Goal: Task Accomplishment & Management: Manage account settings

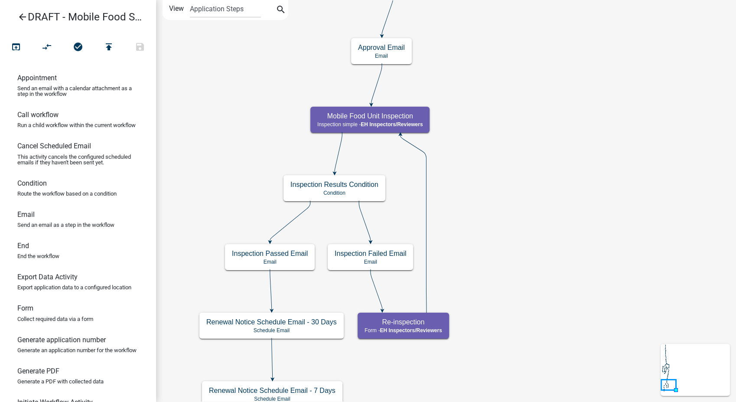
click at [20, 19] on icon "arrow_back" at bounding box center [22, 18] width 10 height 12
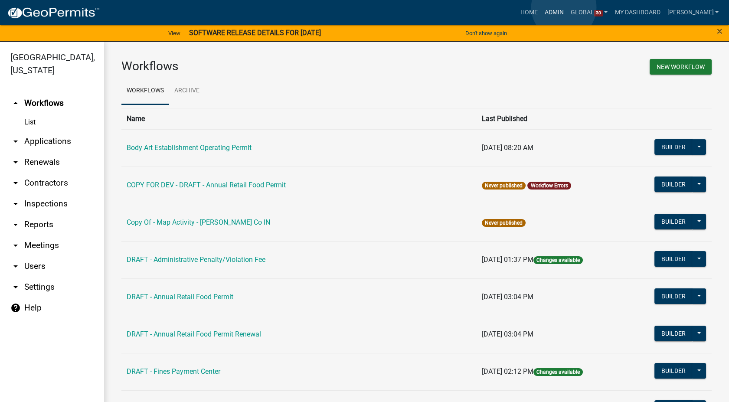
click at [564, 7] on link "Admin" at bounding box center [554, 12] width 26 height 16
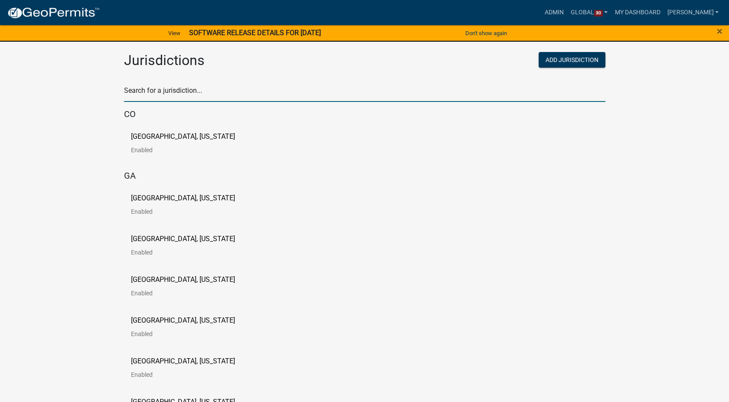
click at [170, 99] on input "text" at bounding box center [364, 93] width 481 height 18
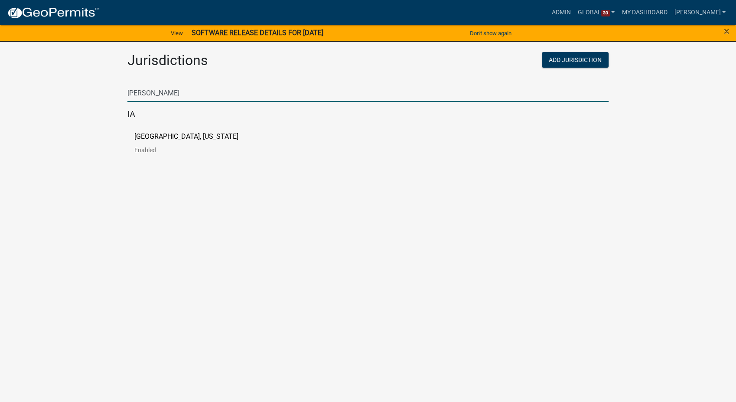
type input "butler"
click at [140, 138] on p "[GEOGRAPHIC_DATA], [US_STATE]" at bounding box center [186, 136] width 104 height 7
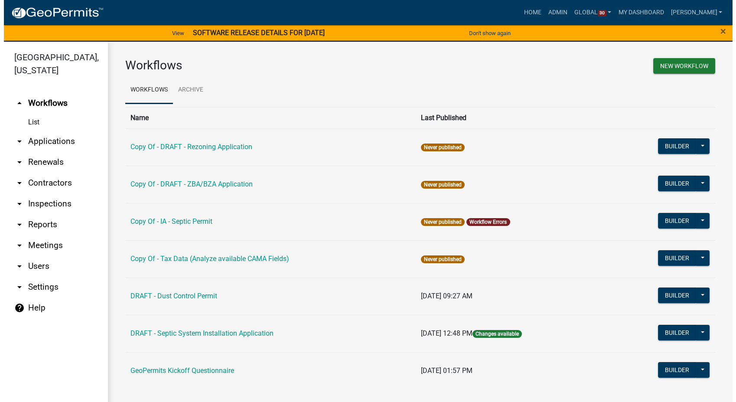
scroll to position [1, 0]
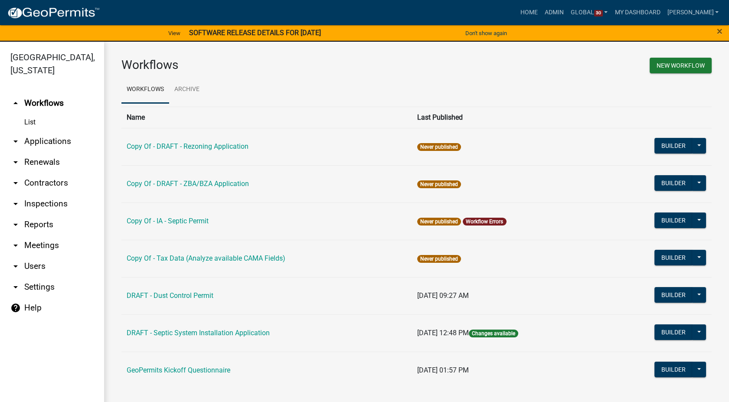
click at [656, 322] on td "Builder Publish Disable Archive History Copy Make Public Start Application" at bounding box center [658, 332] width 108 height 37
click at [658, 328] on button "Builder" at bounding box center [673, 332] width 38 height 16
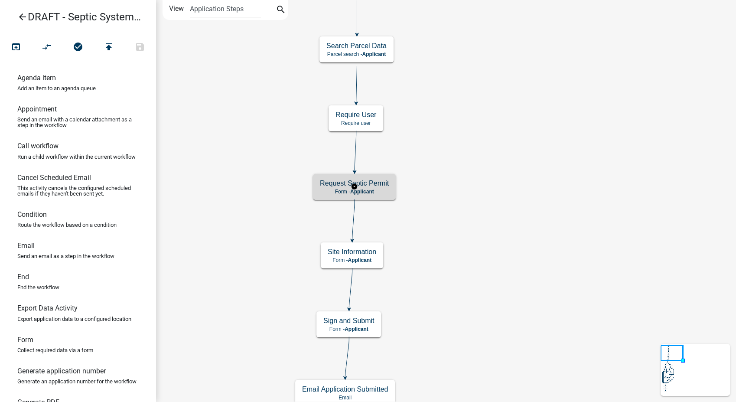
click at [383, 192] on p "Form - Applicant" at bounding box center [354, 192] width 69 height 6
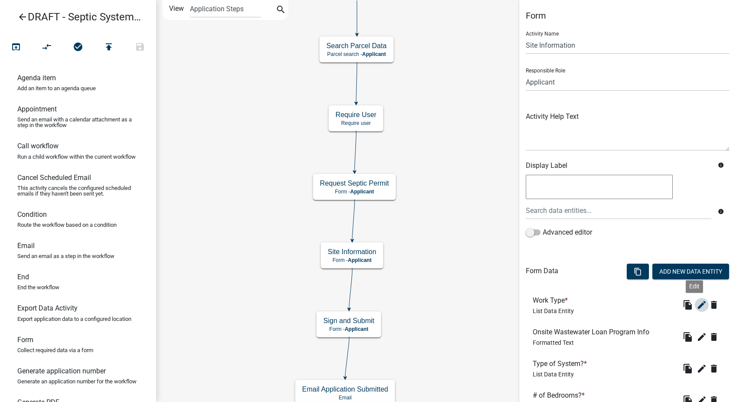
click at [697, 307] on icon "edit" at bounding box center [702, 305] width 10 height 10
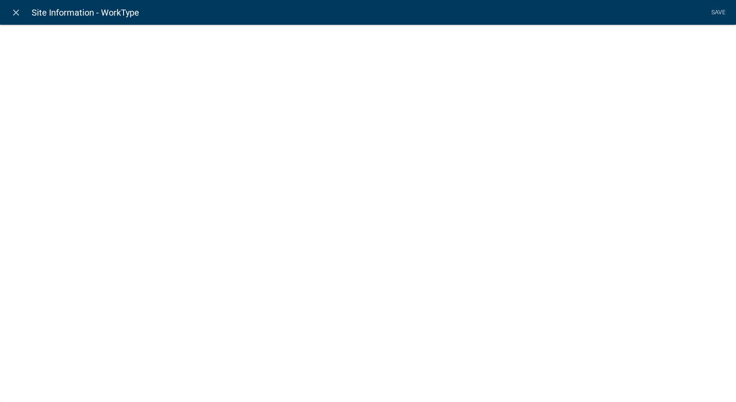
select select "list-data"
select select
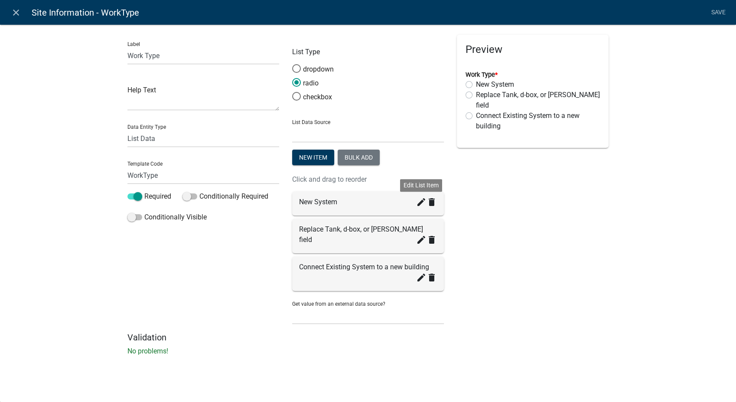
click at [422, 203] on icon "create" at bounding box center [421, 202] width 10 height 10
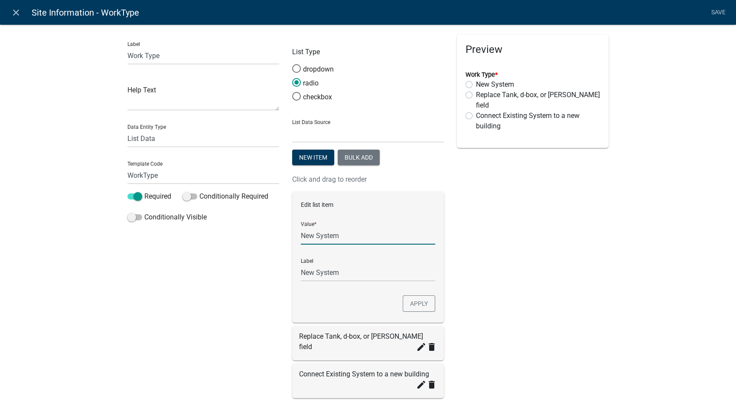
click at [350, 238] on input "New System" at bounding box center [368, 236] width 134 height 18
type input "New System/Secondary Treatment"
click at [353, 267] on input "New System/Secondary Treatment" at bounding box center [368, 273] width 134 height 18
click at [412, 300] on button "Apply" at bounding box center [419, 303] width 33 height 16
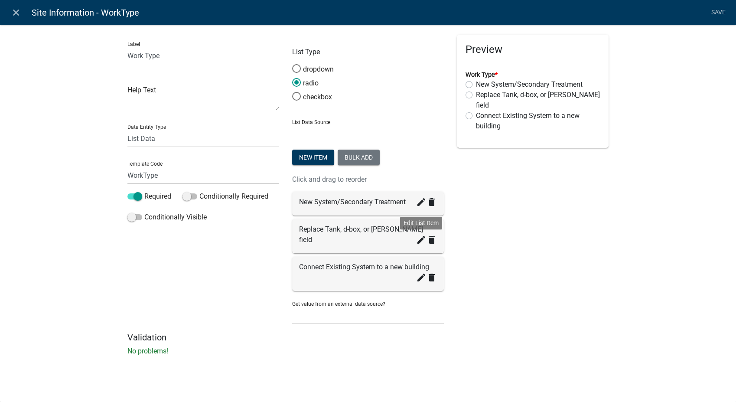
click at [421, 235] on icon "create" at bounding box center [421, 240] width 10 height 10
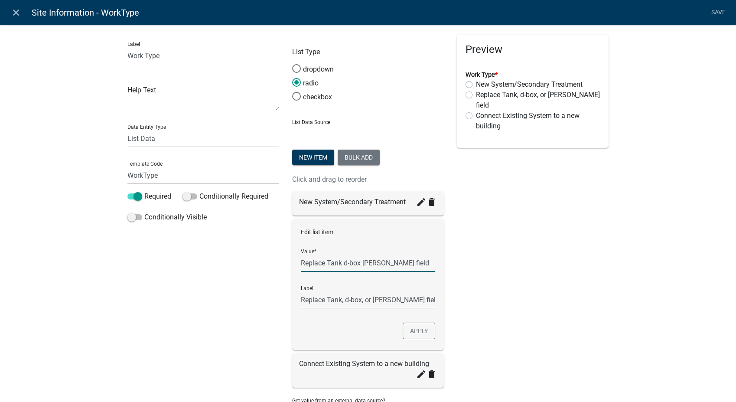
click at [394, 262] on input "Replace Tank d-box leach field" at bounding box center [368, 263] width 134 height 18
type input "R"
type input "Tank Install"
click at [380, 299] on input "Replace Tank, d-box, or [PERSON_NAME] field" at bounding box center [368, 300] width 134 height 18
click at [412, 328] on button "Apply" at bounding box center [419, 331] width 33 height 16
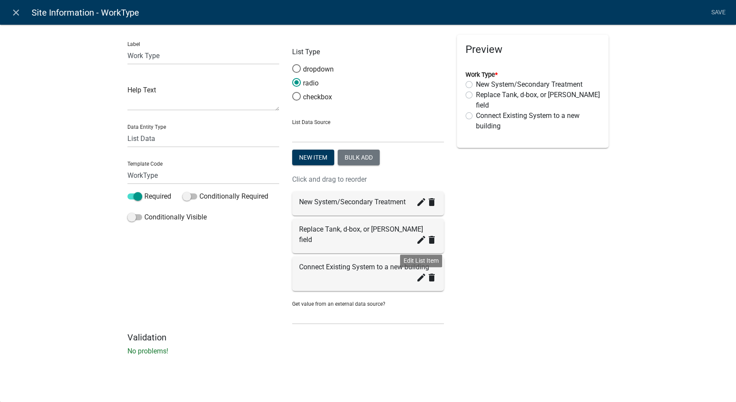
click at [419, 272] on icon "create" at bounding box center [421, 277] width 10 height 10
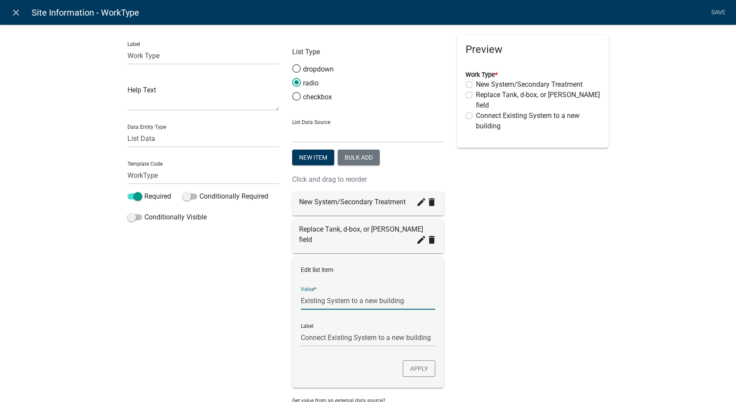
click at [403, 292] on input "Existing System to a new building" at bounding box center [368, 301] width 134 height 18
type input "Existing System to a new building/Addition"
click at [407, 361] on button "Apply" at bounding box center [419, 368] width 33 height 16
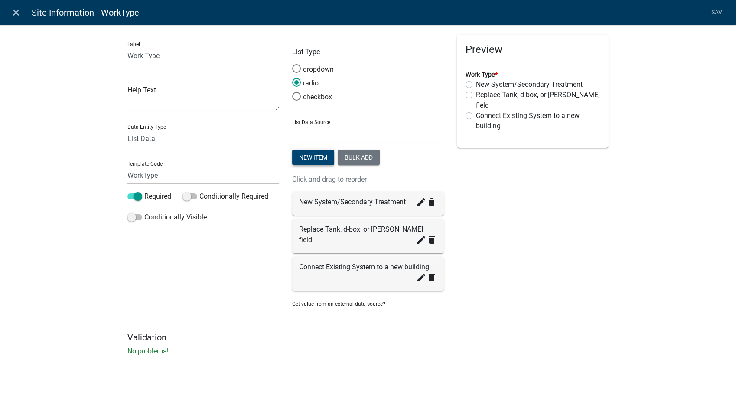
click at [307, 156] on button "New item" at bounding box center [313, 158] width 42 height 16
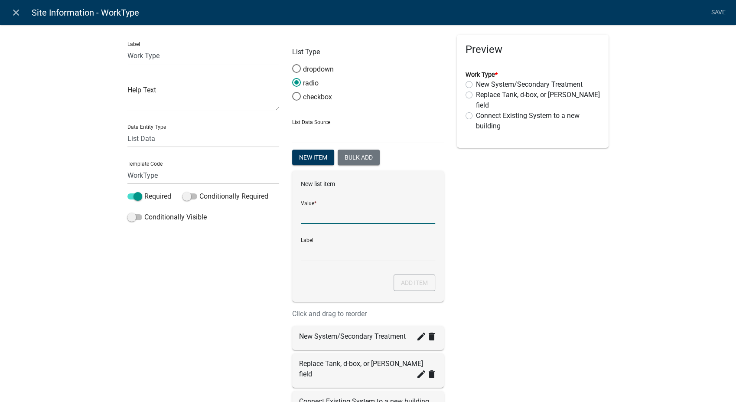
click at [324, 210] on input "List Data Source" at bounding box center [368, 215] width 134 height 18
type input "Repair to existing system"
click at [323, 245] on input "Repair to existing system" at bounding box center [368, 252] width 134 height 18
click at [398, 280] on button "Add item" at bounding box center [415, 283] width 42 height 16
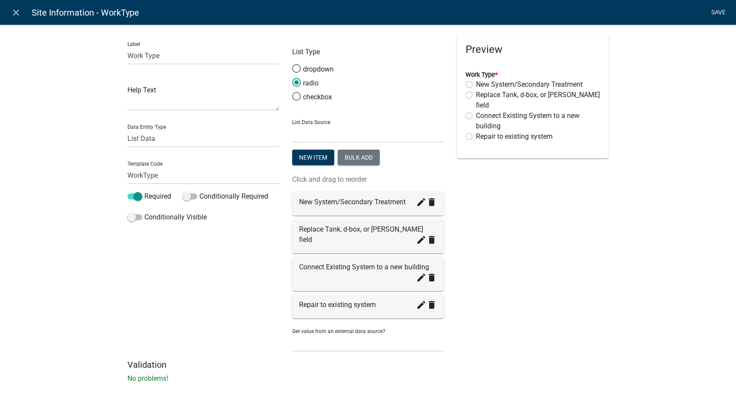
click at [715, 12] on link "Save" at bounding box center [719, 12] width 22 height 16
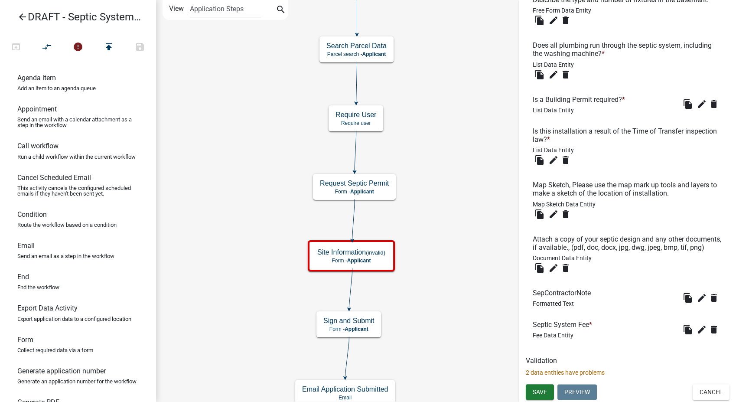
scroll to position [712, 0]
click at [697, 327] on icon "edit" at bounding box center [702, 329] width 10 height 10
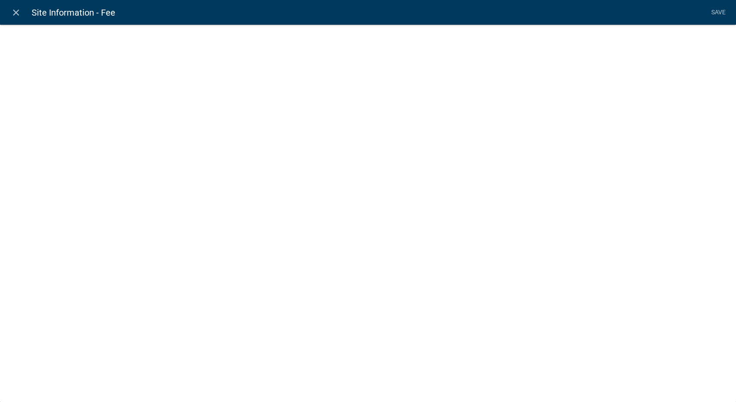
select select "fee"
select select "WorkType"
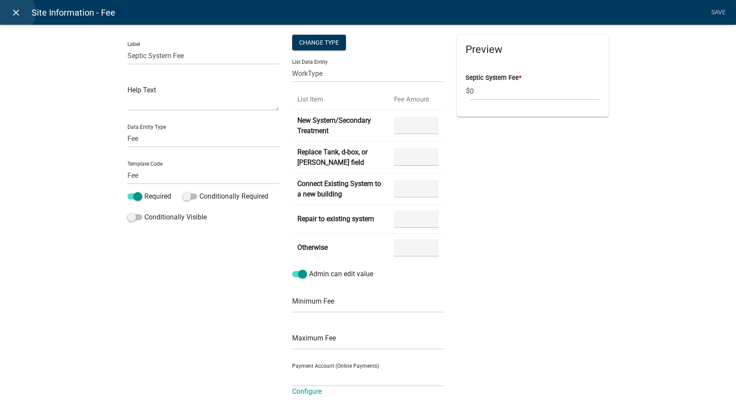
click at [14, 12] on icon "close" at bounding box center [16, 12] width 10 height 10
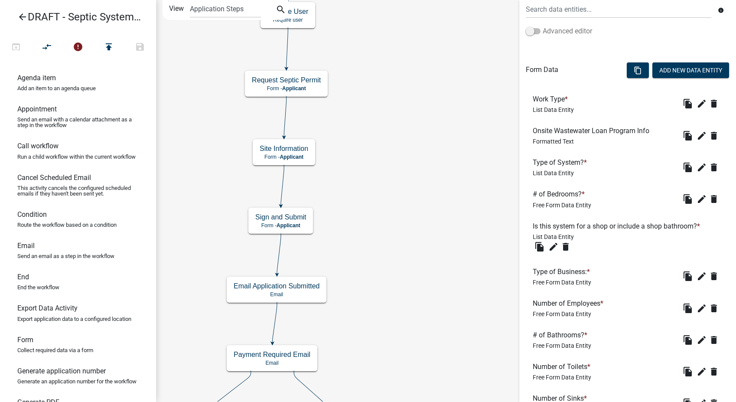
scroll to position [193, 0]
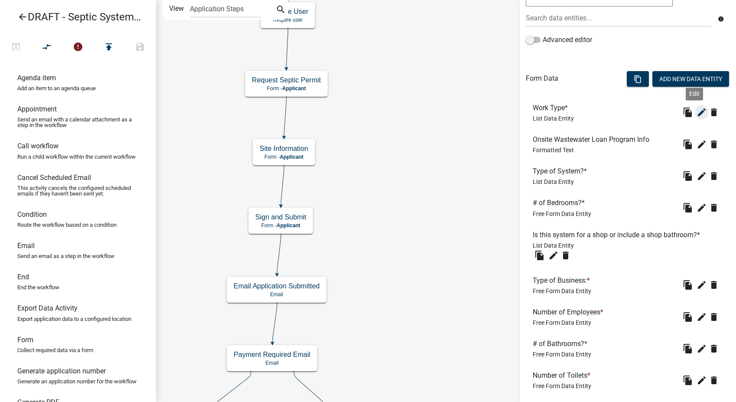
click at [697, 108] on icon "edit" at bounding box center [702, 112] width 10 height 10
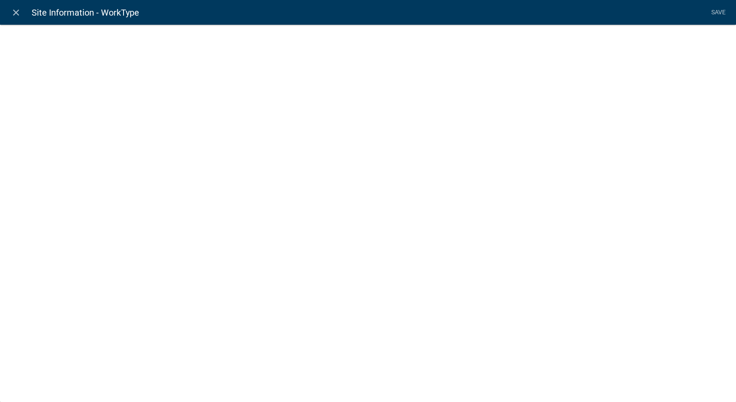
select select "list-data"
select select
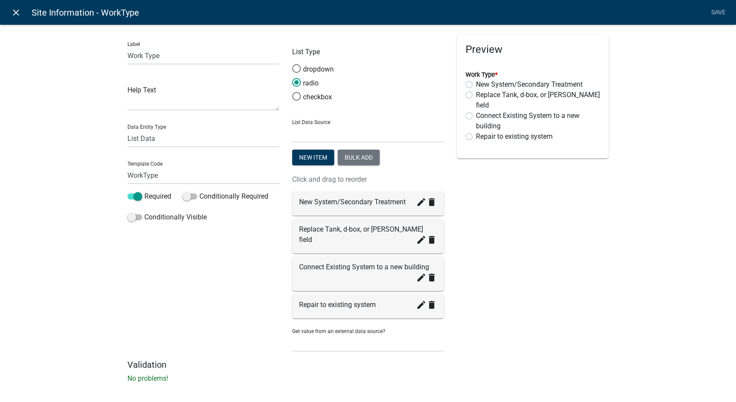
click at [16, 12] on icon "close" at bounding box center [16, 12] width 10 height 10
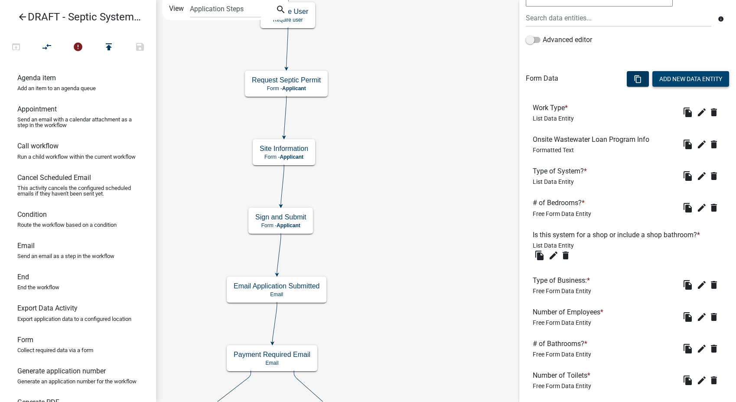
click at [661, 78] on button "Add New Data Entity" at bounding box center [691, 79] width 77 height 16
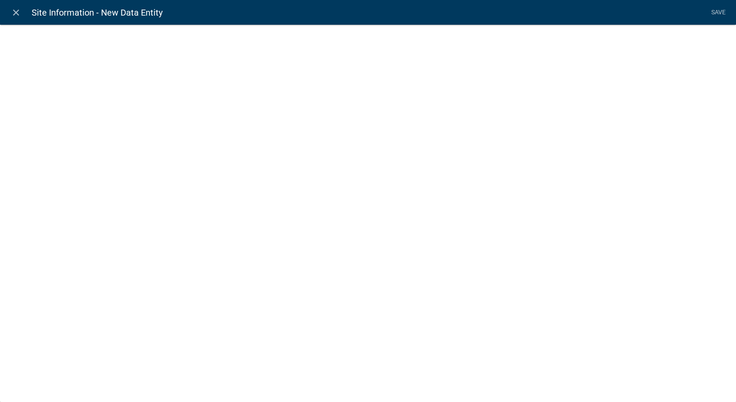
select select
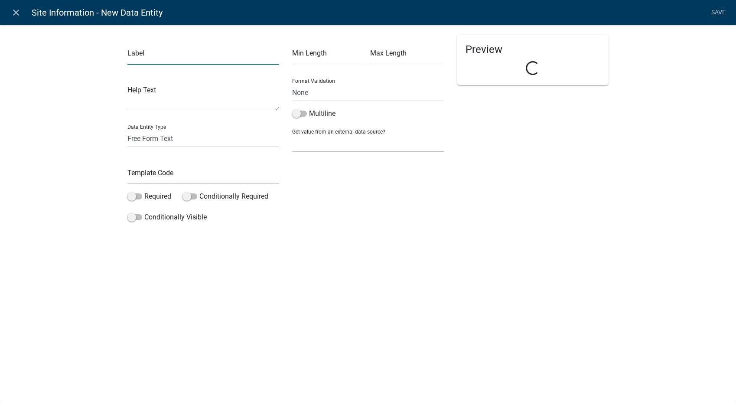
click at [162, 59] on input "text" at bounding box center [204, 56] width 152 height 18
type input "Is this for a d-box?"
drag, startPoint x: 141, startPoint y: 142, endPoint x: 139, endPoint y: 147, distance: 5.8
click at [141, 142] on select "Free Form Text Document Display Entity Value Fee Numeric Data Date Map Sketch D…" at bounding box center [204, 139] width 152 height 18
select select "list-data"
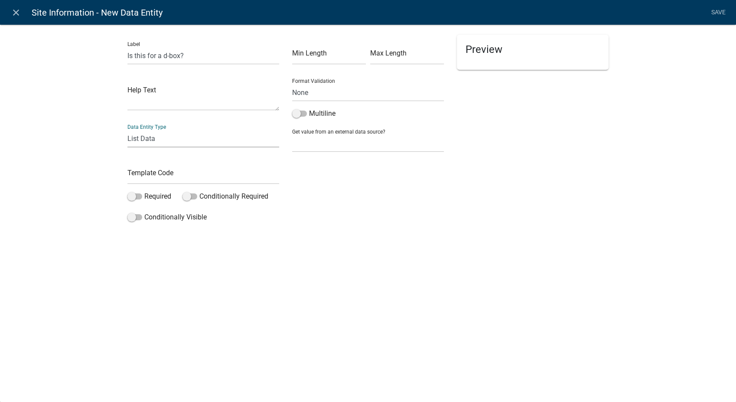
click at [128, 130] on select "Free Form Text Document Display Entity Value Fee Numeric Data Date Map Sketch D…" at bounding box center [204, 139] width 152 height 18
select select "list-data"
select select
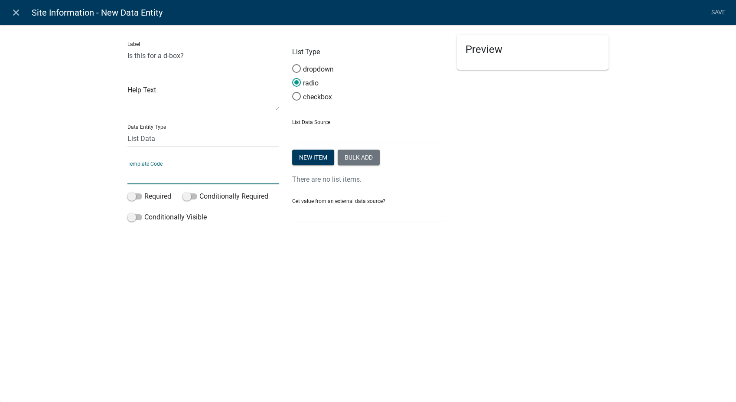
click at [157, 172] on input "text" at bounding box center [204, 176] width 152 height 18
type input "DBoxYN"
click at [131, 196] on span at bounding box center [135, 196] width 15 height 6
click at [144, 191] on input "Required" at bounding box center [144, 191] width 0 height 0
click at [132, 219] on span at bounding box center [135, 217] width 15 height 6
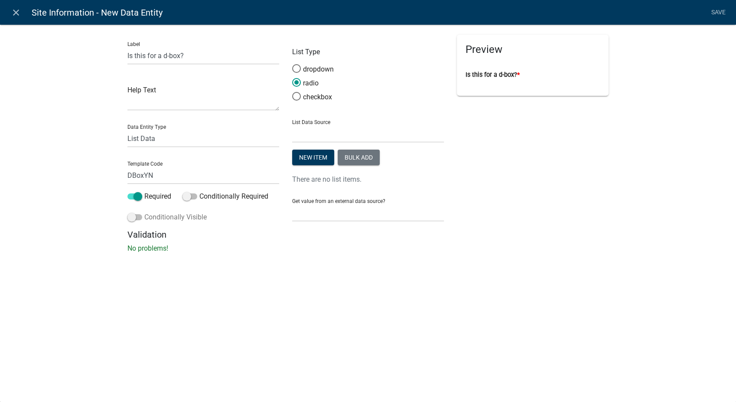
click at [144, 212] on input "Conditionally Visible" at bounding box center [144, 212] width 0 height 0
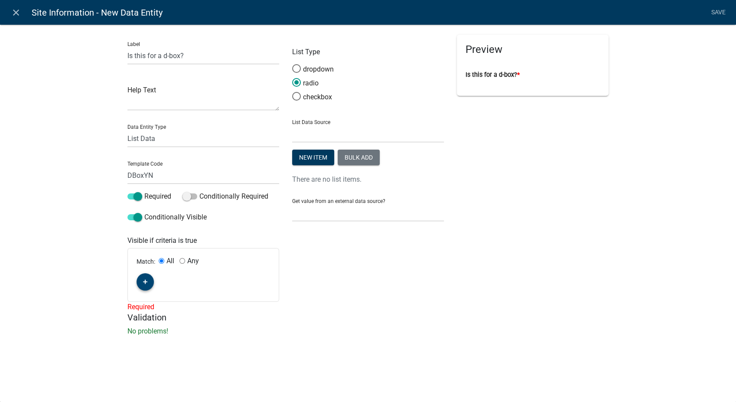
click at [148, 283] on button "button" at bounding box center [145, 281] width 17 height 17
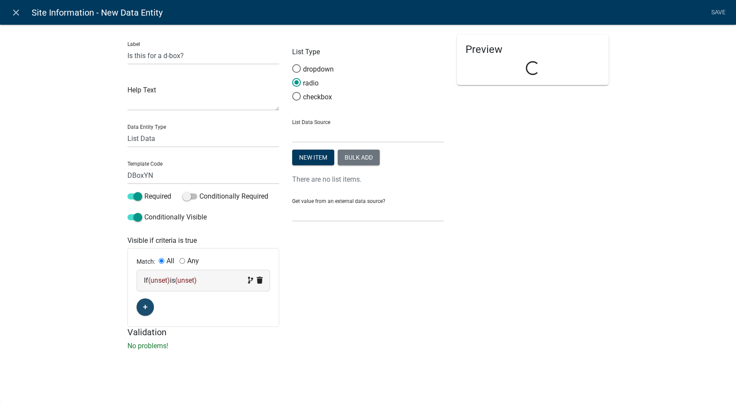
click at [197, 279] on span "(unset)" at bounding box center [186, 280] width 22 height 8
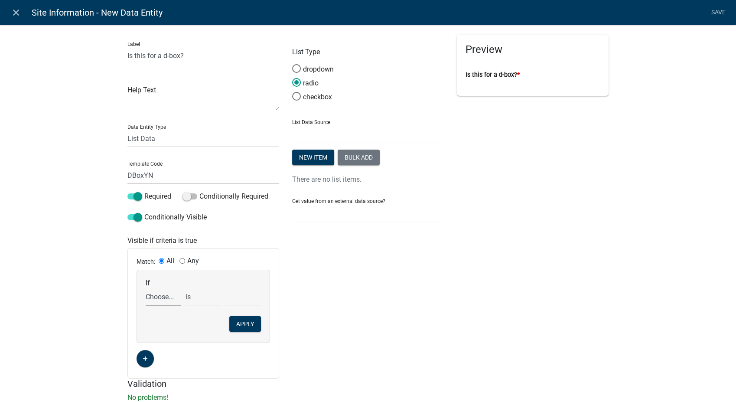
click at [157, 295] on select "Choose... ALL_FEE_RECIPIENTS AllPlumbingYN Appliances APPLICANT_CITY APPLICANT_…" at bounding box center [164, 297] width 36 height 18
click at [146, 288] on select "Choose... ALL_FEE_RECIPIENTS AllPlumbingYN Appliances APPLICANT_CITY APPLICANT_…" at bounding box center [164, 297] width 36 height 18
click at [232, 300] on select "Choose... Commercial Residential" at bounding box center [244, 297] width 36 height 18
click at [165, 297] on select "Choose... ALL_FEE_RECIPIENTS AllPlumbingYN Appliances APPLICANT_CITY APPLICANT_…" at bounding box center [164, 297] width 36 height 18
click at [146, 288] on select "Choose... ALL_FEE_RECIPIENTS AllPlumbingYN Appliances APPLICANT_CITY APPLICANT_…" at bounding box center [164, 297] width 36 height 18
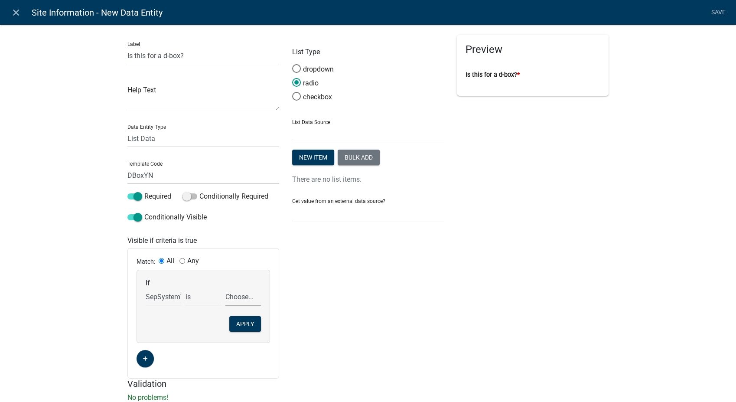
click at [243, 293] on select "Choose... Commercial Residential" at bounding box center [244, 297] width 36 height 18
click at [176, 301] on select "Choose... ALL_FEE_RECIPIENTS AllPlumbingYN Appliances APPLICANT_CITY APPLICANT_…" at bounding box center [164, 297] width 36 height 18
select select "142: WorkType"
click at [146, 288] on select "Choose... ALL_FEE_RECIPIENTS AllPlumbingYN Appliances APPLICANT_CITY APPLICANT_…" at bounding box center [164, 297] width 36 height 18
click at [241, 297] on select "Choose... Connect Existing System to a new building New System/Secondary Treatm…" at bounding box center [244, 297] width 36 height 18
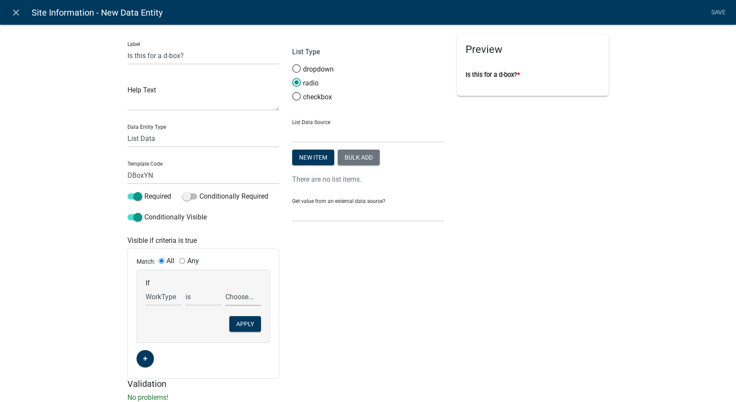
select select "5: Repair to existing system"
click at [226, 288] on select "Choose... Connect Existing System to a new building New System/Secondary Treatm…" at bounding box center [244, 297] width 36 height 18
click at [239, 324] on button "Apply" at bounding box center [245, 324] width 32 height 16
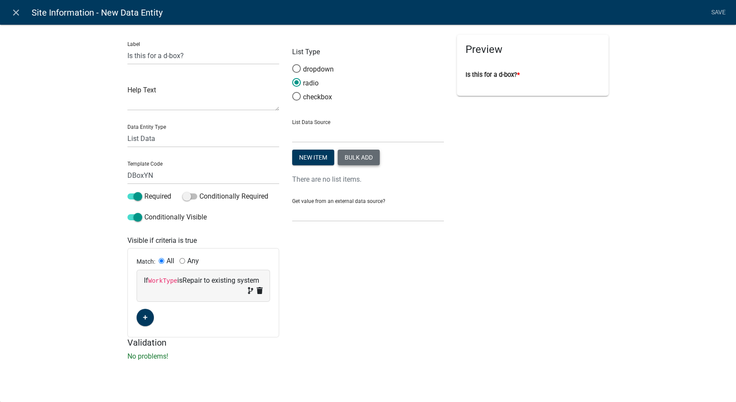
click at [349, 160] on button "Bulk add" at bounding box center [359, 158] width 42 height 16
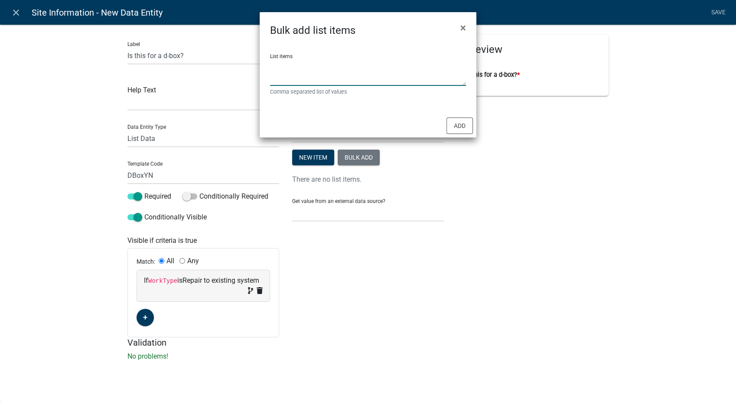
click at [298, 75] on textarea "List items" at bounding box center [368, 72] width 196 height 27
type textarea "Yes, No"
click at [464, 123] on button "Add" at bounding box center [460, 126] width 26 height 16
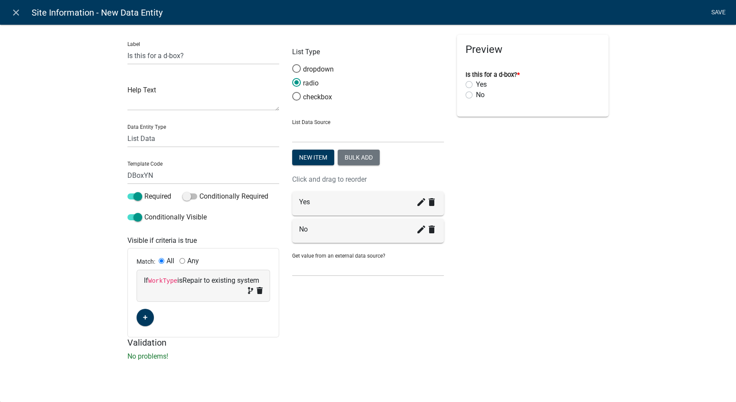
click at [718, 7] on link "Save" at bounding box center [719, 12] width 22 height 16
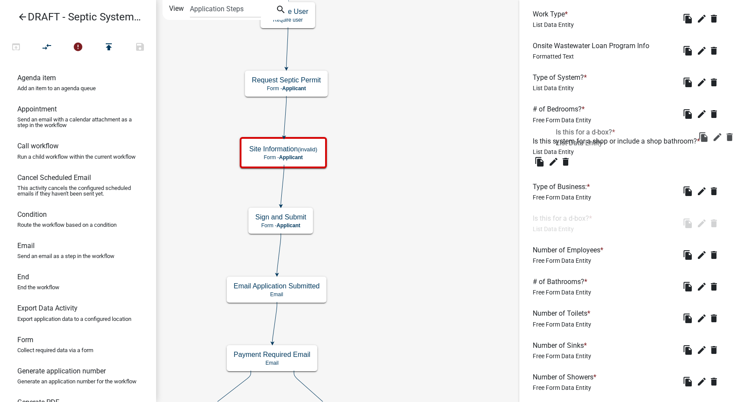
scroll to position [213, 0]
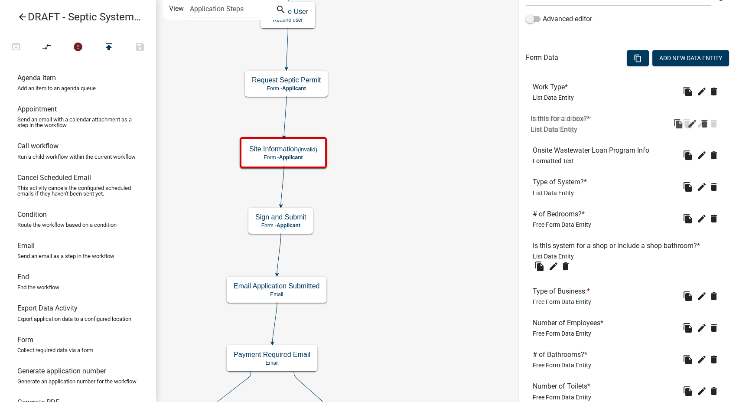
drag, startPoint x: 568, startPoint y: 323, endPoint x: 566, endPoint y: 110, distance: 213.4
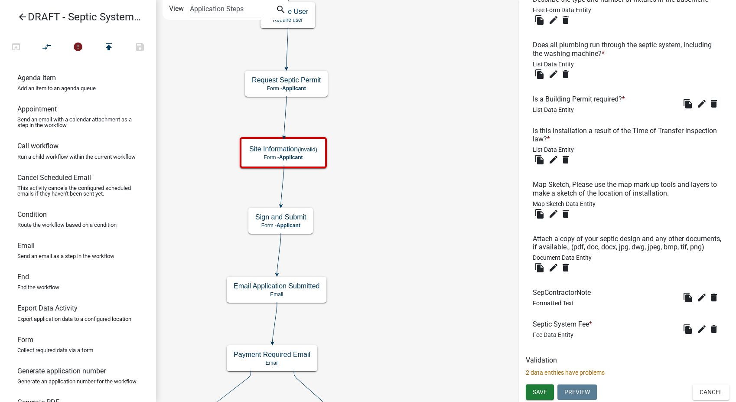
scroll to position [743, 0]
click at [536, 394] on span "Save" at bounding box center [540, 391] width 14 height 7
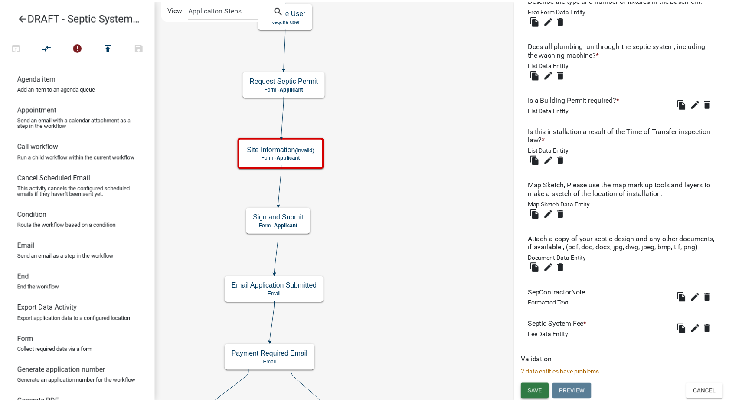
scroll to position [0, 0]
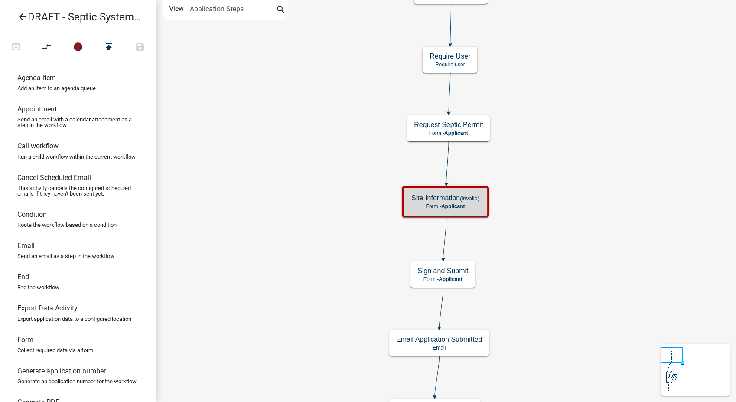
click at [20, 16] on icon "arrow_back" at bounding box center [22, 18] width 10 height 12
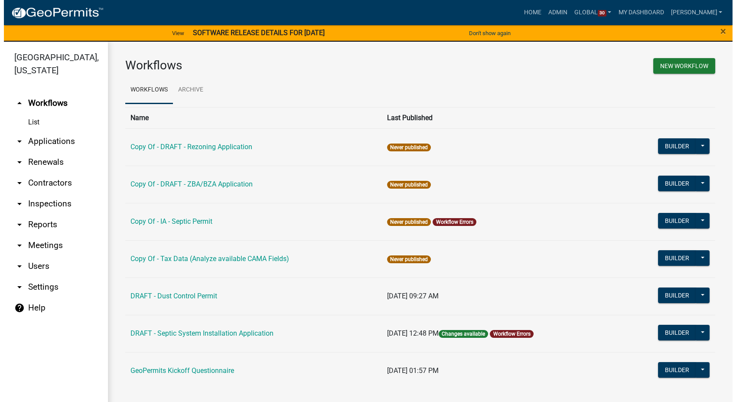
scroll to position [1, 0]
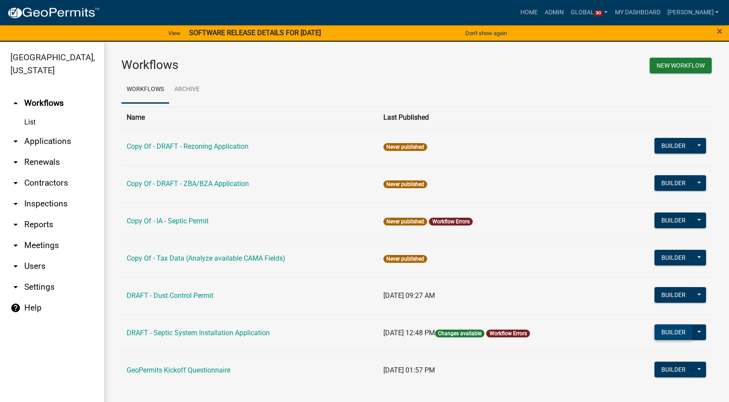
click at [672, 332] on button "Builder" at bounding box center [673, 332] width 38 height 16
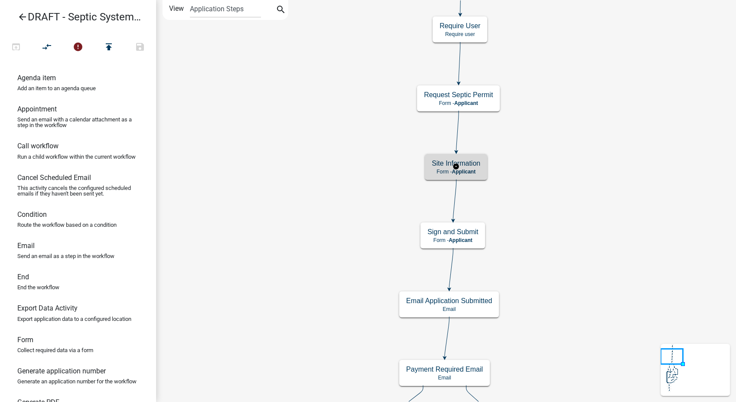
click at [465, 165] on h5 "Site Information" at bounding box center [456, 163] width 49 height 8
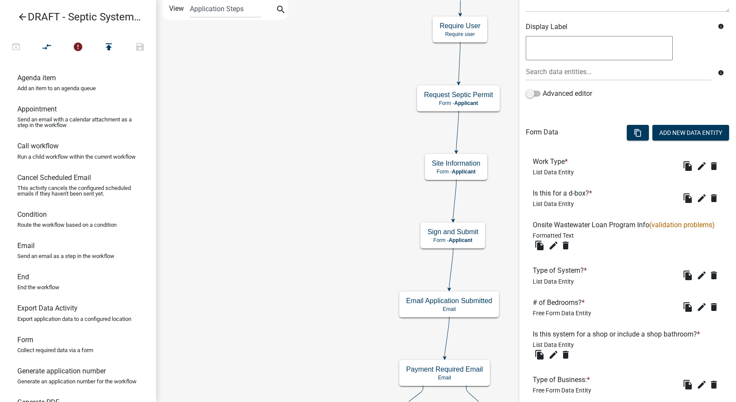
scroll to position [289, 0]
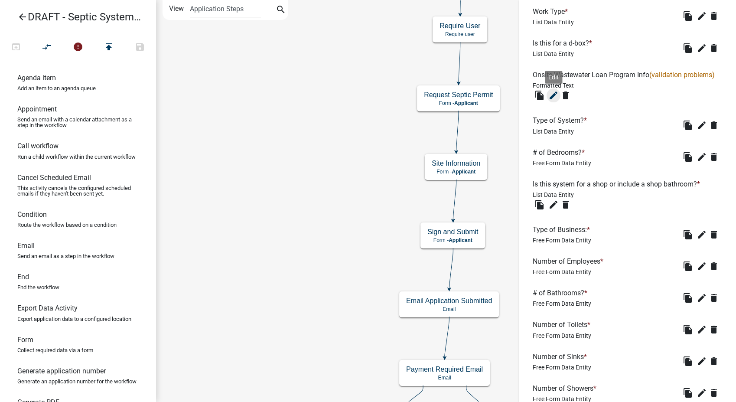
click at [556, 101] on icon "edit" at bounding box center [554, 95] width 10 height 10
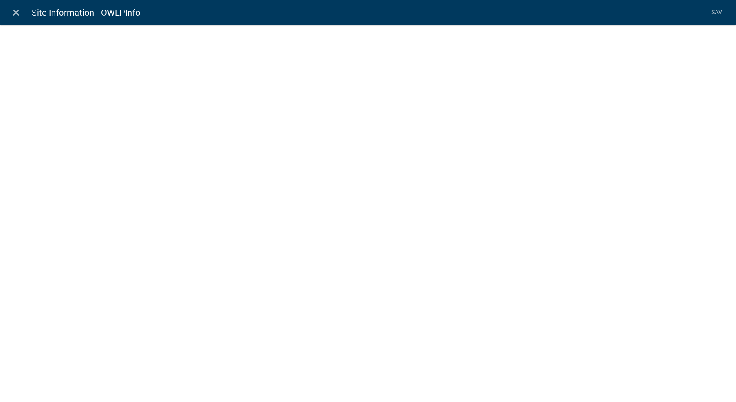
select select "rich-text"
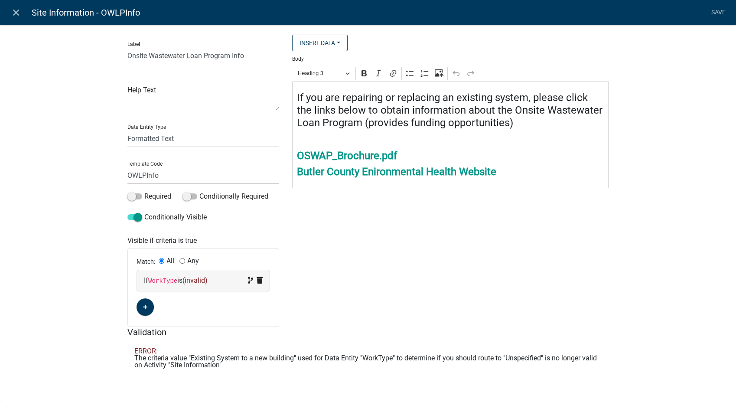
click at [217, 283] on div "If WorkType is (invalid)" at bounding box center [203, 280] width 119 height 10
select select "142: WorkType"
select select
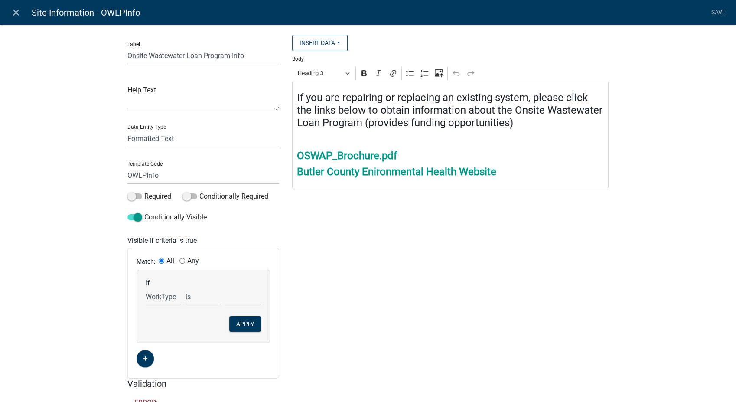
click at [181, 262] on input "Any" at bounding box center [183, 261] width 6 height 6
radio input "true"
radio input "false"
click at [241, 298] on select "Connect Existing System to a new building New System/Secondary Treatment Repair…" at bounding box center [244, 297] width 36 height 18
select select "1: New System/Secondary Treatment"
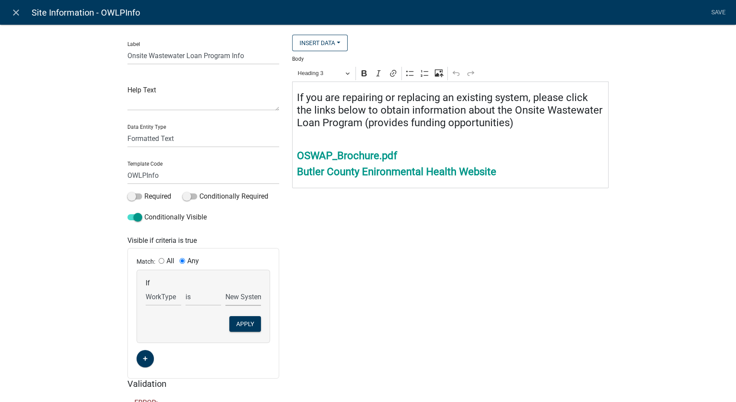
click at [226, 288] on select "Connect Existing System to a new building New System/Secondary Treatment Repair…" at bounding box center [244, 297] width 36 height 18
click at [246, 322] on button "Apply" at bounding box center [245, 324] width 32 height 16
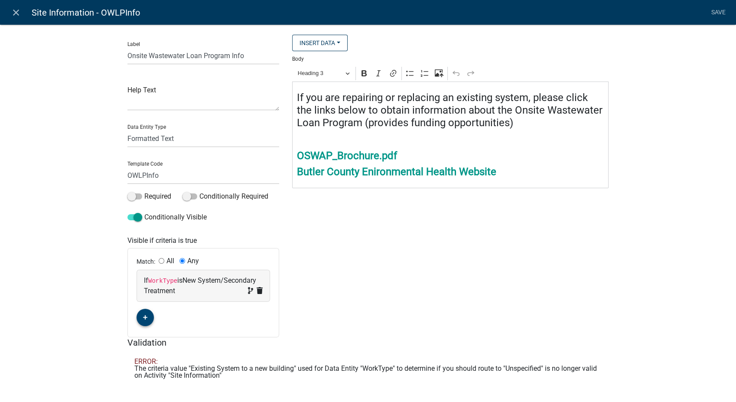
click at [143, 320] on icon "button" at bounding box center [145, 317] width 5 height 5
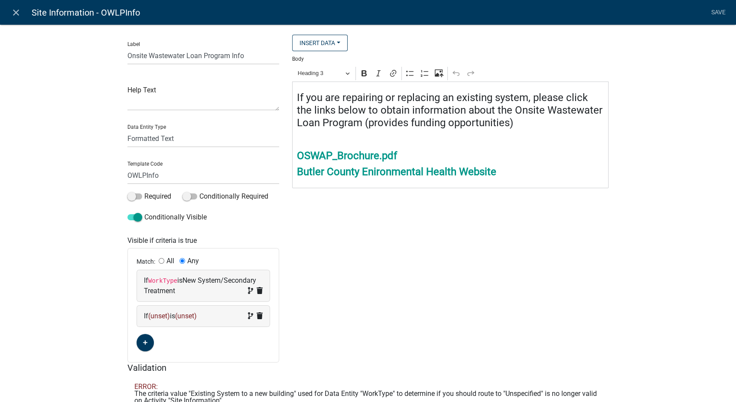
drag, startPoint x: 215, startPoint y: 315, endPoint x: 206, endPoint y: 316, distance: 8.8
click at [206, 316] on div "If (unset) is (unset)" at bounding box center [203, 316] width 119 height 10
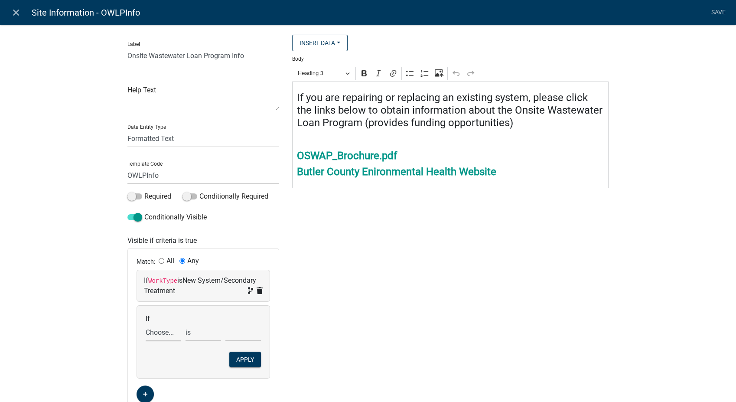
click at [151, 334] on select "Choose... ALL_FEE_RECIPIENTS AllPlumbingYN Appliances APPLICANT_CITY APPLICANT_…" at bounding box center [164, 333] width 36 height 18
select select "142: WorkType"
click at [146, 324] on select "Choose... ALL_FEE_RECIPIENTS AllPlumbingYN Appliances APPLICANT_CITY APPLICANT_…" at bounding box center [164, 333] width 36 height 18
click at [243, 330] on select "Choose... Connect Existing System to a new building New System/Secondary Treatm…" at bounding box center [244, 333] width 36 height 18
select select "3: Repair to existing system"
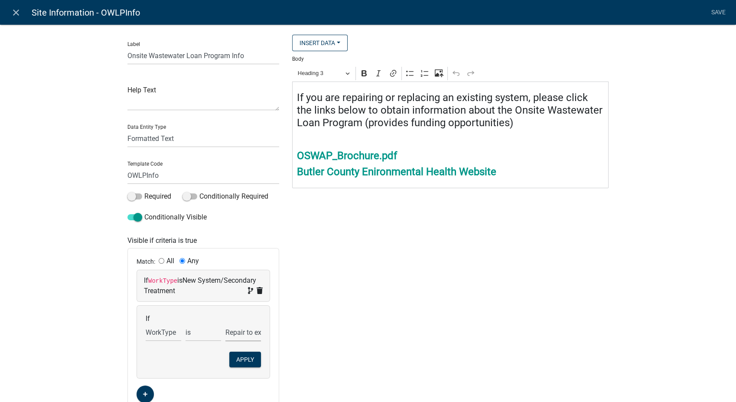
click at [226, 324] on select "Choose... Connect Existing System to a new building New System/Secondary Treatm…" at bounding box center [244, 333] width 36 height 18
click at [246, 357] on button "Apply" at bounding box center [245, 360] width 32 height 16
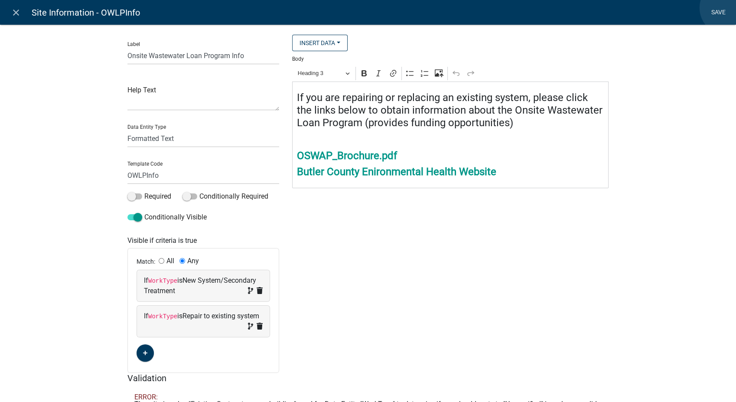
click at [727, 8] on link "Save" at bounding box center [719, 12] width 22 height 16
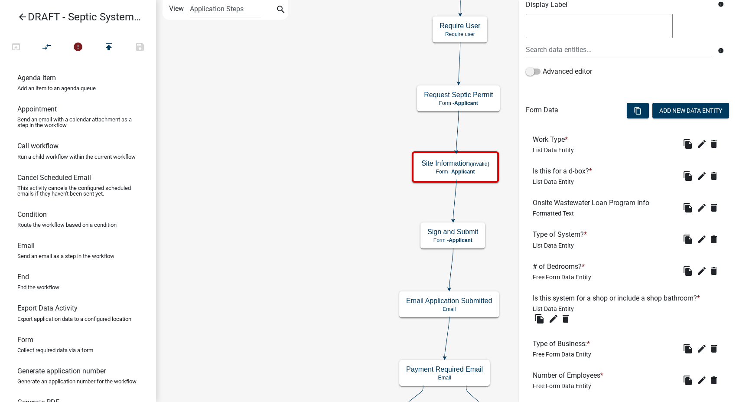
scroll to position [165, 0]
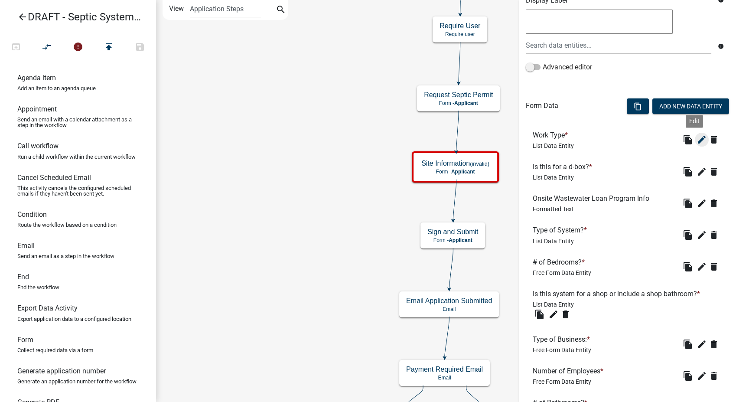
click at [697, 141] on icon "edit" at bounding box center [702, 139] width 10 height 10
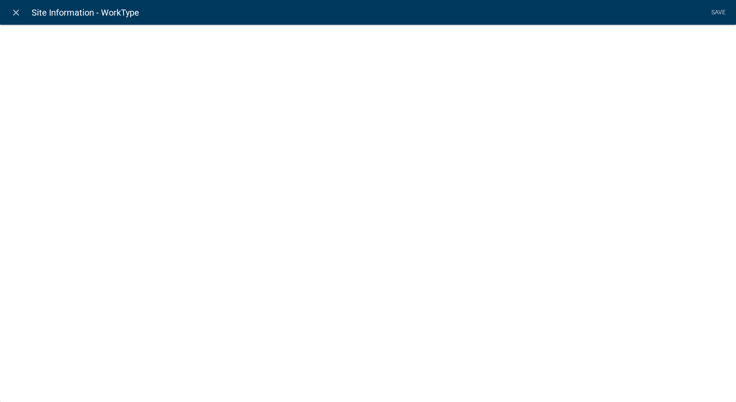
select select "list-data"
select select
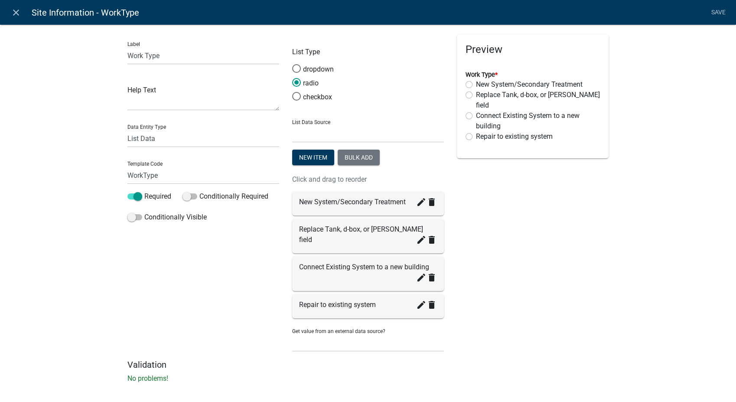
click at [423, 235] on icon "create" at bounding box center [421, 240] width 10 height 10
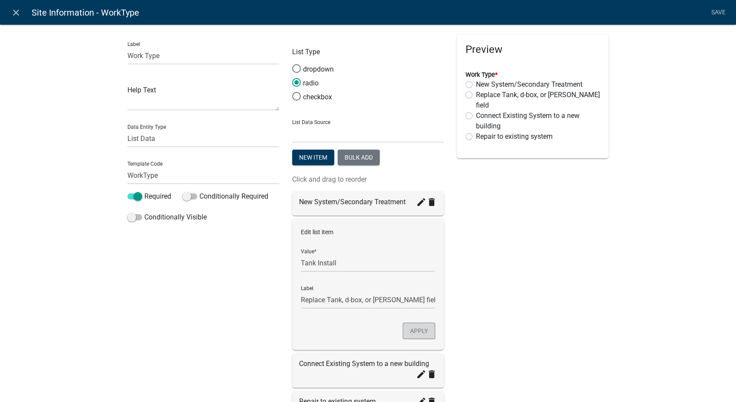
click at [411, 326] on button "Apply" at bounding box center [419, 331] width 33 height 16
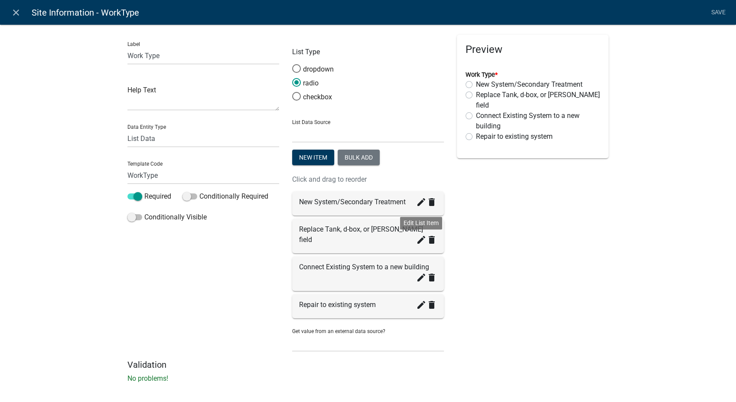
click at [419, 235] on icon "create" at bounding box center [421, 240] width 10 height 10
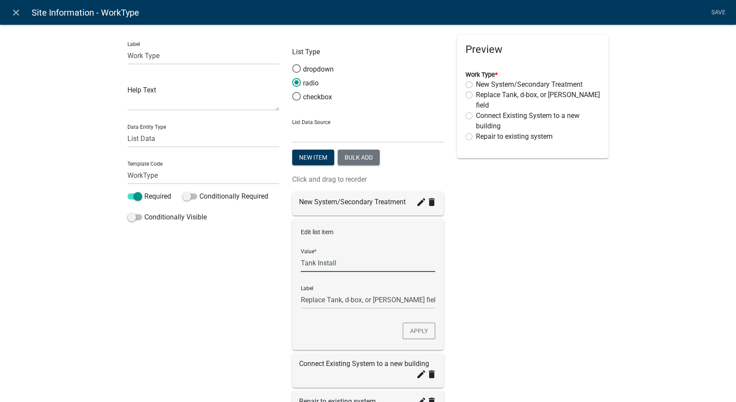
click at [345, 269] on input "Tank Install" at bounding box center [368, 263] width 134 height 18
click at [405, 331] on button "Apply" at bounding box center [419, 331] width 33 height 16
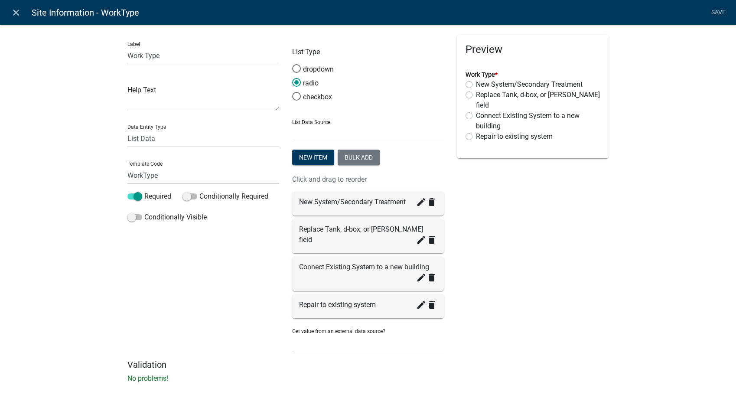
click at [418, 235] on div "create delete" at bounding box center [426, 241] width 21 height 13
click at [419, 235] on icon "create" at bounding box center [421, 240] width 10 height 10
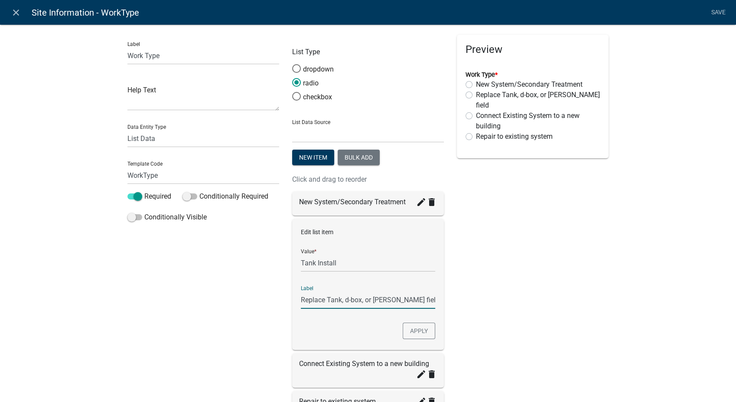
click at [345, 298] on input "Replace Tank, d-box, or [PERSON_NAME] field" at bounding box center [368, 300] width 134 height 18
click at [404, 299] on input "Replace Tank, d-box, or [PERSON_NAME] field" at bounding box center [368, 300] width 134 height 18
type input "R"
type input "Tank Install"
click at [421, 333] on button "Apply" at bounding box center [419, 331] width 33 height 16
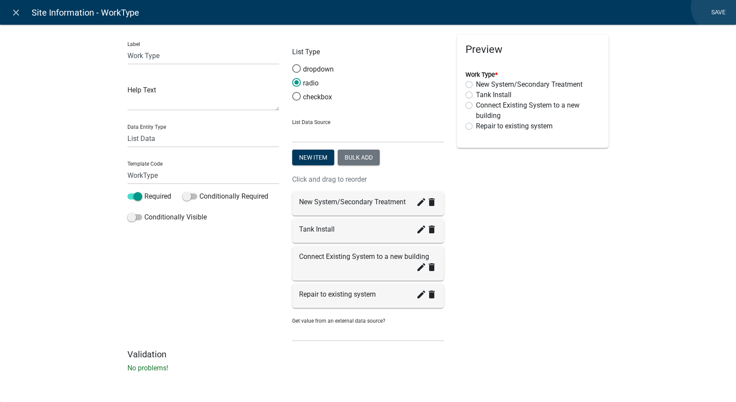
click at [719, 7] on link "Save" at bounding box center [719, 12] width 22 height 16
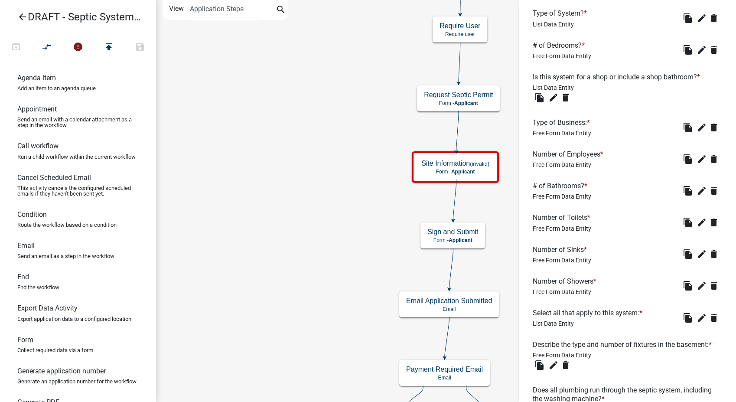
scroll to position [385, 0]
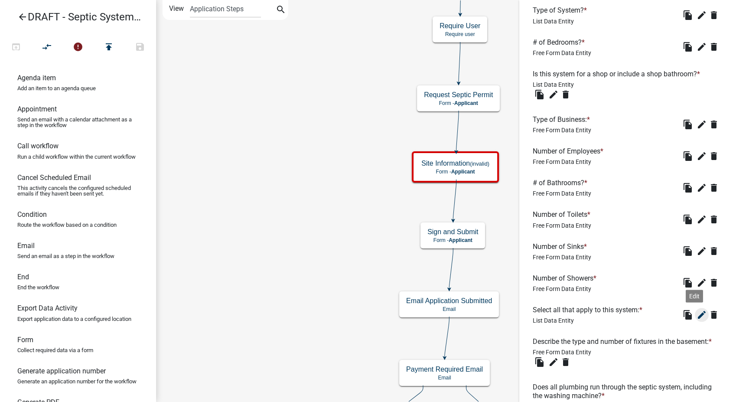
click at [697, 314] on icon "edit" at bounding box center [702, 315] width 10 height 10
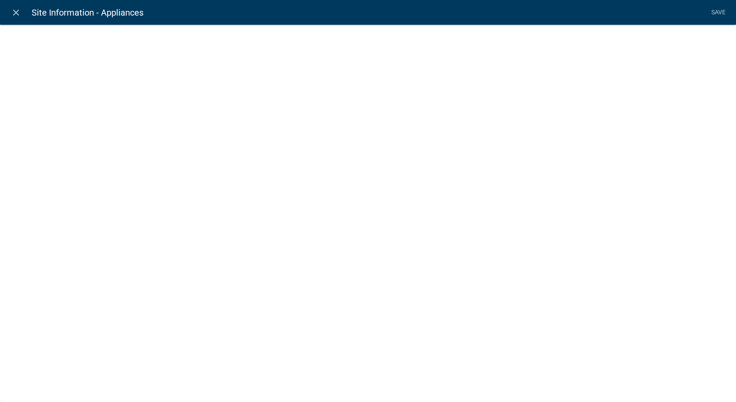
select select "list-data"
select select
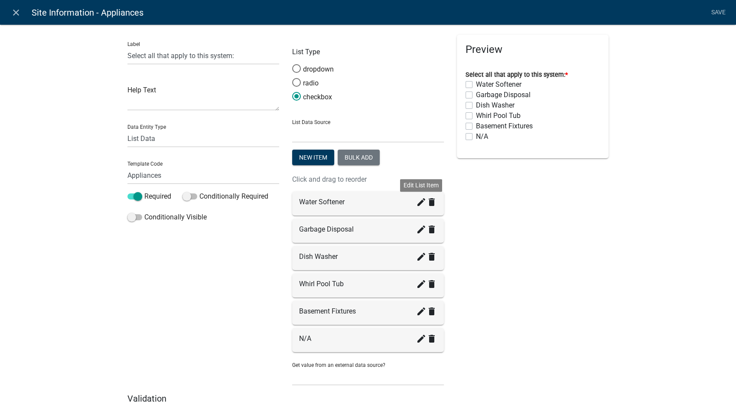
click at [416, 201] on icon "create" at bounding box center [421, 202] width 10 height 10
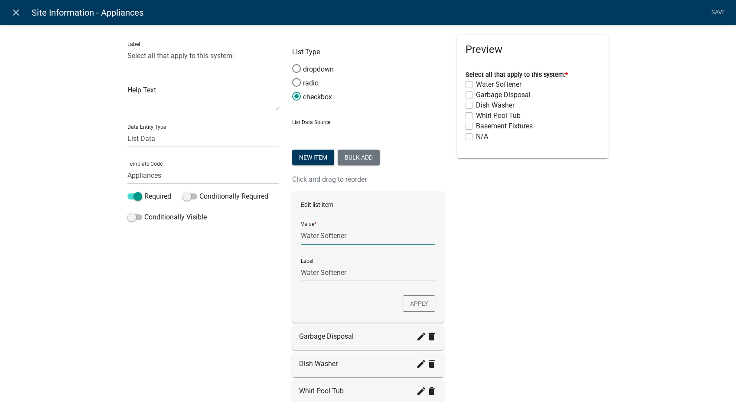
click at [357, 241] on input "Water Softener" at bounding box center [368, 236] width 134 height 18
type input "Water Softener or other water treatment device"
click at [381, 273] on input "Water Softener or other water treatment device" at bounding box center [368, 273] width 134 height 18
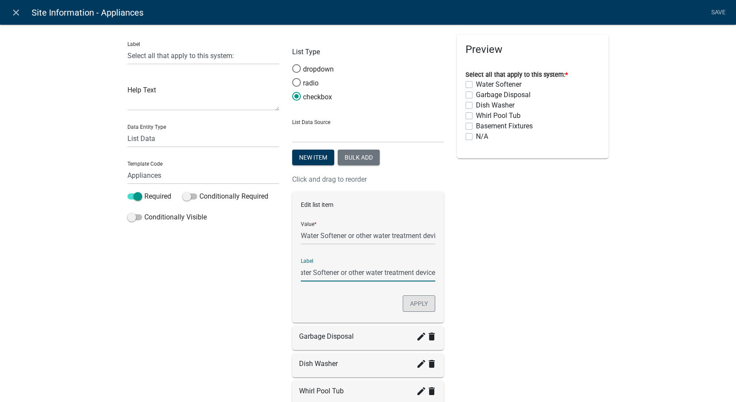
click at [410, 300] on button "Apply" at bounding box center [419, 303] width 33 height 16
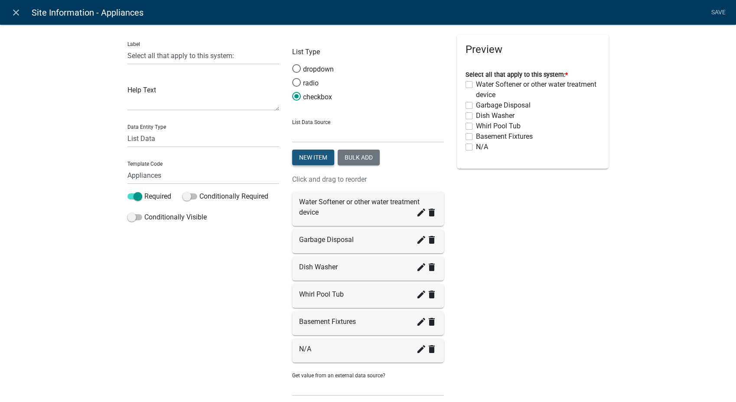
click at [317, 160] on button "New item" at bounding box center [313, 158] width 42 height 16
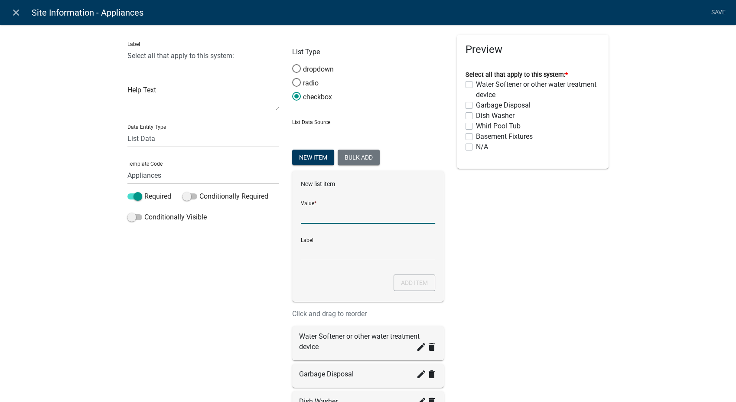
click at [336, 219] on input "List Data Source" at bounding box center [368, 215] width 134 height 18
type input "Floor Drains"
click at [335, 252] on input "Floor Drains" at bounding box center [368, 252] width 134 height 18
click at [409, 287] on button "Add item" at bounding box center [415, 283] width 42 height 16
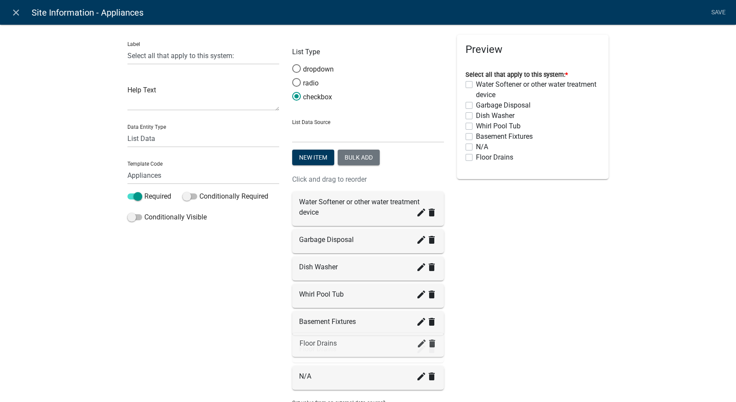
drag, startPoint x: 331, startPoint y: 379, endPoint x: 335, endPoint y: 344, distance: 35.3
click at [716, 12] on link "Save" at bounding box center [719, 12] width 22 height 16
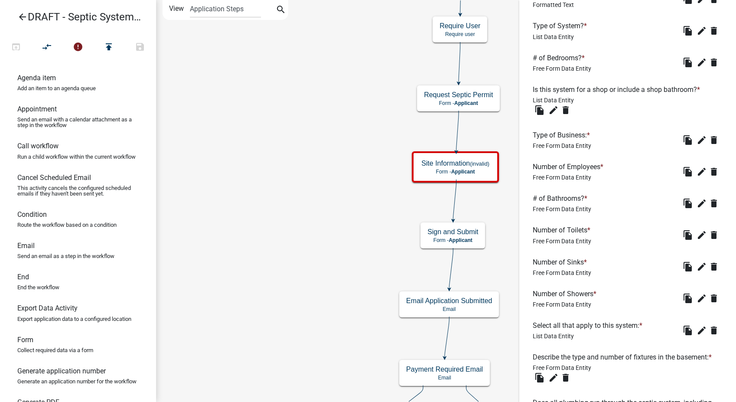
scroll to position [385, 0]
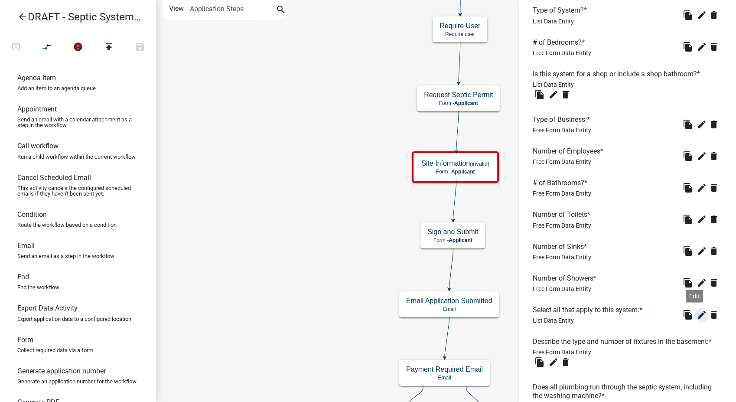
click at [697, 313] on icon "edit" at bounding box center [702, 315] width 10 height 10
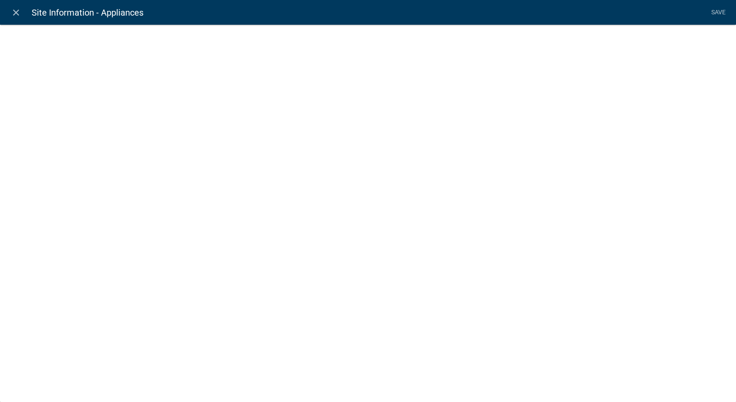
select select "list-data"
select select
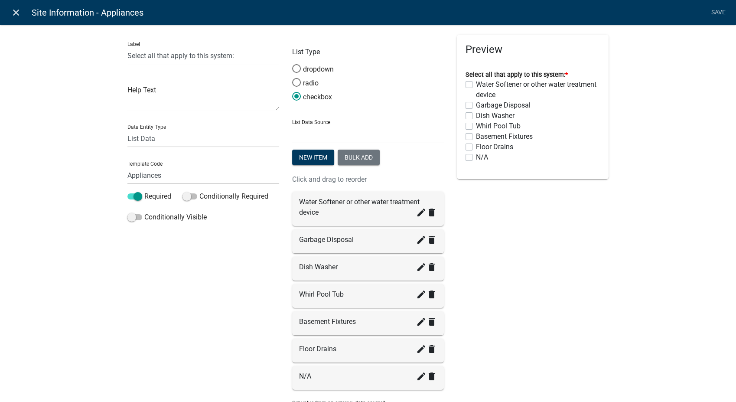
click at [15, 11] on icon "close" at bounding box center [16, 12] width 10 height 10
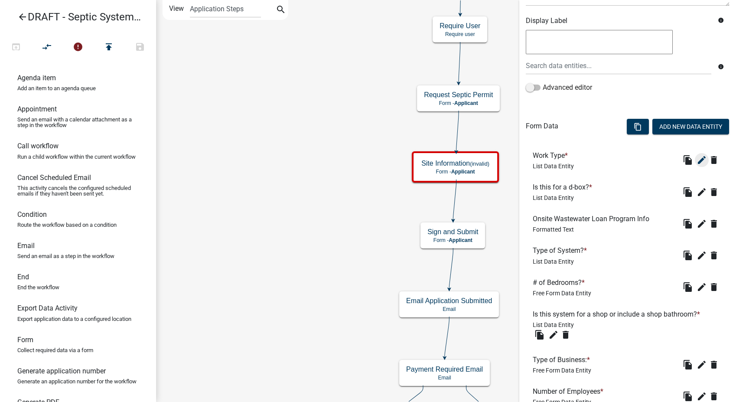
scroll to position [144, 0]
click at [713, 124] on button "Add New Data Entity" at bounding box center [691, 127] width 77 height 16
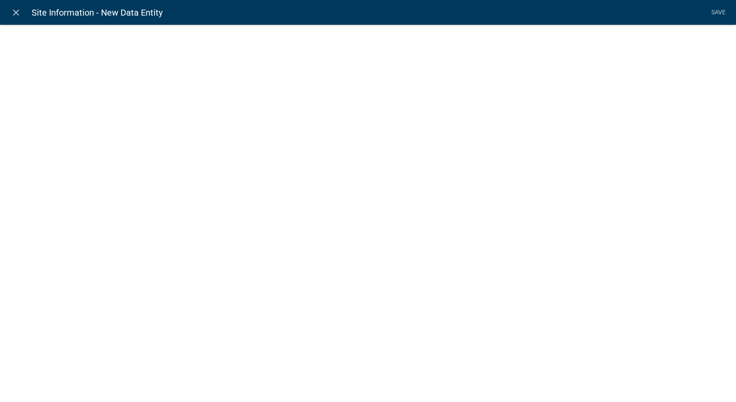
select select
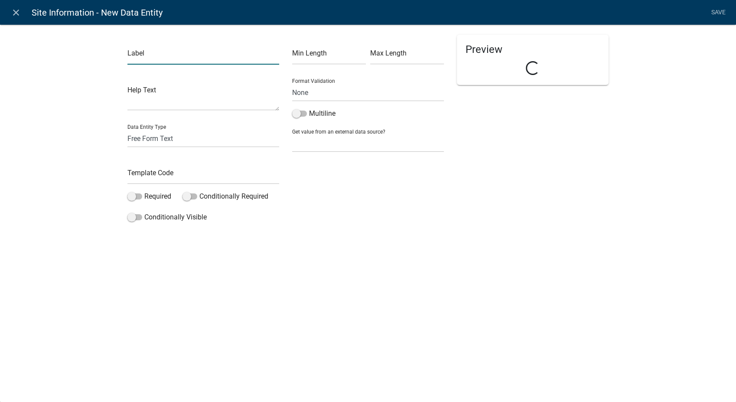
drag, startPoint x: 109, startPoint y: 80, endPoint x: 143, endPoint y: 55, distance: 41.9
click at [143, 55] on input "text" at bounding box center [204, 56] width 152 height 18
type input "Number of floor drains:"
click at [153, 137] on select "Free Form Text Document Display Entity Value Fee Numeric Data Date Map Sketch D…" at bounding box center [204, 139] width 152 height 18
click at [92, 174] on div "Label Number of floor drains: Help Text Data Entity Type Free Form Text Documen…" at bounding box center [368, 127] width 736 height 234
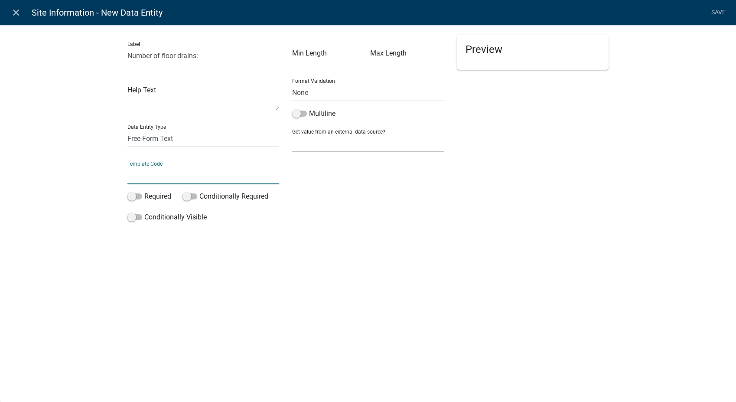
click at [149, 181] on input "text" at bounding box center [204, 176] width 152 height 18
type input "FloorDrains"
click at [128, 196] on span at bounding box center [135, 196] width 15 height 6
click at [144, 191] on input "Required" at bounding box center [144, 191] width 0 height 0
click at [133, 215] on span at bounding box center [135, 217] width 15 height 6
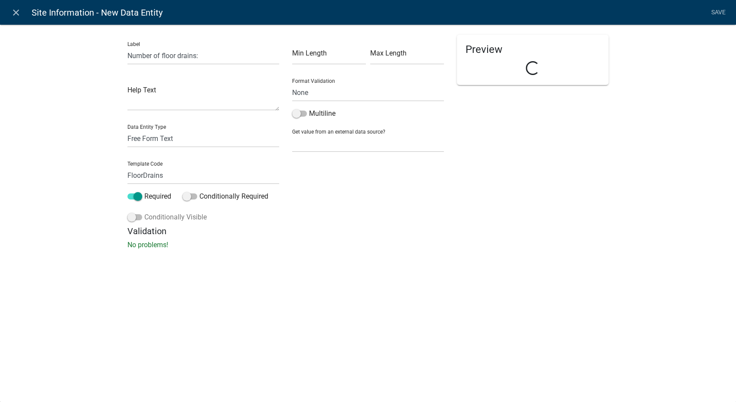
click at [144, 212] on input "Conditionally Visible" at bounding box center [144, 212] width 0 height 0
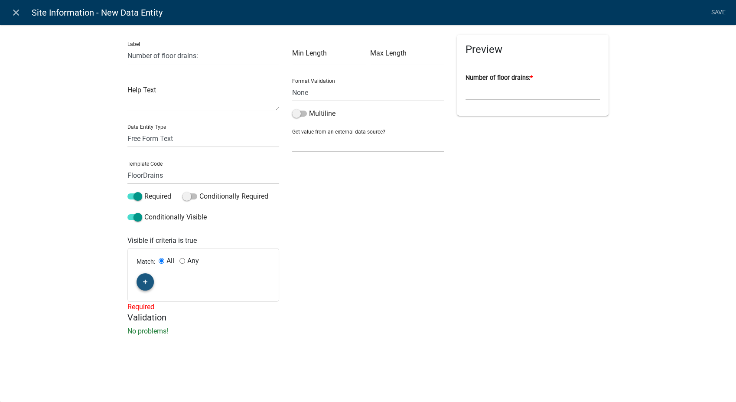
click at [144, 279] on icon "button" at bounding box center [145, 281] width 5 height 5
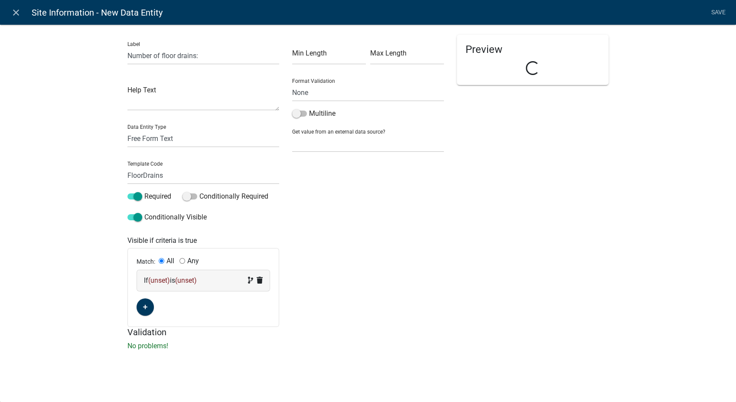
click at [224, 283] on div "If (unset) is (unset)" at bounding box center [203, 280] width 119 height 10
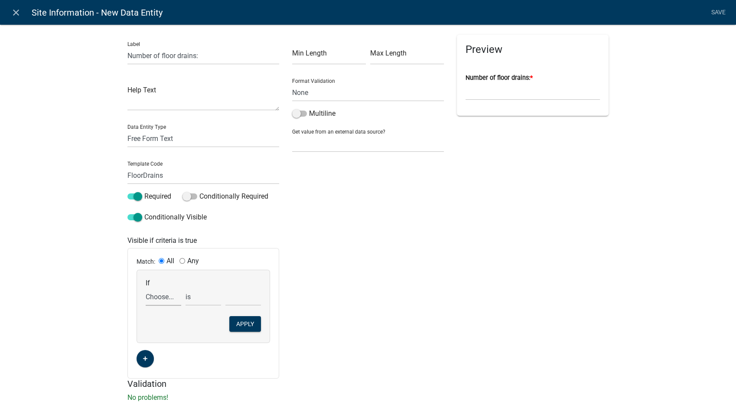
click at [157, 300] on select "Choose... ALL_FEE_RECIPIENTS AllPlumbingYN Appliances APPLICANT_CITY APPLICANT_…" at bounding box center [164, 297] width 36 height 18
select select "3: Appliances"
click at [146, 288] on select "Choose... ALL_FEE_RECIPIENTS AllPlumbingYN Appliances APPLICANT_CITY APPLICANT_…" at bounding box center [164, 297] width 36 height 18
drag, startPoint x: 195, startPoint y: 301, endPoint x: 192, endPoint y: 307, distance: 6.0
click at [195, 302] on select "exists does not exist contains does not contain" at bounding box center [204, 297] width 36 height 18
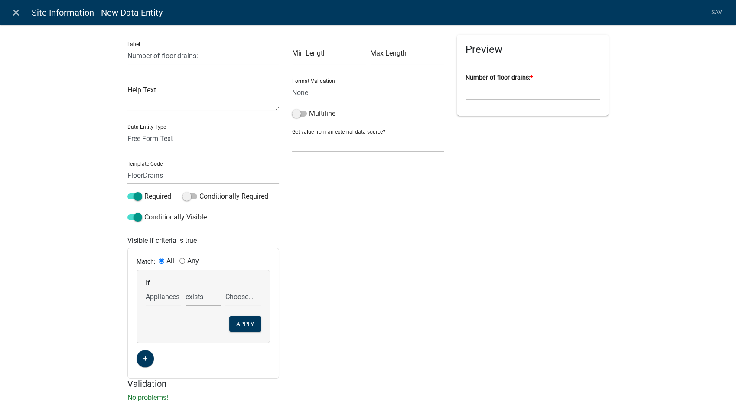
select select "6: ~"
click at [186, 288] on select "exists does not exist contains does not contain" at bounding box center [204, 297] width 36 height 18
click at [242, 299] on select "Choose... Basement Fixtures Dish Washer Floor Drains Garbage Disposal N/A Water…" at bounding box center [244, 297] width 36 height 18
select select "3: Floor Drains"
click at [226, 288] on select "Choose... Basement Fixtures Dish Washer Floor Drains Garbage Disposal N/A Water…" at bounding box center [244, 297] width 36 height 18
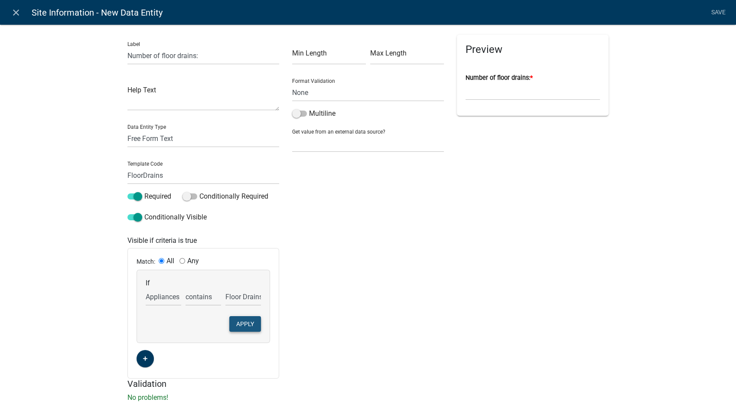
click at [251, 330] on button "Apply" at bounding box center [245, 324] width 32 height 16
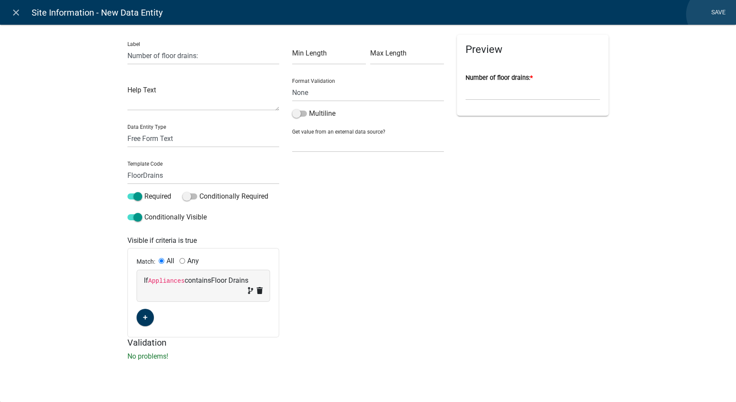
click at [714, 14] on link "Save" at bounding box center [719, 12] width 22 height 16
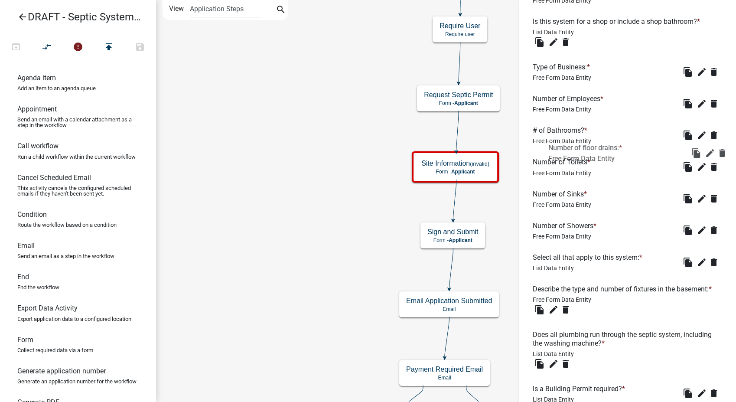
scroll to position [486, 0]
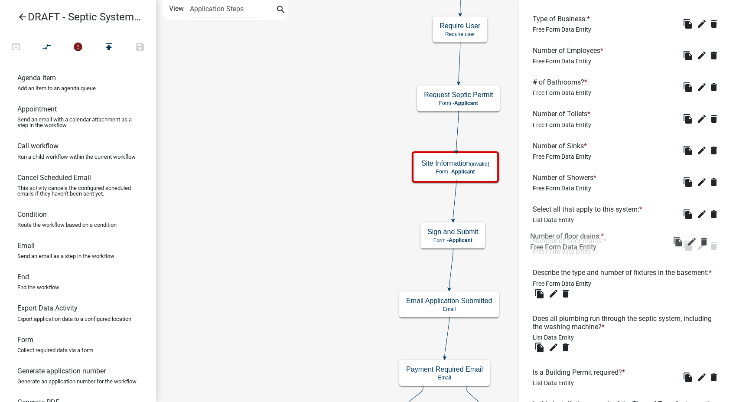
drag, startPoint x: 552, startPoint y: 329, endPoint x: 550, endPoint y: 232, distance: 96.3
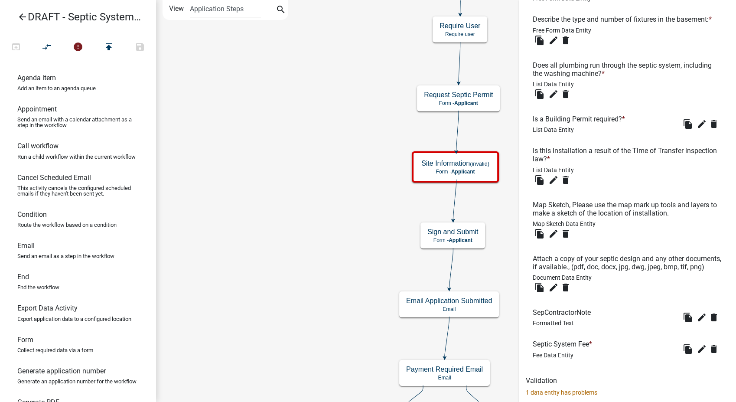
scroll to position [775, 0]
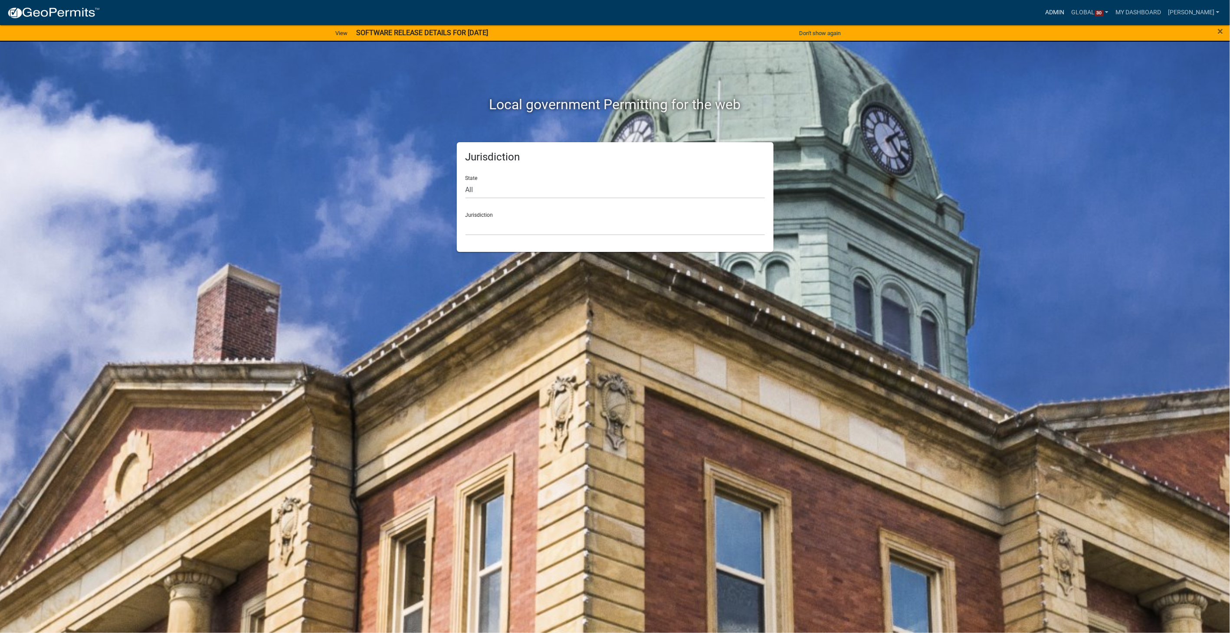
click at [628, 8] on link "Admin" at bounding box center [1055, 12] width 26 height 16
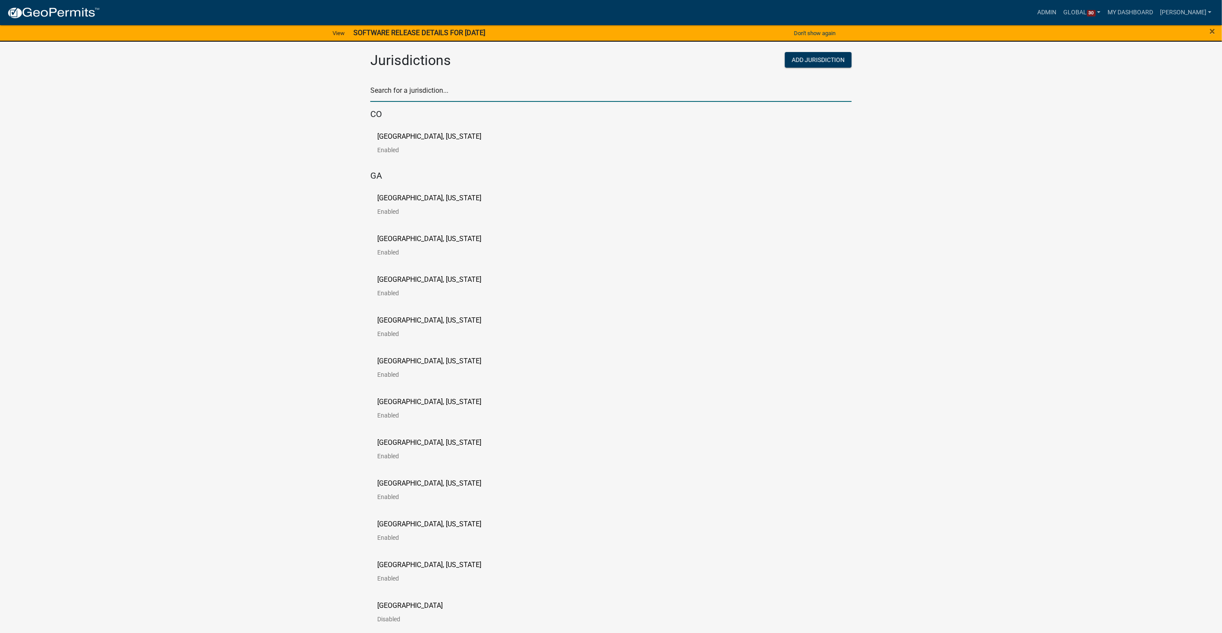
click at [419, 95] on input "text" at bounding box center [610, 93] width 481 height 18
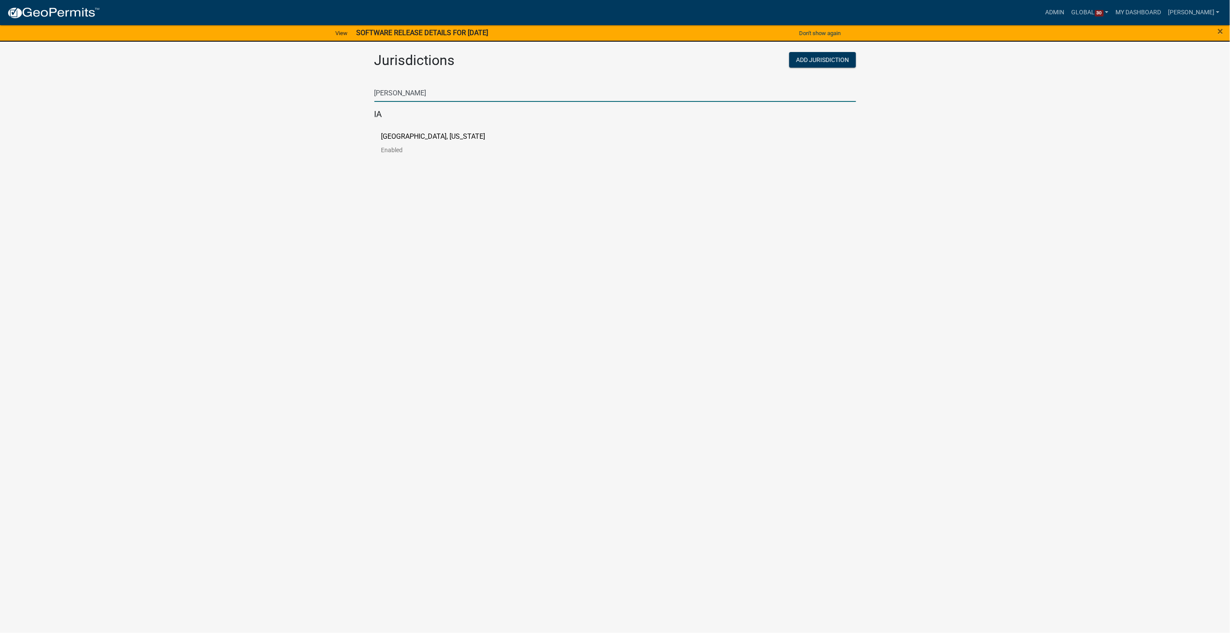
type input "[PERSON_NAME]"
click at [384, 141] on link "[GEOGRAPHIC_DATA], [US_STATE] Enabled" at bounding box center [440, 146] width 118 height 27
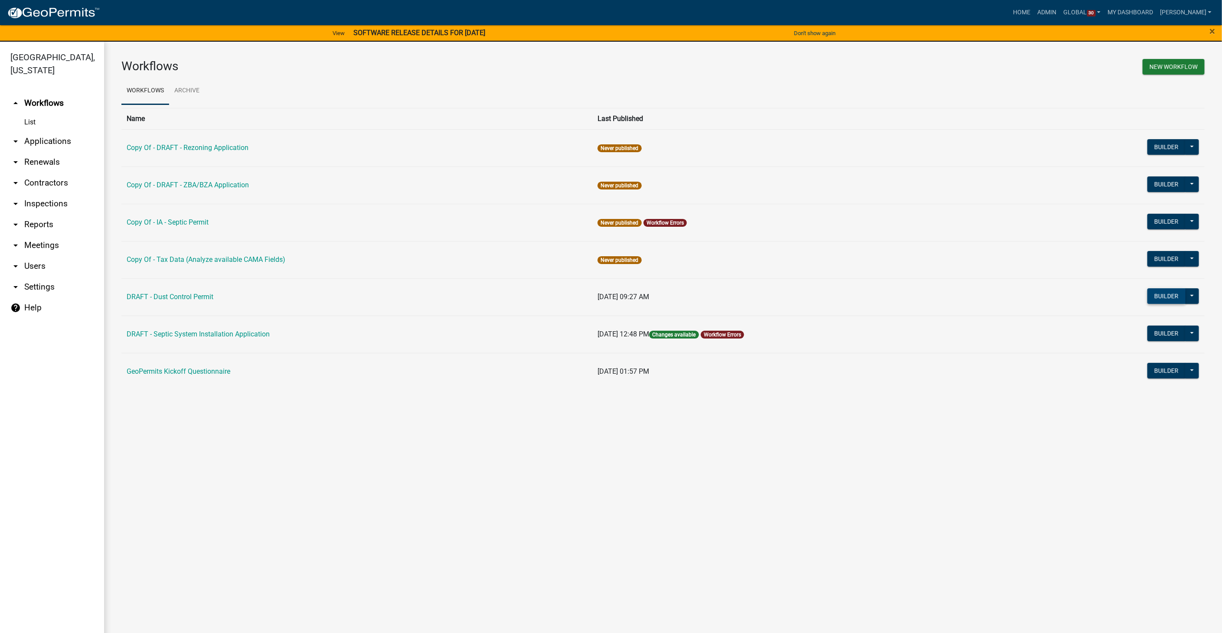
click at [628, 294] on button "Builder" at bounding box center [1167, 296] width 38 height 16
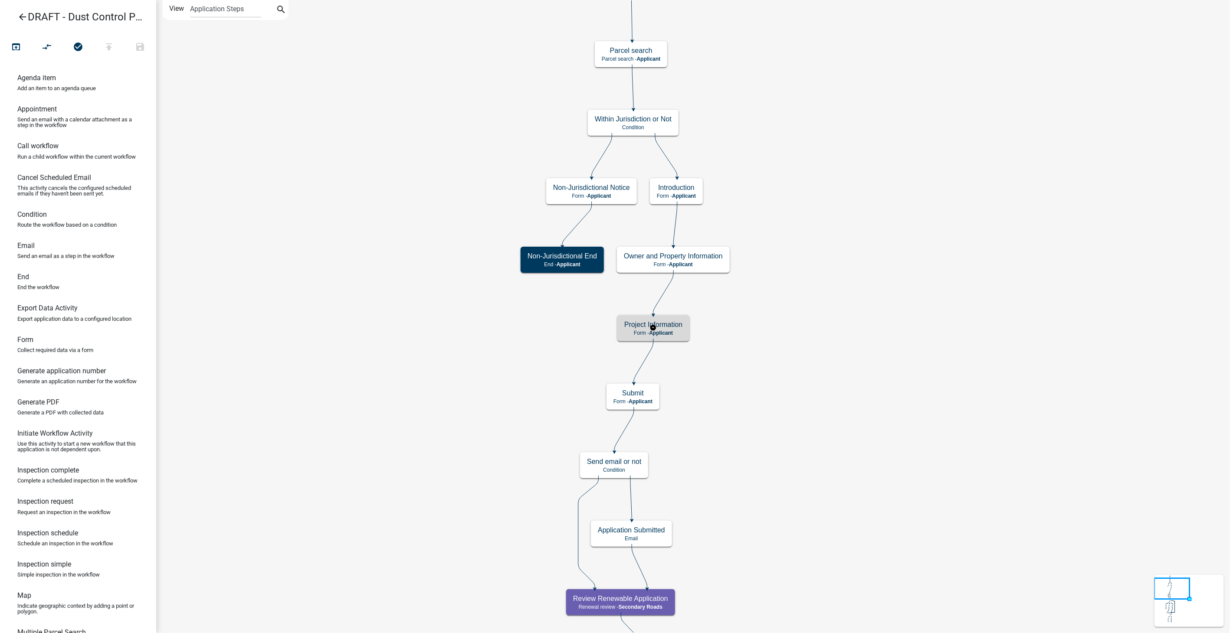
click at [628, 324] on div "Project Information Form - Applicant" at bounding box center [653, 328] width 72 height 26
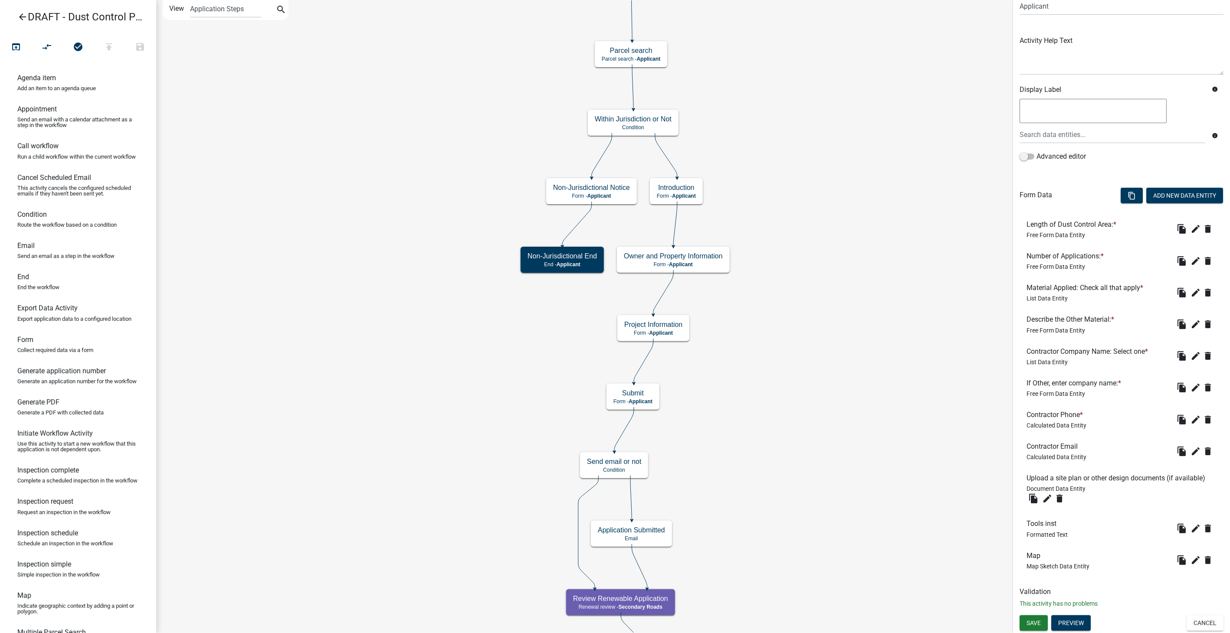
scroll to position [84, 0]
click at [628, 324] on button "Cancel" at bounding box center [1204, 623] width 37 height 16
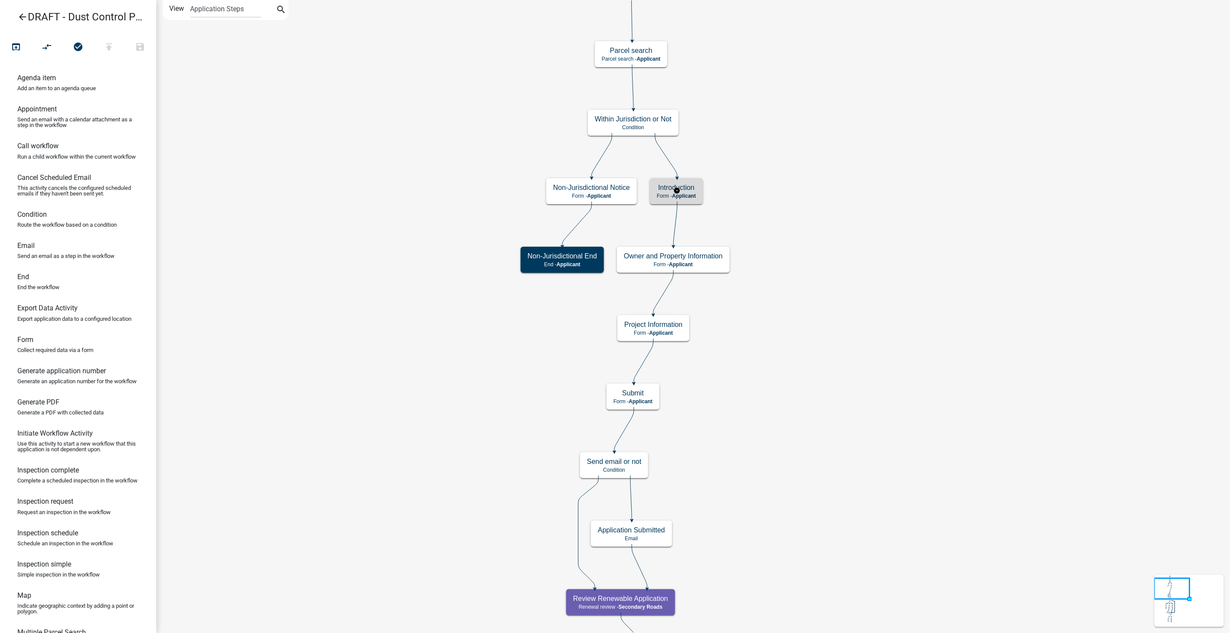
click at [628, 198] on span "Applicant" at bounding box center [684, 196] width 24 height 6
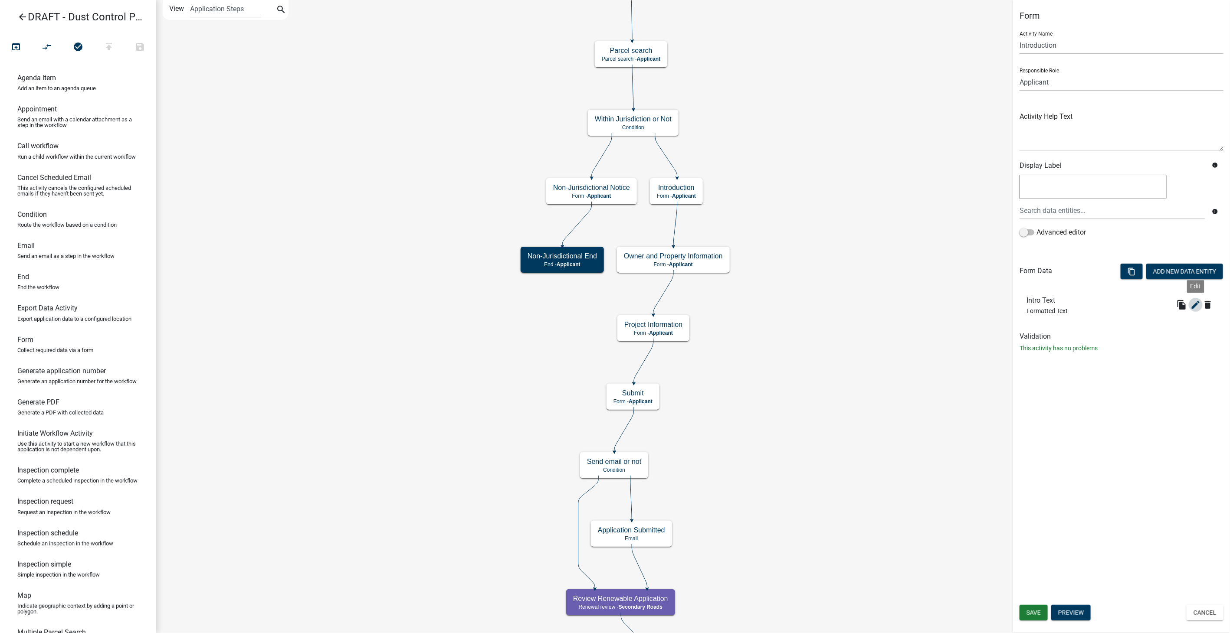
click at [628, 300] on icon "edit" at bounding box center [1195, 305] width 10 height 10
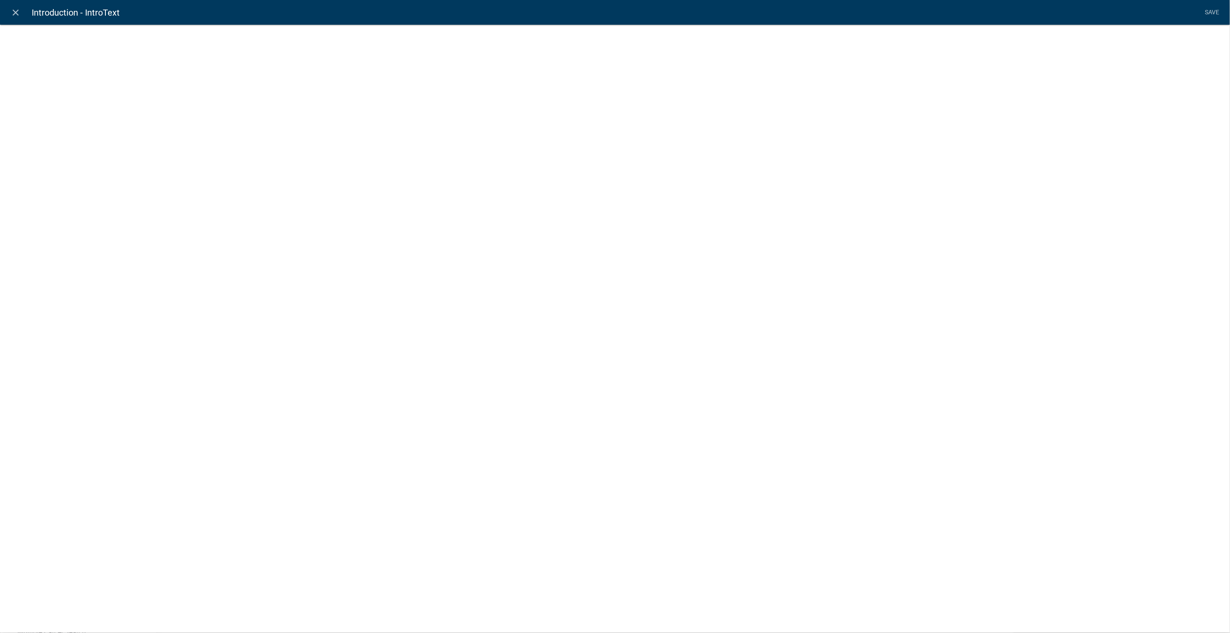
select select "rich-text"
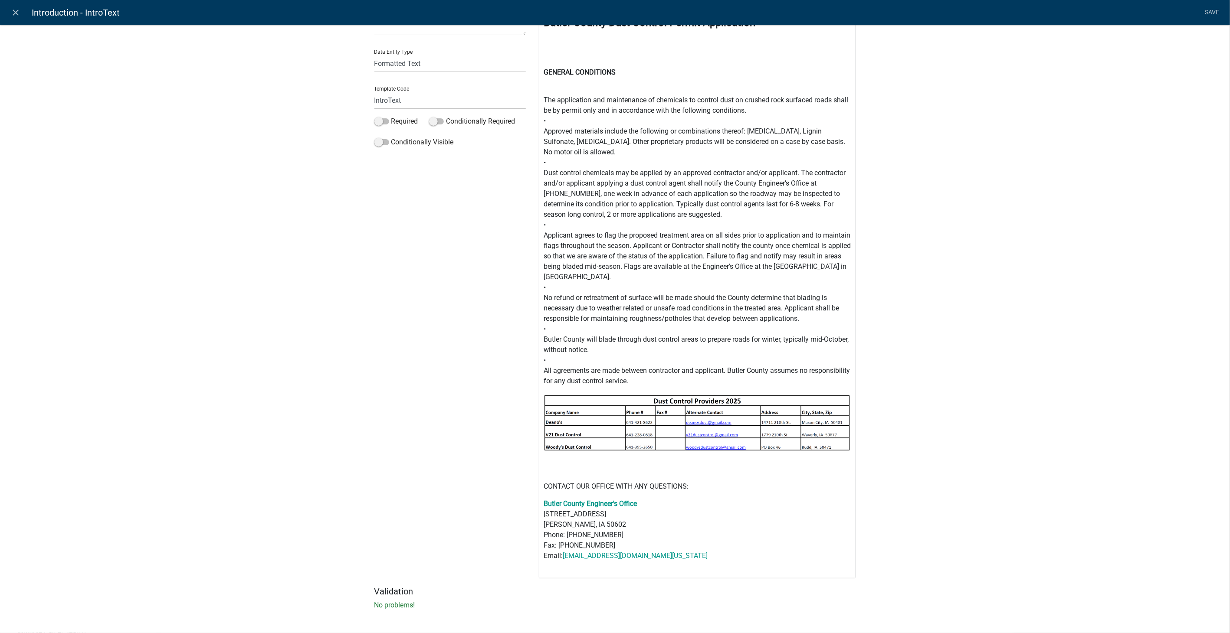
scroll to position [78, 0]
click at [16, 15] on icon "close" at bounding box center [16, 12] width 10 height 10
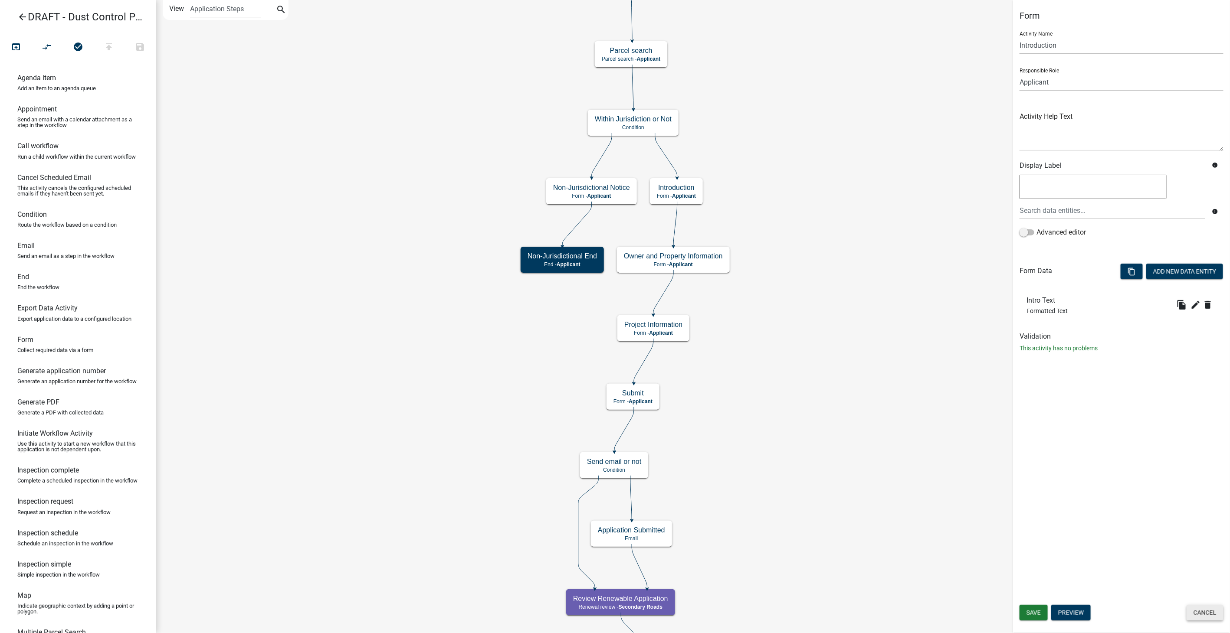
click at [628, 324] on button "Cancel" at bounding box center [1204, 613] width 37 height 16
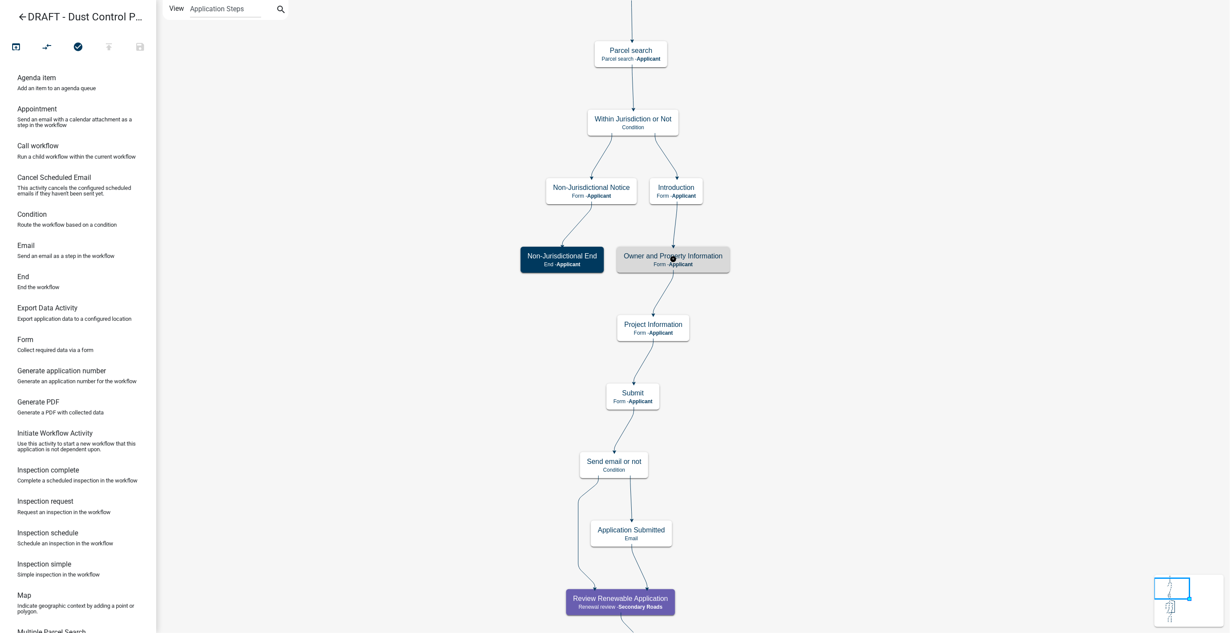
click at [628, 258] on h5 "Owner and Property Information" at bounding box center [673, 256] width 99 height 8
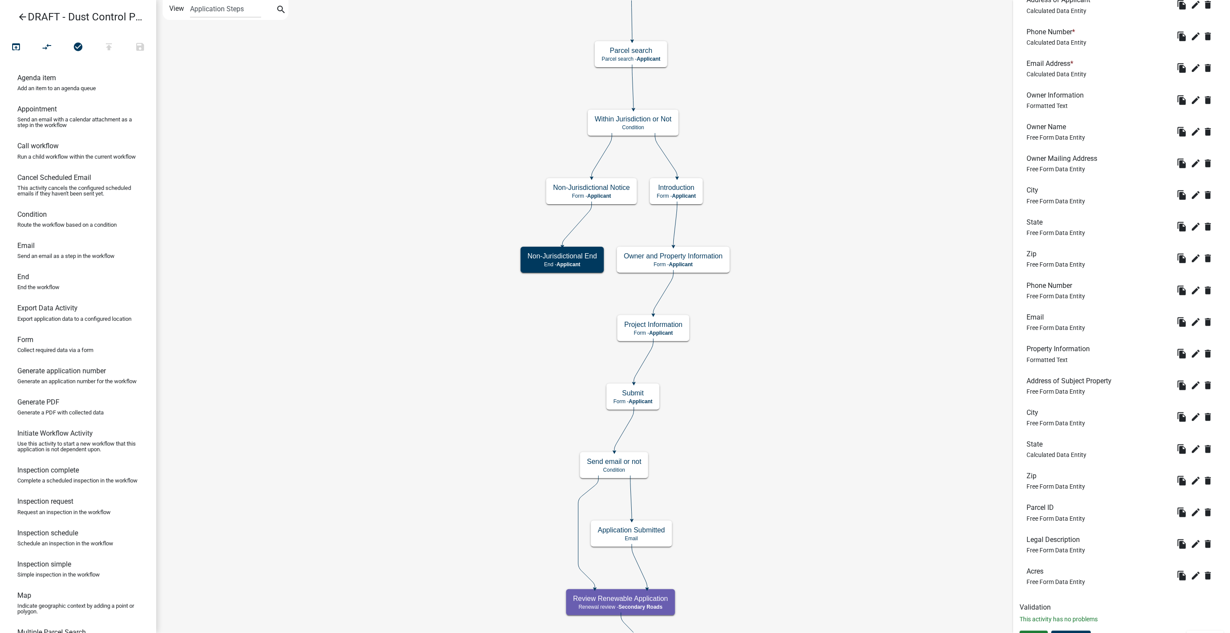
scroll to position [411, 0]
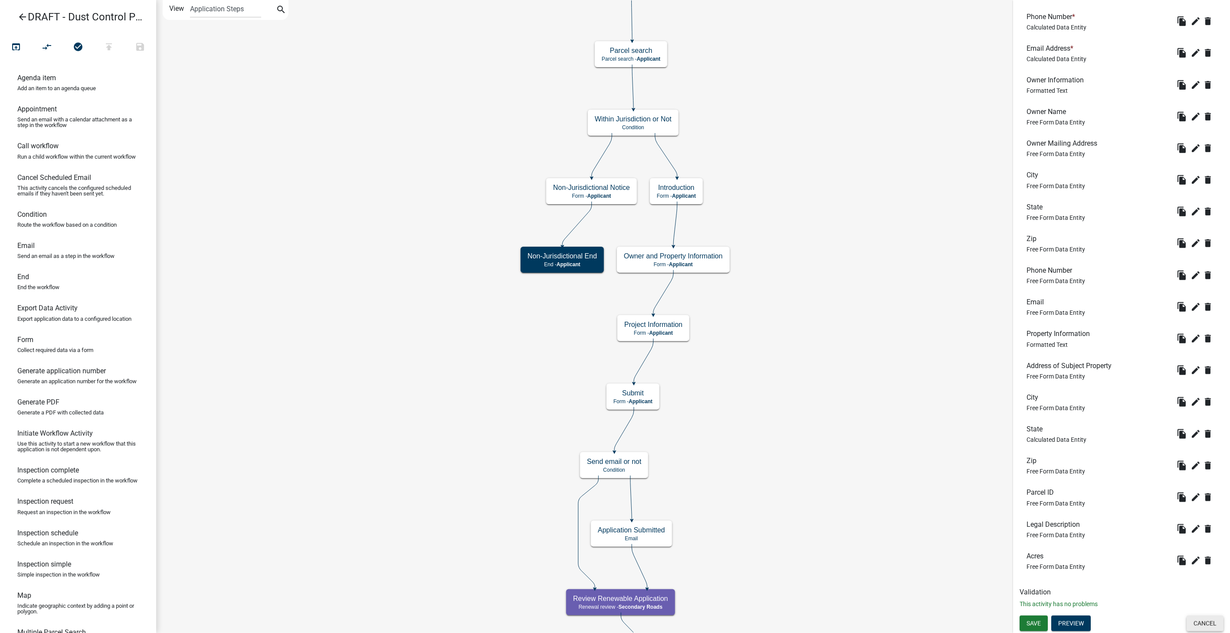
click at [628, 324] on button "Cancel" at bounding box center [1204, 624] width 37 height 16
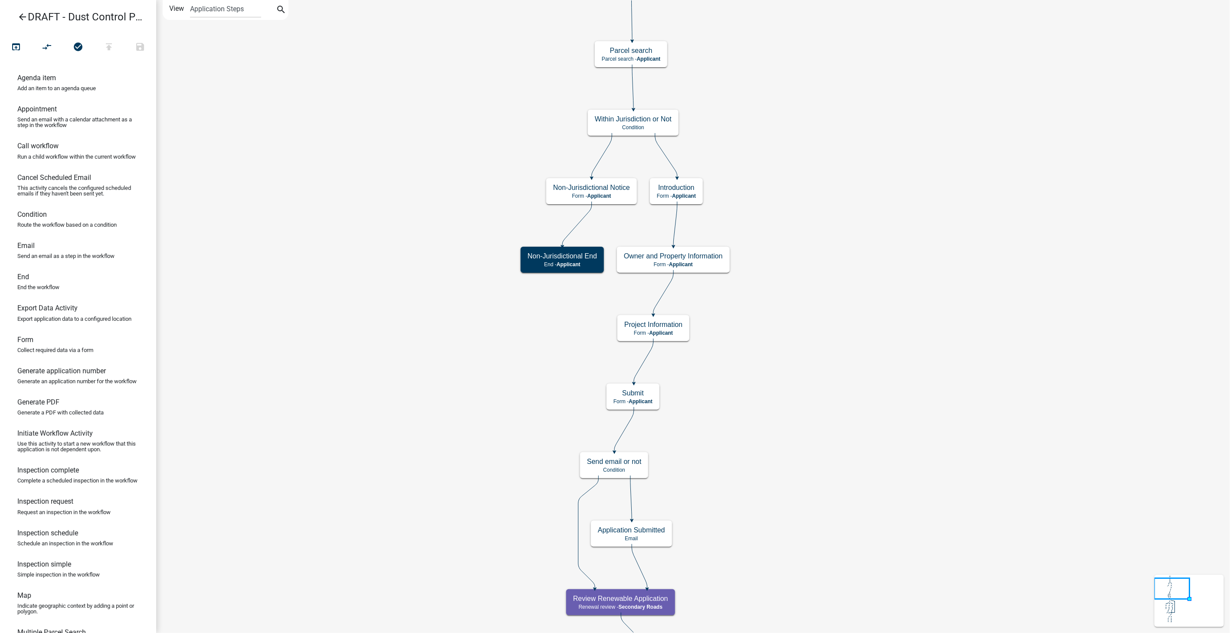
scroll to position [0, 0]
click at [628, 324] on div "Project Information Form - Applicant" at bounding box center [653, 328] width 72 height 26
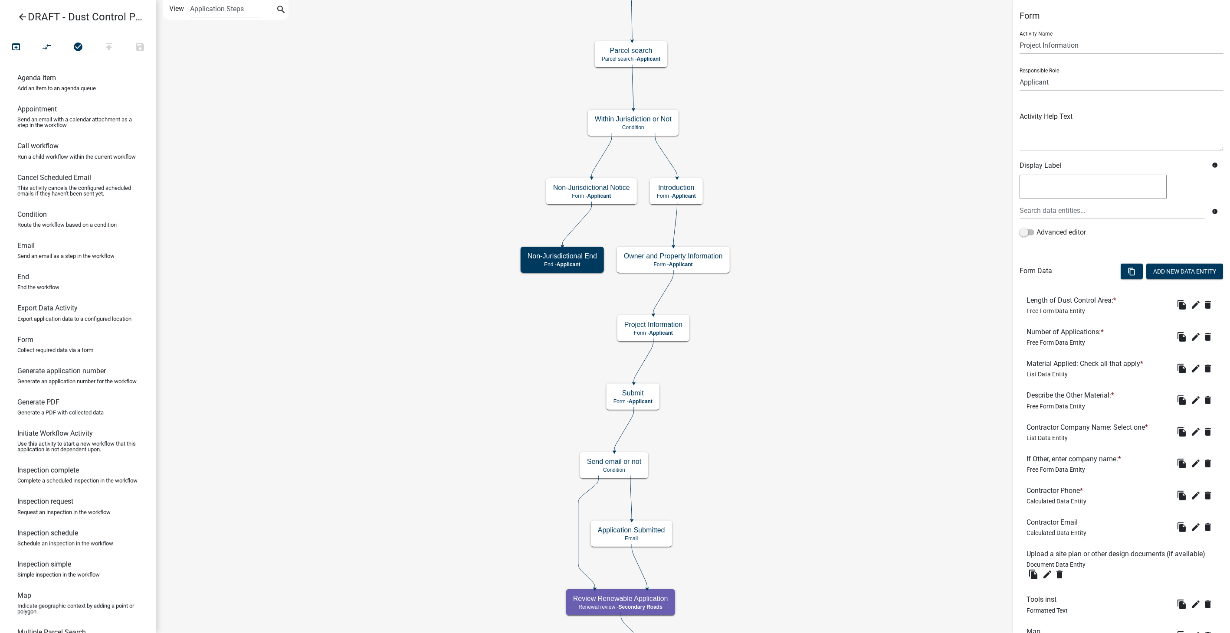
scroll to position [84, 0]
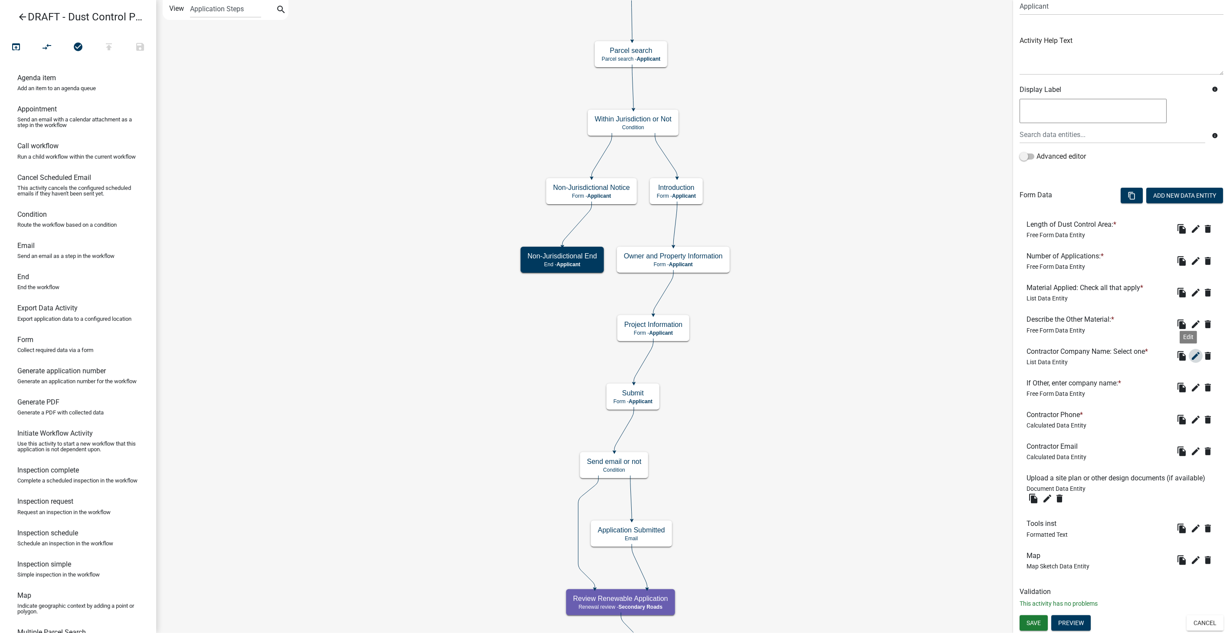
click at [628, 324] on icon "edit" at bounding box center [1195, 356] width 10 height 10
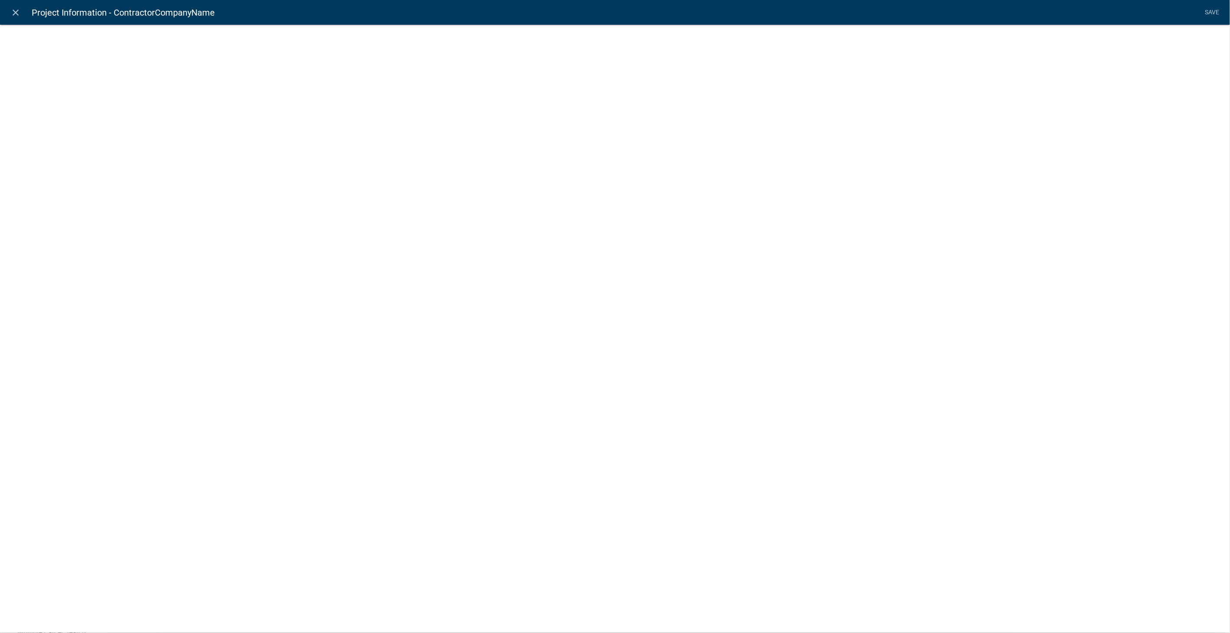
select select "list-data"
select select
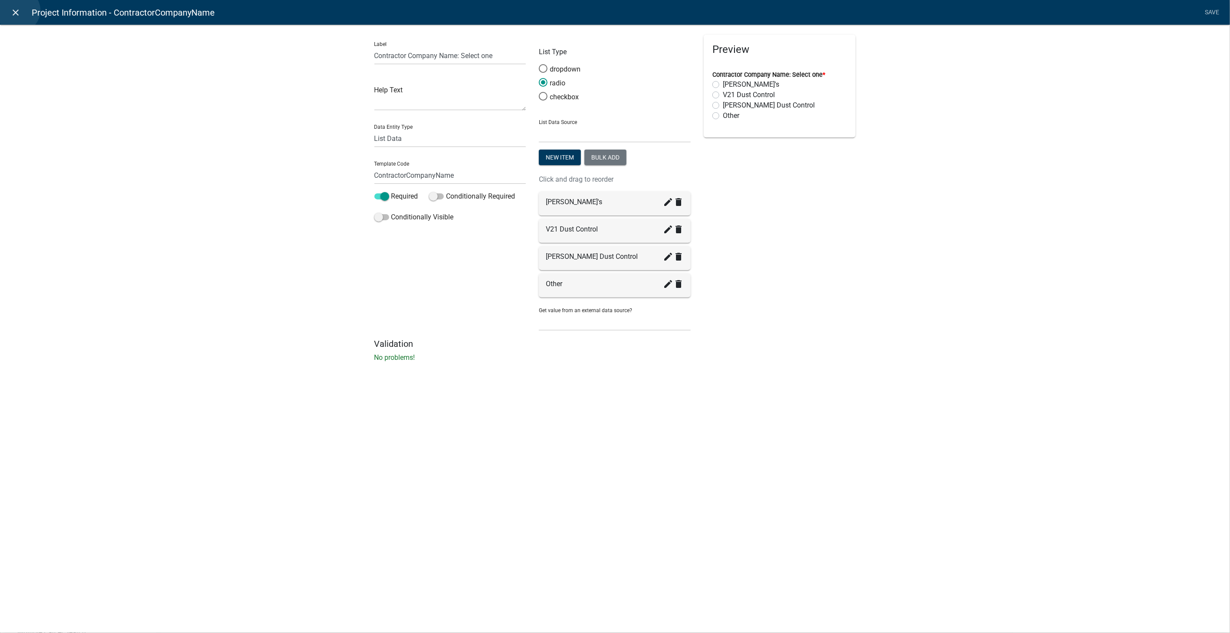
click at [18, 10] on icon "close" at bounding box center [16, 12] width 10 height 10
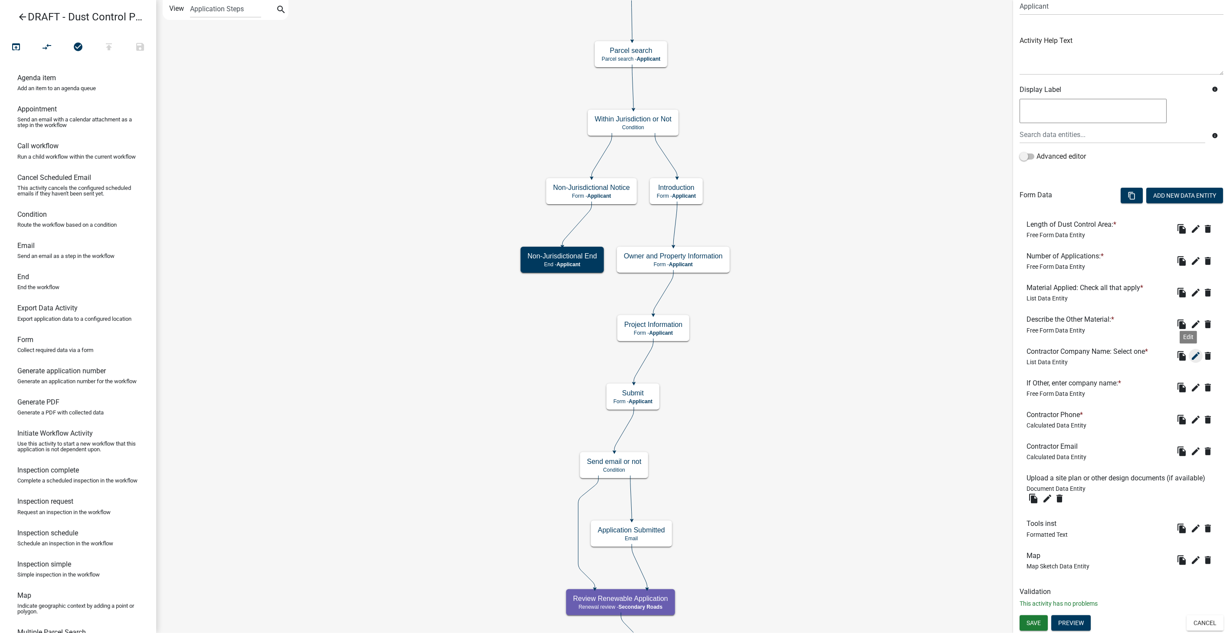
click at [628, 324] on button "edit" at bounding box center [1195, 356] width 14 height 14
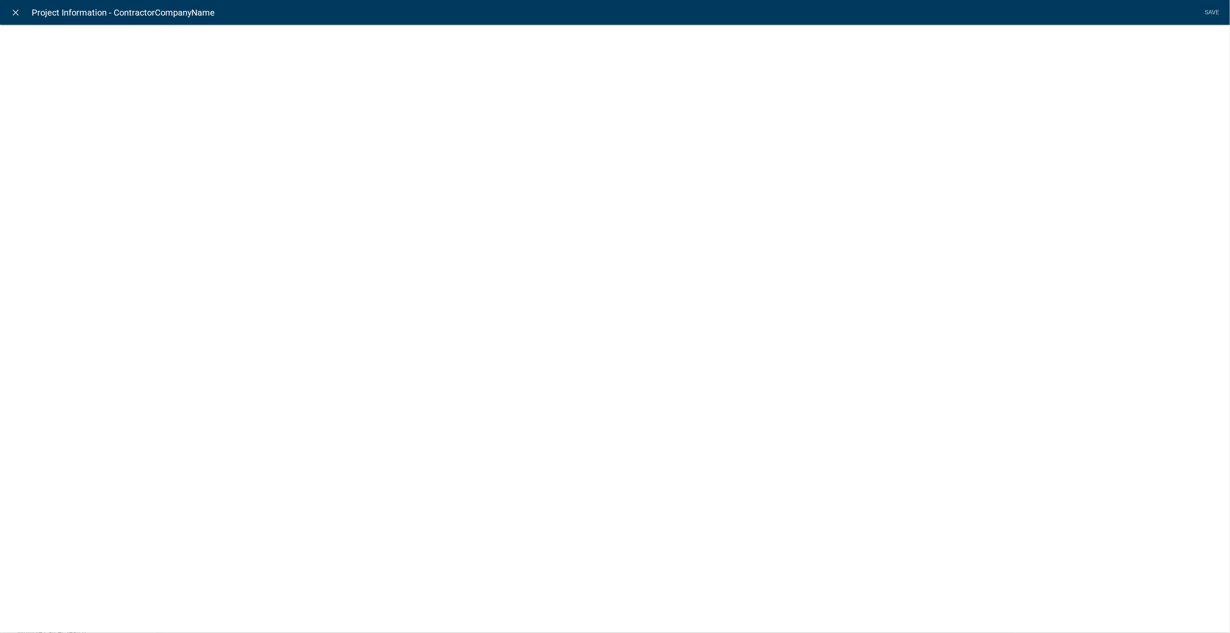
select select "list-data"
select select
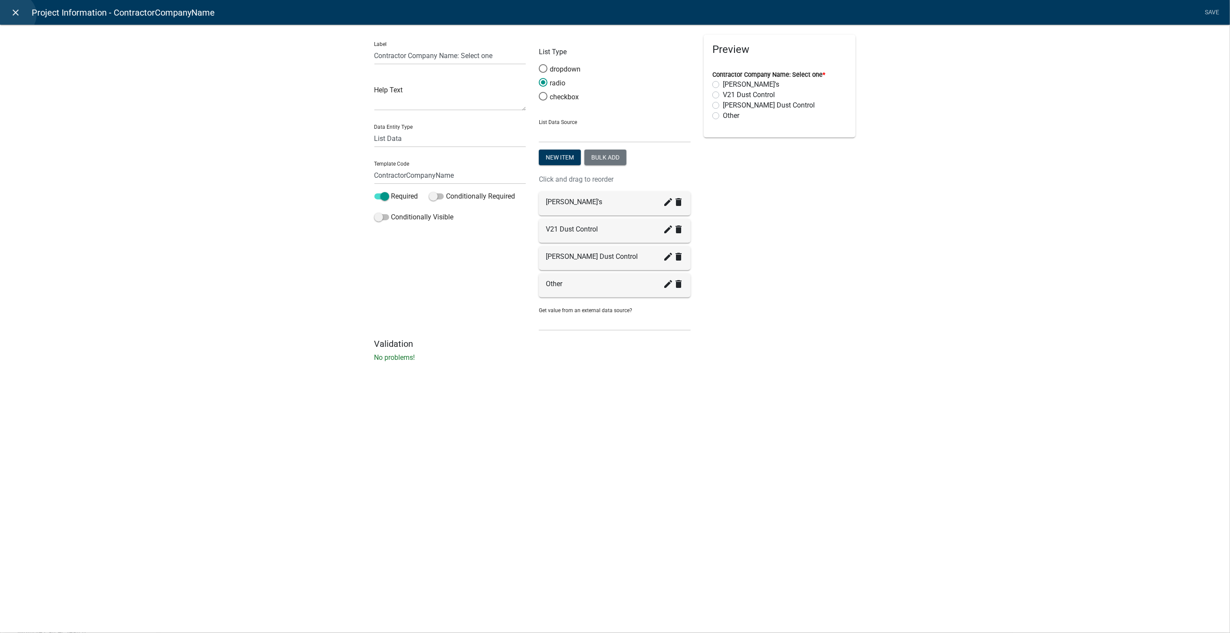
click at [14, 15] on icon "close" at bounding box center [16, 12] width 10 height 10
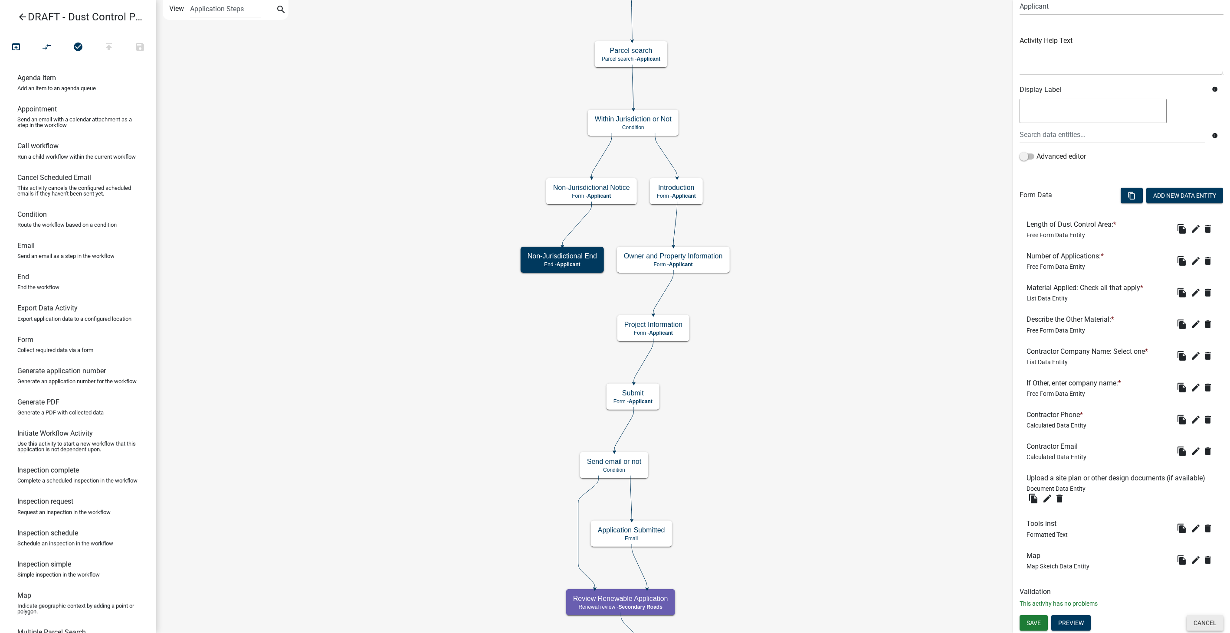
click at [628, 324] on button "Cancel" at bounding box center [1204, 623] width 37 height 16
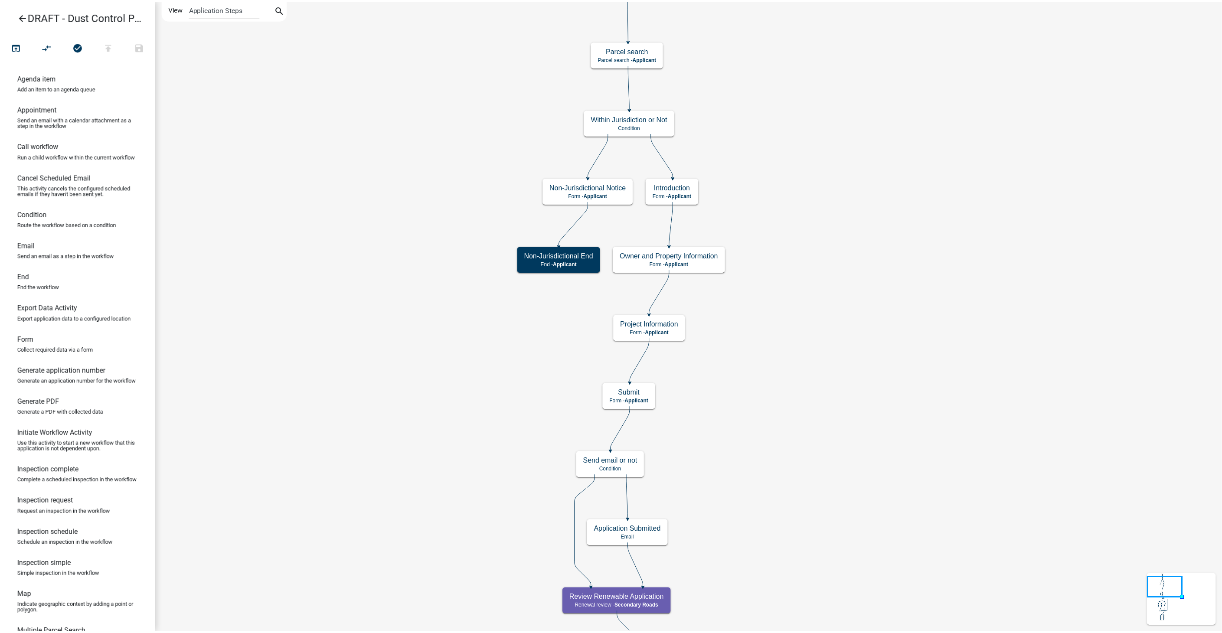
scroll to position [0, 0]
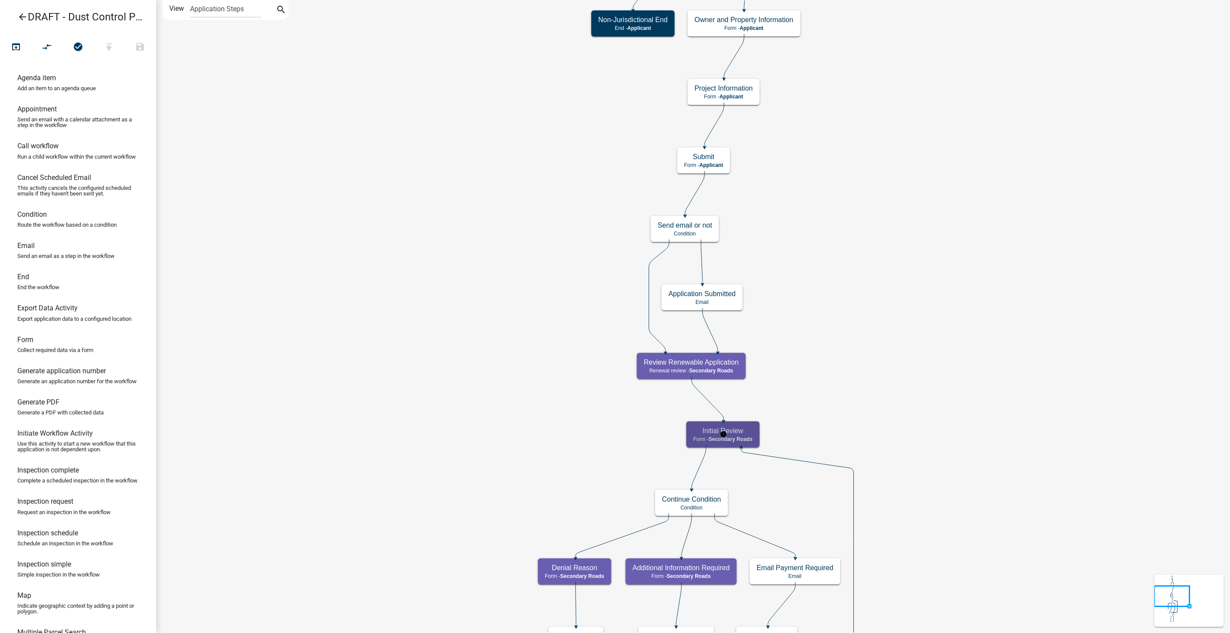
click at [628, 324] on span "Secondary Roads" at bounding box center [730, 439] width 44 height 6
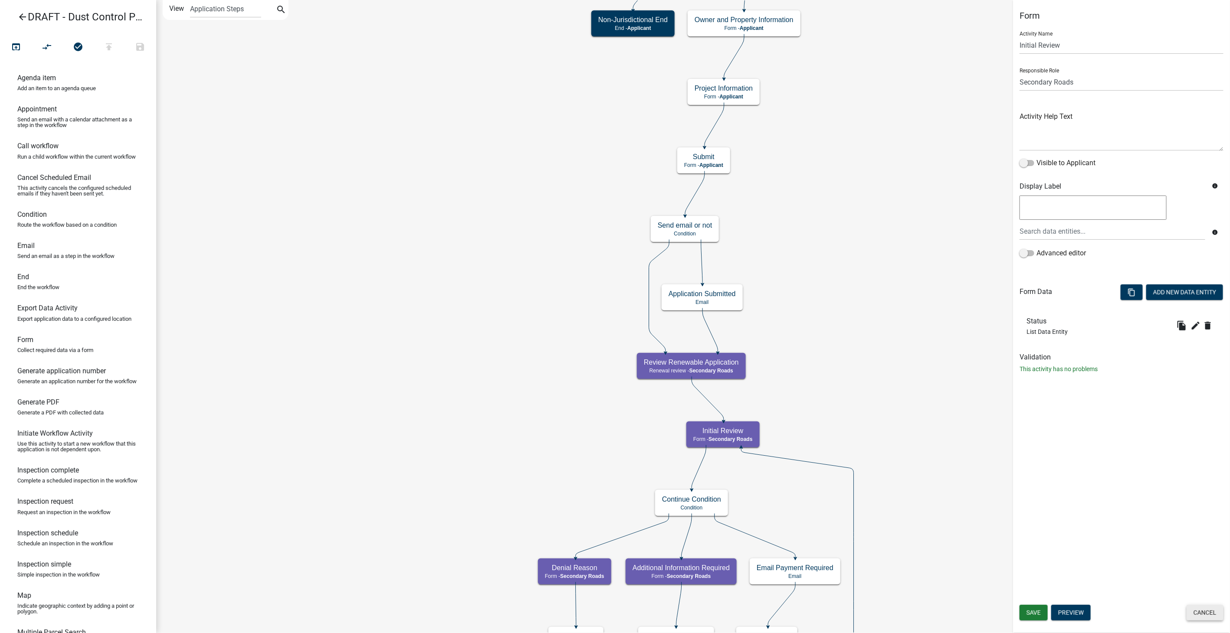
click at [628, 324] on button "Cancel" at bounding box center [1204, 613] width 37 height 16
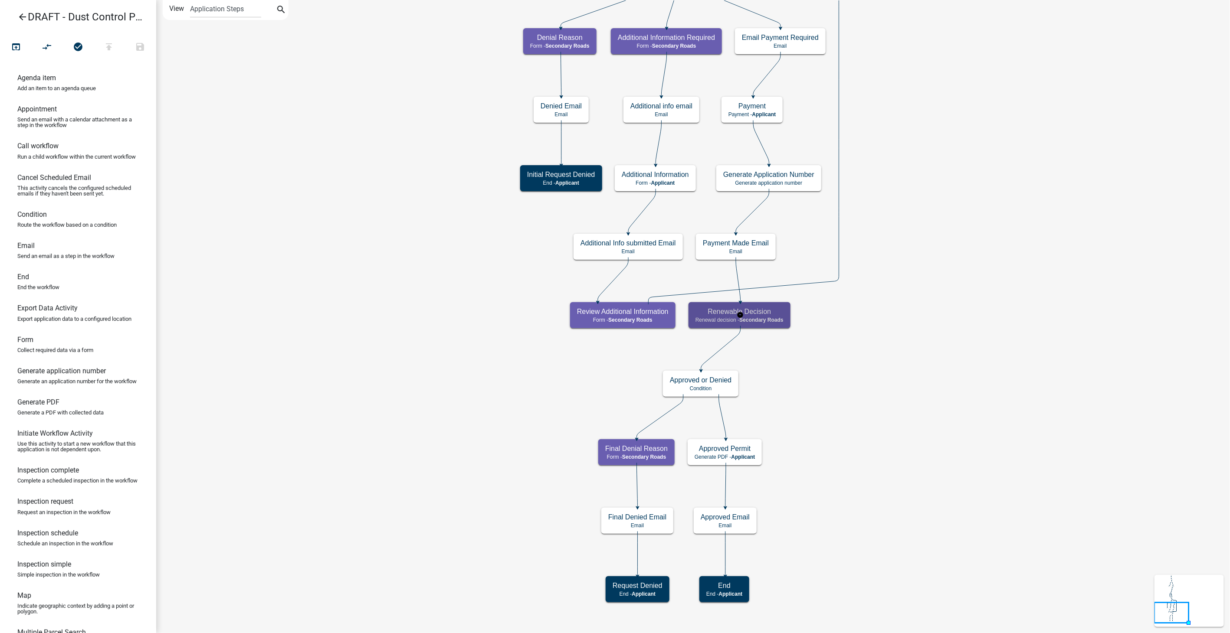
click at [628, 318] on span "Secondary Roads" at bounding box center [761, 320] width 44 height 6
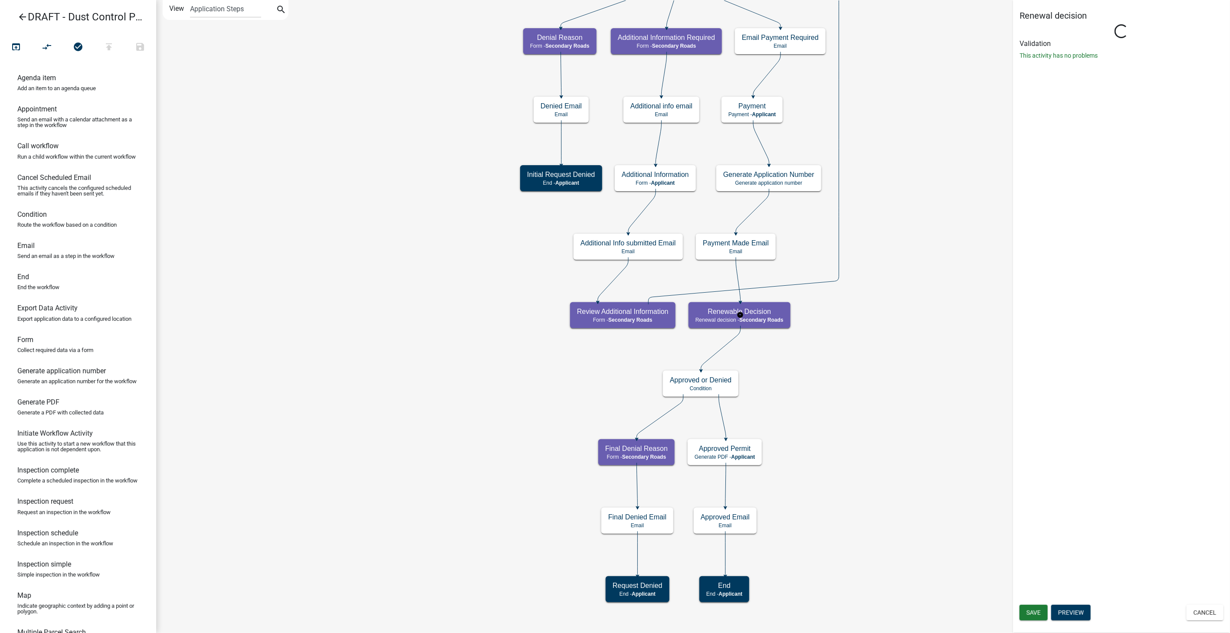
select select "84B3FD57-433F-4F44-B3F6-6A72E166BF72"
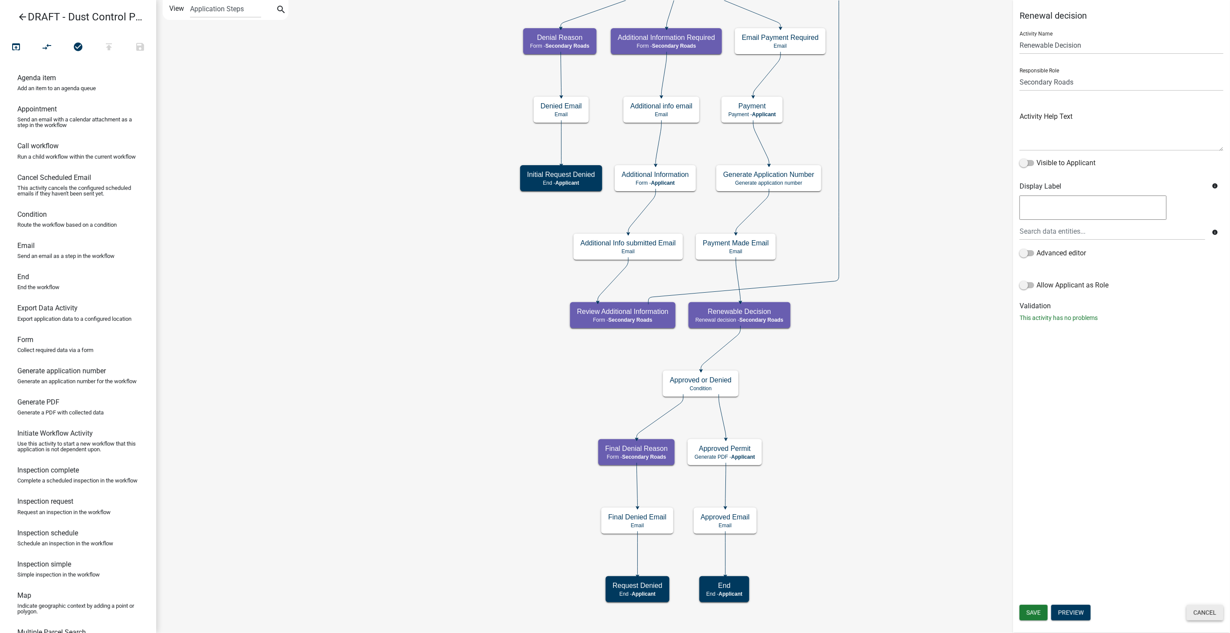
click at [628, 324] on button "Cancel" at bounding box center [1204, 613] width 37 height 16
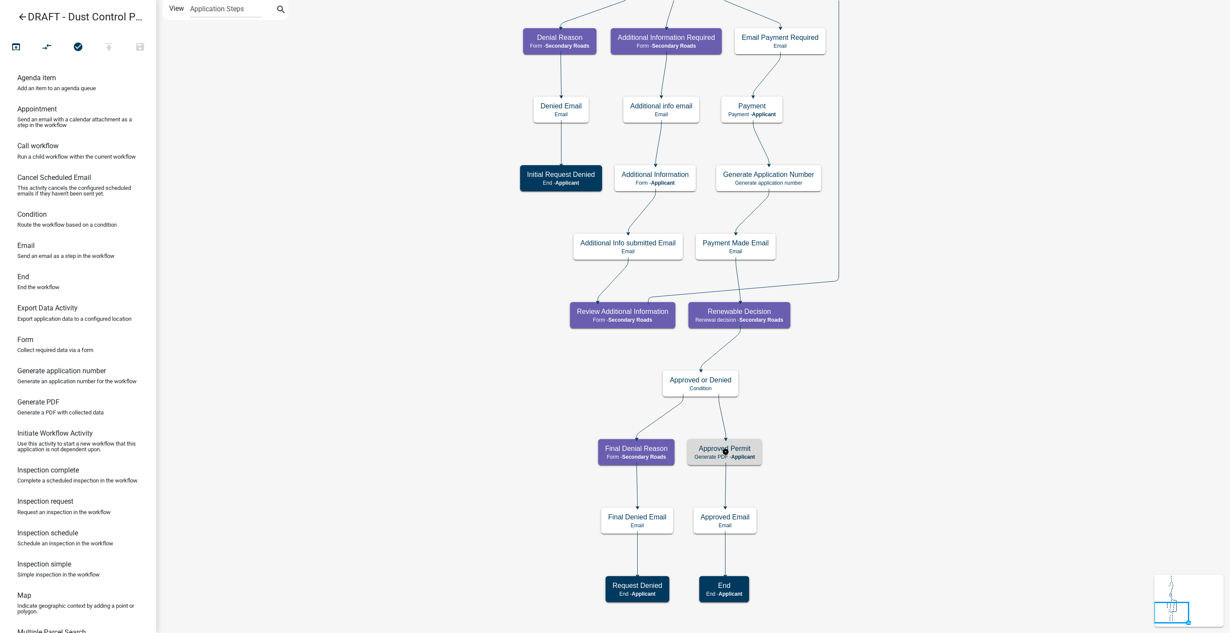
click at [628, 324] on span "Applicant" at bounding box center [743, 457] width 24 height 6
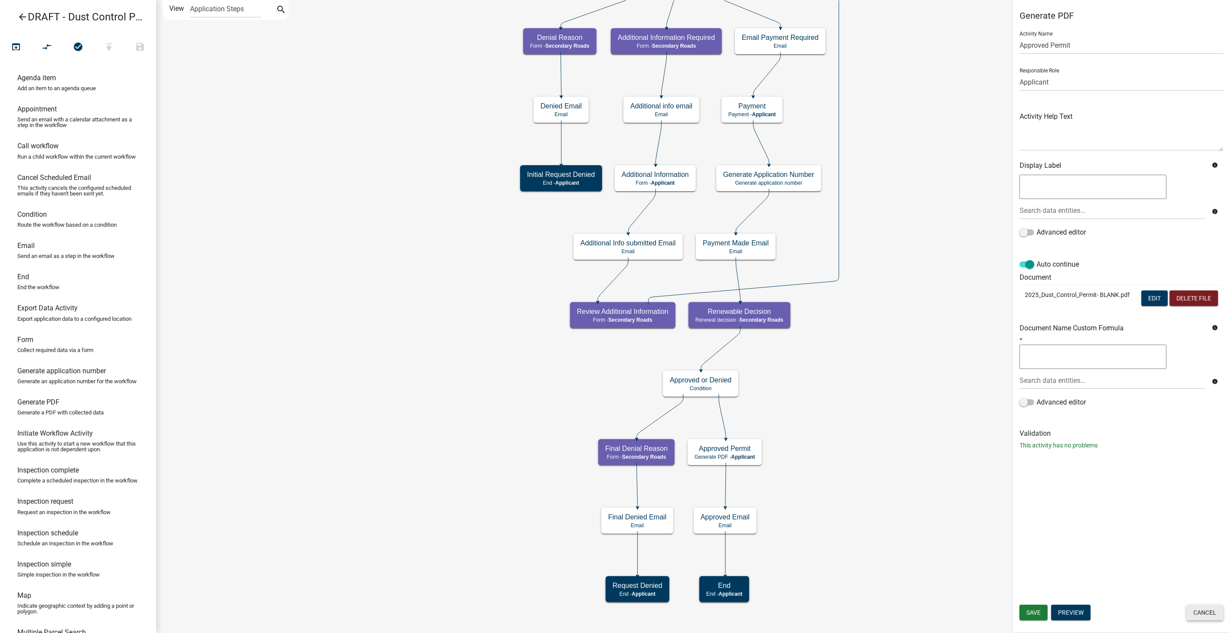
click at [628, 324] on button "Cancel" at bounding box center [1204, 613] width 37 height 16
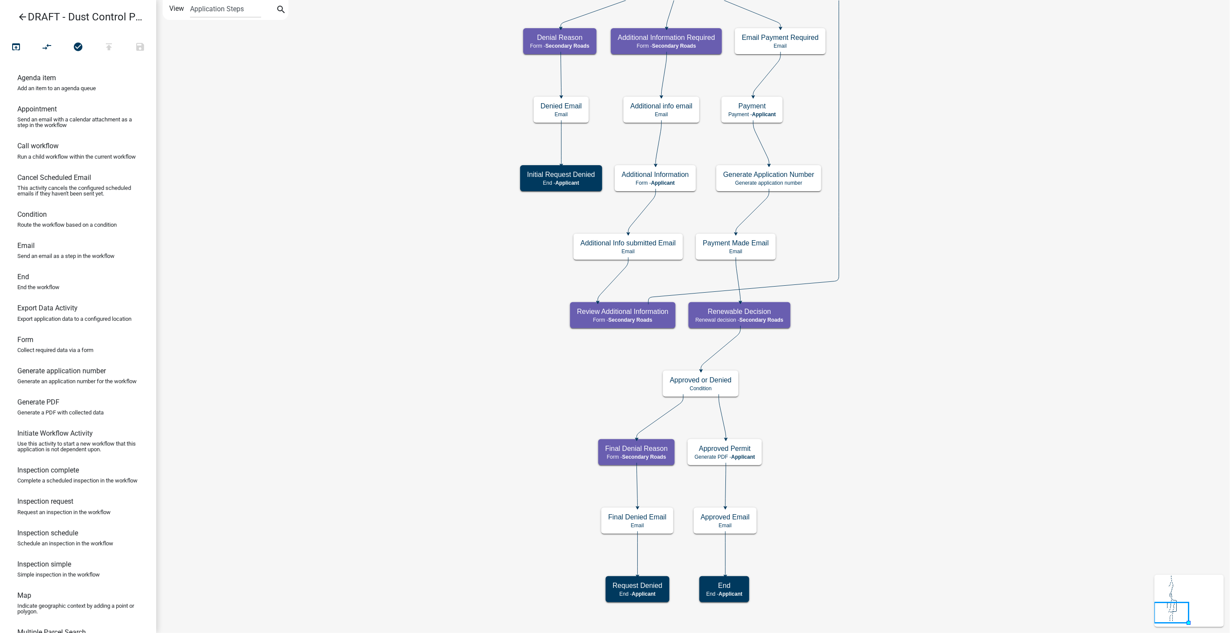
click at [21, 17] on icon "arrow_back" at bounding box center [22, 18] width 10 height 12
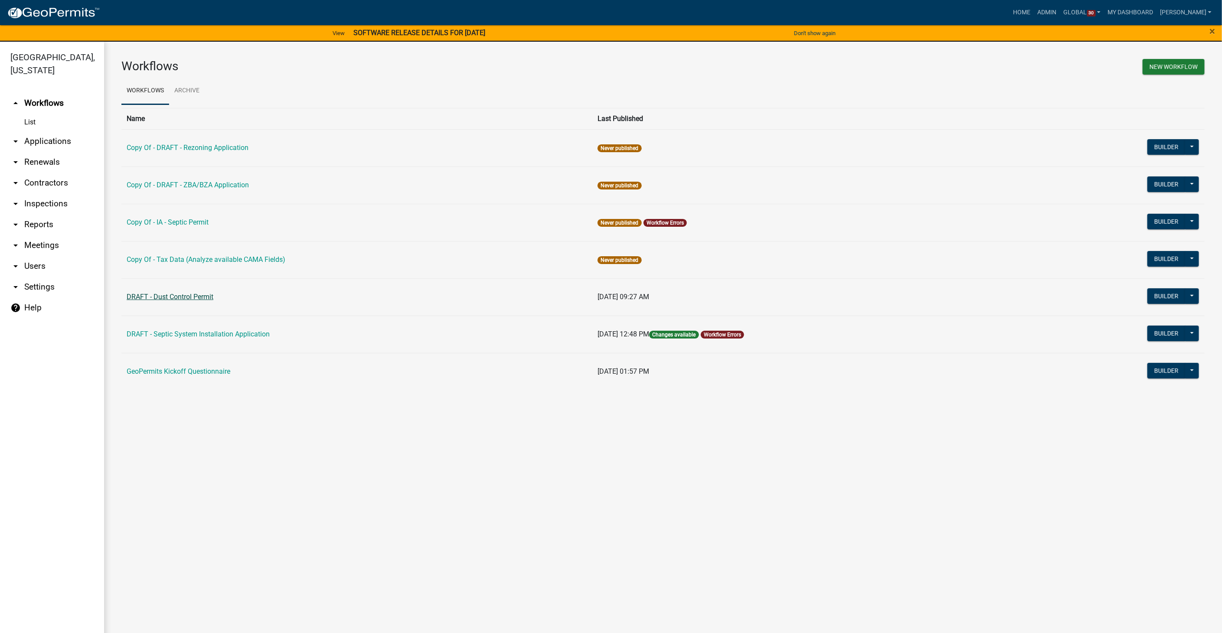
click at [196, 298] on link "DRAFT - Dust Control Permit" at bounding box center [170, 297] width 87 height 8
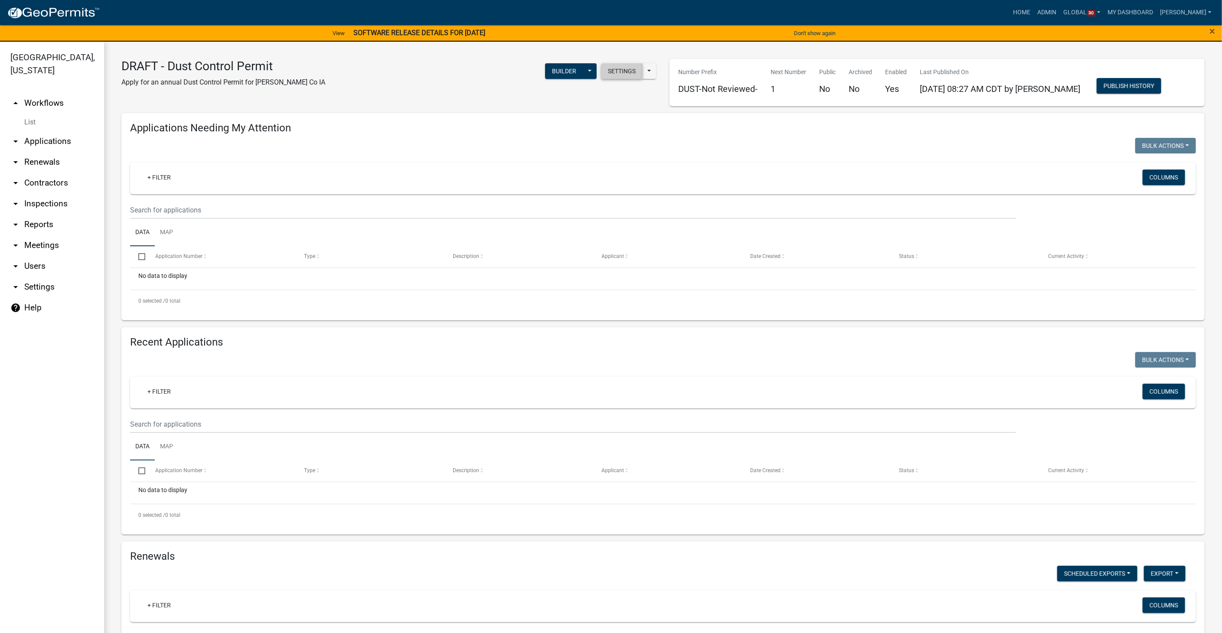
click at [625, 68] on button "Settings" at bounding box center [622, 71] width 42 height 16
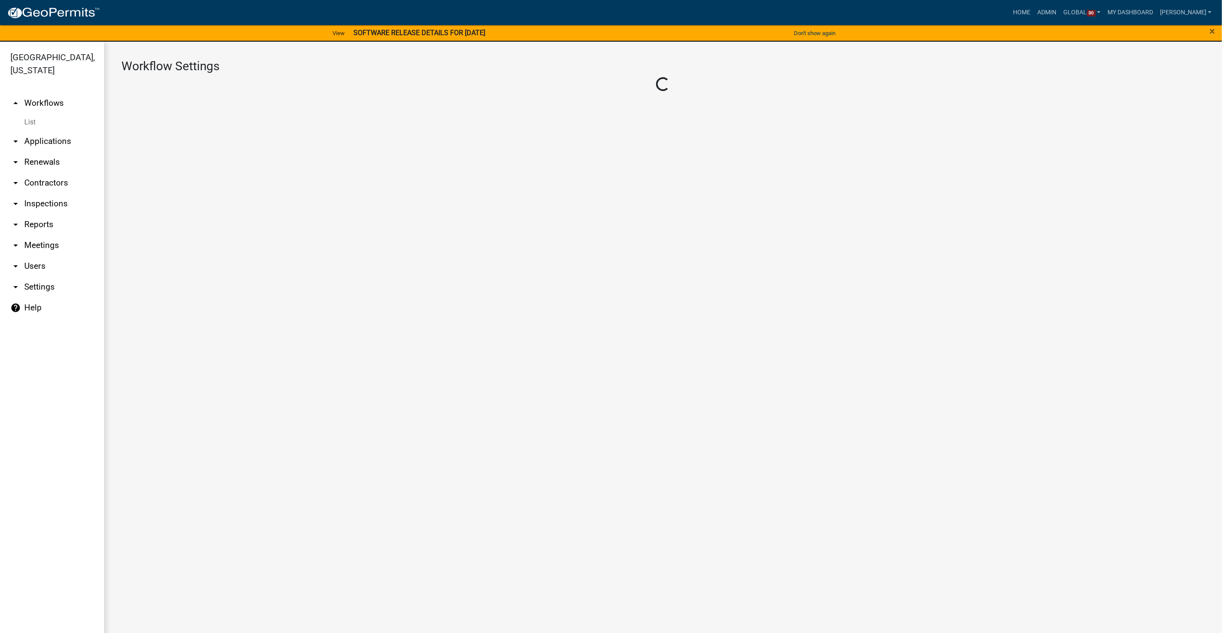
select select "13a5b504-ab47-4543-9957-cbe2a4ee44f0"
select select "4"
select select "1: Object"
select select
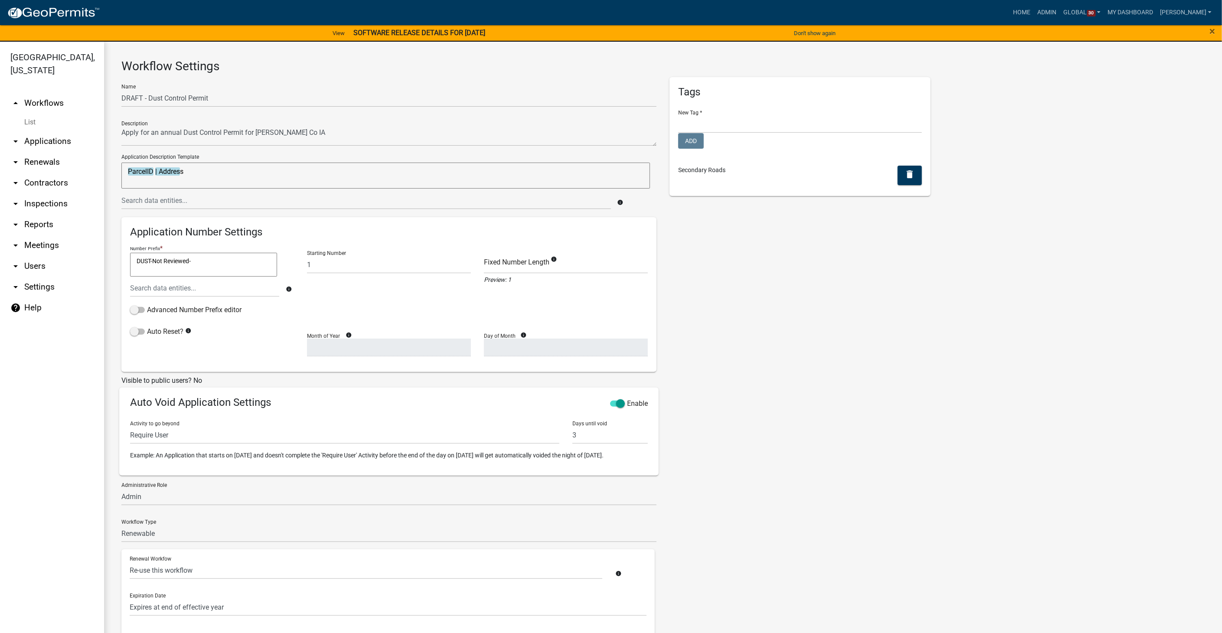
click at [33, 114] on link "List" at bounding box center [52, 122] width 104 height 17
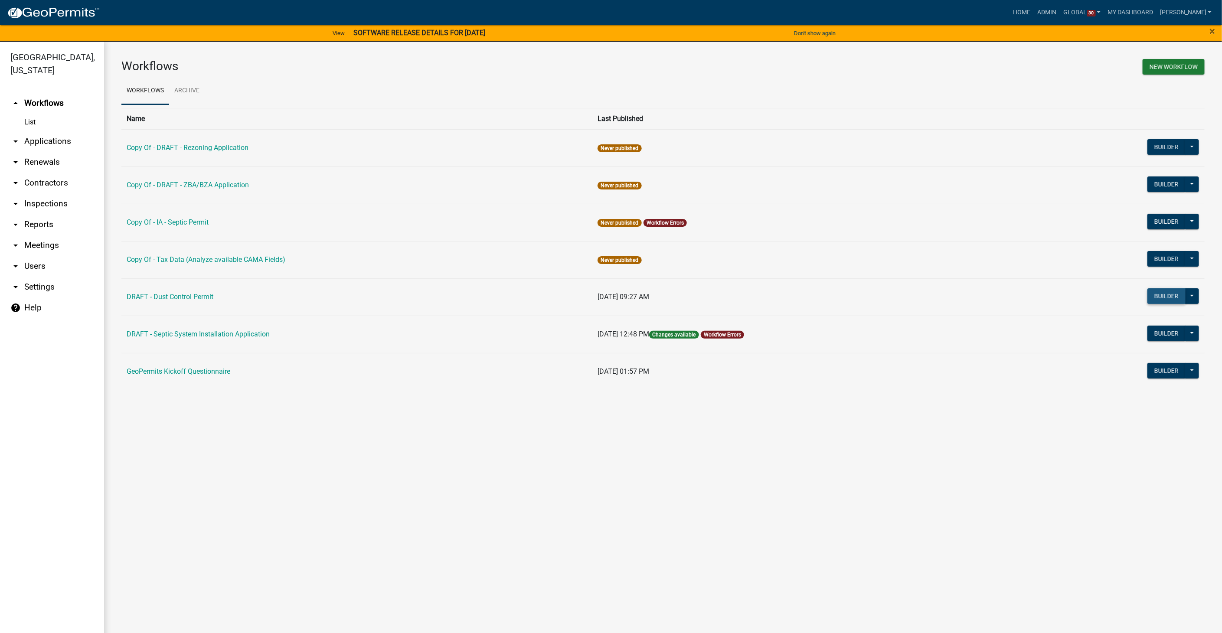
click at [628, 298] on button "Builder" at bounding box center [1167, 296] width 38 height 16
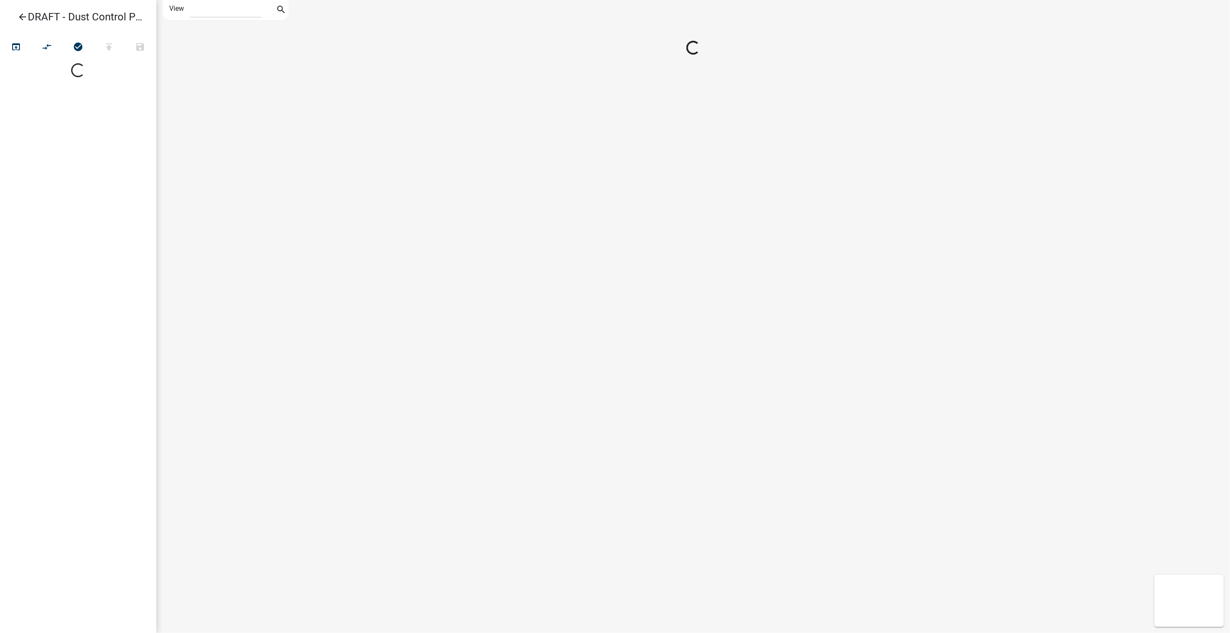
select select "1"
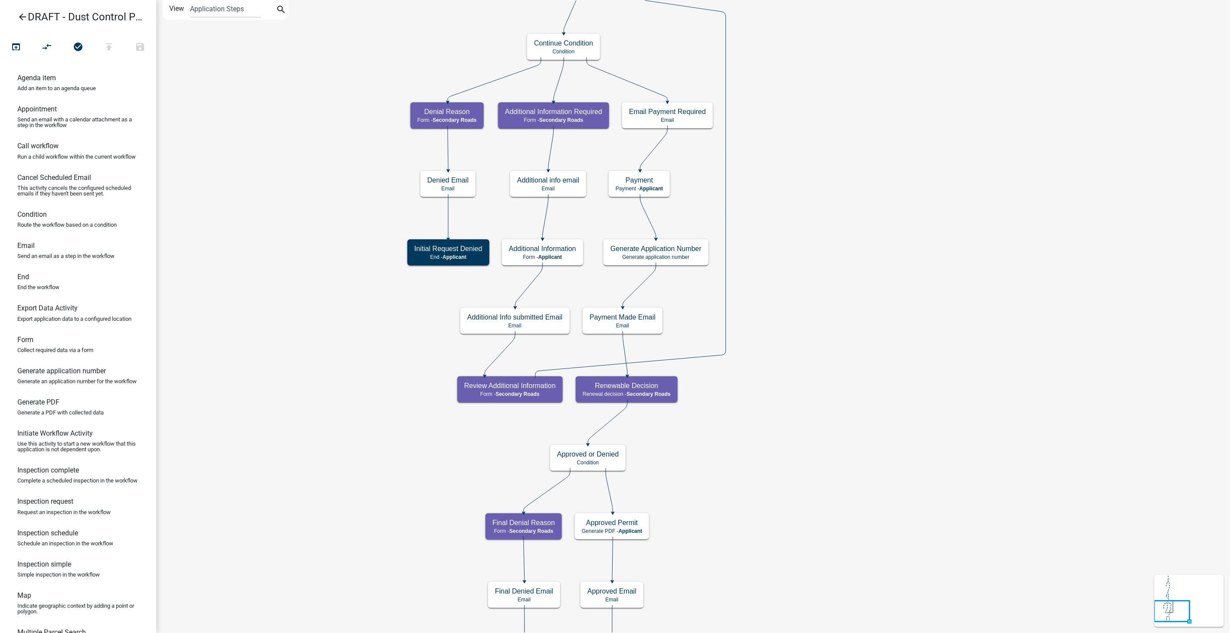
click at [21, 13] on icon "arrow_back" at bounding box center [22, 18] width 10 height 12
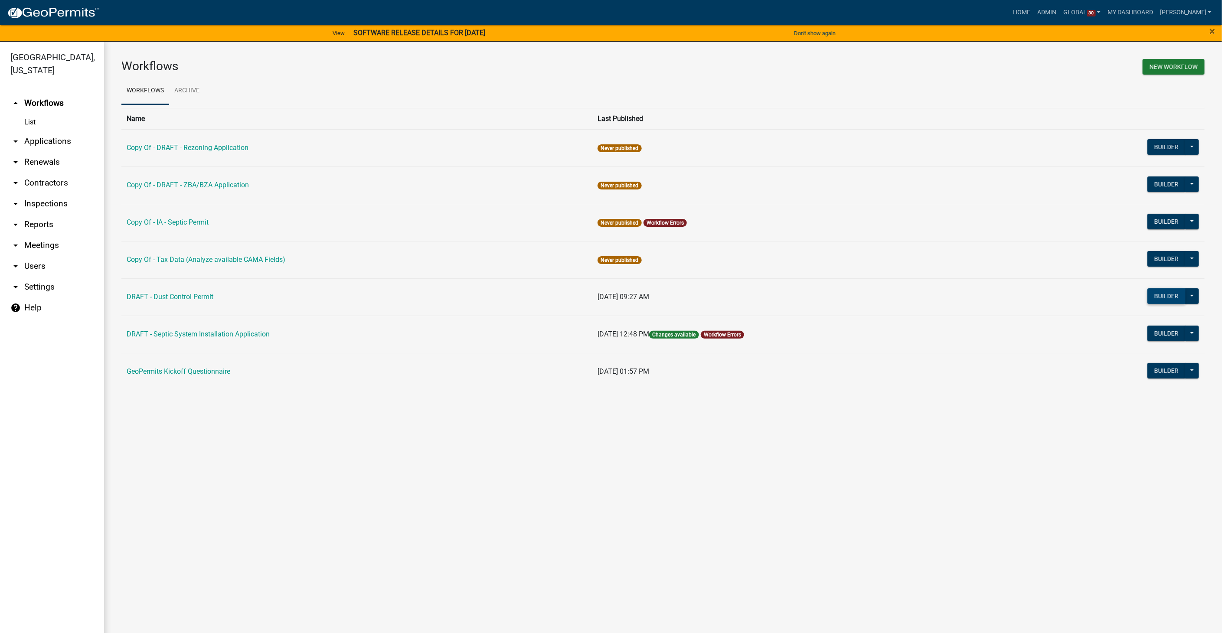
click at [628, 297] on button "Builder" at bounding box center [1167, 296] width 38 height 16
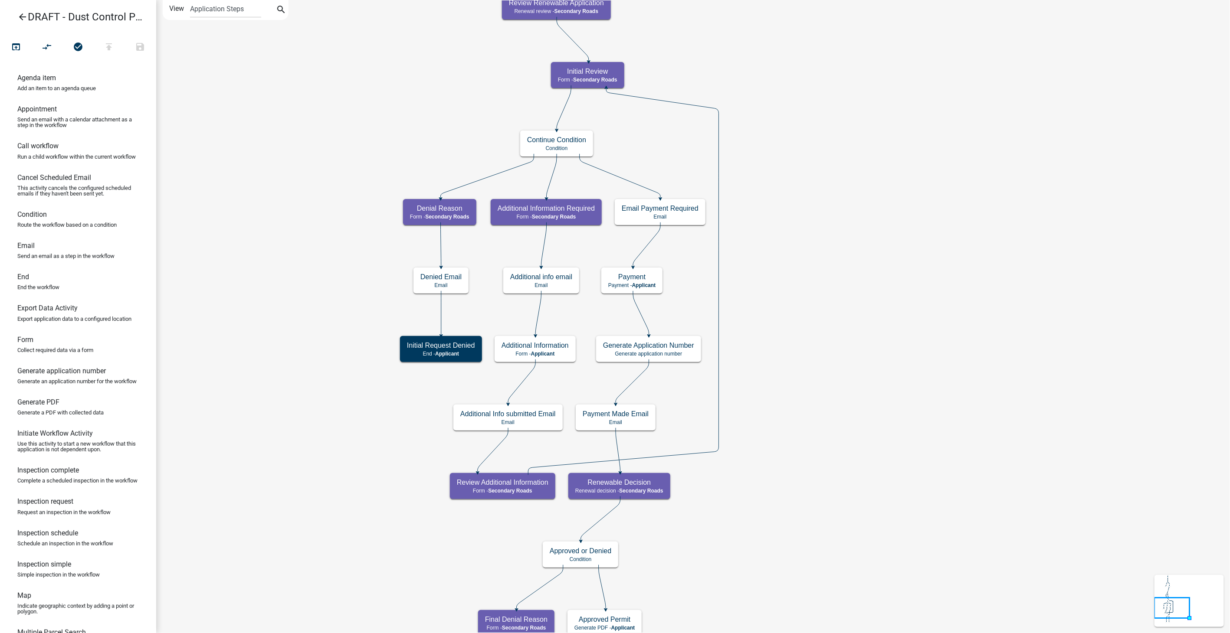
click at [23, 17] on icon "arrow_back" at bounding box center [22, 18] width 10 height 12
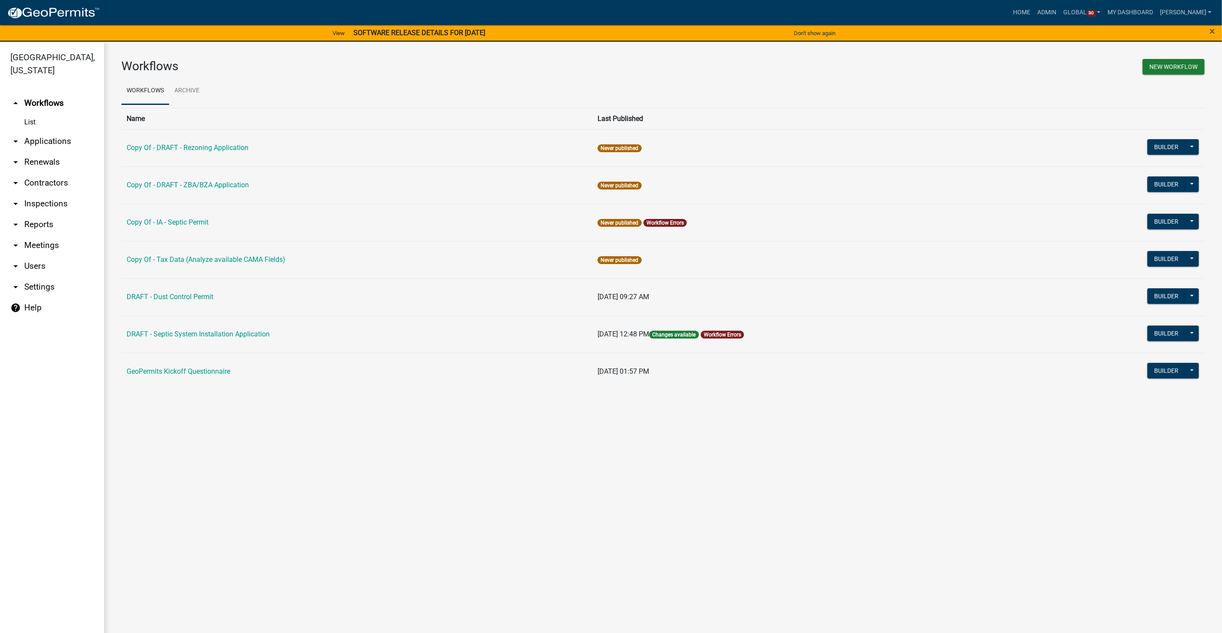
click at [34, 256] on link "arrow_drop_down Users" at bounding box center [52, 266] width 104 height 21
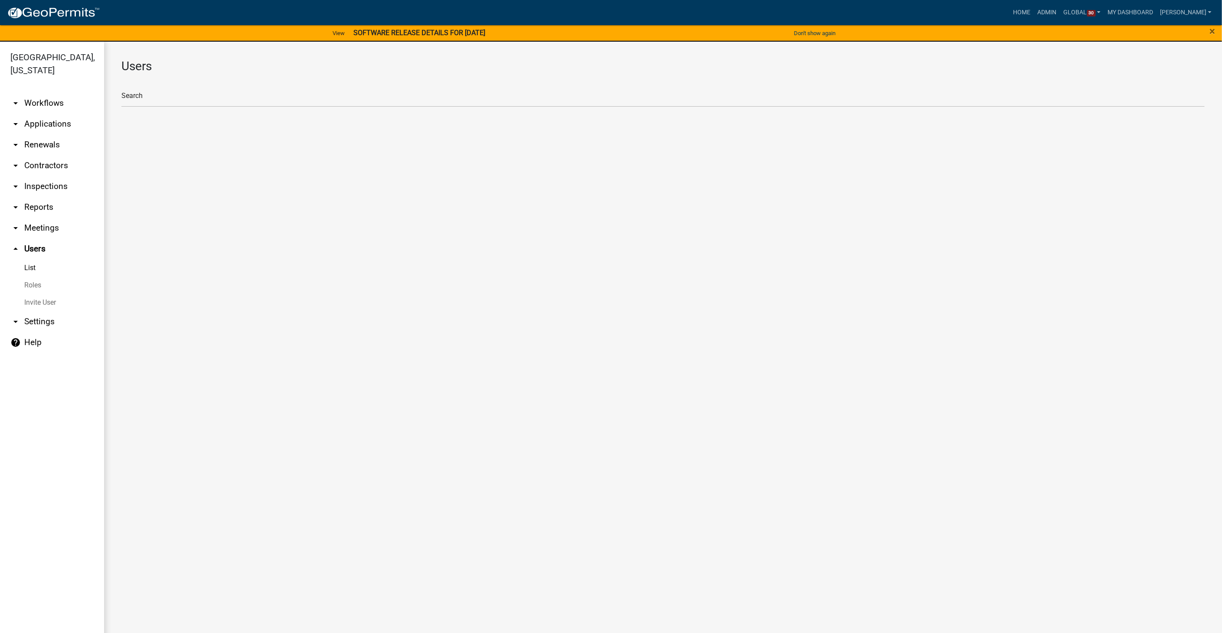
click at [30, 277] on link "Roles" at bounding box center [52, 285] width 104 height 17
click at [35, 93] on link "arrow_drop_down Workflows" at bounding box center [52, 103] width 104 height 21
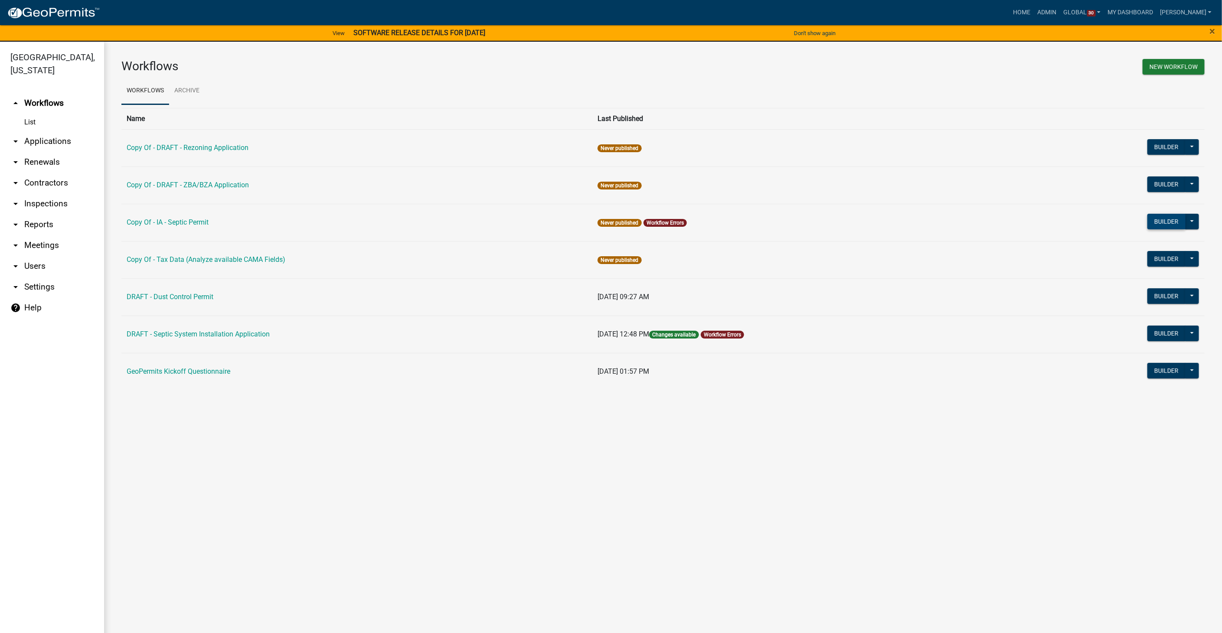
click at [628, 220] on button "Builder" at bounding box center [1167, 222] width 38 height 16
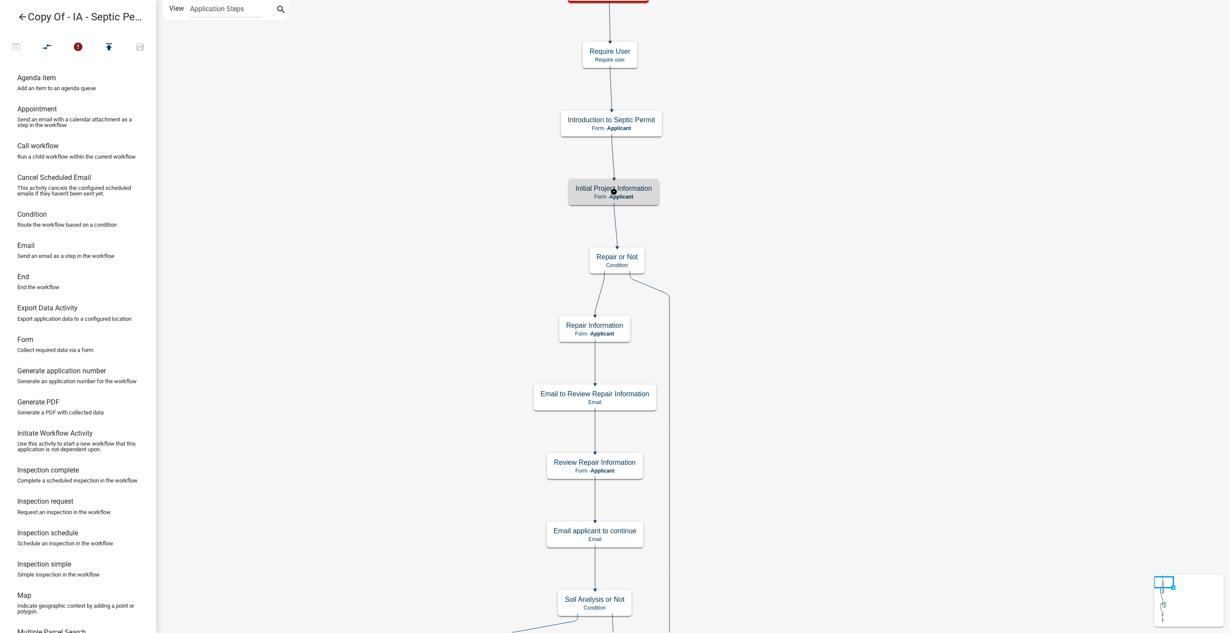
click at [628, 198] on p "Form - Applicant" at bounding box center [614, 197] width 76 height 6
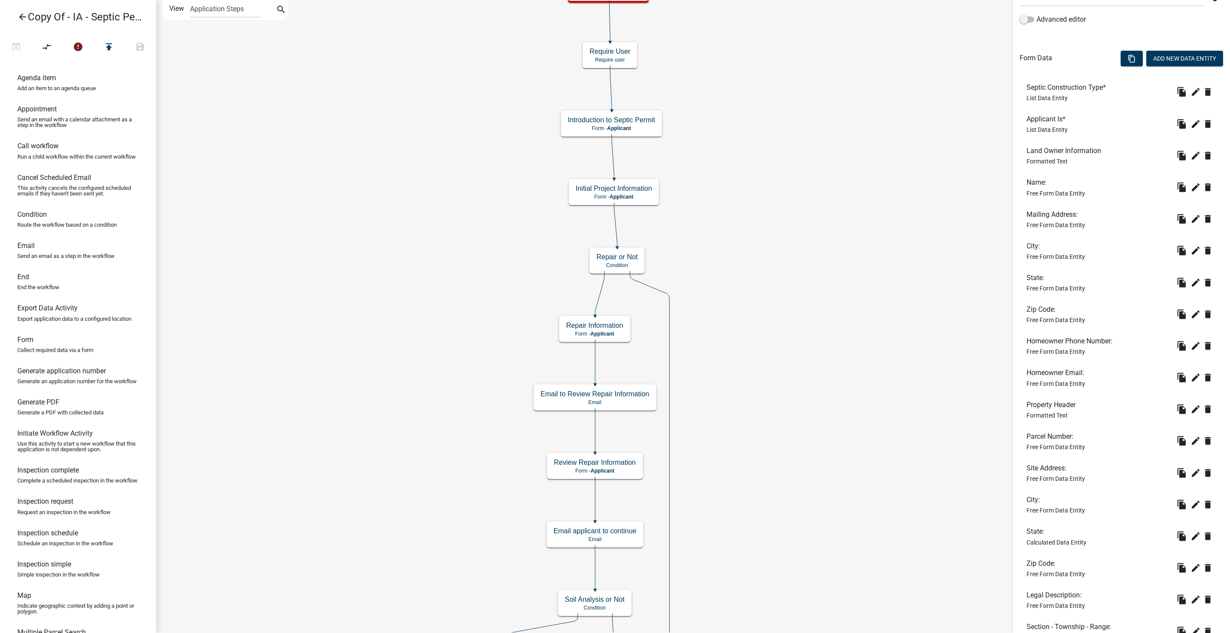
scroll to position [284, 0]
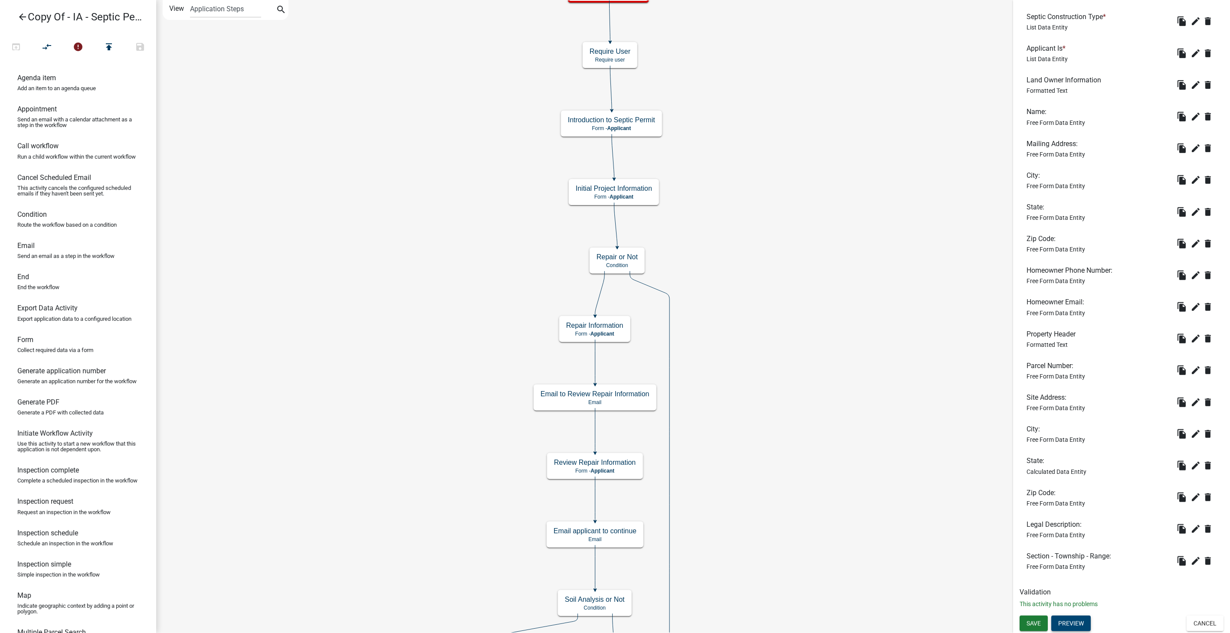
click at [628, 324] on button "Preview" at bounding box center [1070, 624] width 39 height 16
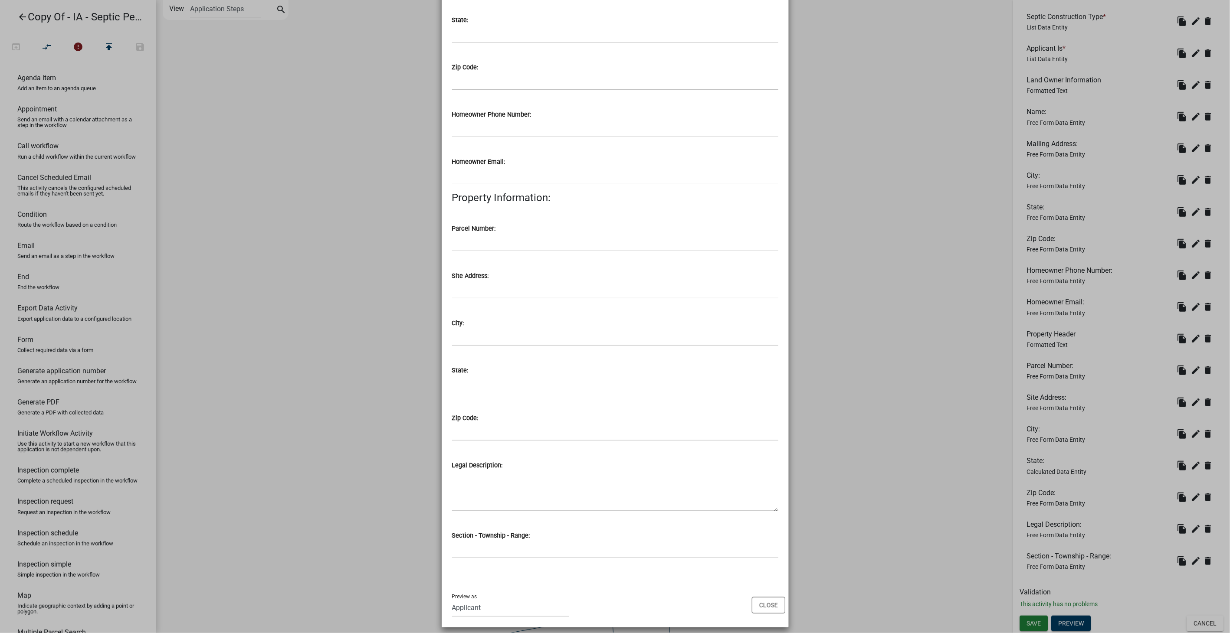
scroll to position [348, 0]
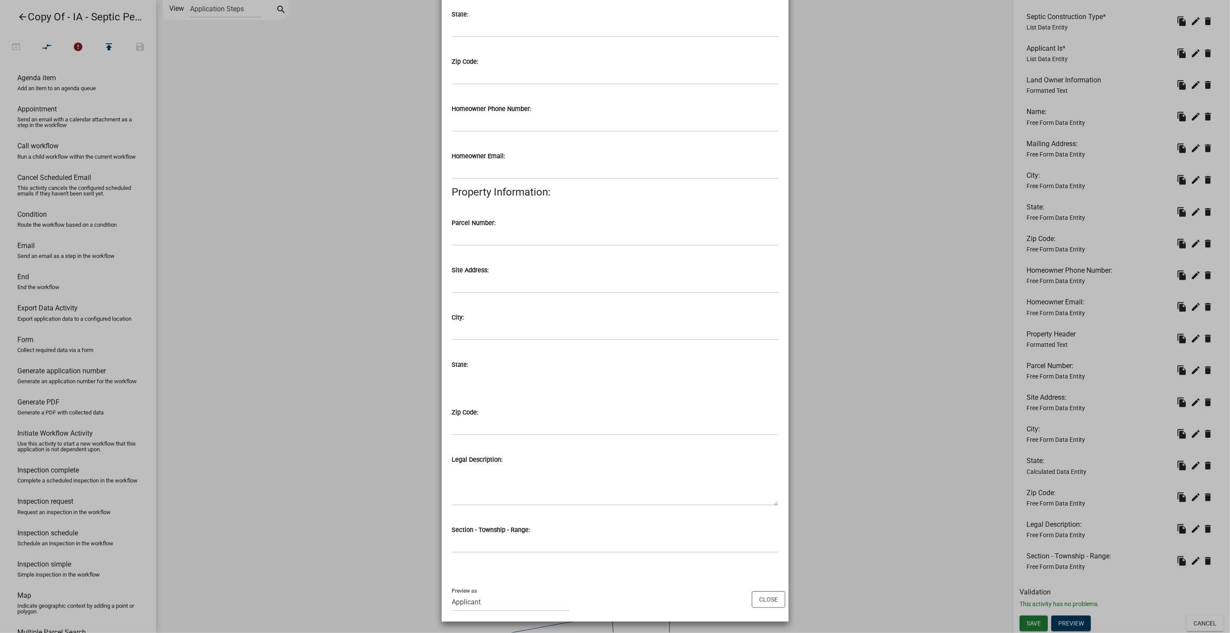
click at [628, 247] on ngb-modal-window "Activity Preview : Initial Project Information × Septic Construction Type * New…" at bounding box center [615, 316] width 1230 height 633
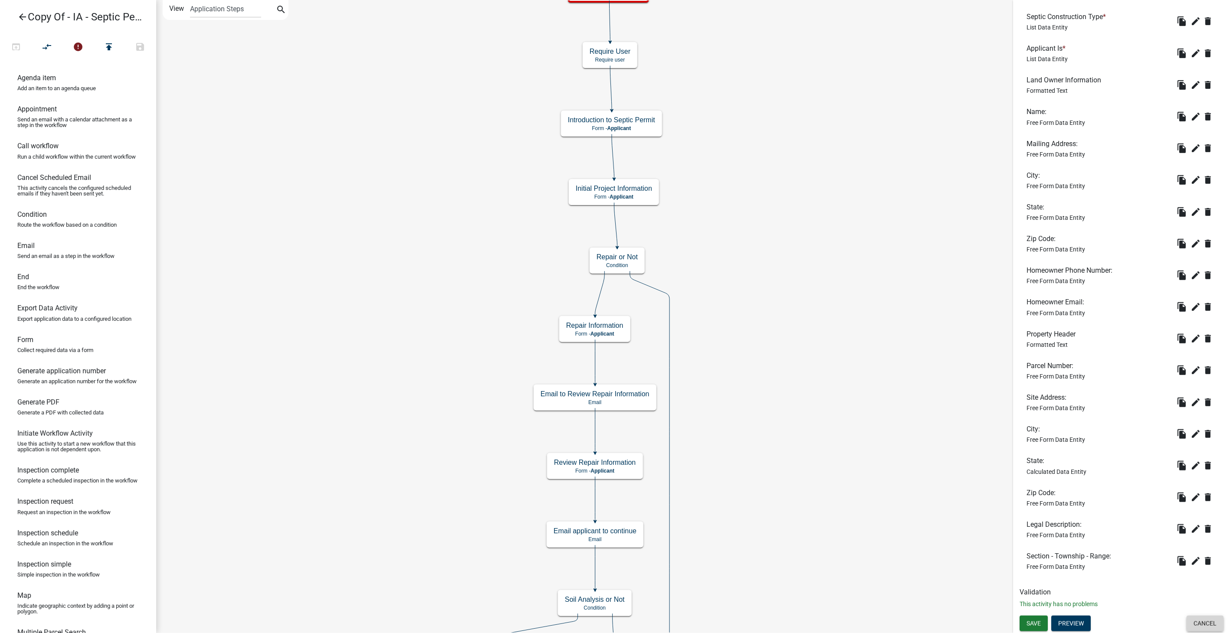
click at [628, 324] on button "Cancel" at bounding box center [1204, 624] width 37 height 16
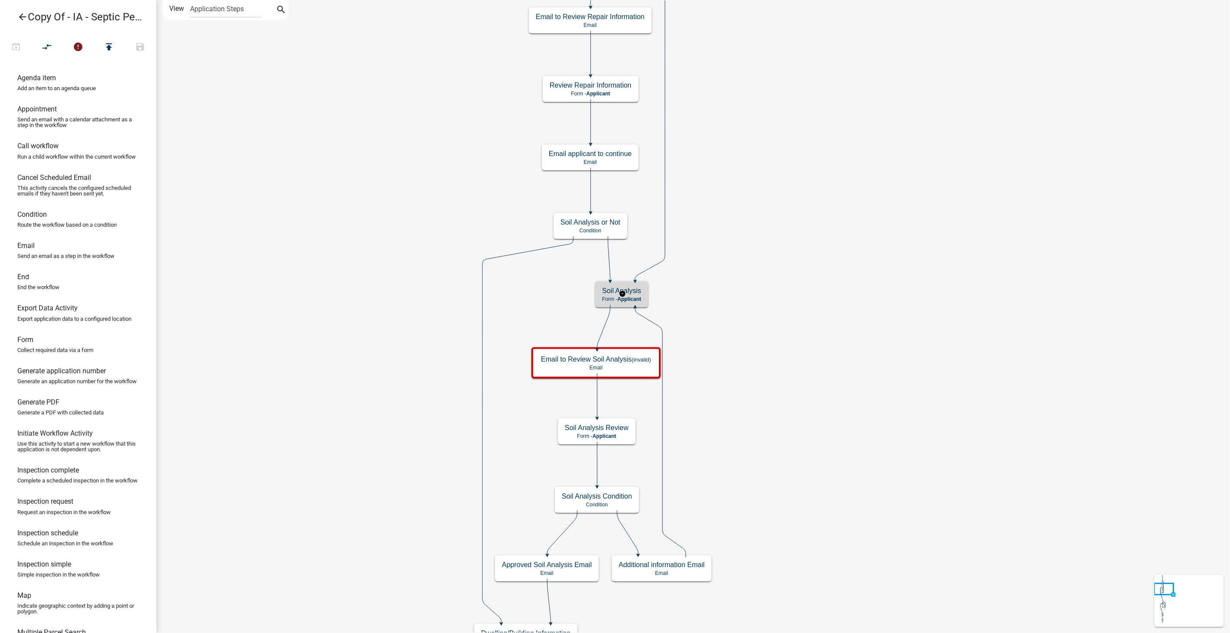
click at [627, 295] on div "Soil Analysis Form - Applicant" at bounding box center [621, 294] width 53 height 26
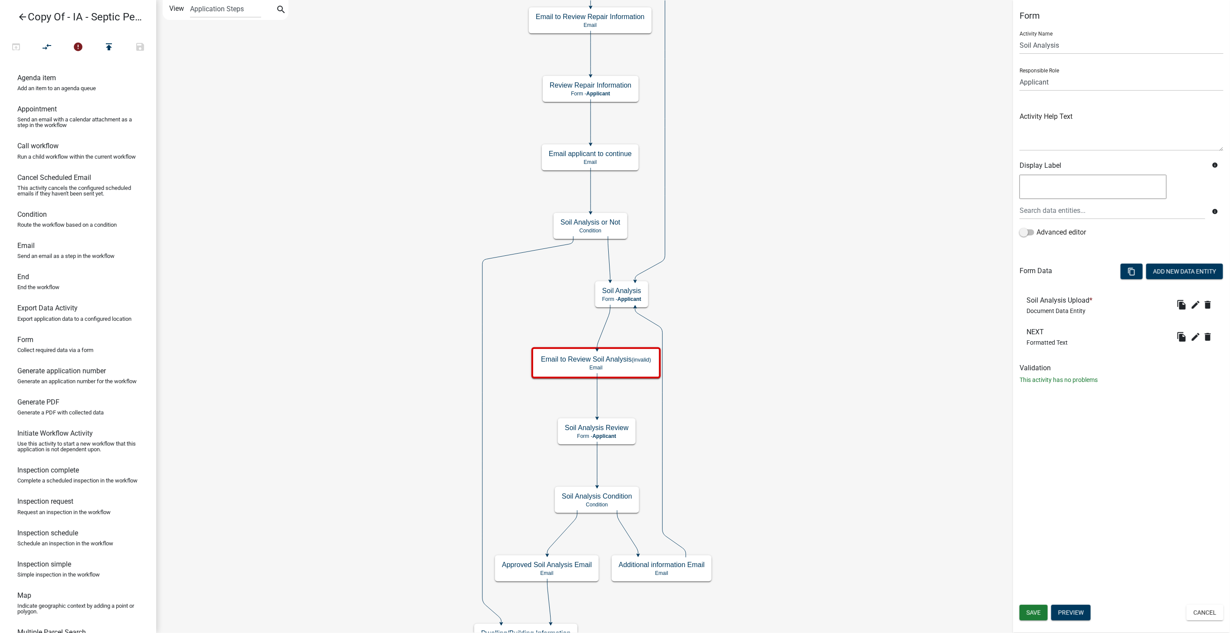
click at [20, 16] on icon "arrow_back" at bounding box center [22, 18] width 10 height 12
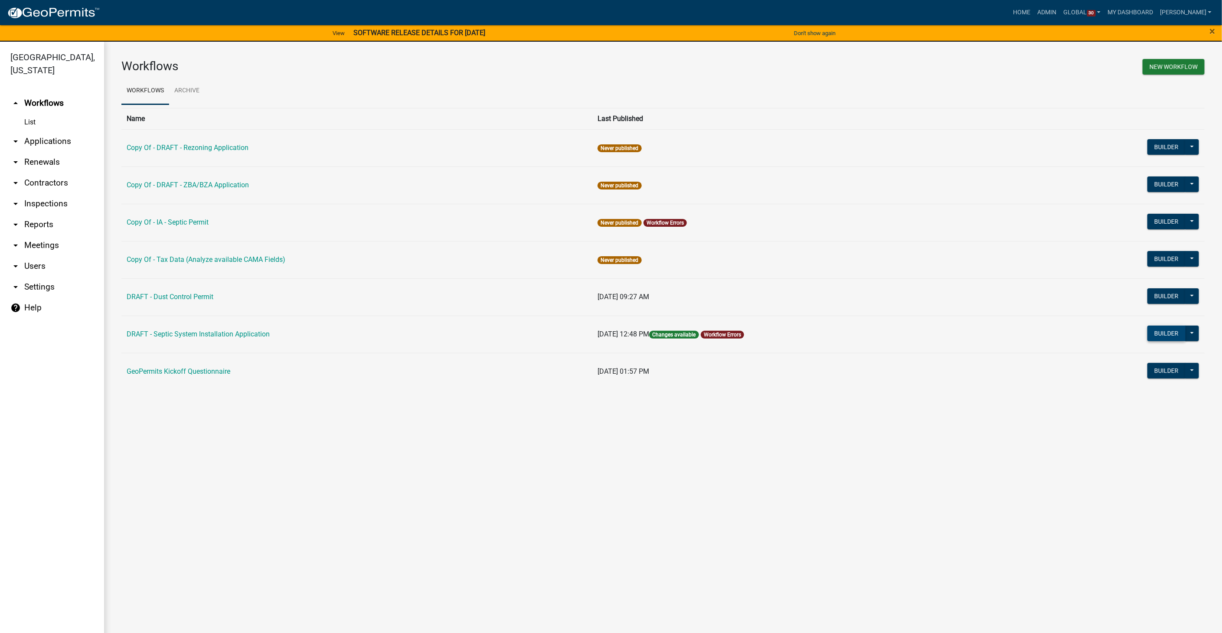
click at [628, 324] on button "Builder" at bounding box center [1167, 334] width 38 height 16
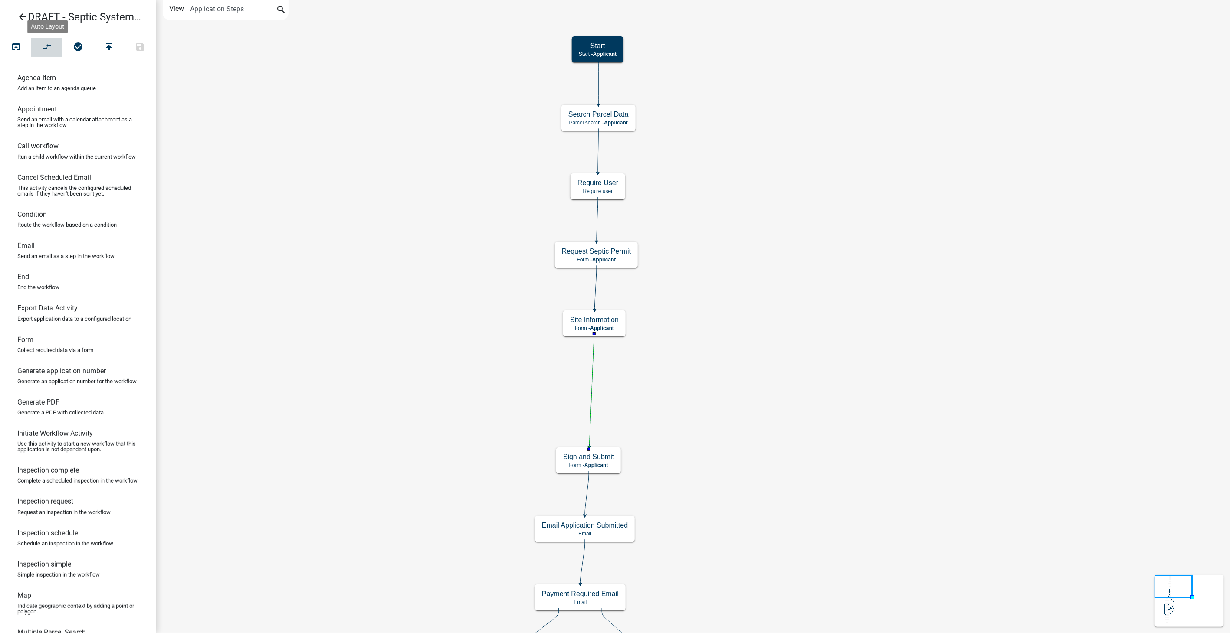
click at [53, 50] on button "compare_arrows" at bounding box center [46, 47] width 31 height 19
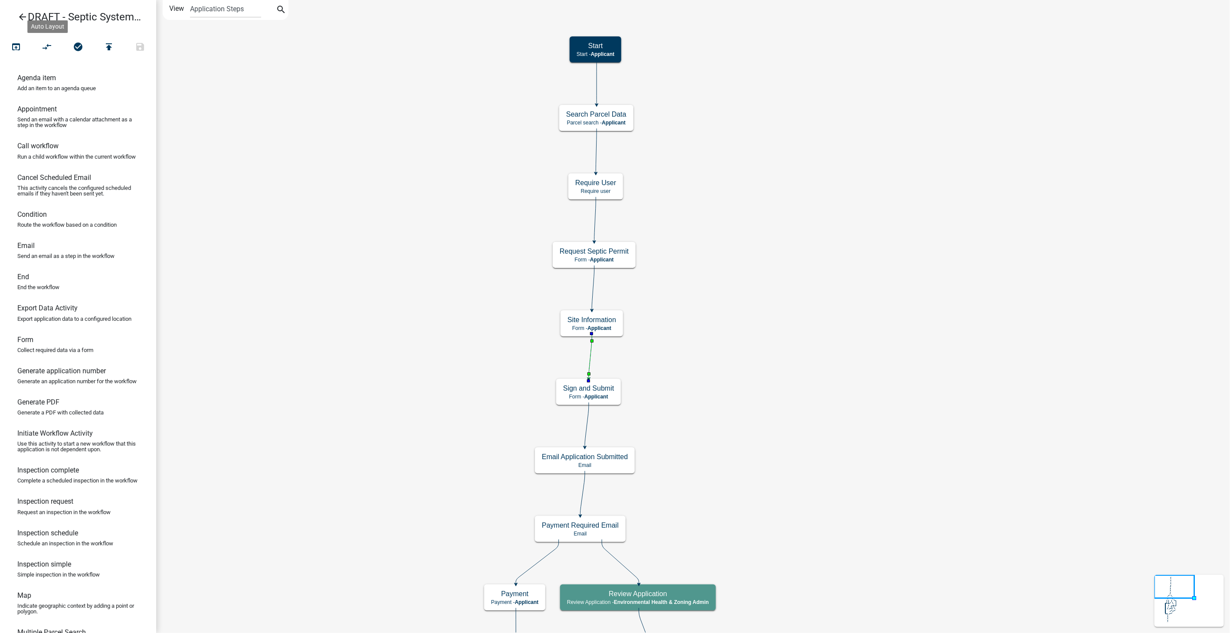
click at [22, 52] on button "open_in_browser" at bounding box center [15, 47] width 31 height 19
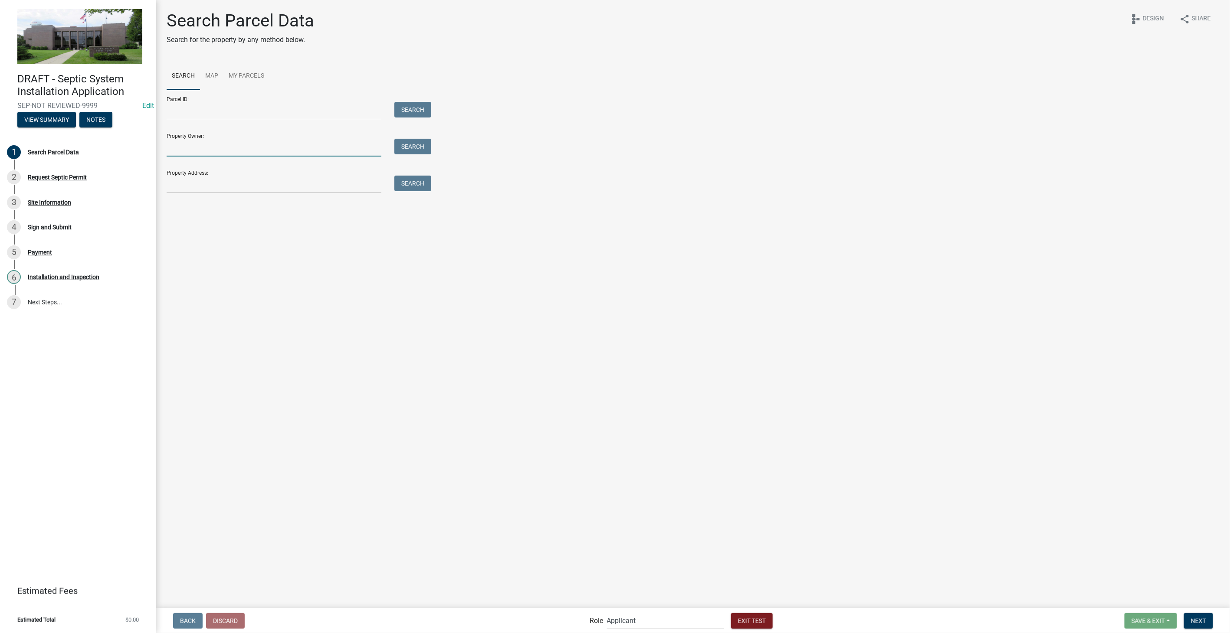
click at [185, 147] on input "Property Owner:" at bounding box center [274, 148] width 215 height 18
type input "[PERSON_NAME]"
click at [414, 142] on button "Search" at bounding box center [412, 147] width 37 height 16
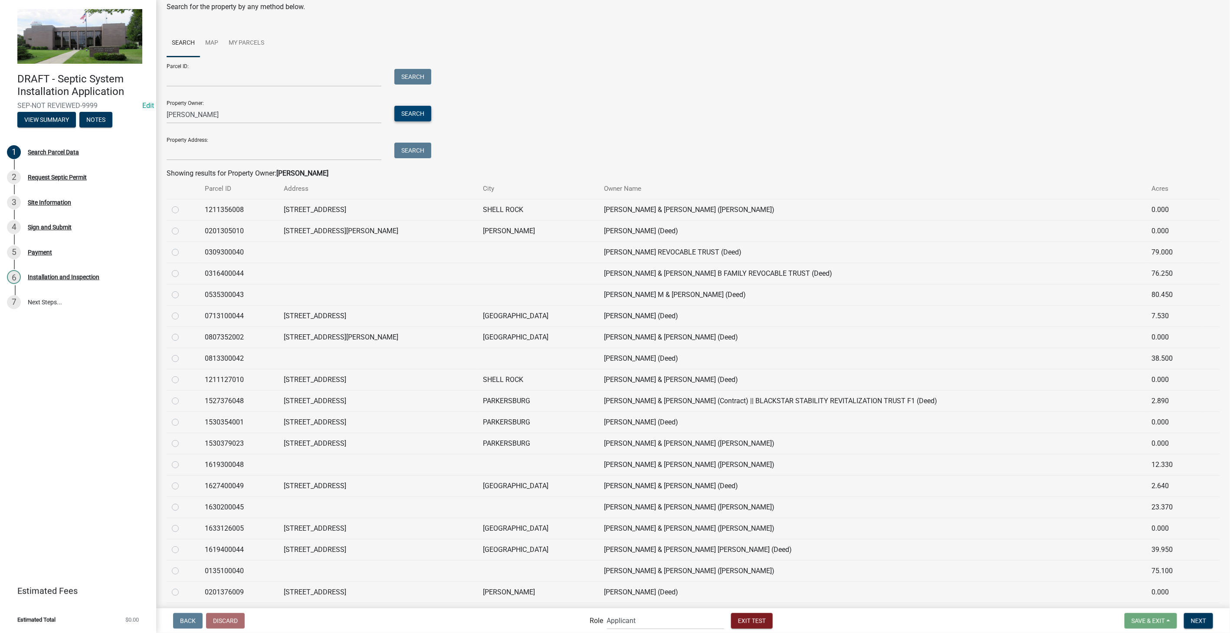
scroll to position [48, 0]
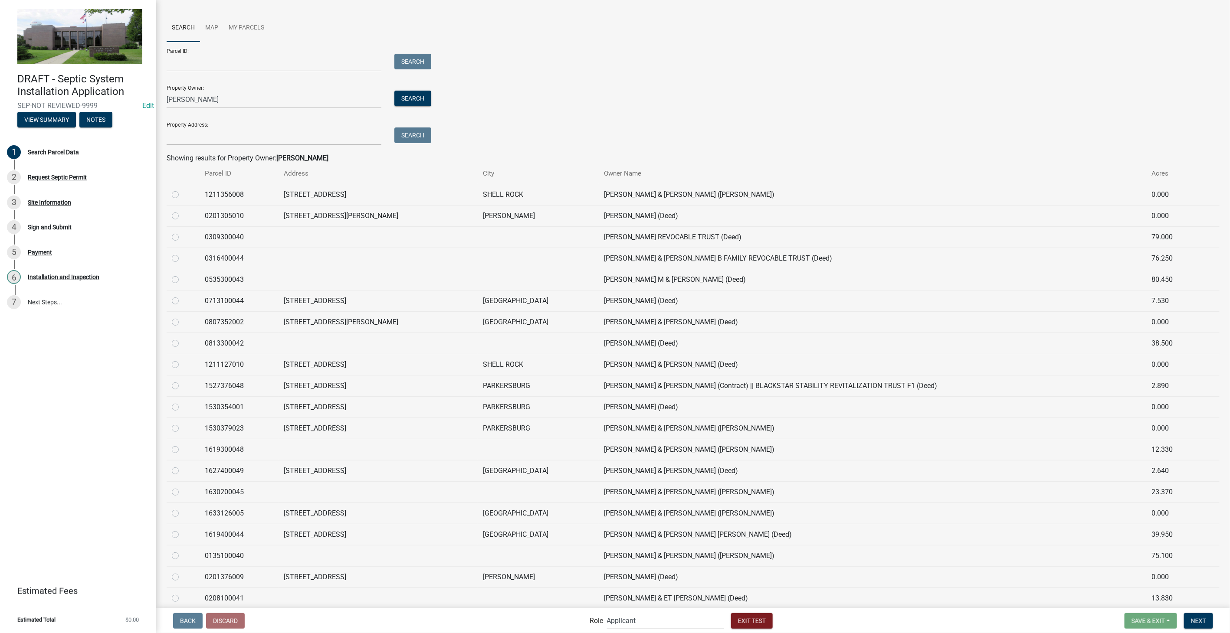
click at [182, 324] on label at bounding box center [182, 445] width 0 height 0
click at [182, 324] on input "radio" at bounding box center [185, 448] width 6 height 6
radio input "true"
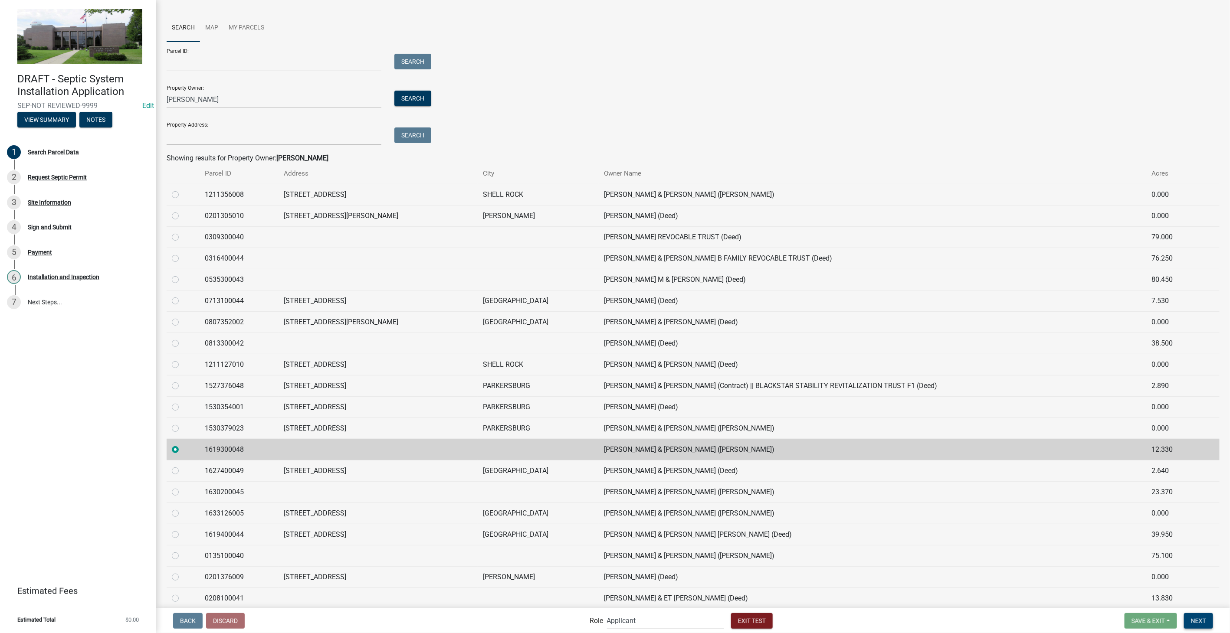
click at [628, 324] on span "Next" at bounding box center [1198, 620] width 15 height 7
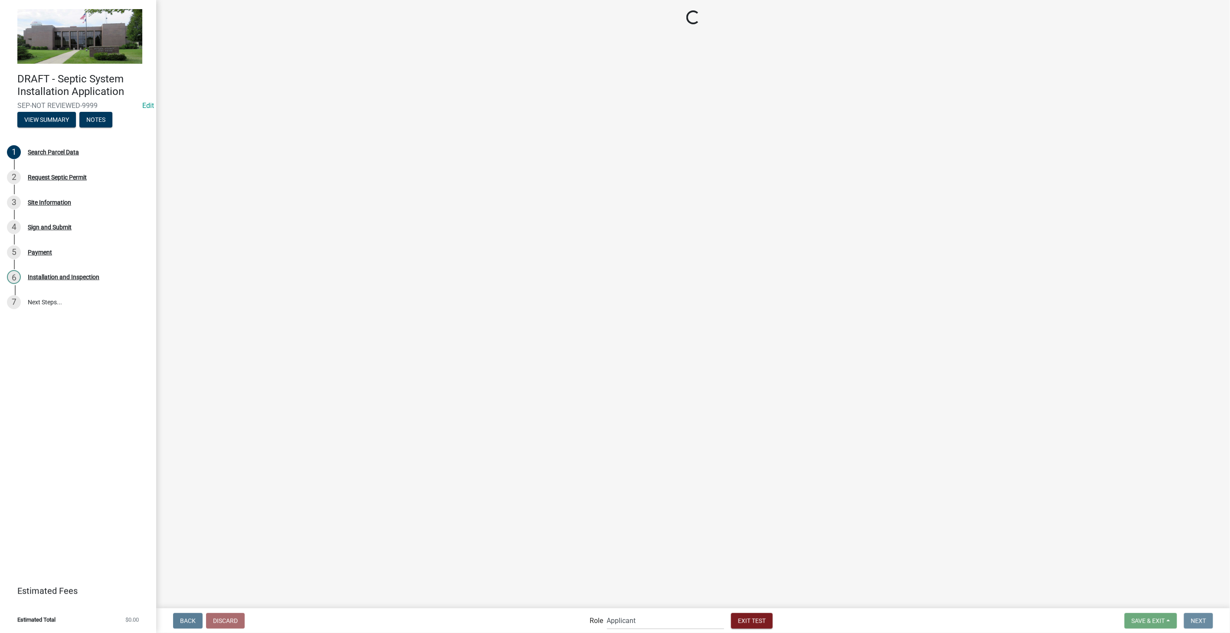
scroll to position [0, 0]
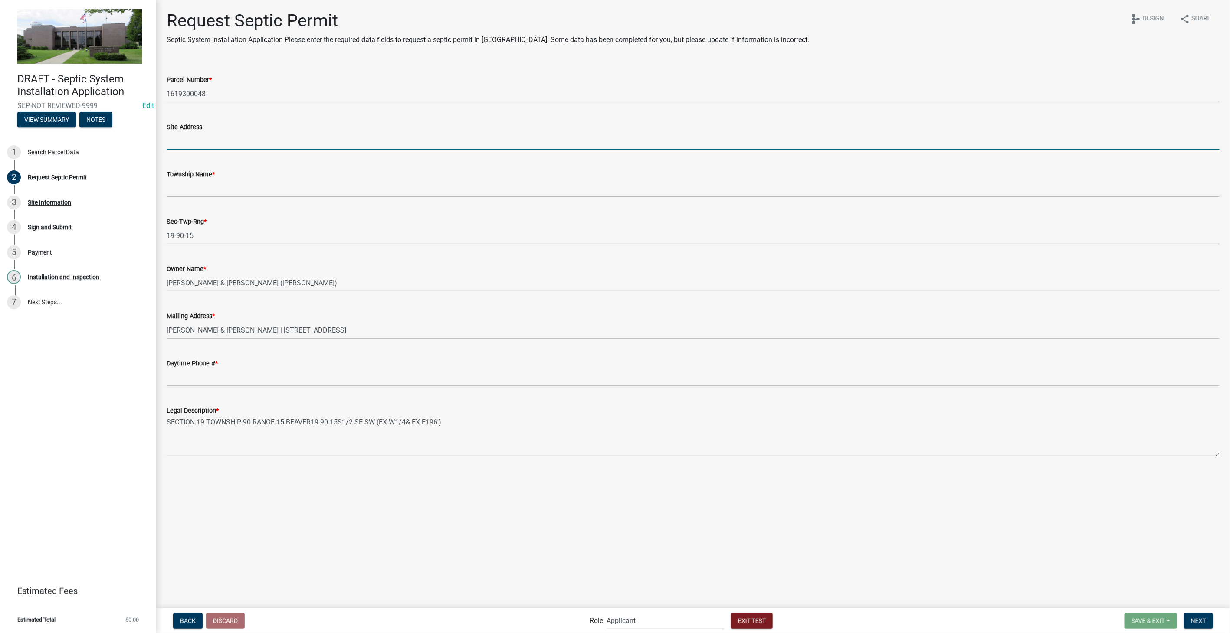
click at [185, 139] on input "Site Address" at bounding box center [693, 141] width 1053 height 18
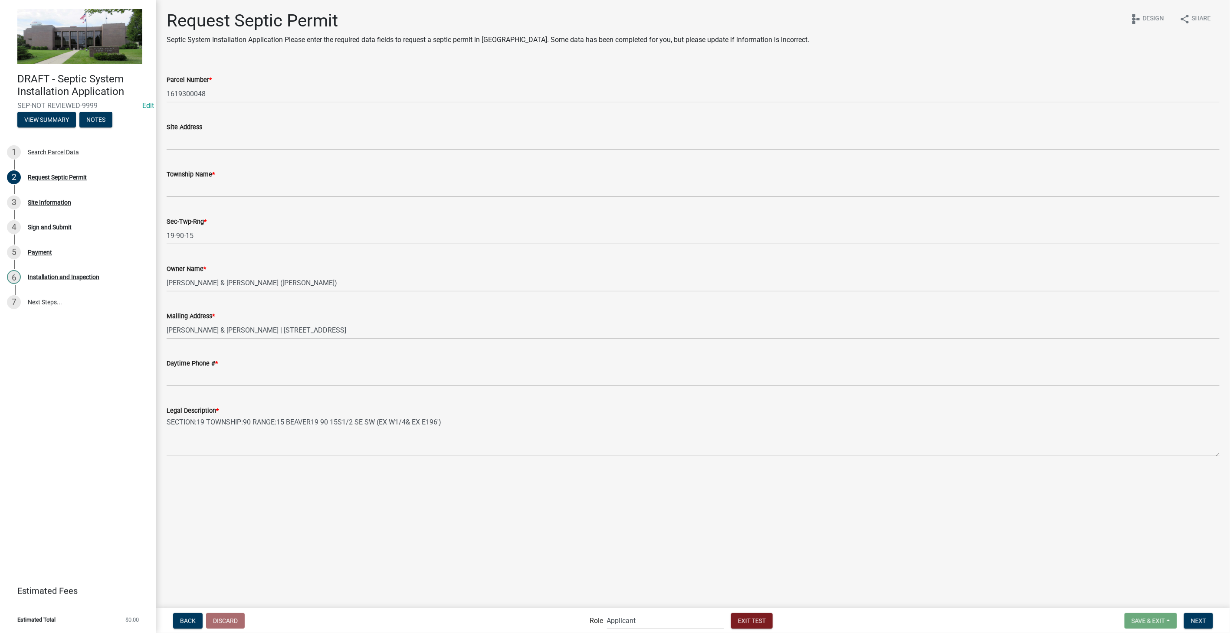
click at [375, 114] on div "Site Address" at bounding box center [693, 130] width 1053 height 40
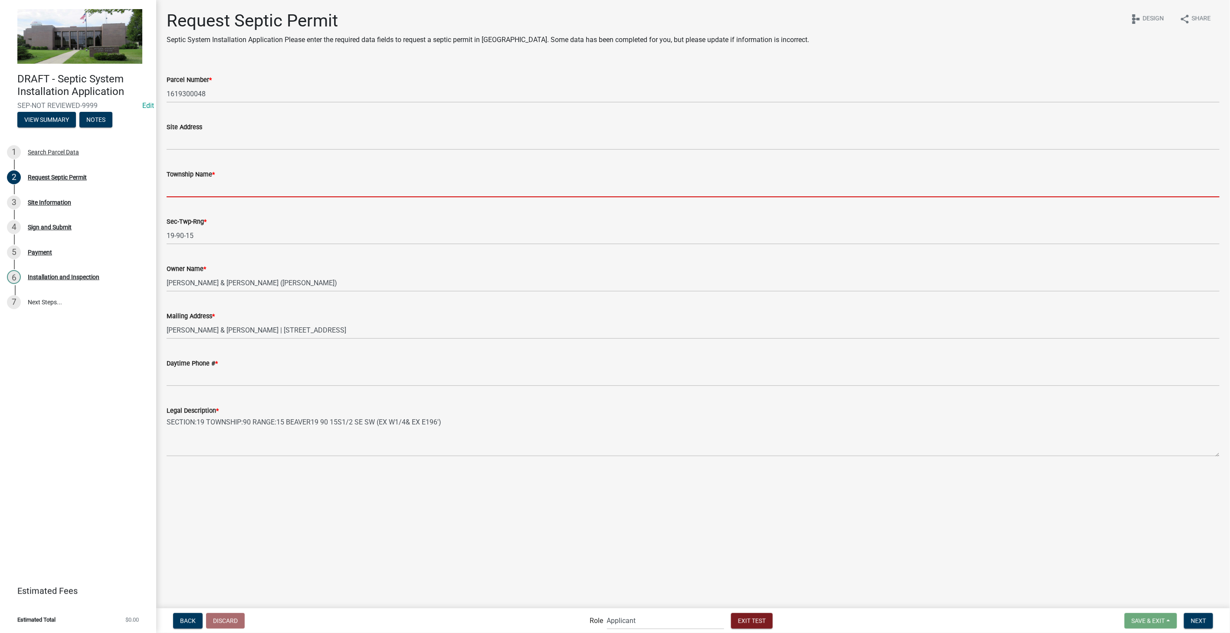
click at [213, 191] on input "Township Name *" at bounding box center [693, 189] width 1053 height 18
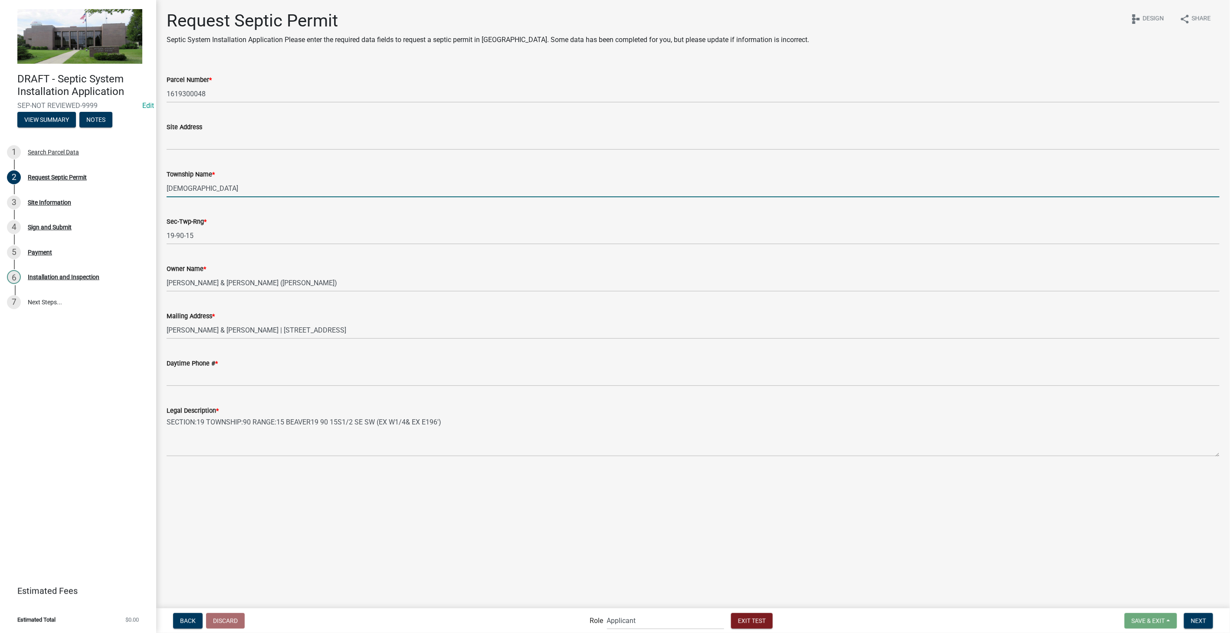
type input "[DEMOGRAPHIC_DATA]"
click at [201, 324] on input "Daytime Phone # *" at bounding box center [693, 378] width 1053 height 18
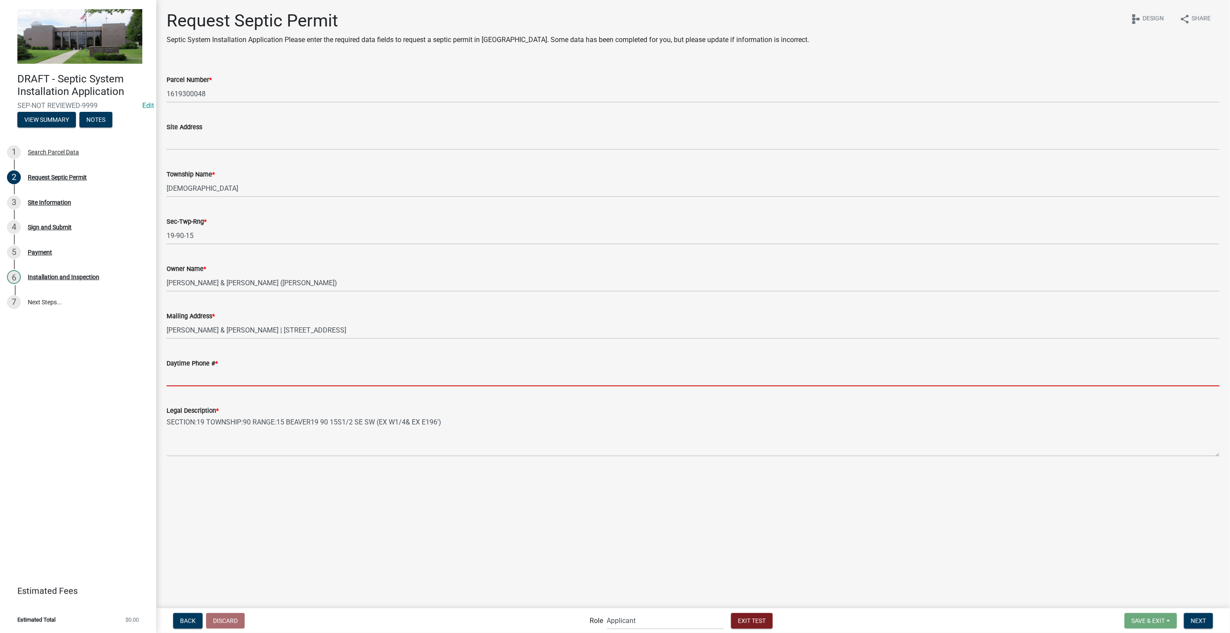
type input "8127861368"
click at [628, 324] on button "Next" at bounding box center [1198, 621] width 29 height 16
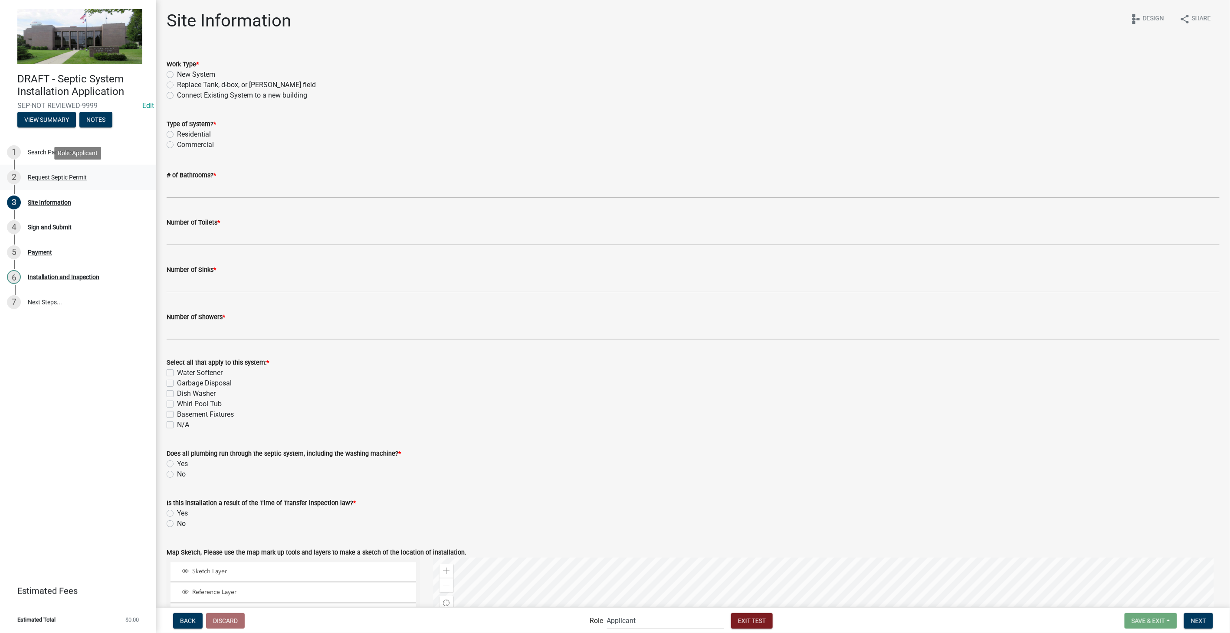
click at [50, 178] on div "Request Septic Permit" at bounding box center [57, 177] width 59 height 6
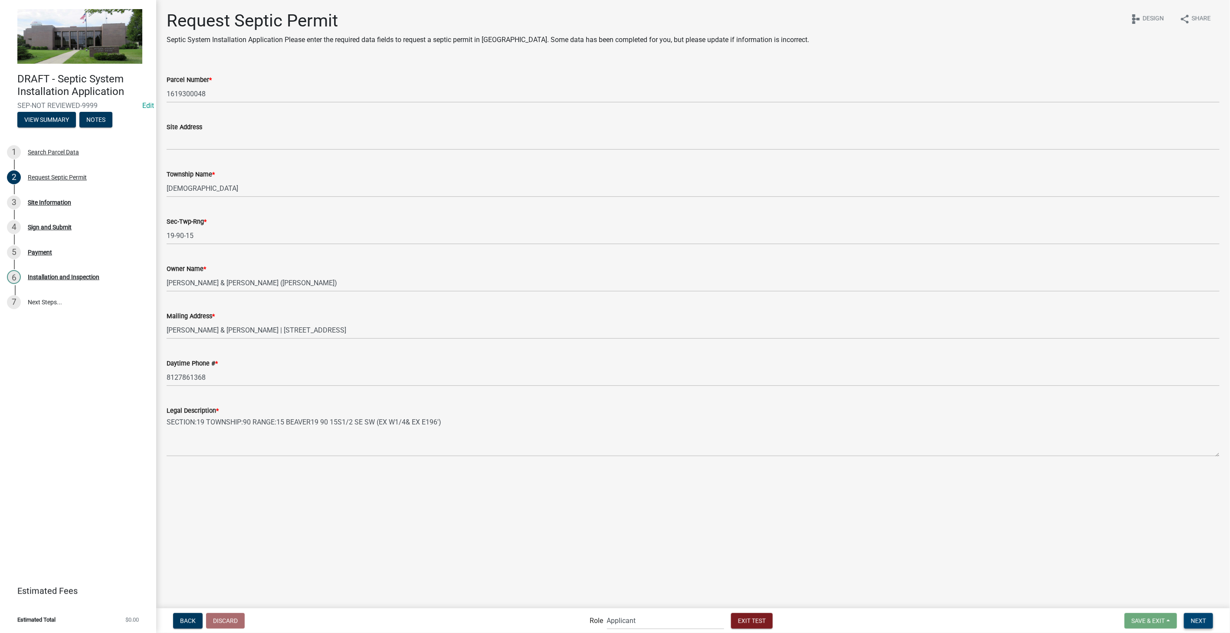
click at [628, 324] on span "Next" at bounding box center [1198, 620] width 15 height 7
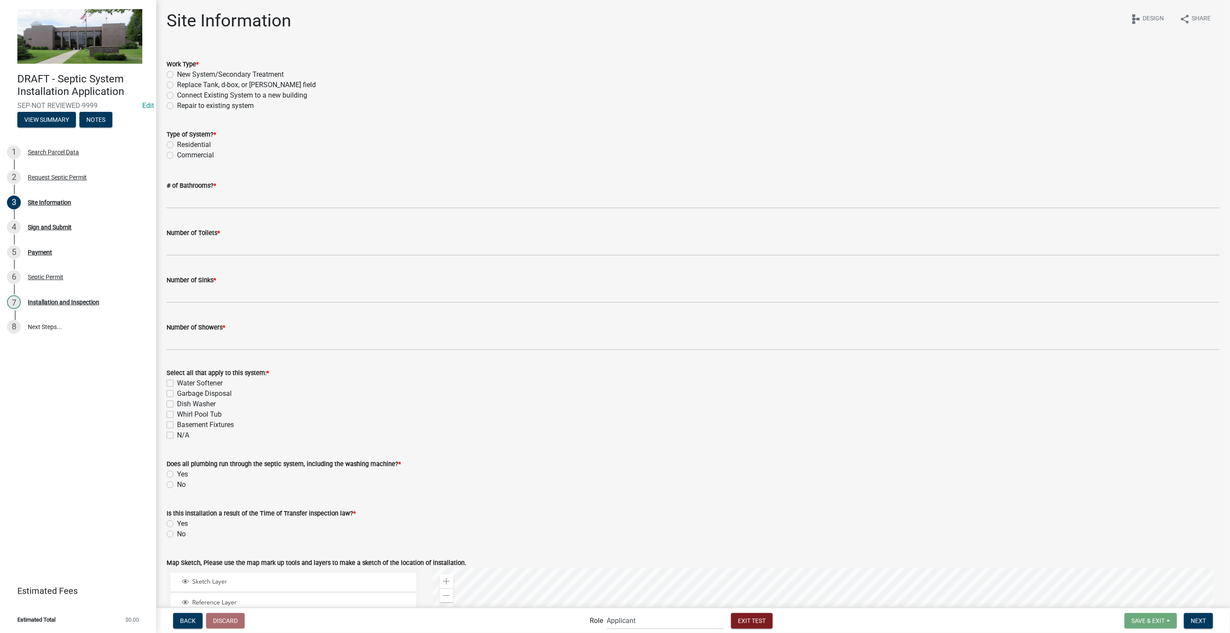
click at [177, 74] on label "New System/Secondary Treatment" at bounding box center [230, 74] width 107 height 10
click at [177, 74] on input "New System/Secondary Treatment" at bounding box center [180, 72] width 6 height 6
radio input "true"
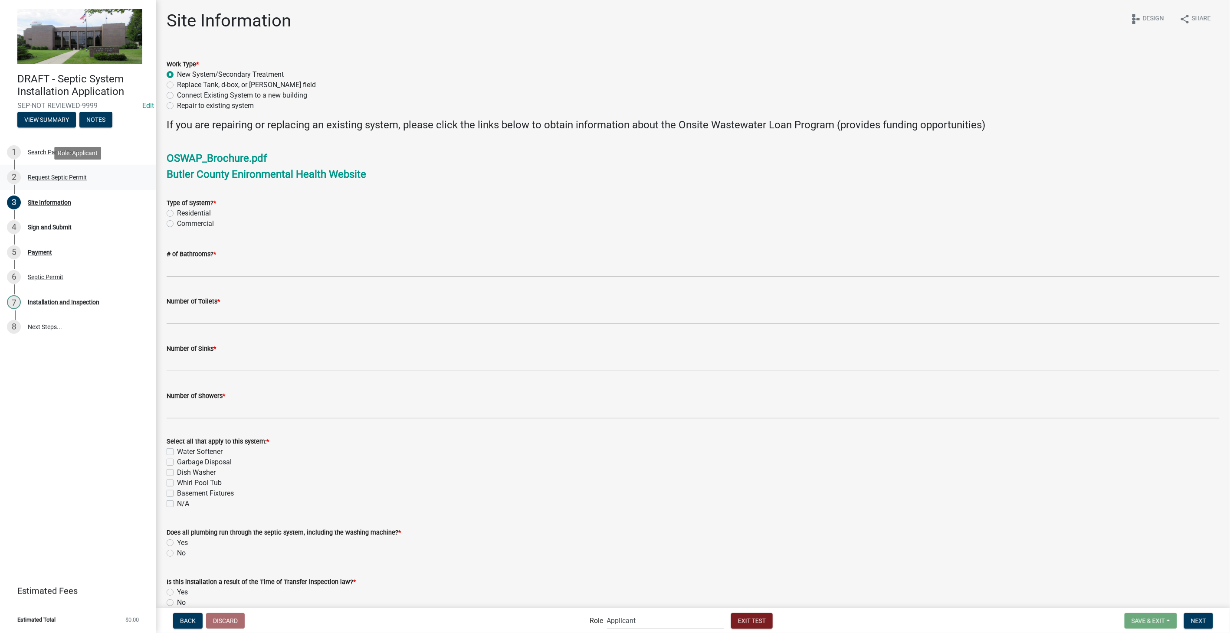
click at [47, 183] on div "2 Request Septic Permit" at bounding box center [74, 177] width 135 height 14
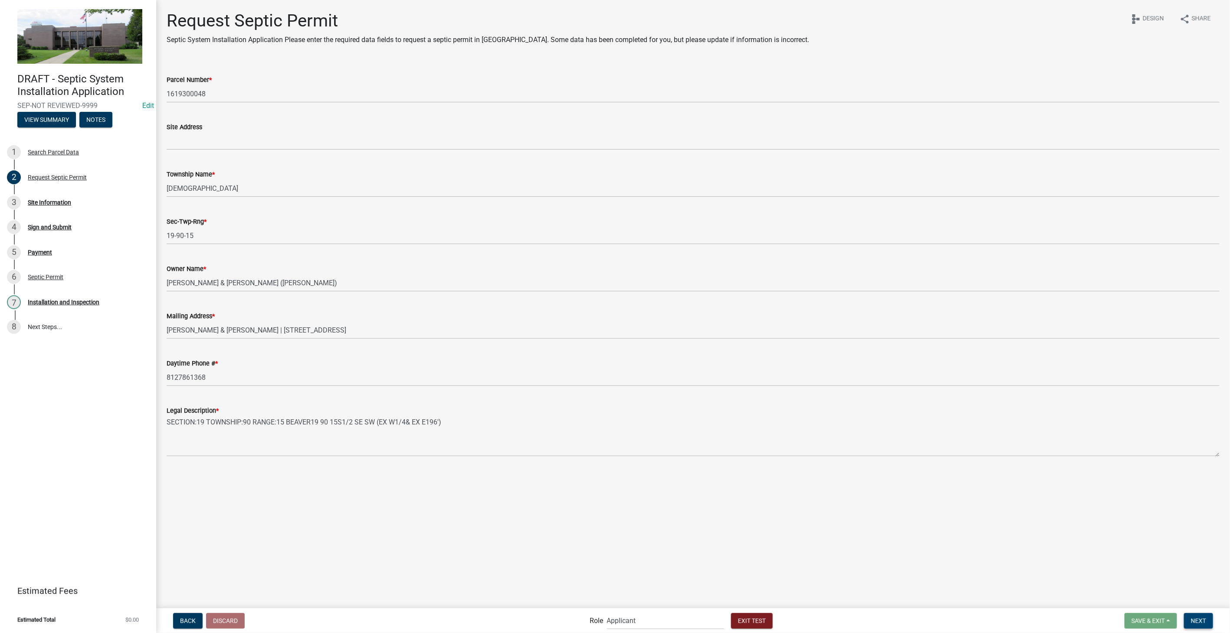
click at [628, 324] on button "Next" at bounding box center [1198, 621] width 29 height 16
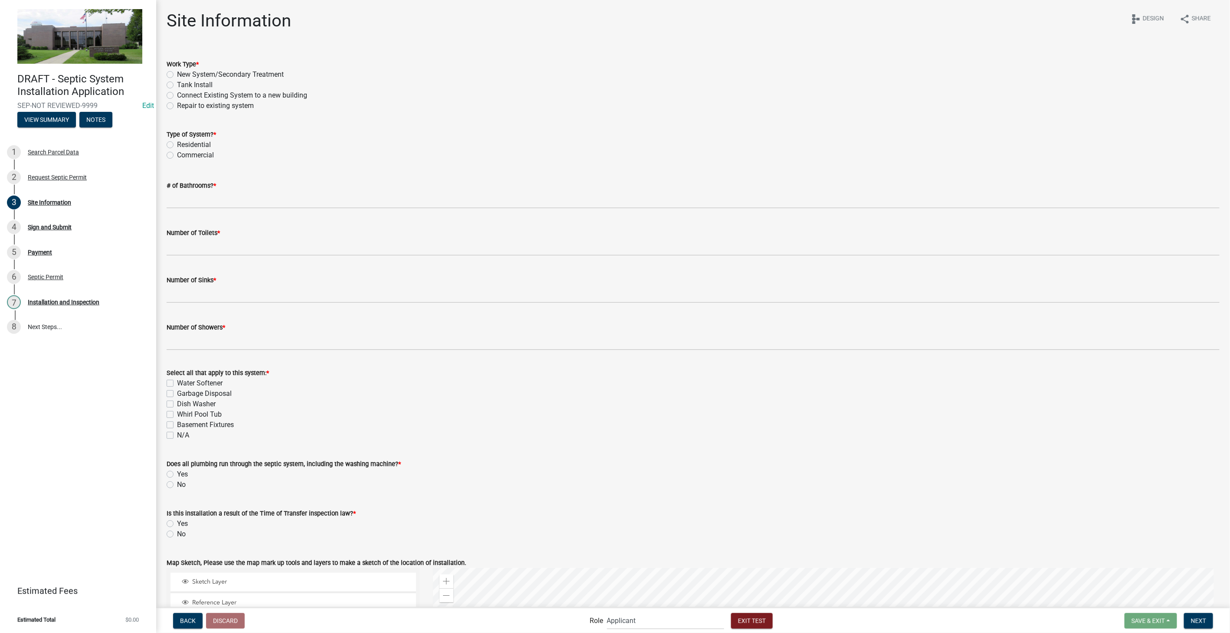
click at [177, 73] on label "New System/Secondary Treatment" at bounding box center [230, 74] width 107 height 10
click at [177, 73] on input "New System/Secondary Treatment" at bounding box center [180, 72] width 6 height 6
radio input "true"
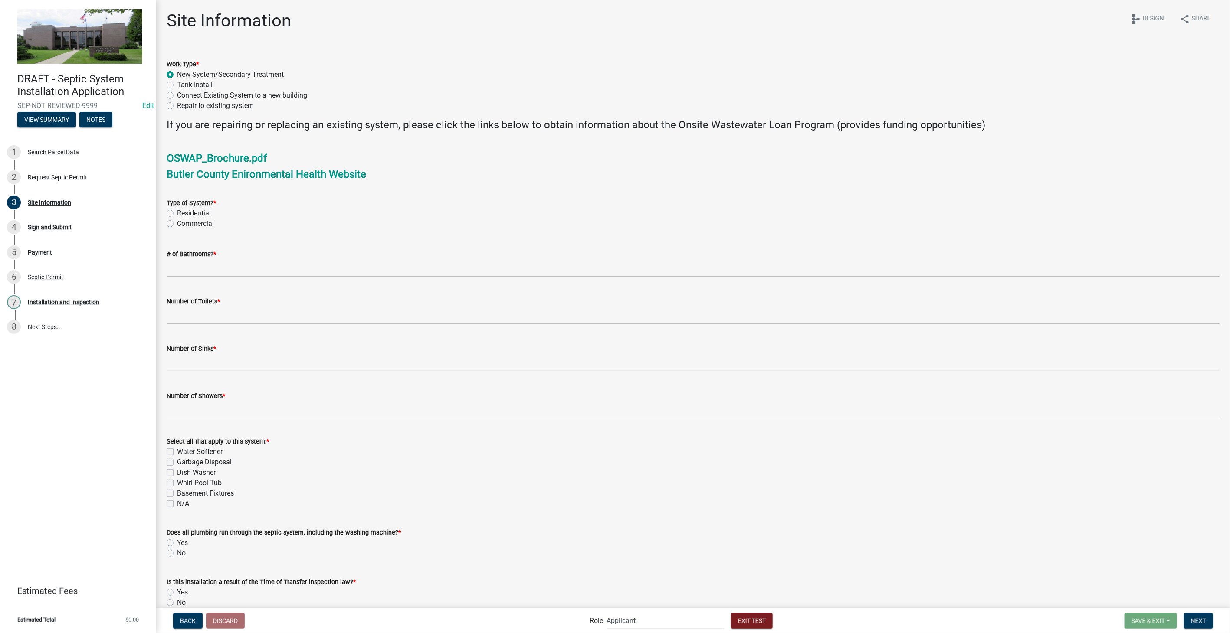
click at [177, 216] on label "Residential" at bounding box center [194, 213] width 34 height 10
click at [177, 214] on input "Residential" at bounding box center [180, 211] width 6 height 6
radio input "true"
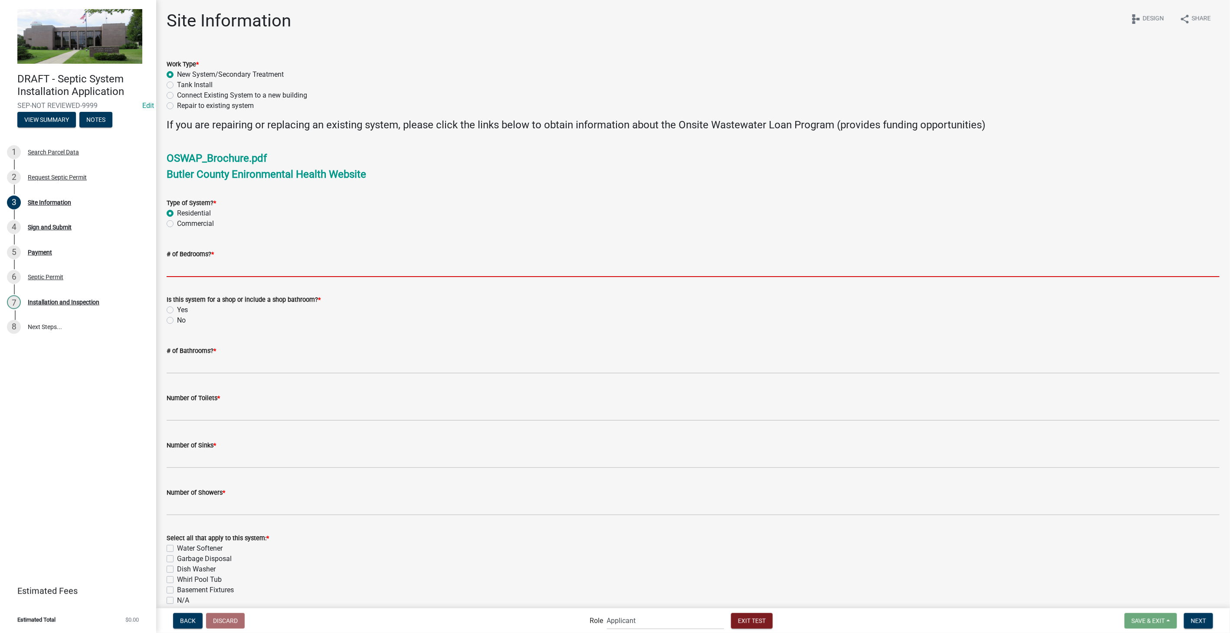
click at [213, 269] on input "# of Bedrooms? *" at bounding box center [693, 268] width 1053 height 18
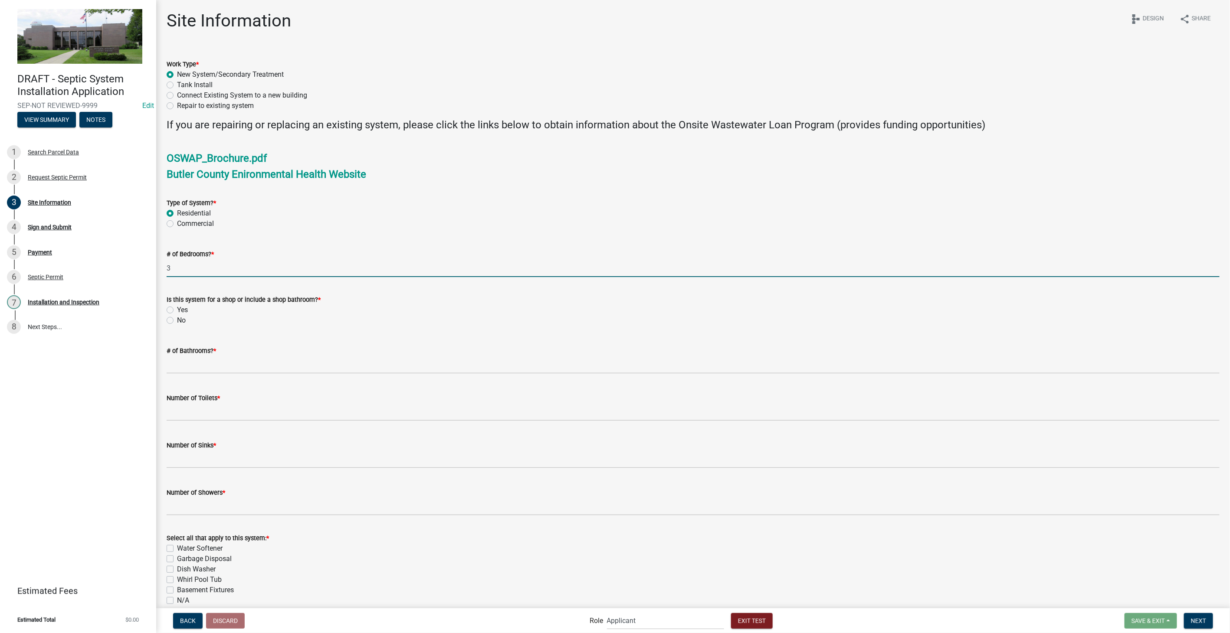
type input "3"
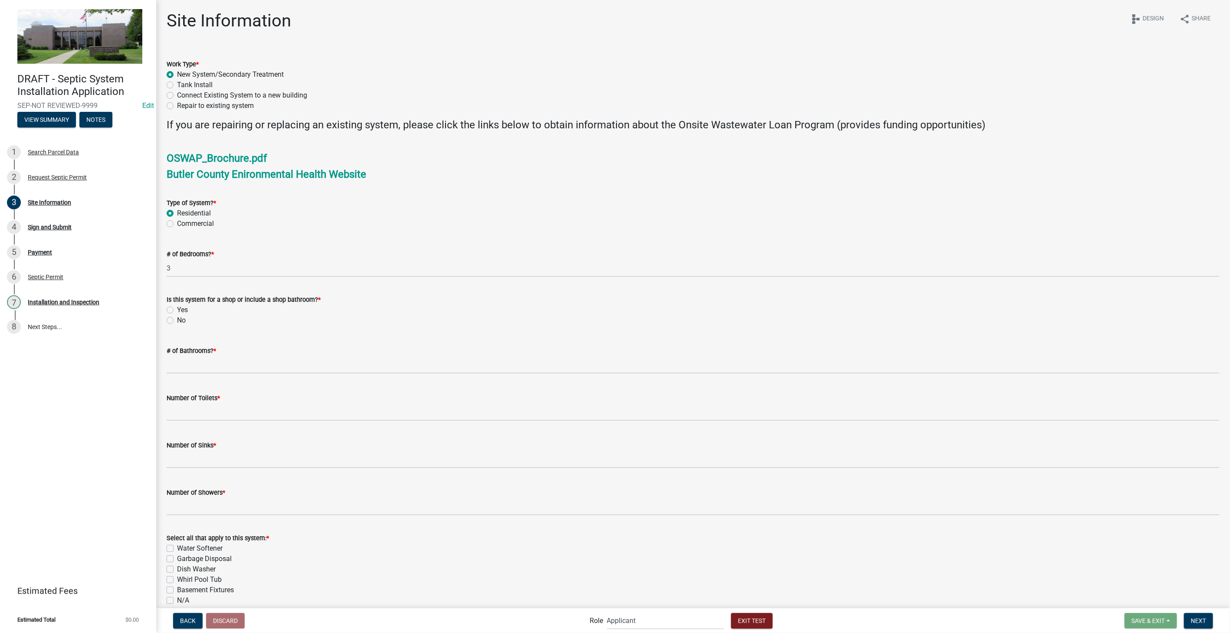
click at [177, 321] on label "No" at bounding box center [181, 320] width 9 height 10
click at [177, 321] on input "No" at bounding box center [180, 318] width 6 height 6
radio input "true"
click at [185, 324] on input "# of Bathrooms? *" at bounding box center [693, 365] width 1053 height 18
type input "2"
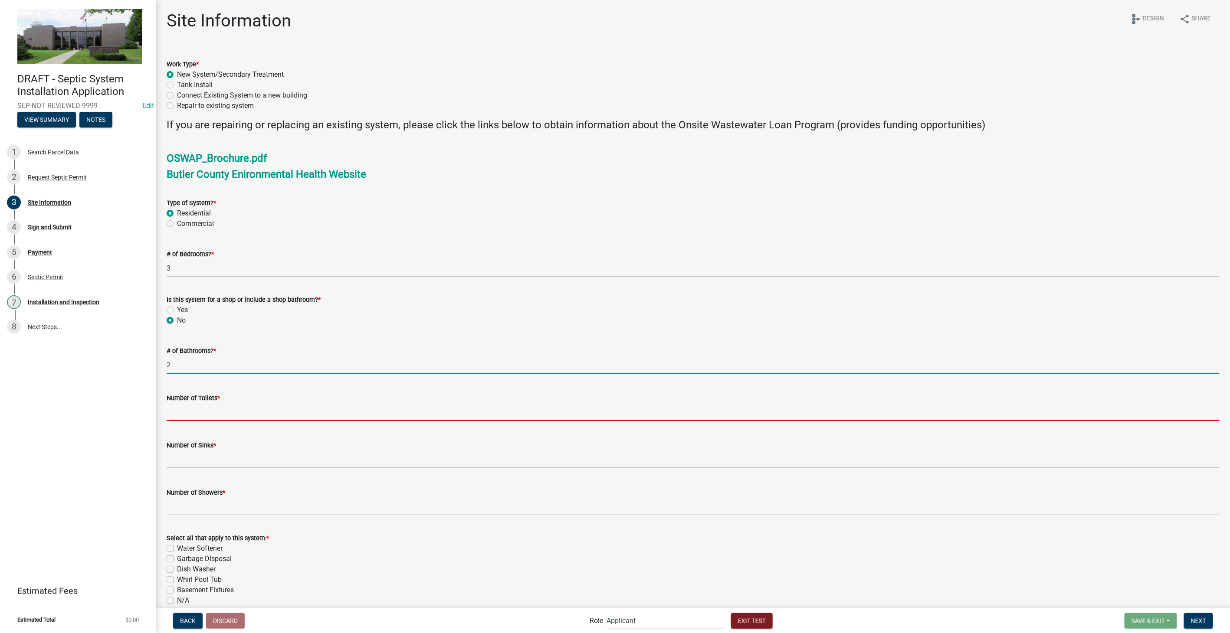
click at [187, 324] on input "Number of Toilets *" at bounding box center [693, 412] width 1053 height 18
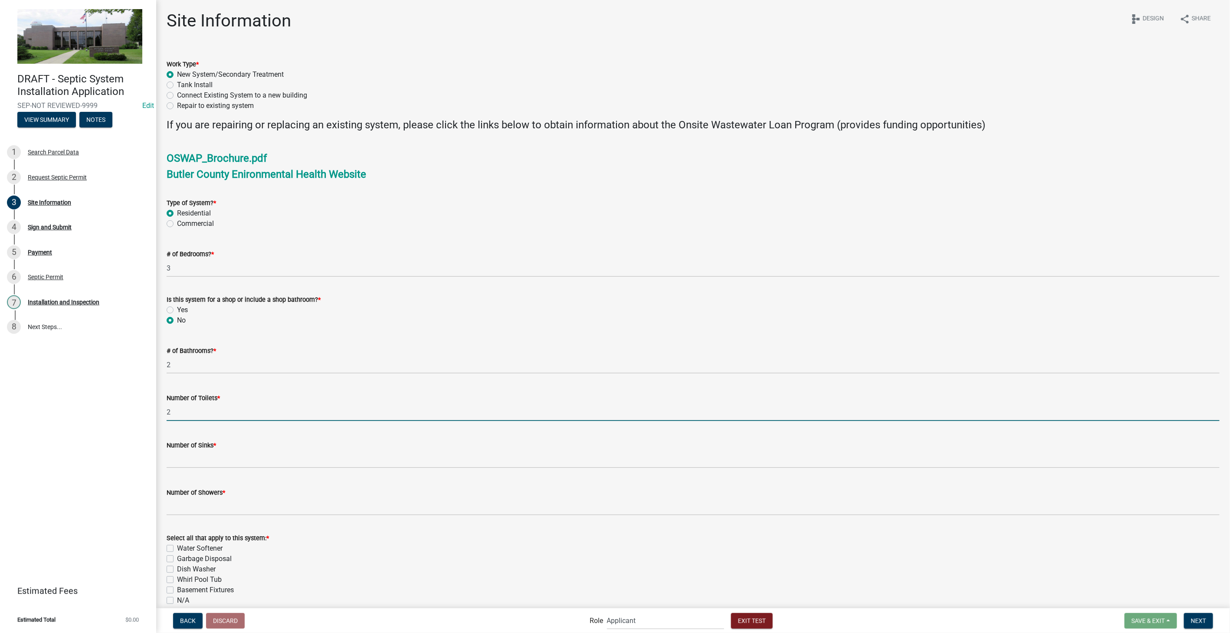
type input "2"
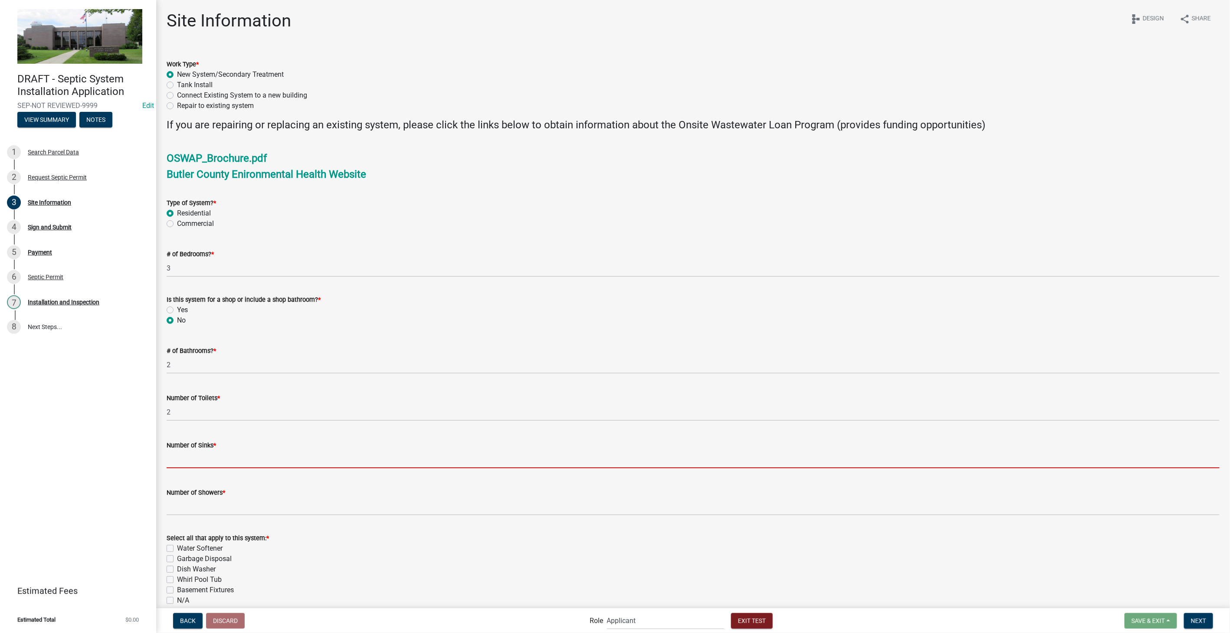
click at [189, 324] on input "Number of Sinks *" at bounding box center [693, 460] width 1053 height 18
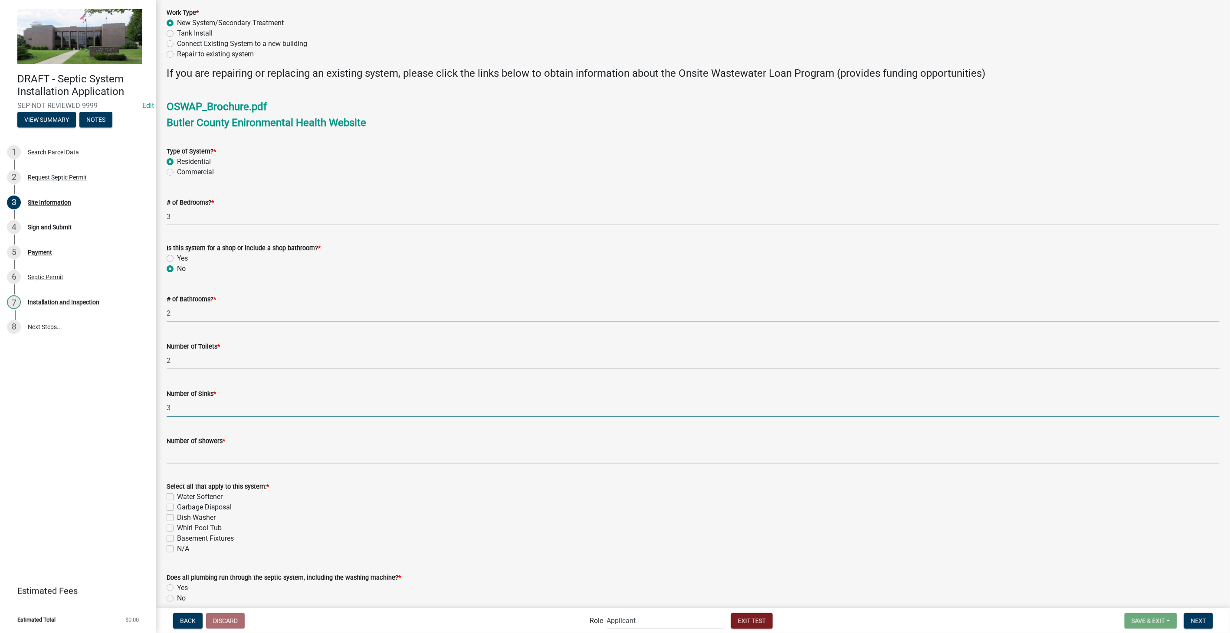
scroll to position [96, 0]
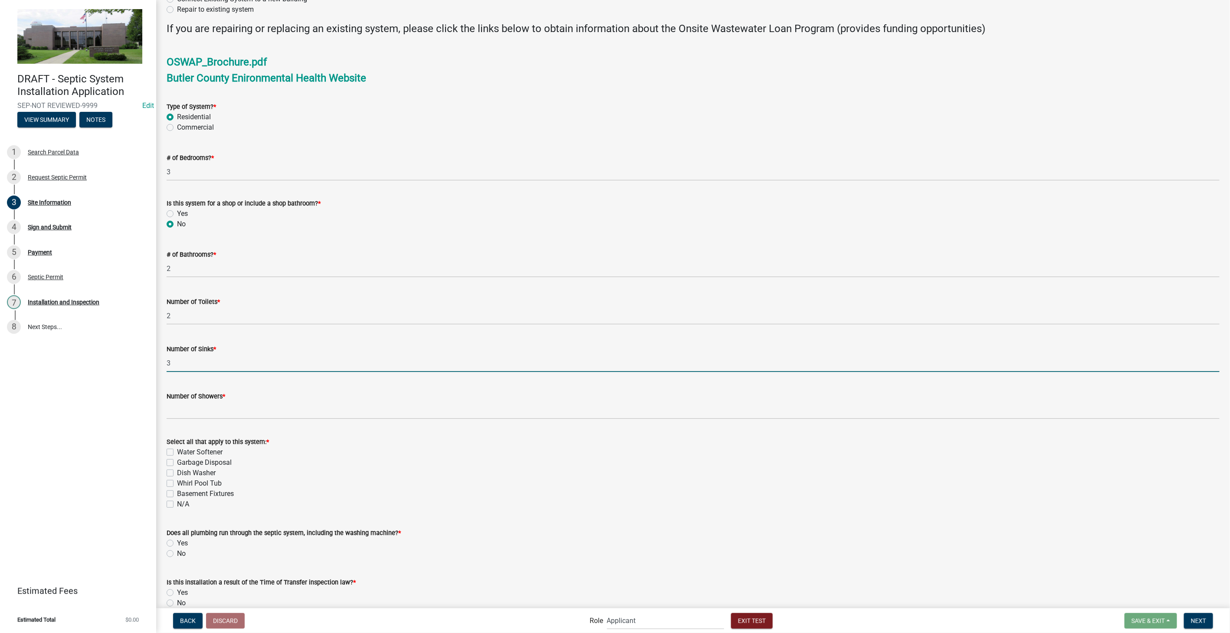
type input "3"
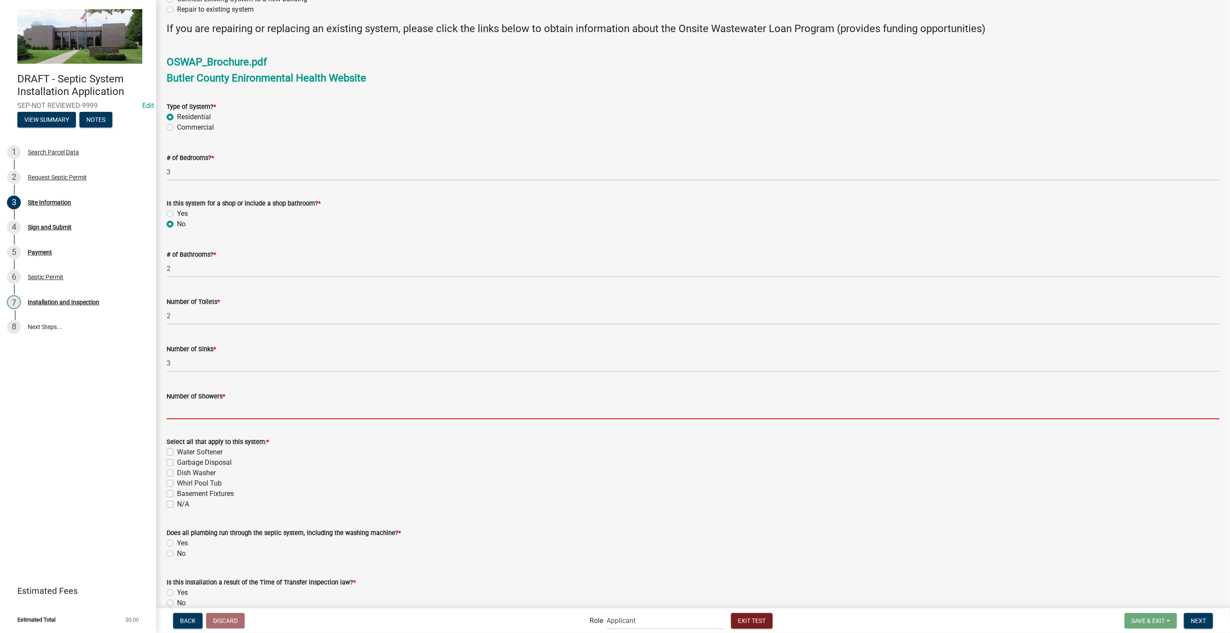
click at [194, 324] on input "Number of Showers *" at bounding box center [693, 411] width 1053 height 18
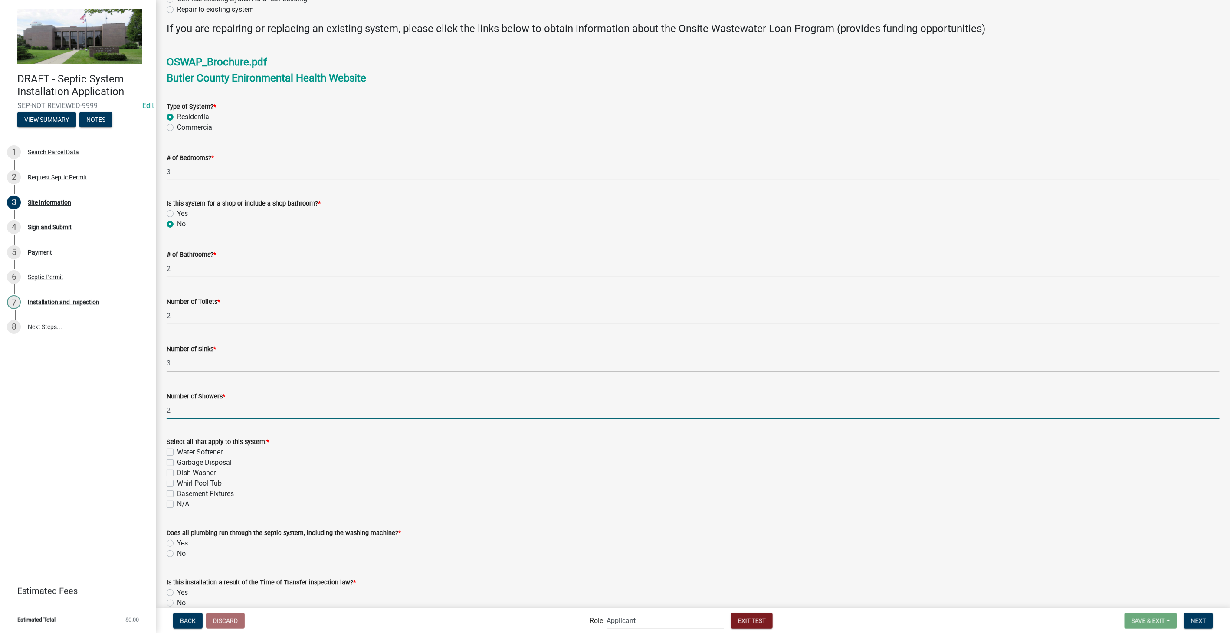
type input "2"
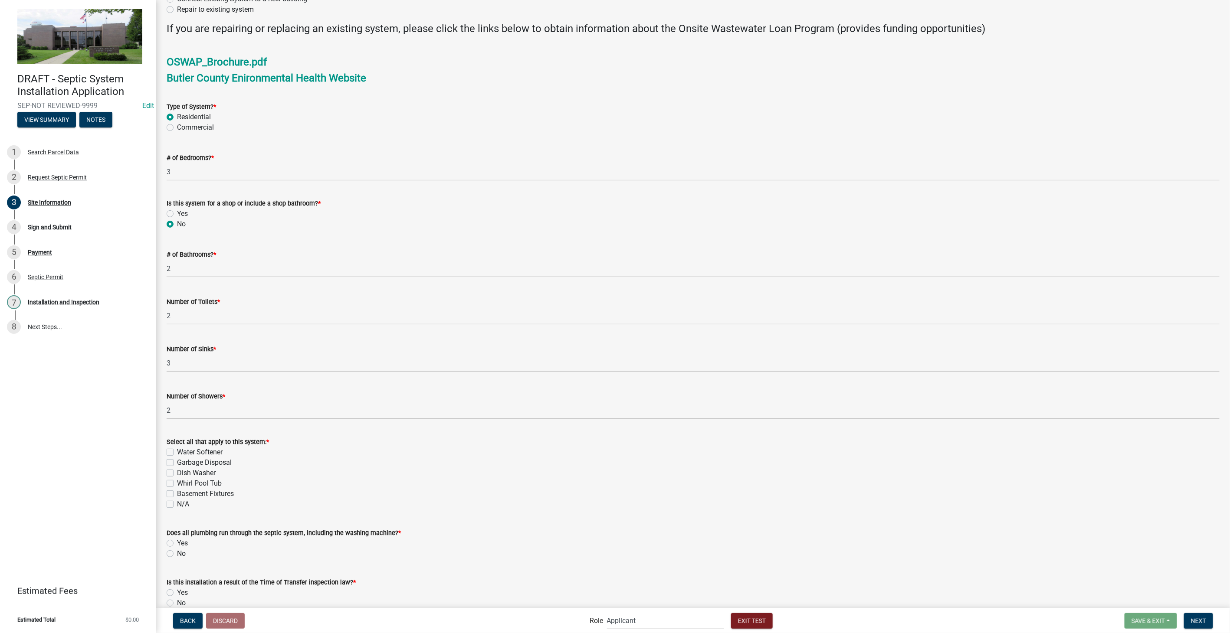
click at [177, 324] on label "Garbage Disposal" at bounding box center [204, 463] width 55 height 10
click at [177, 324] on input "Garbage Disposal" at bounding box center [180, 461] width 6 height 6
checkbox input "true"
checkbox input "false"
checkbox input "true"
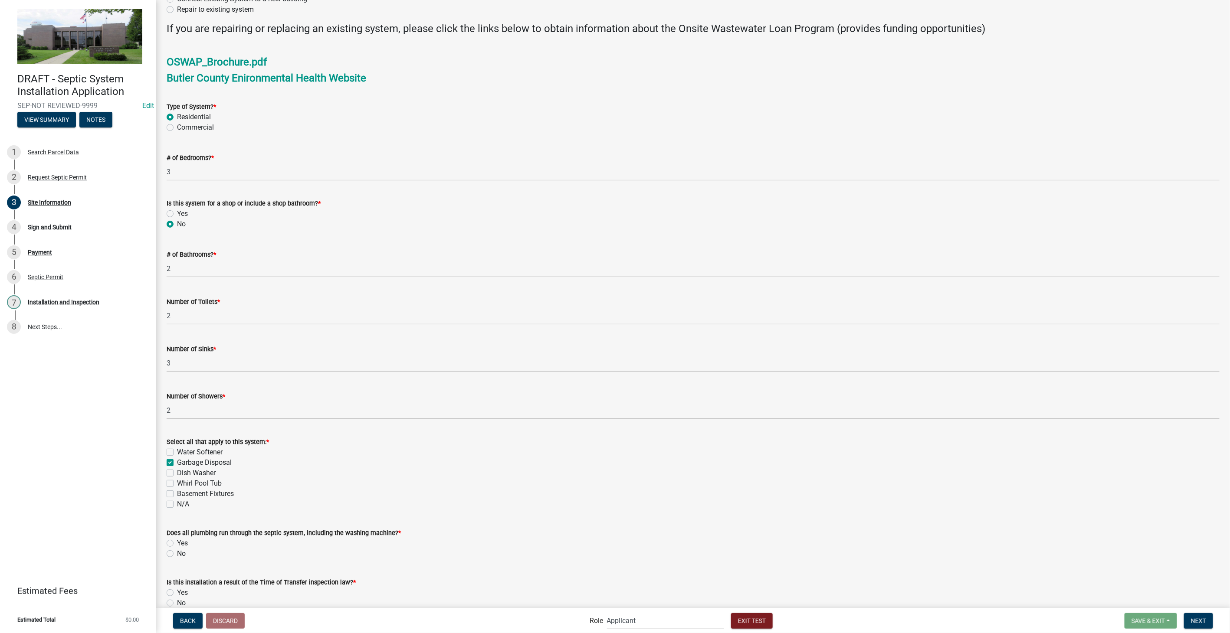
checkbox input "false"
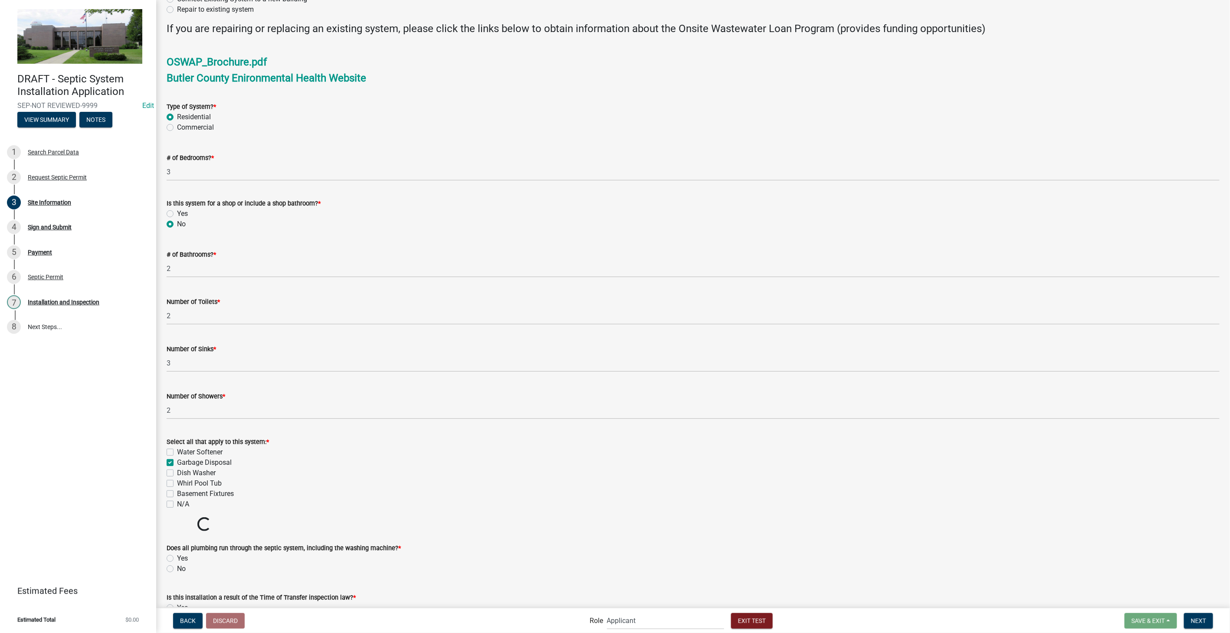
click at [177, 324] on label "Dish Washer" at bounding box center [196, 473] width 39 height 10
click at [177, 324] on input "Dish Washer" at bounding box center [180, 471] width 6 height 6
checkbox input "true"
checkbox input "false"
checkbox input "true"
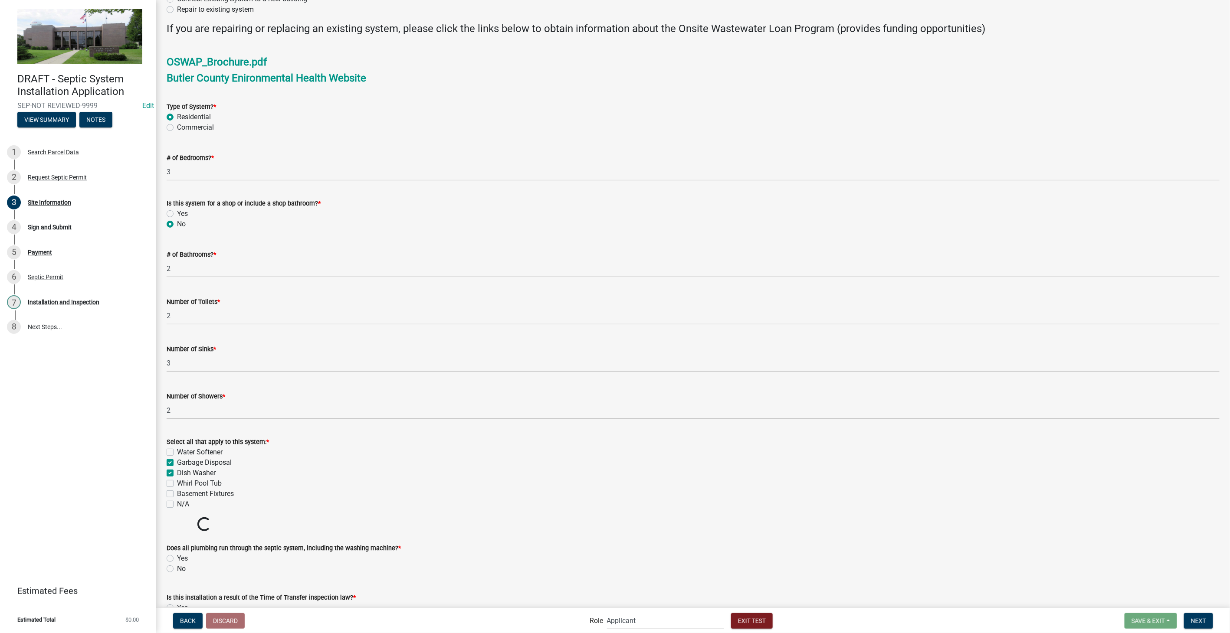
checkbox input "true"
checkbox input "false"
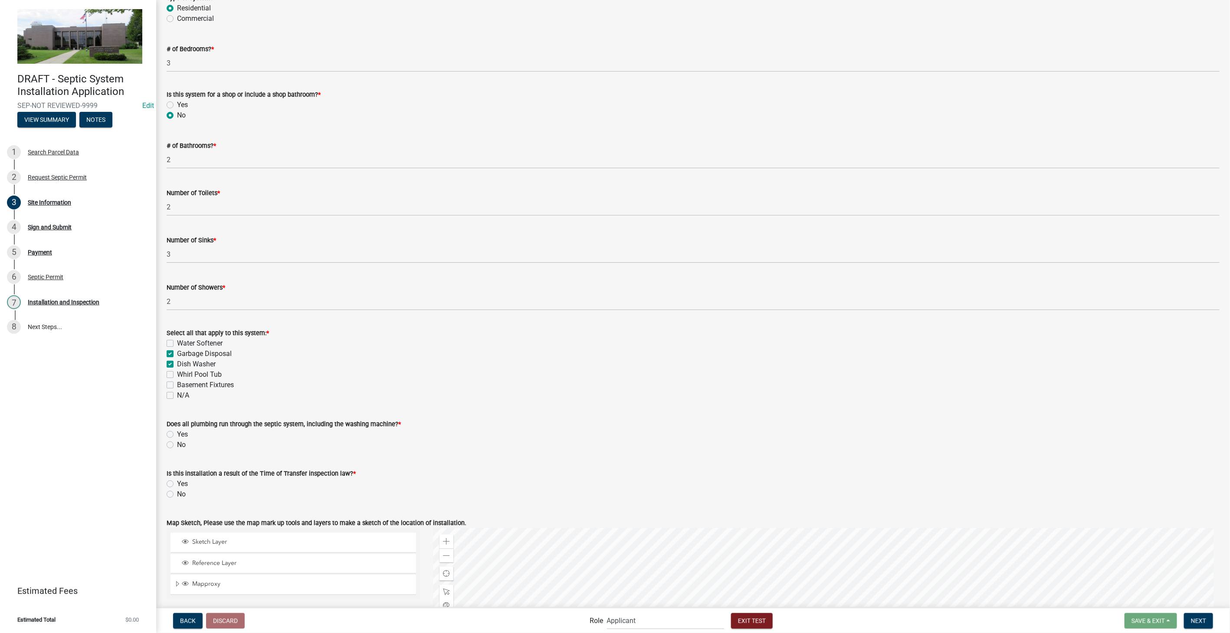
scroll to position [241, 0]
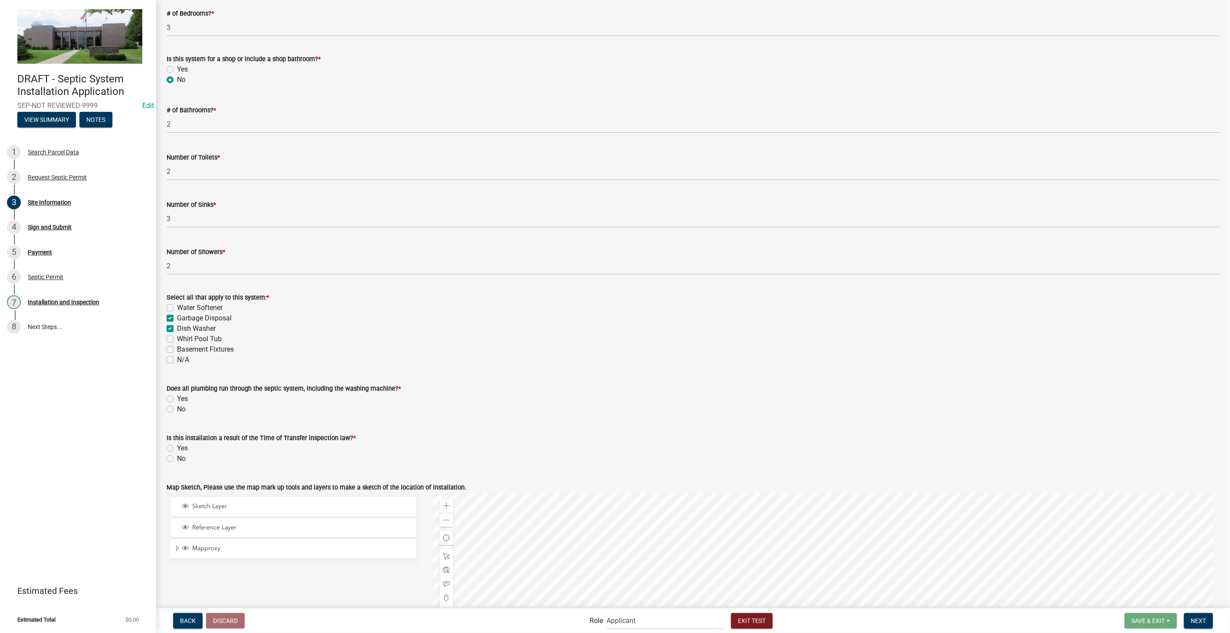
click at [177, 324] on label "Yes" at bounding box center [182, 399] width 11 height 10
click at [177, 324] on input "Yes" at bounding box center [180, 397] width 6 height 6
radio input "true"
click at [177, 324] on label "No" at bounding box center [181, 459] width 9 height 10
click at [177, 324] on input "No" at bounding box center [180, 457] width 6 height 6
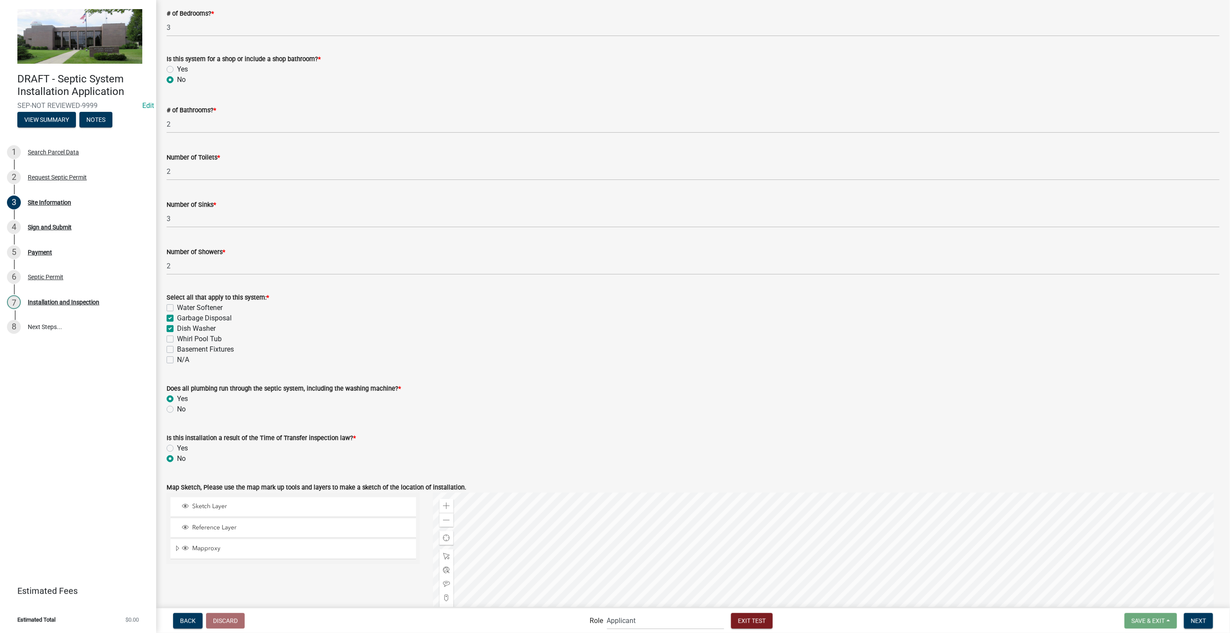
radio input "true"
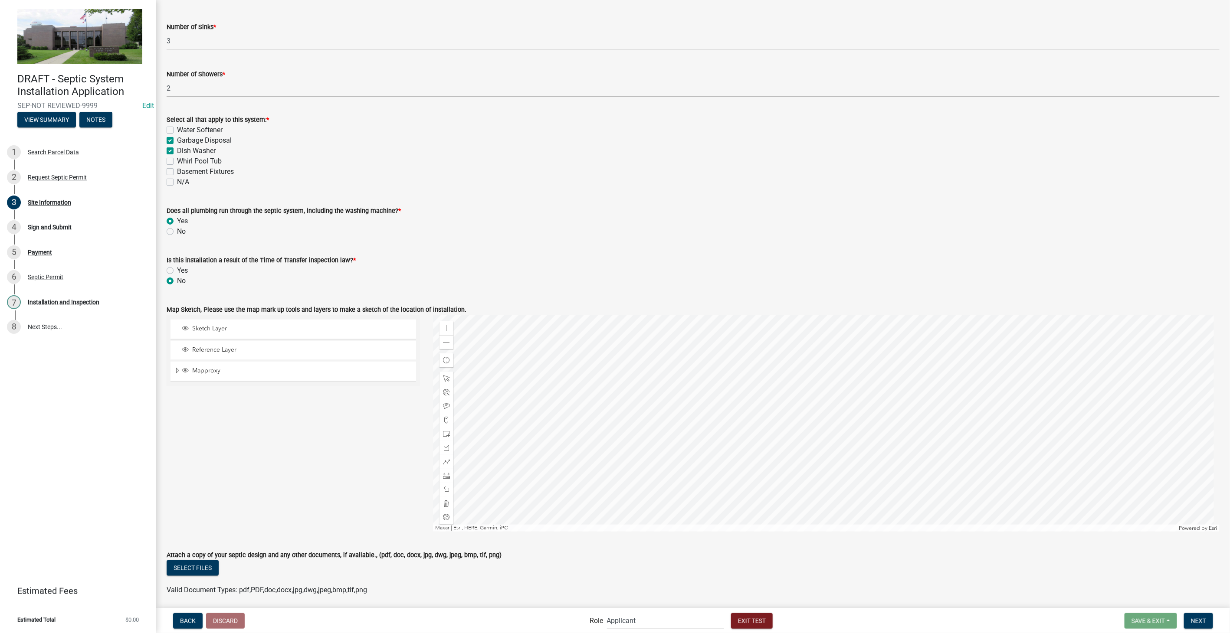
scroll to position [434, 0]
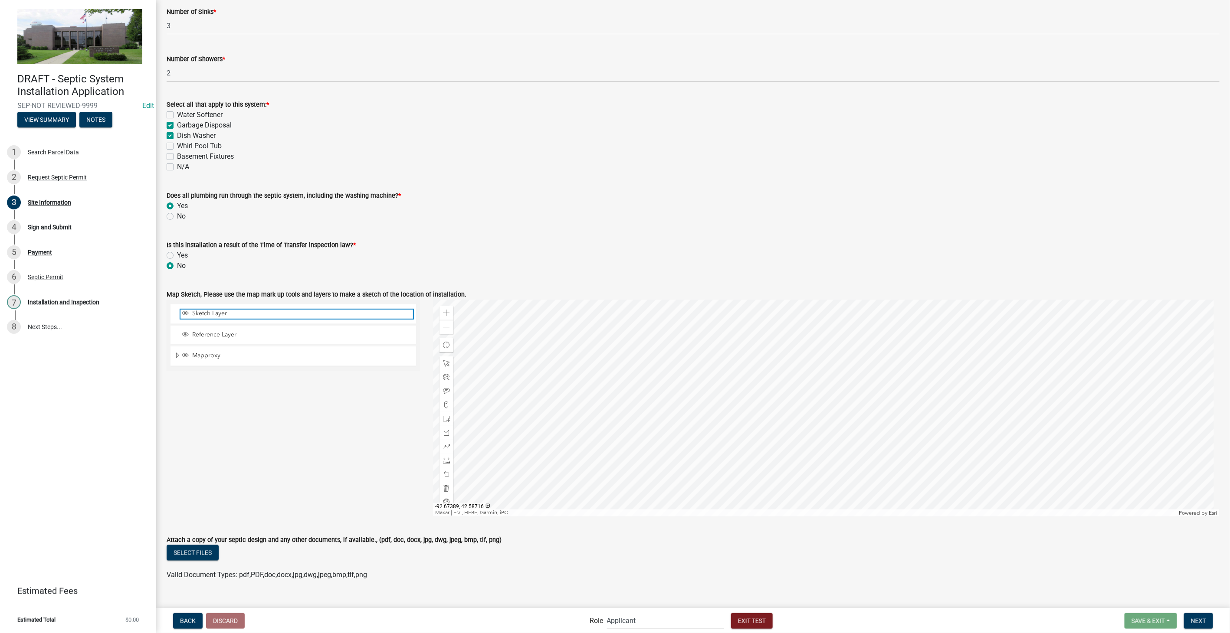
click at [206, 312] on span "Sketch Layer" at bounding box center [301, 314] width 223 height 8
click at [193, 311] on span "Sketch Layer" at bounding box center [301, 314] width 223 height 8
click at [445, 324] on span at bounding box center [446, 418] width 7 height 7
click at [628, 324] on div at bounding box center [826, 408] width 786 height 217
click at [445, 324] on span at bounding box center [446, 391] width 7 height 7
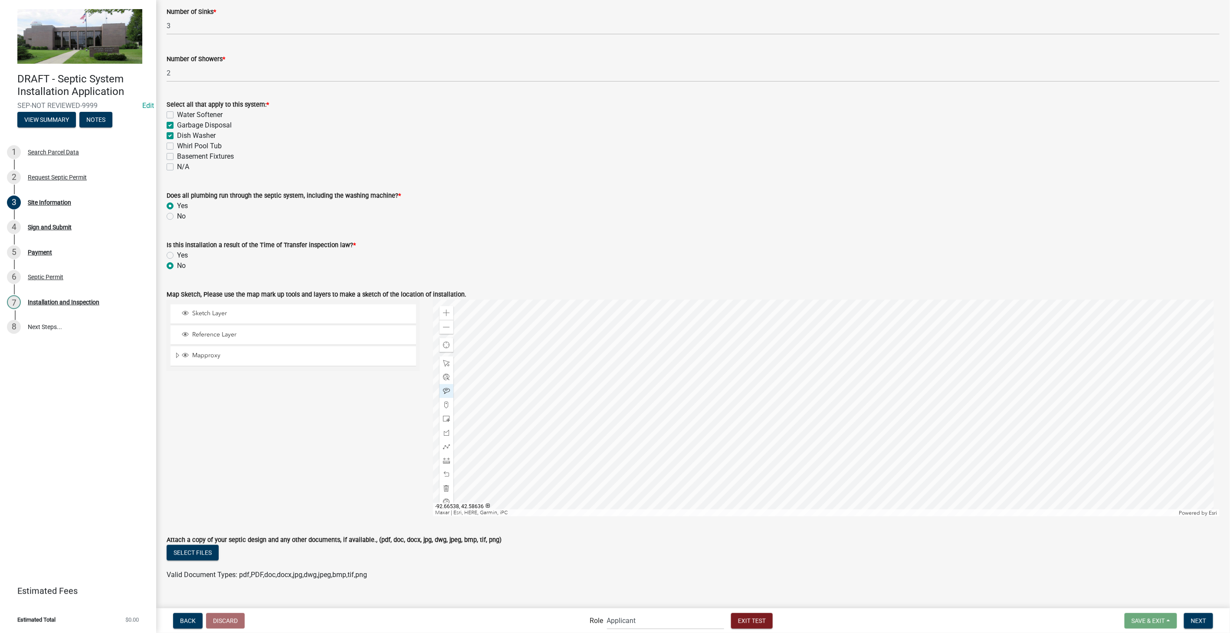
click at [628, 324] on div at bounding box center [826, 408] width 786 height 217
click at [446, 324] on div at bounding box center [446, 461] width 14 height 14
click at [628, 324] on div at bounding box center [826, 408] width 786 height 217
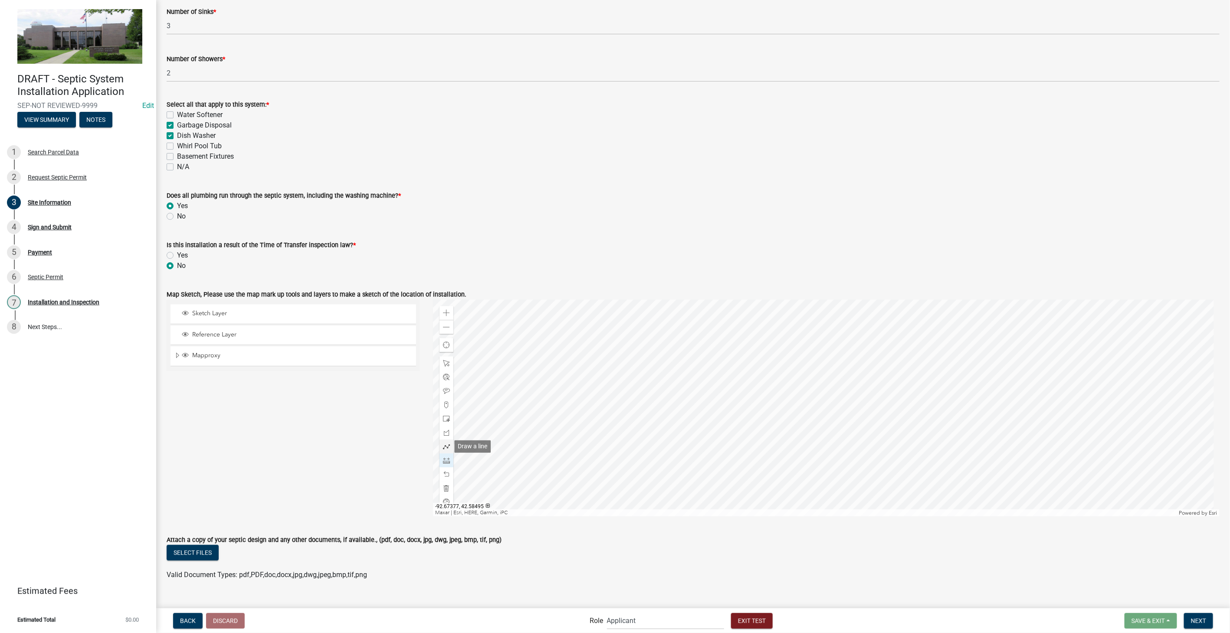
click at [446, 324] on span at bounding box center [446, 446] width 7 height 7
click at [628, 324] on div at bounding box center [826, 408] width 786 height 217
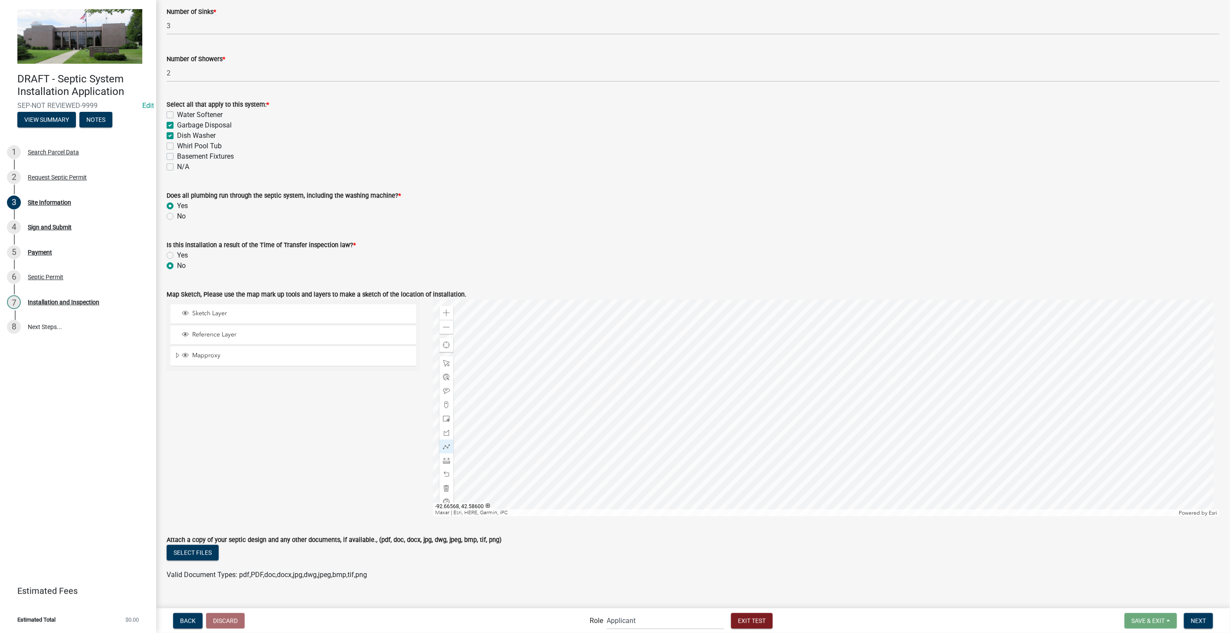
click at [628, 324] on div at bounding box center [826, 408] width 786 height 217
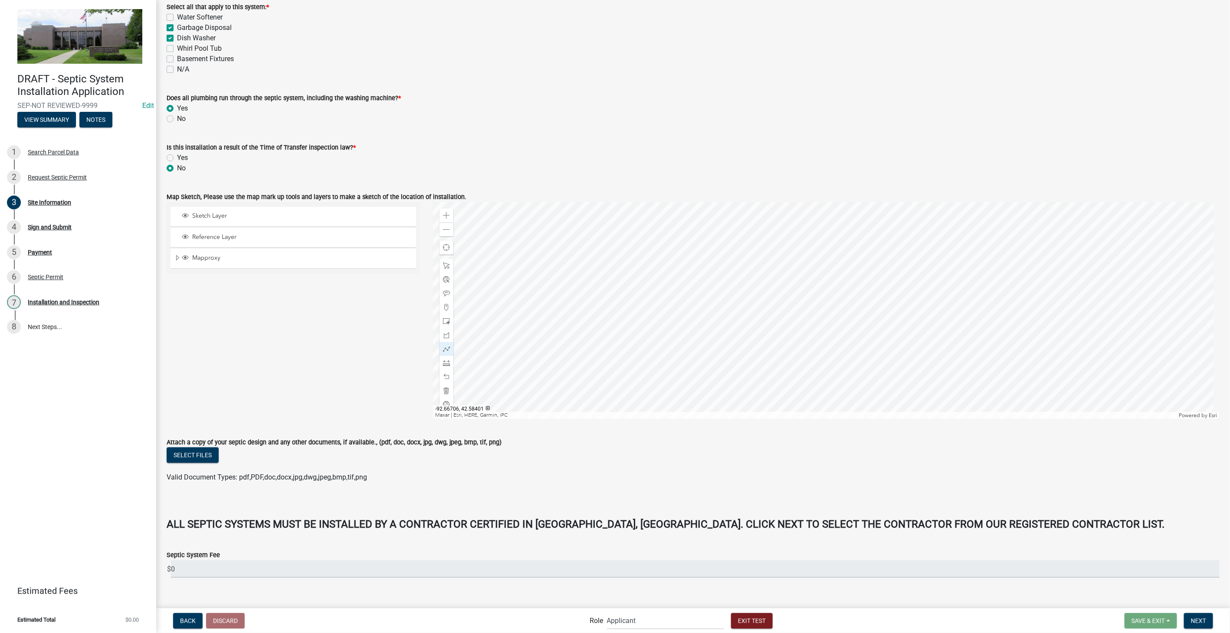
scroll to position [543, 0]
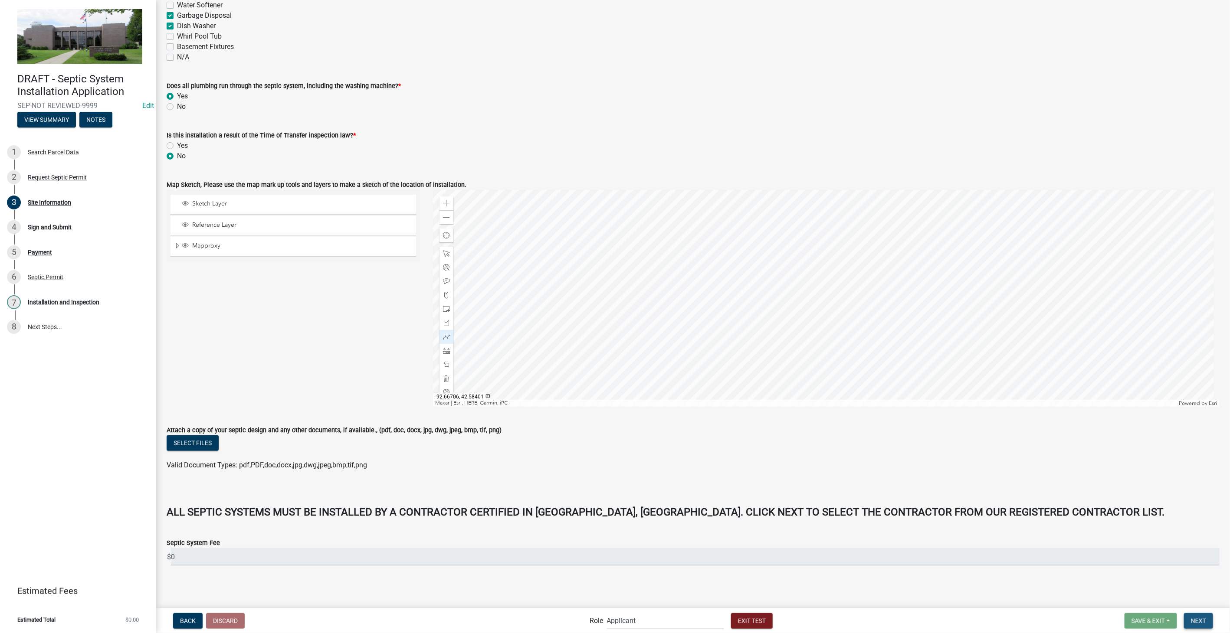
click at [628, 324] on span "Next" at bounding box center [1198, 620] width 15 height 7
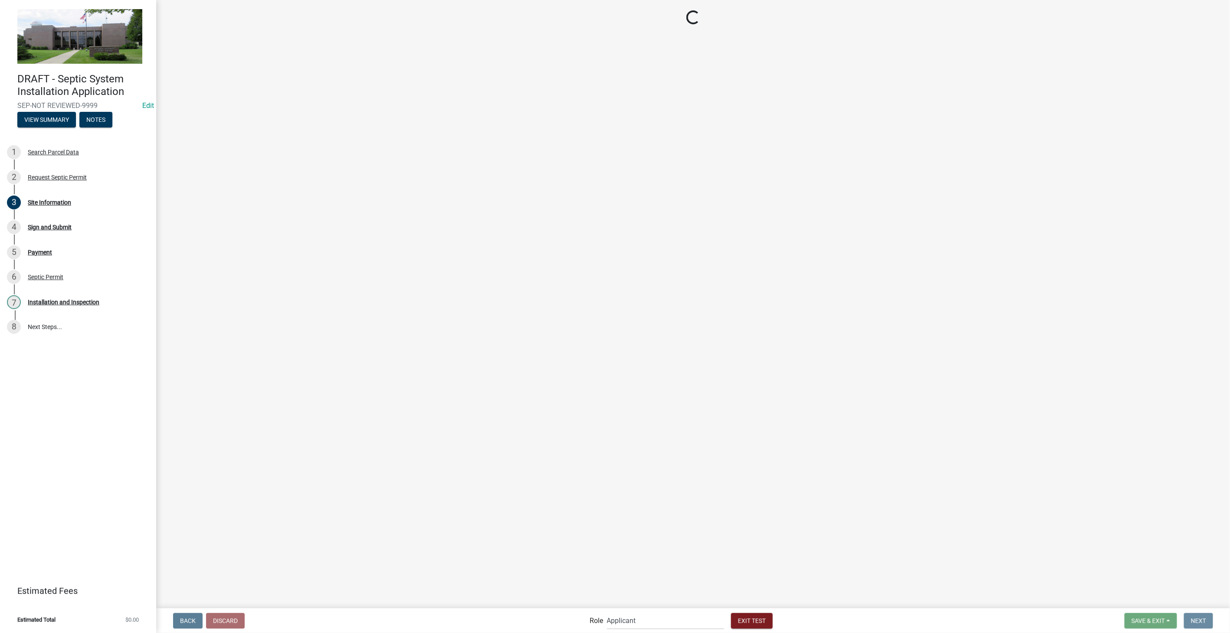
scroll to position [0, 0]
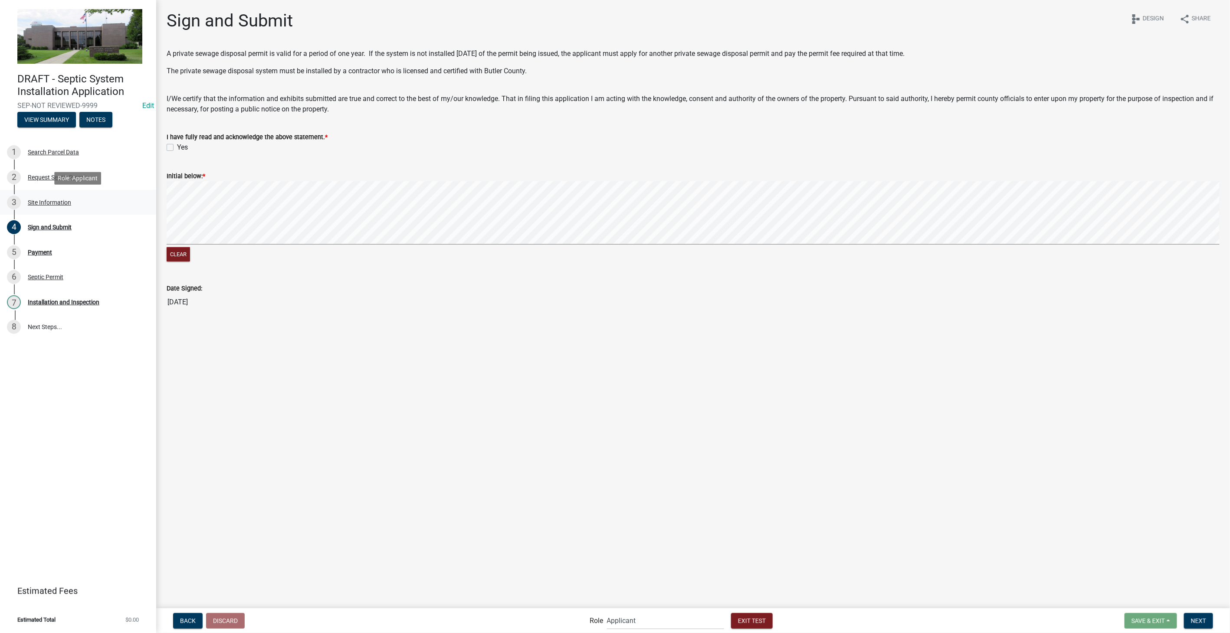
click at [39, 197] on div "3 Site Information" at bounding box center [74, 203] width 135 height 14
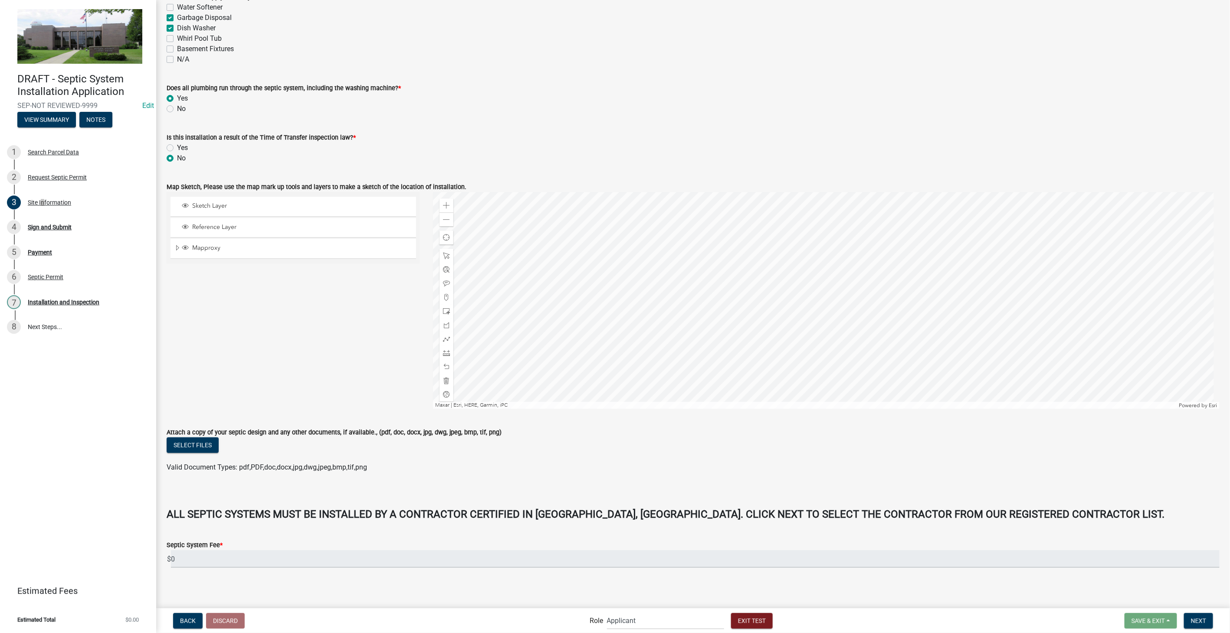
scroll to position [543, 0]
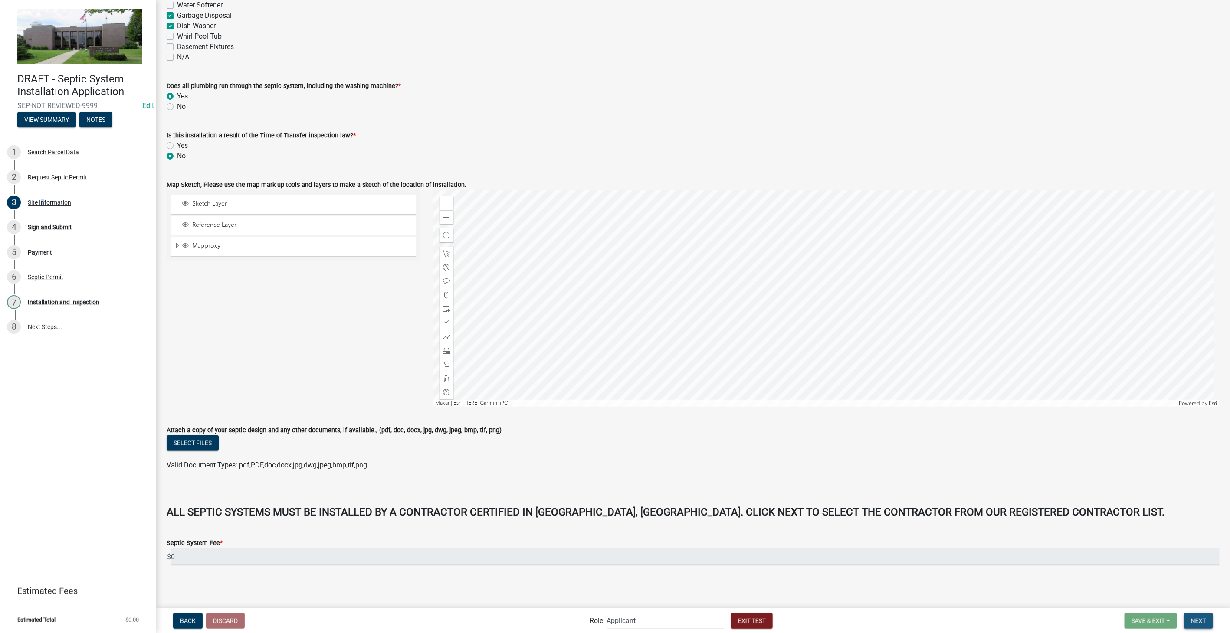
click at [628, 324] on span "Next" at bounding box center [1198, 620] width 15 height 7
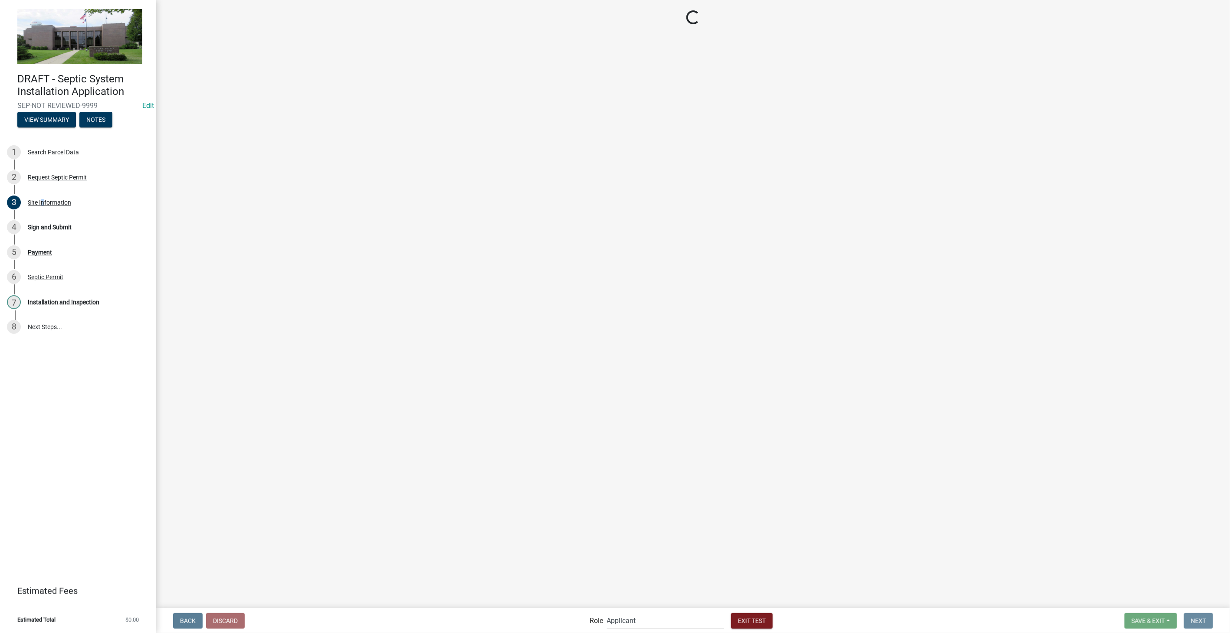
scroll to position [0, 0]
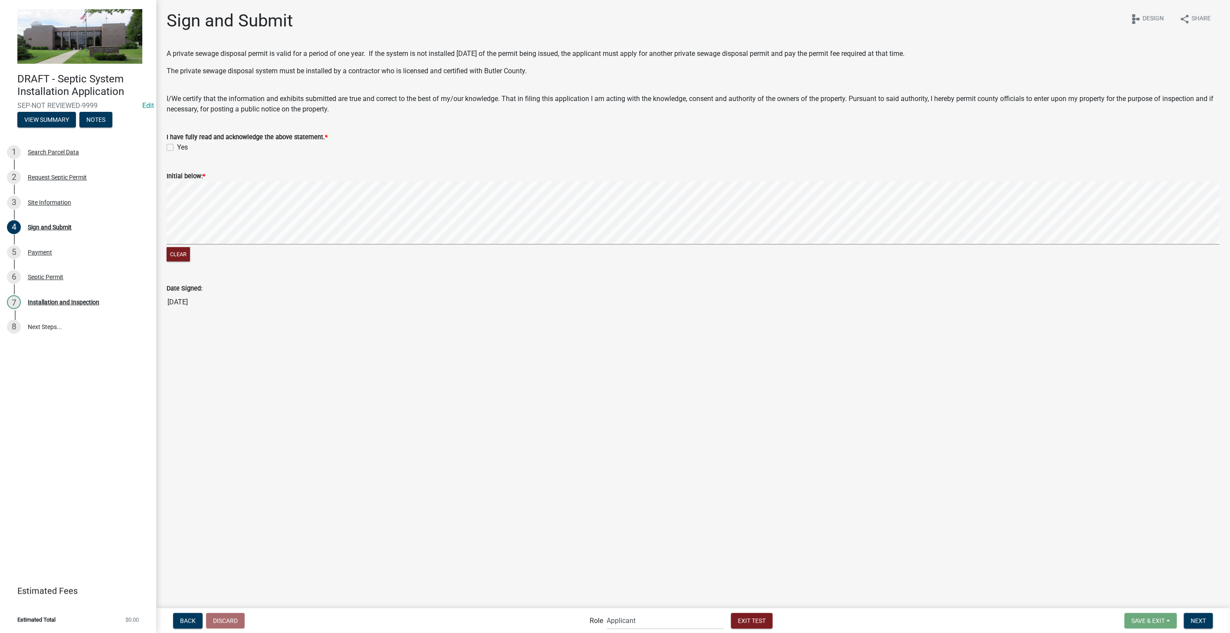
click at [177, 150] on label "Yes" at bounding box center [182, 147] width 11 height 10
click at [177, 148] on input "Yes" at bounding box center [180, 145] width 6 height 6
checkbox input "true"
click at [628, 324] on span "Next" at bounding box center [1198, 620] width 15 height 7
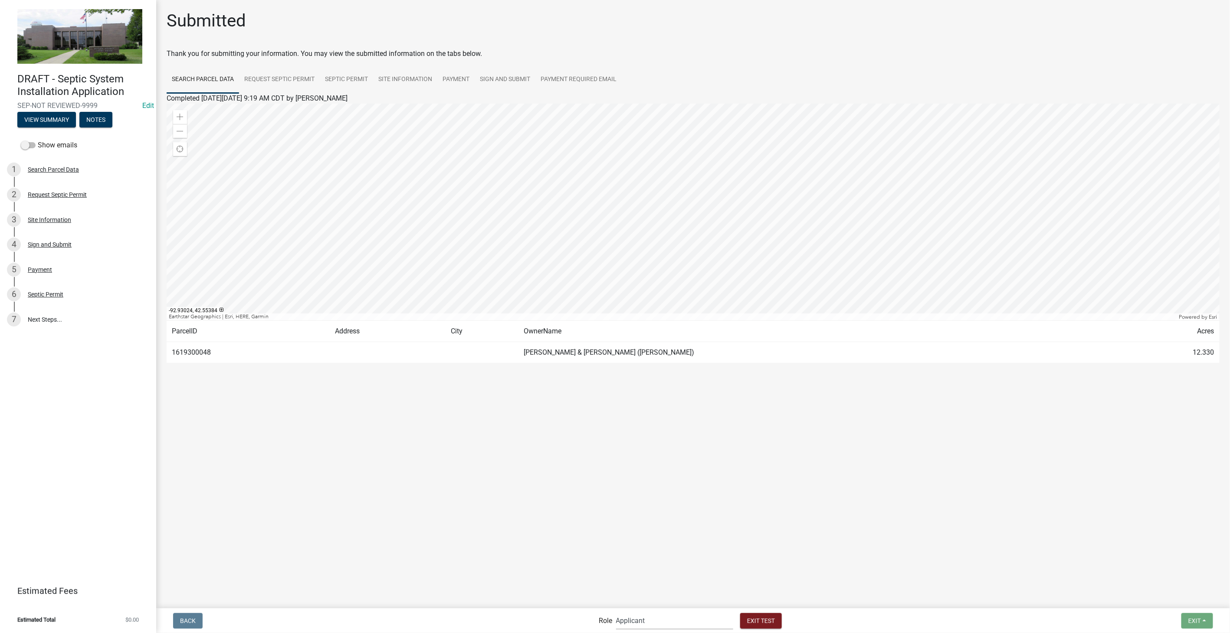
click at [628, 324] on select "Applicant Environmental Health & Zoning Admin Admin" at bounding box center [674, 621] width 117 height 18
click at [616, 324] on select "Applicant Environmental Health & Zoning Admin Admin" at bounding box center [674, 621] width 117 height 18
click at [41, 287] on link "6 Payment" at bounding box center [78, 294] width 156 height 25
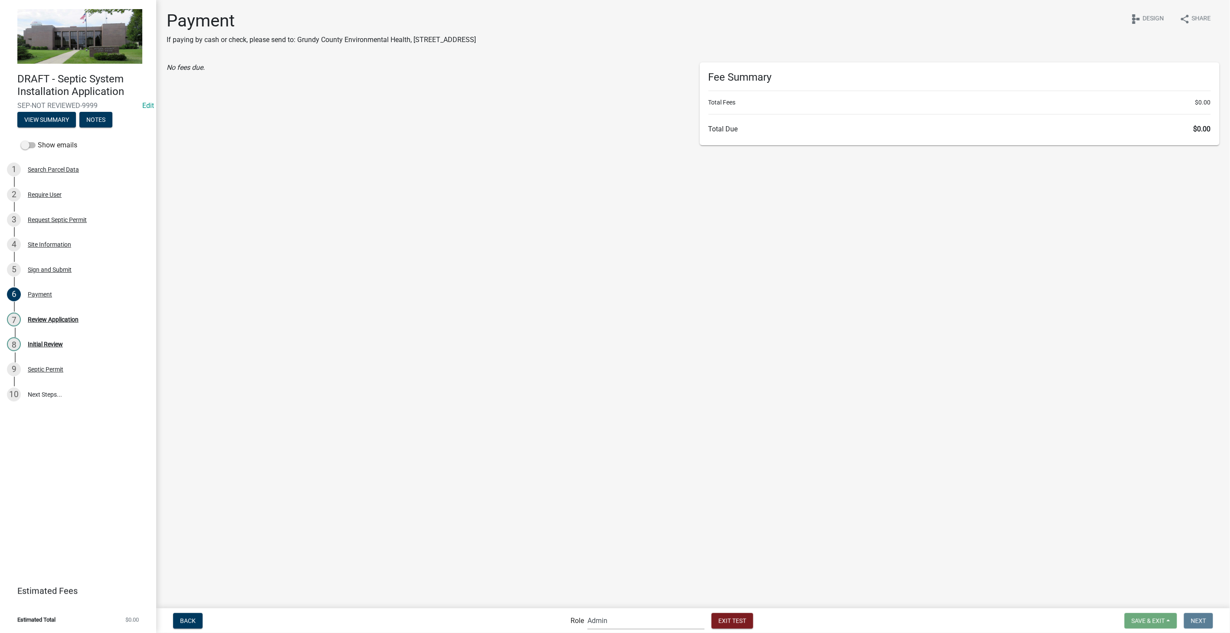
click at [628, 324] on select "Applicant Environmental Health & Zoning Admin Admin" at bounding box center [645, 621] width 117 height 18
select select "f06a1d65-b43c-4930-9d9a-3cb2ed09da96"
click at [587, 324] on select "Applicant Environmental Health & Zoning Admin Admin" at bounding box center [645, 621] width 117 height 18
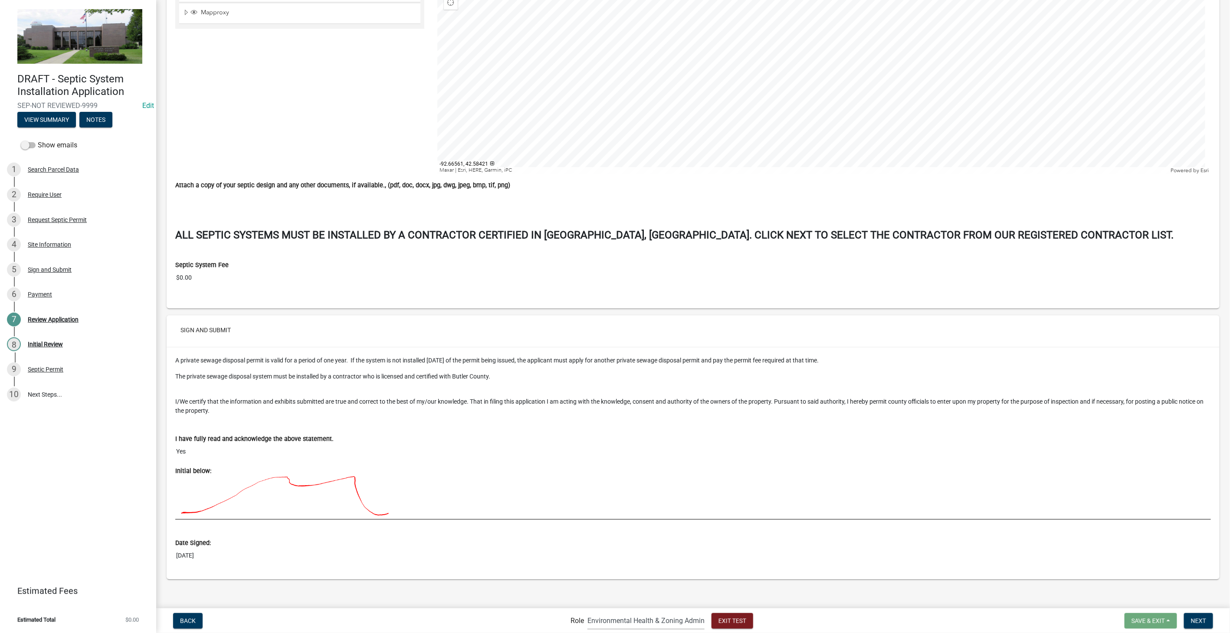
scroll to position [1378, 0]
click at [628, 324] on span "Next" at bounding box center [1198, 620] width 15 height 7
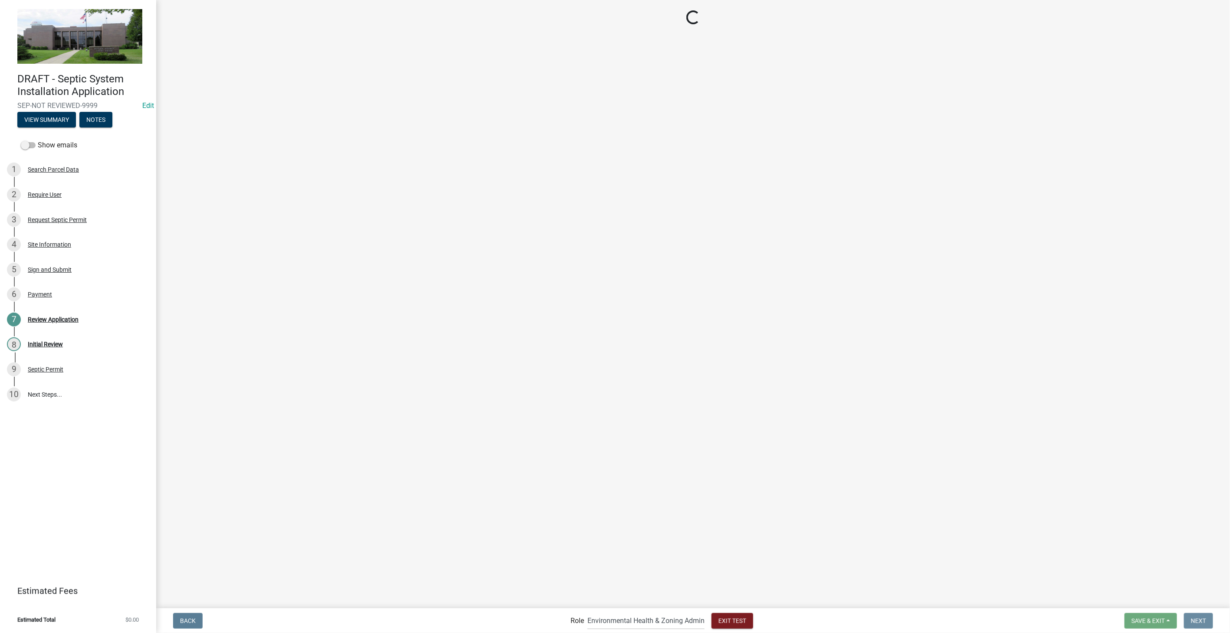
scroll to position [0, 0]
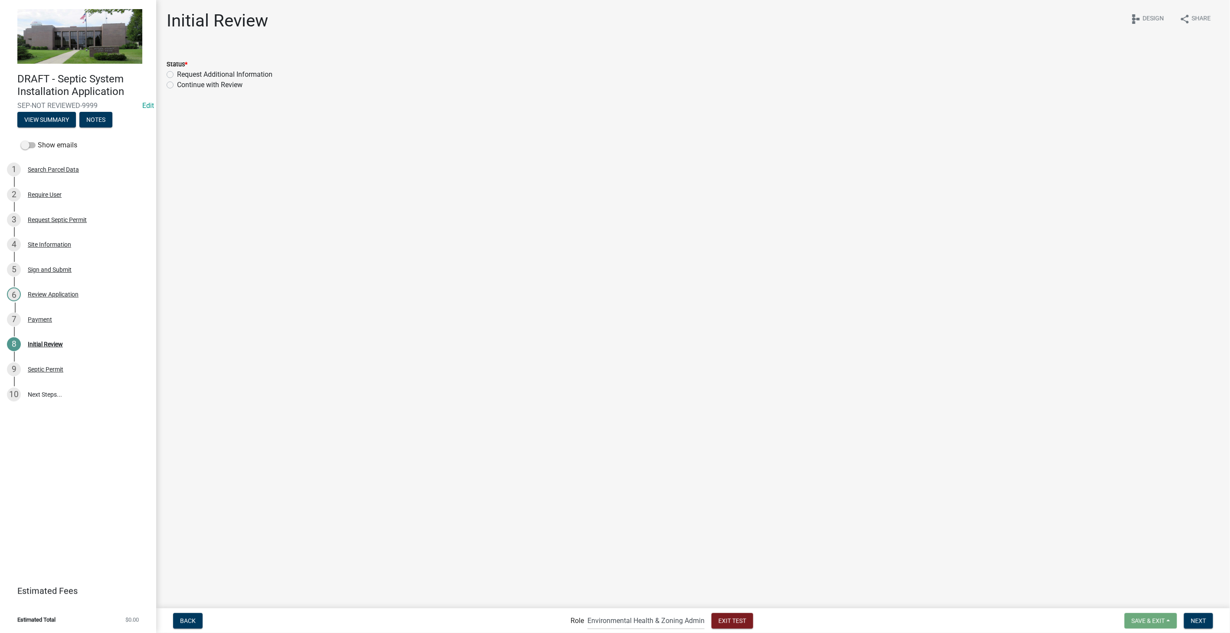
click at [177, 74] on label "Request Additional Information" at bounding box center [224, 74] width 95 height 10
click at [177, 74] on input "Request Additional Information" at bounding box center [180, 72] width 6 height 6
radio input "true"
click at [177, 86] on label "Continue with Review" at bounding box center [209, 85] width 65 height 10
click at [177, 85] on input "Continue with Review" at bounding box center [180, 83] width 6 height 6
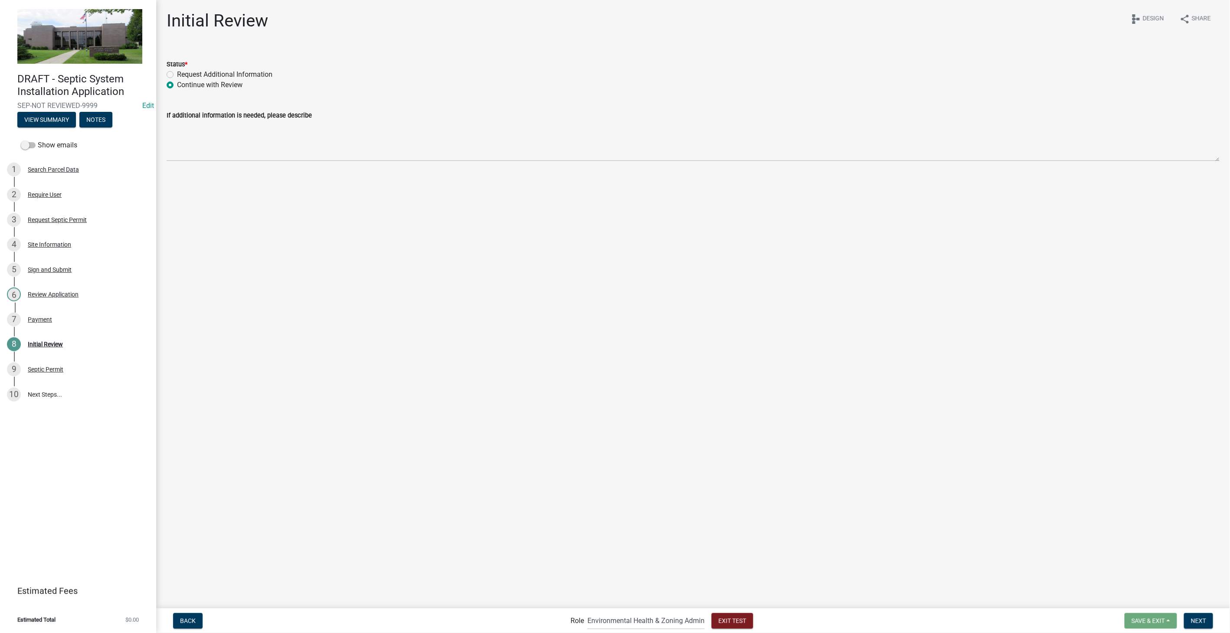
radio input "true"
click at [628, 324] on span "Next" at bounding box center [1198, 620] width 15 height 7
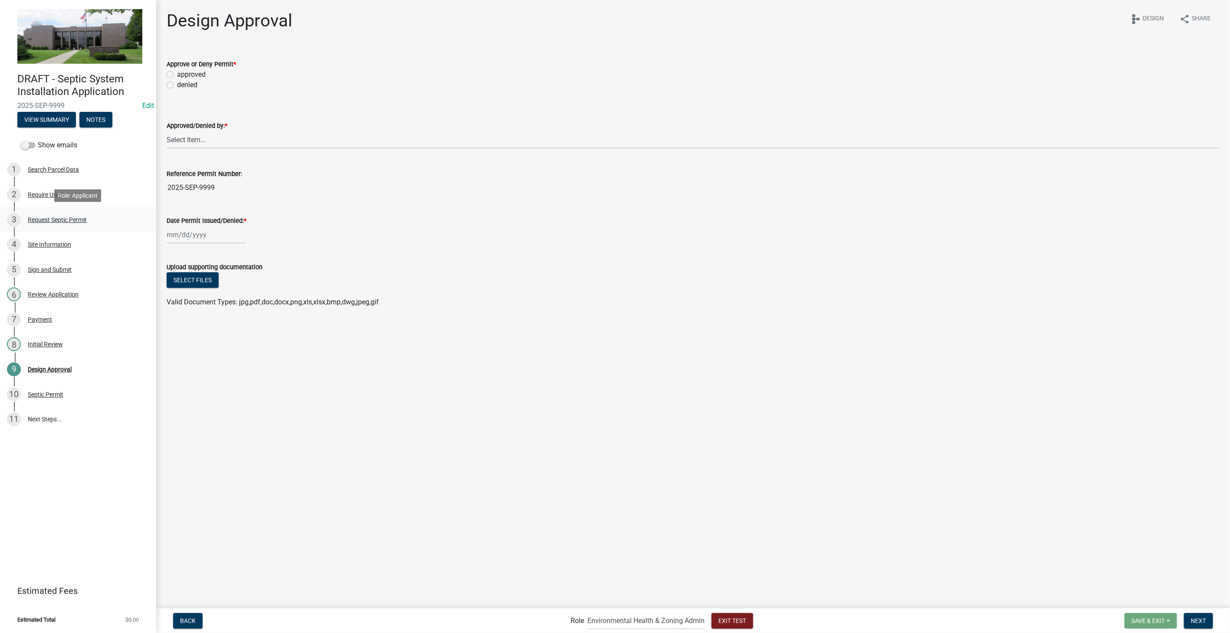
click at [39, 219] on div "Request Septic Permit" at bounding box center [57, 220] width 59 height 6
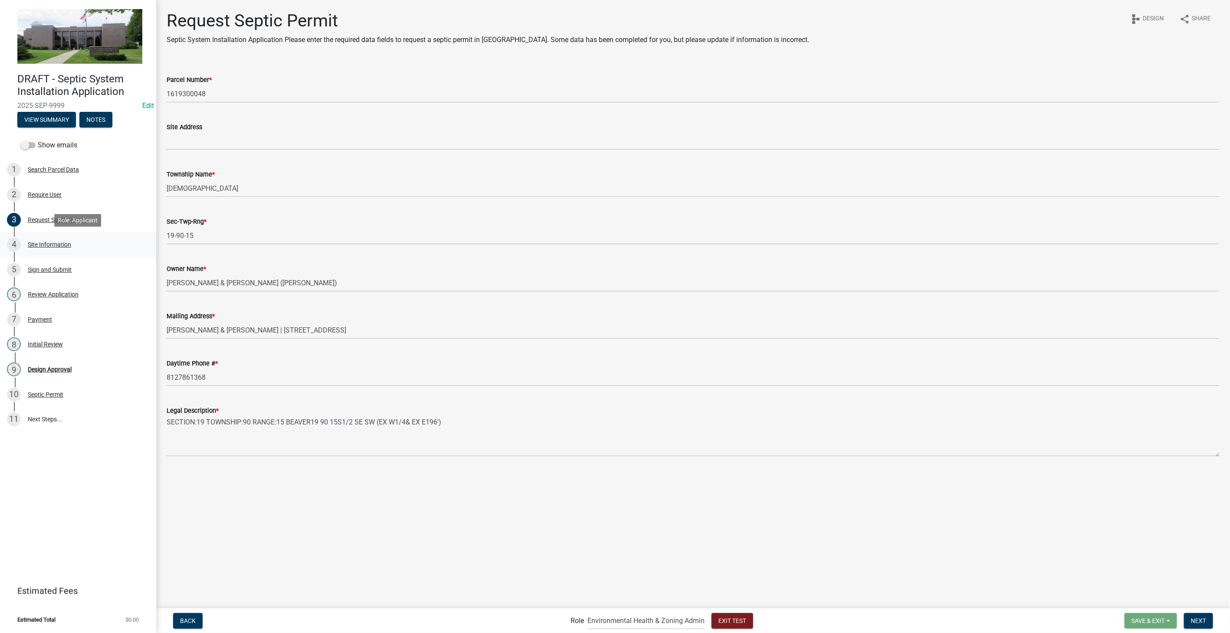
click at [37, 247] on div "Site Information" at bounding box center [49, 245] width 43 height 6
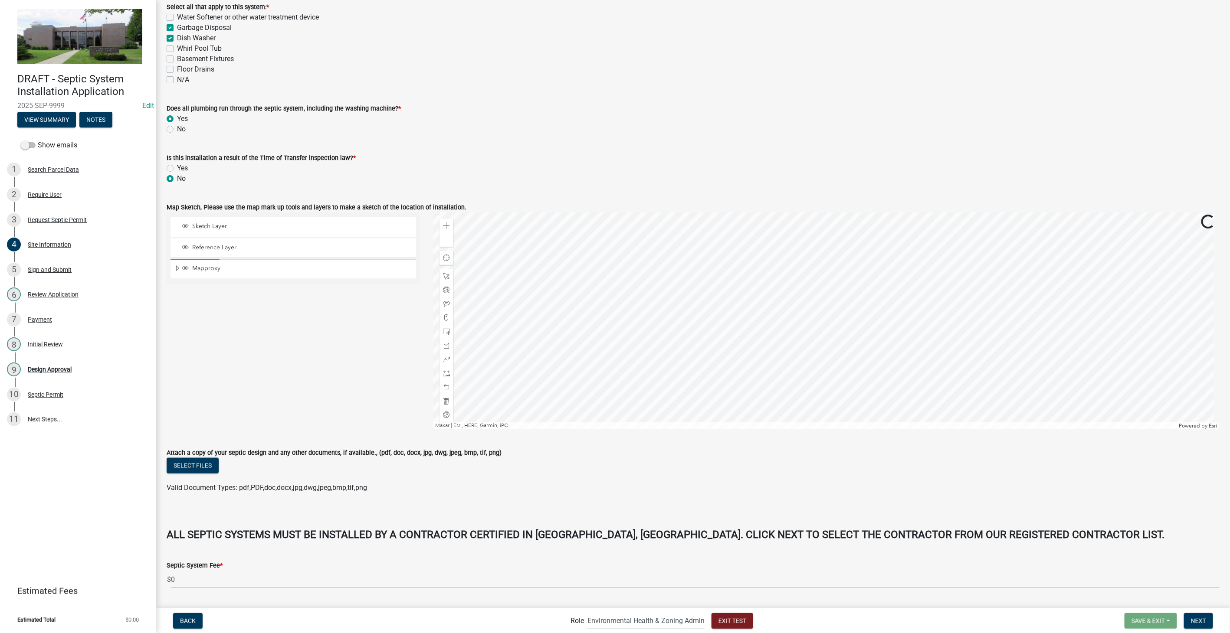
scroll to position [530, 0]
click at [62, 324] on div "Design Approval" at bounding box center [50, 369] width 44 height 6
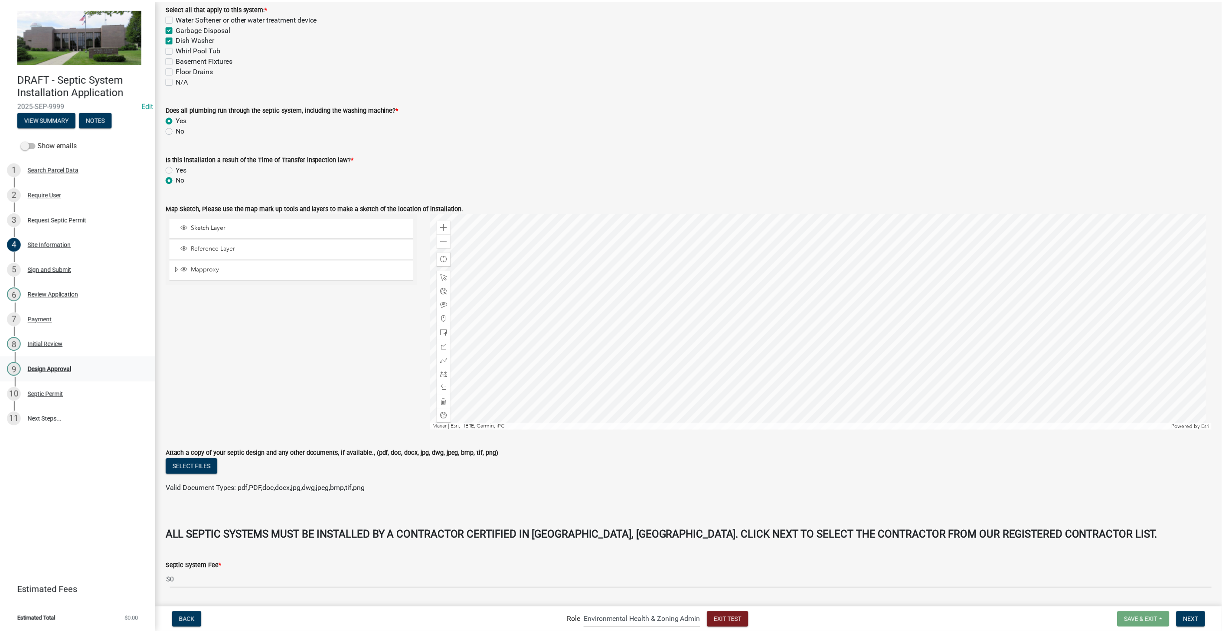
scroll to position [0, 0]
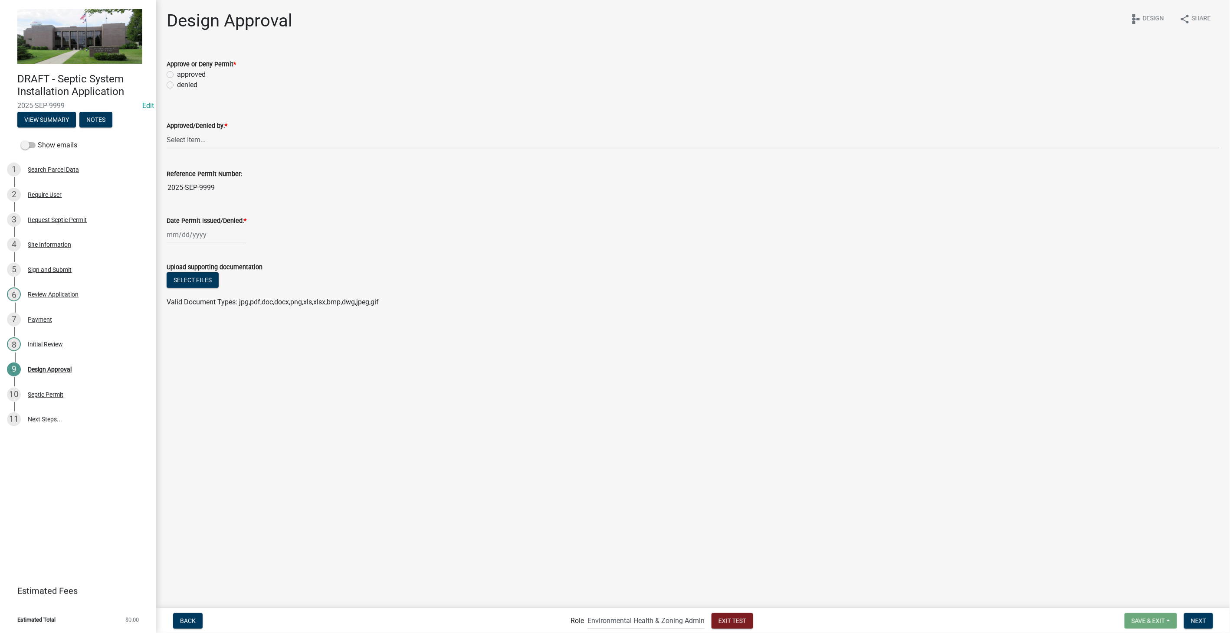
click at [177, 74] on label "approved" at bounding box center [191, 74] width 29 height 10
click at [177, 74] on input "approved" at bounding box center [180, 72] width 6 height 6
radio input "true"
click at [195, 137] on select "Select Item... [PERSON_NAME]" at bounding box center [693, 140] width 1053 height 18
click at [167, 131] on select "Select Item... [PERSON_NAME]" at bounding box center [693, 140] width 1053 height 18
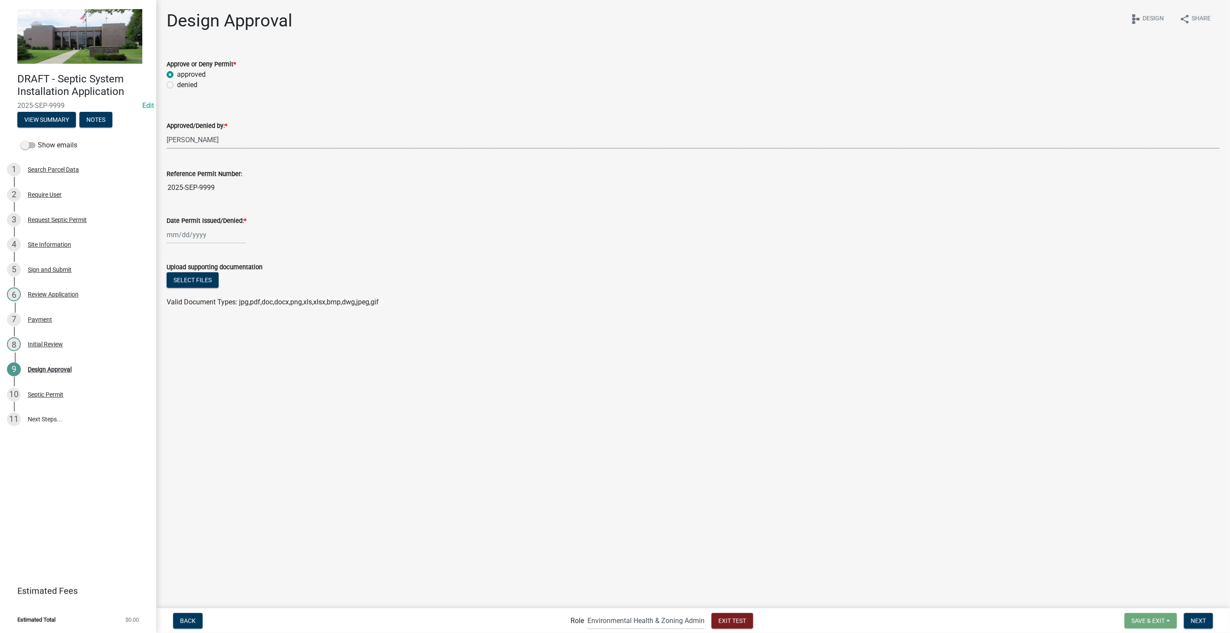
select select "d5ffc9f0-d432-4ef1-b8c0-862033fd64e5"
click at [229, 236] on div at bounding box center [206, 235] width 79 height 18
select select "10"
select select "2025"
click at [208, 291] on div "8" at bounding box center [203, 295] width 14 height 14
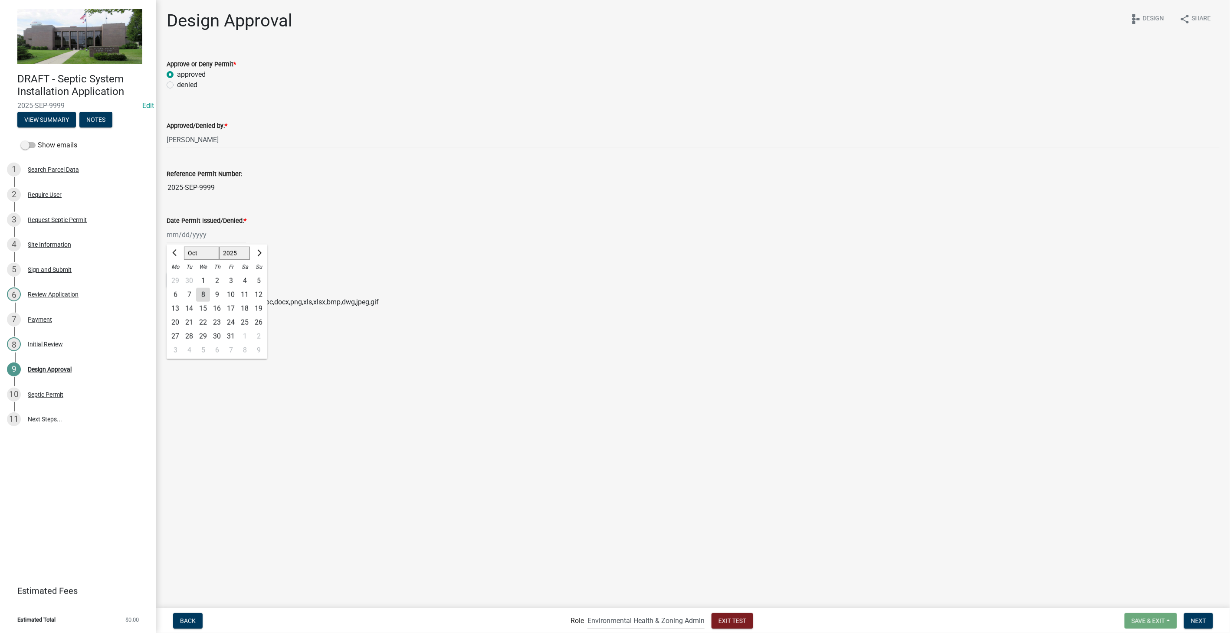
type input "[DATE]"
click at [628, 324] on span "Next" at bounding box center [1198, 620] width 15 height 7
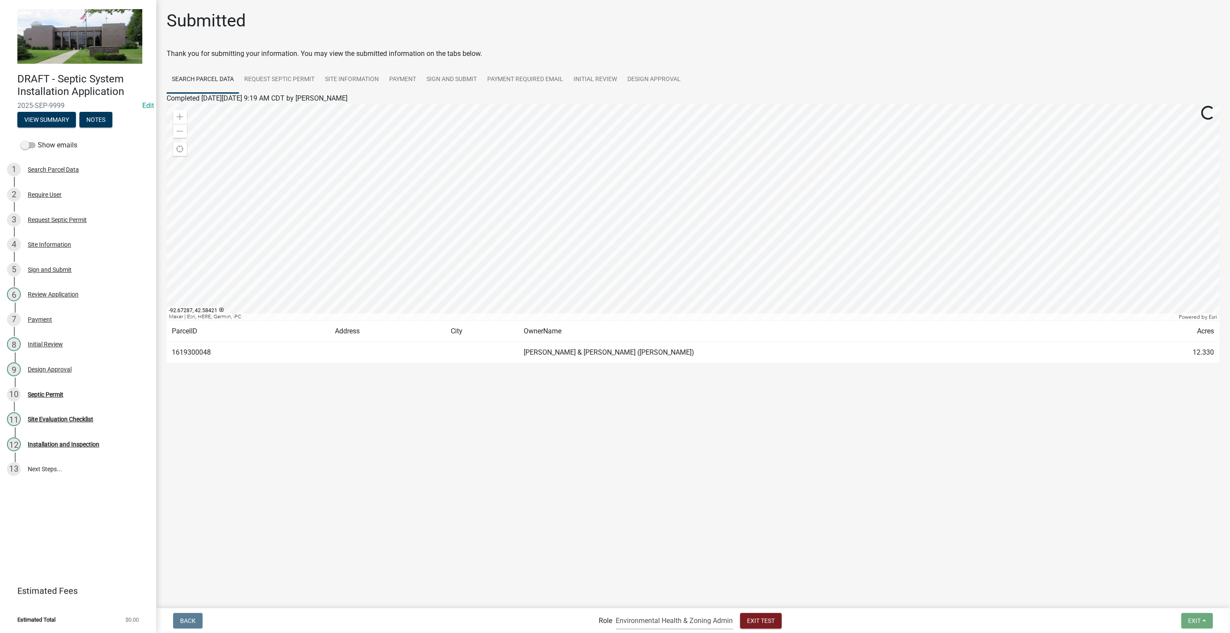
click at [628, 324] on select "Applicant Environmental Health & Zoning Admin Admin" at bounding box center [674, 621] width 117 height 18
click at [616, 324] on select "Applicant Environmental Health & Zoning Admin Admin" at bounding box center [674, 621] width 117 height 18
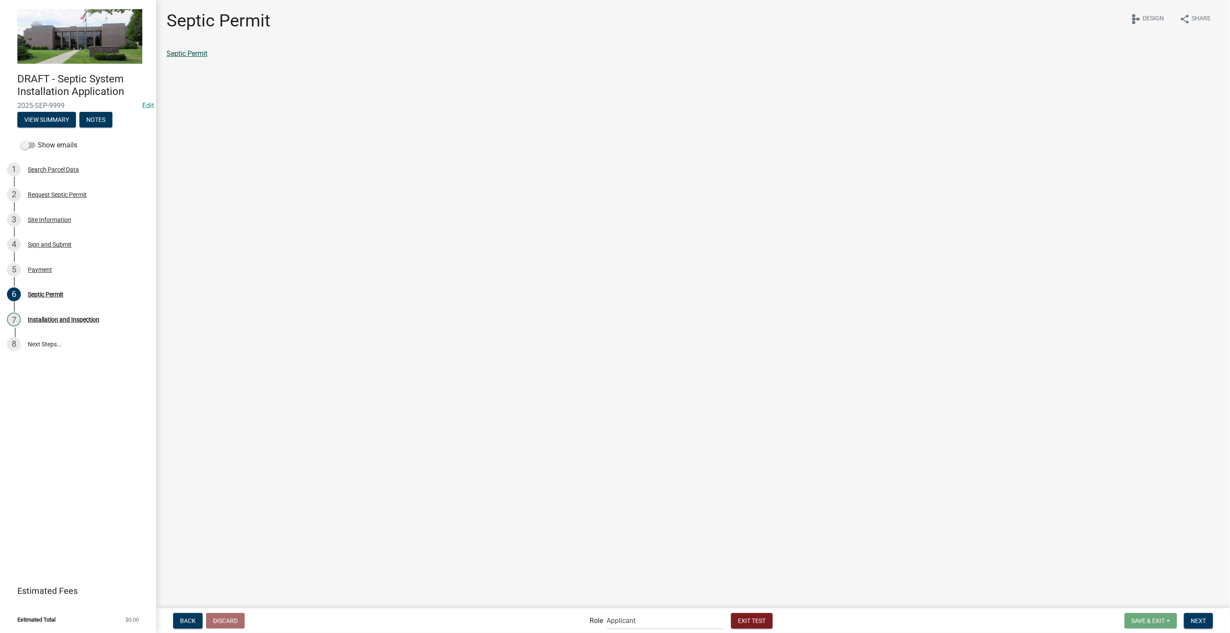
click at [196, 54] on link "Septic Permit" at bounding box center [187, 53] width 41 height 8
click at [628, 324] on span "Next" at bounding box center [1198, 620] width 15 height 7
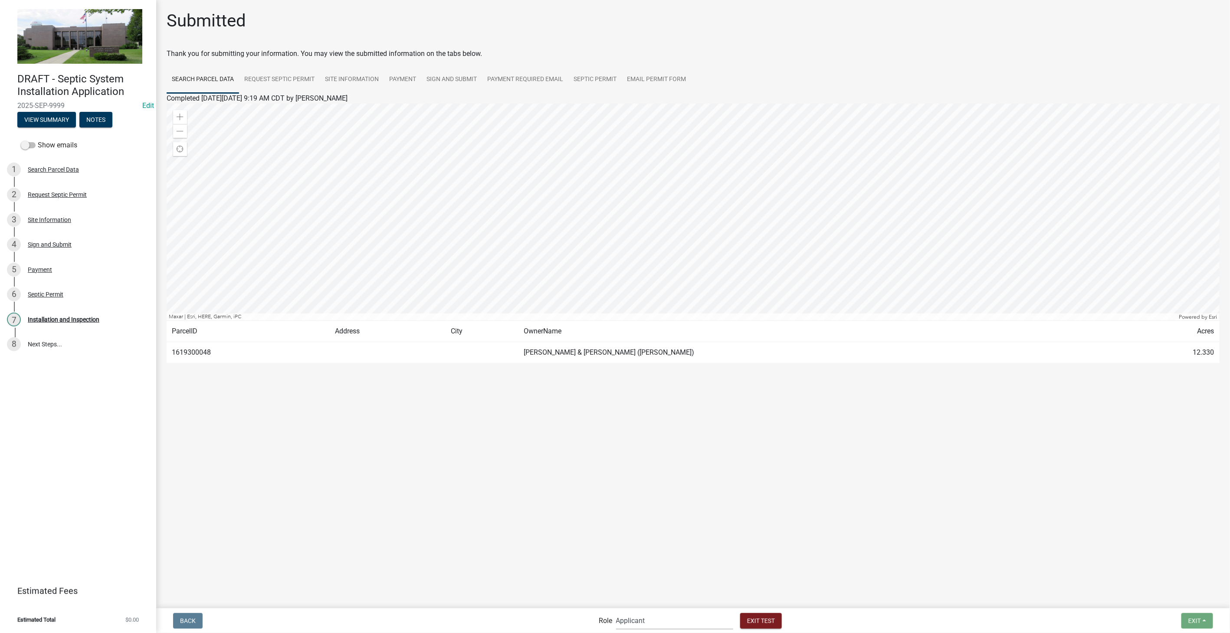
click at [628, 324] on select "Applicant Environmental Health & Zoning Admin Admin" at bounding box center [674, 621] width 117 height 18
select select "f06a1d65-b43c-4930-9d9a-3cb2ed09da96"
click at [616, 324] on select "Applicant Environmental Health & Zoning Admin Admin" at bounding box center [674, 621] width 117 height 18
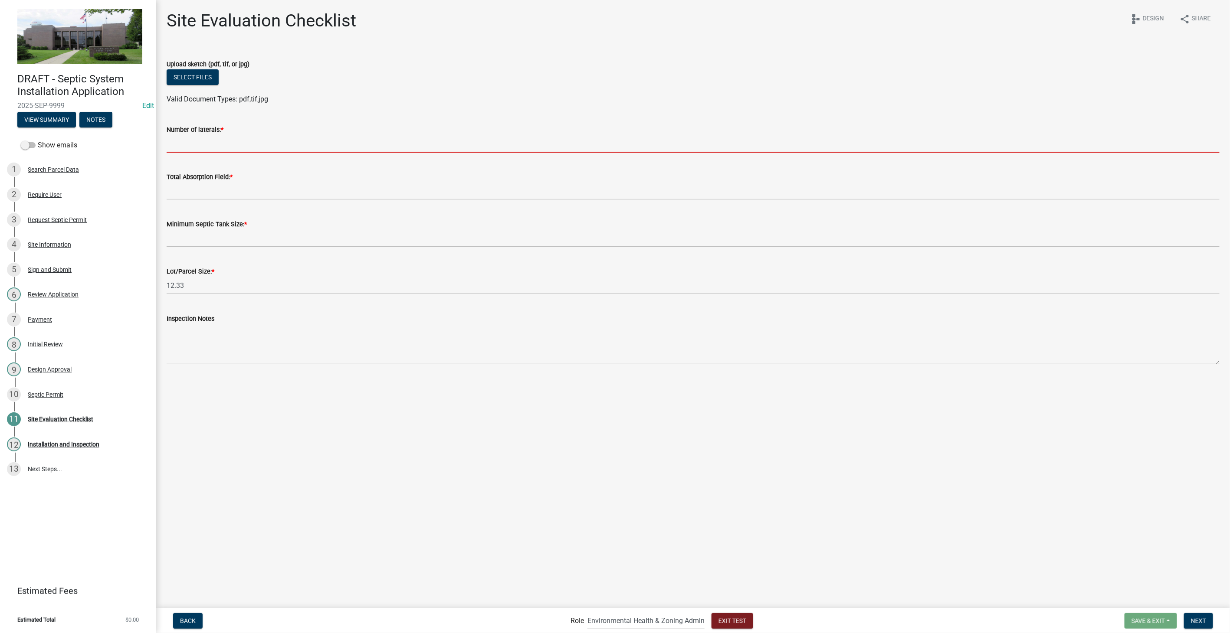
click at [191, 144] on input "Number of laterals: *" at bounding box center [693, 144] width 1053 height 18
type input "3"
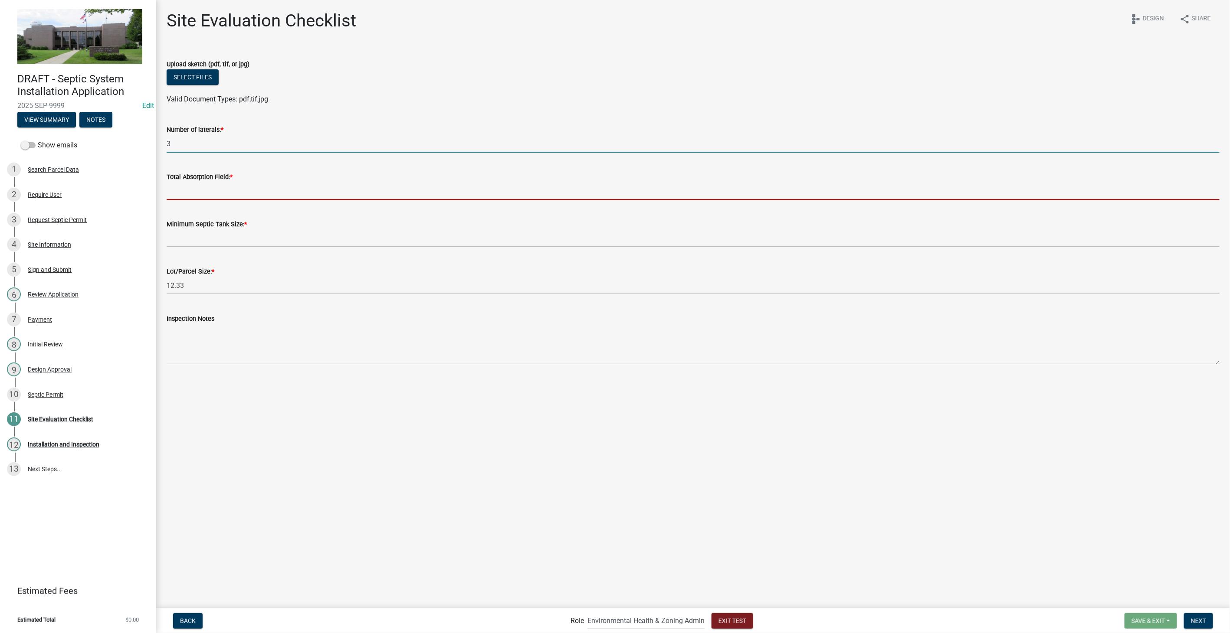
click at [196, 193] on input "Total Absorption Field: *" at bounding box center [693, 191] width 1053 height 18
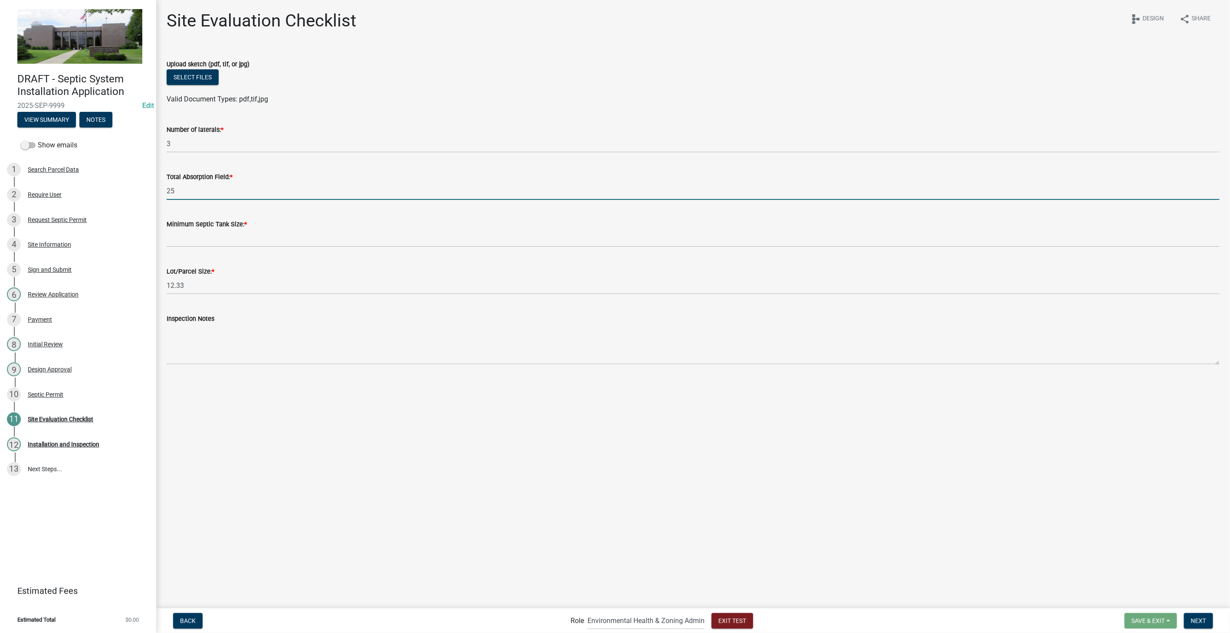
type input "25"
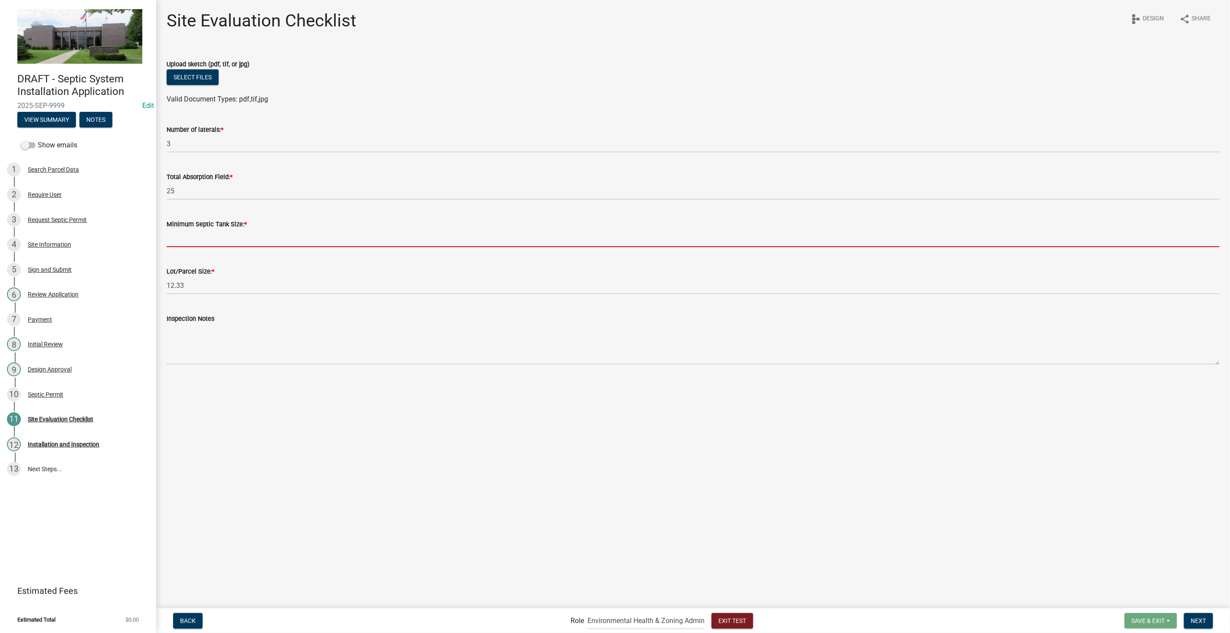
click at [206, 233] on input "Minimum Septic Tank Size: *" at bounding box center [693, 238] width 1053 height 18
type input "350"
click at [628, 324] on span "Next" at bounding box center [1198, 620] width 15 height 7
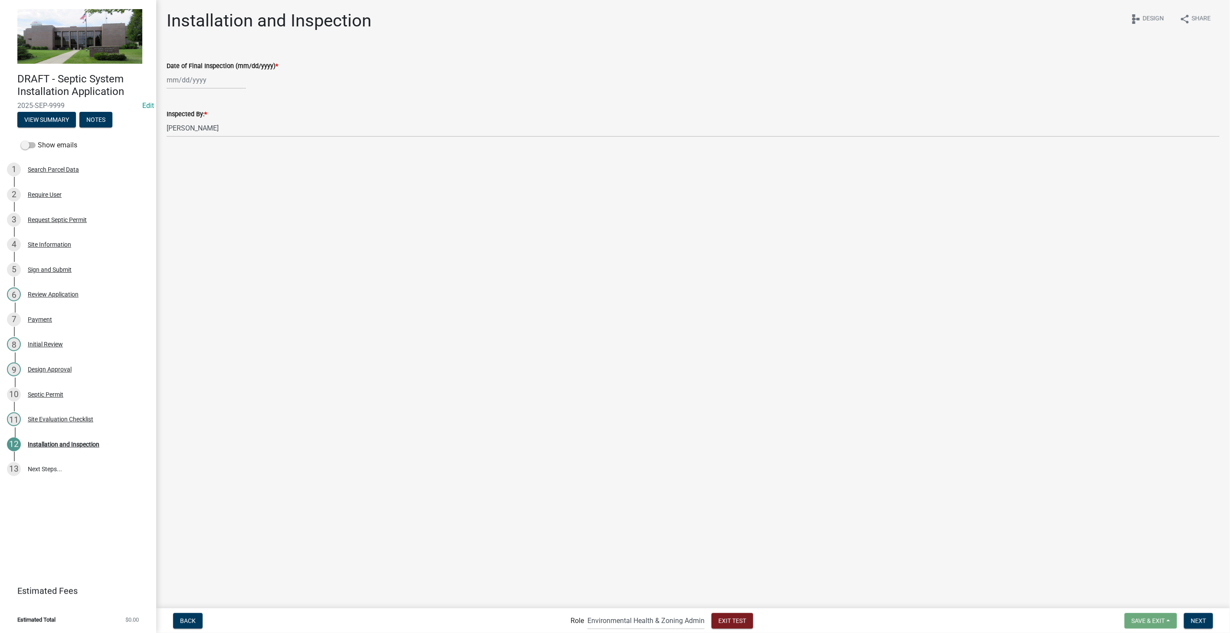
select select "10"
select select "2025"
click at [220, 76] on div "[PERSON_NAME] Feb Mar Apr [PERSON_NAME][DATE] Oct Nov [DATE] 1526 1527 1528 152…" at bounding box center [206, 80] width 79 height 18
click at [205, 147] on div "15" at bounding box center [203, 154] width 14 height 14
type input "[DATE]"
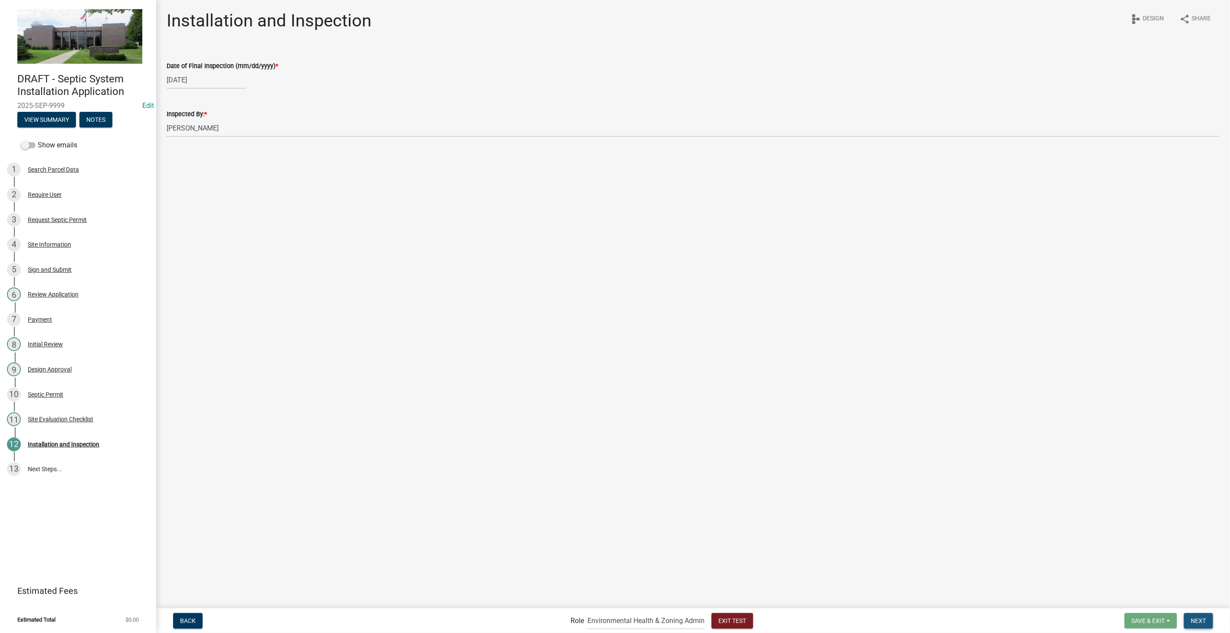
click at [628, 324] on button "Next" at bounding box center [1198, 621] width 29 height 16
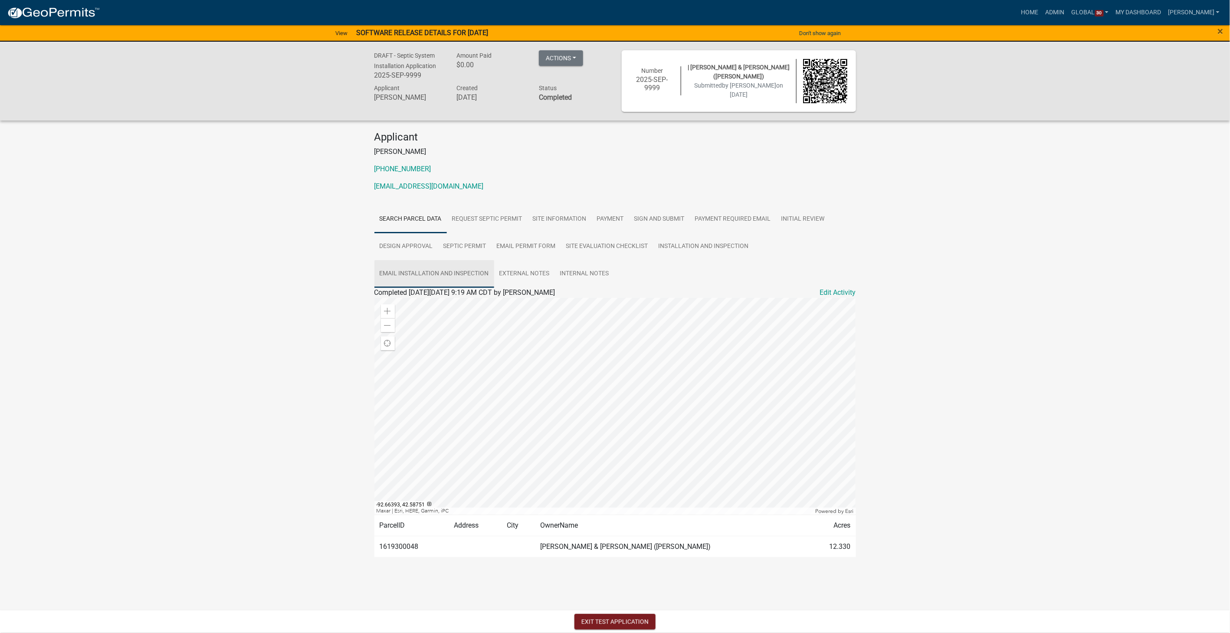
click at [448, 269] on link "Email Installation and Inspection" at bounding box center [434, 274] width 120 height 28
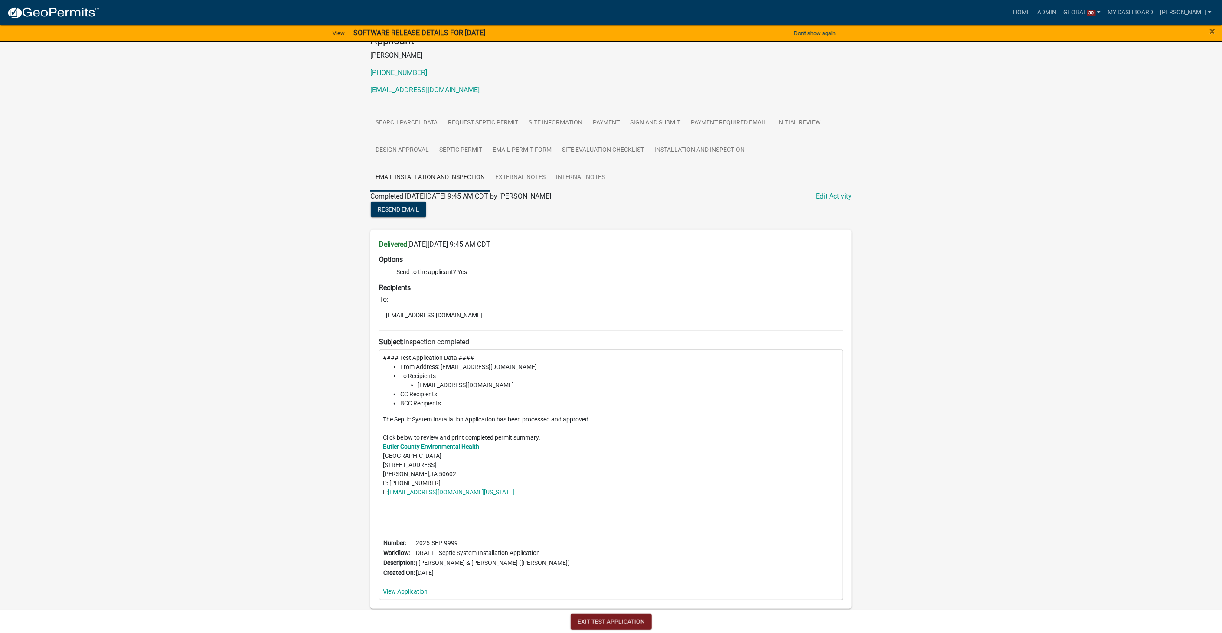
scroll to position [118, 0]
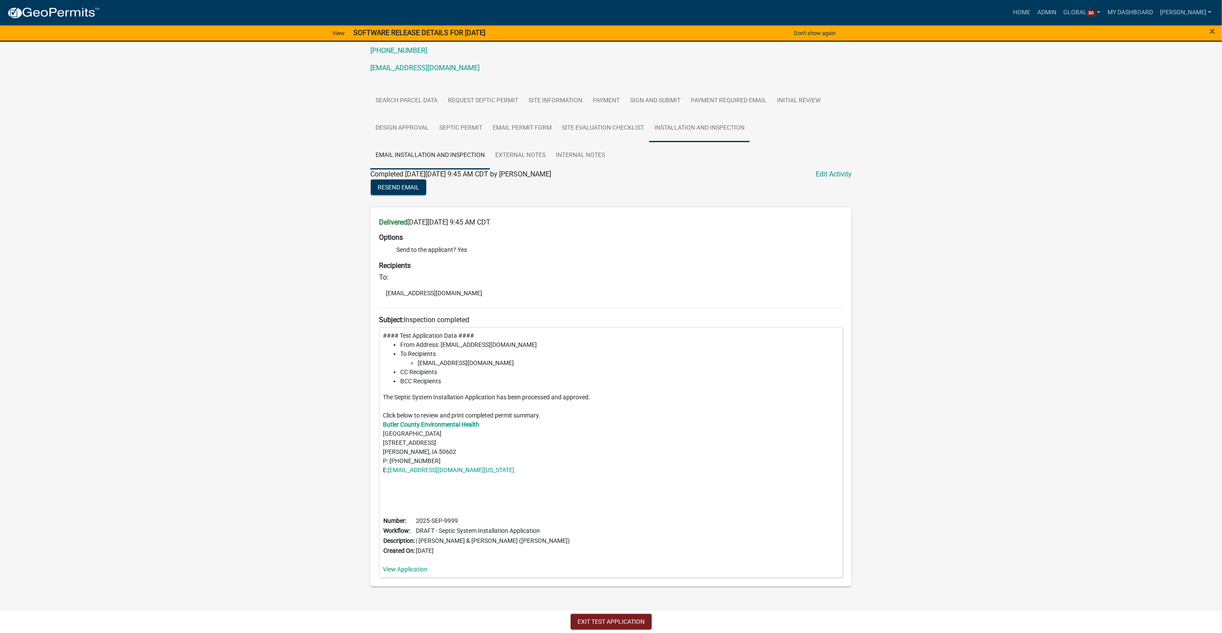
click at [628, 128] on link "Installation and Inspection" at bounding box center [699, 128] width 101 height 28
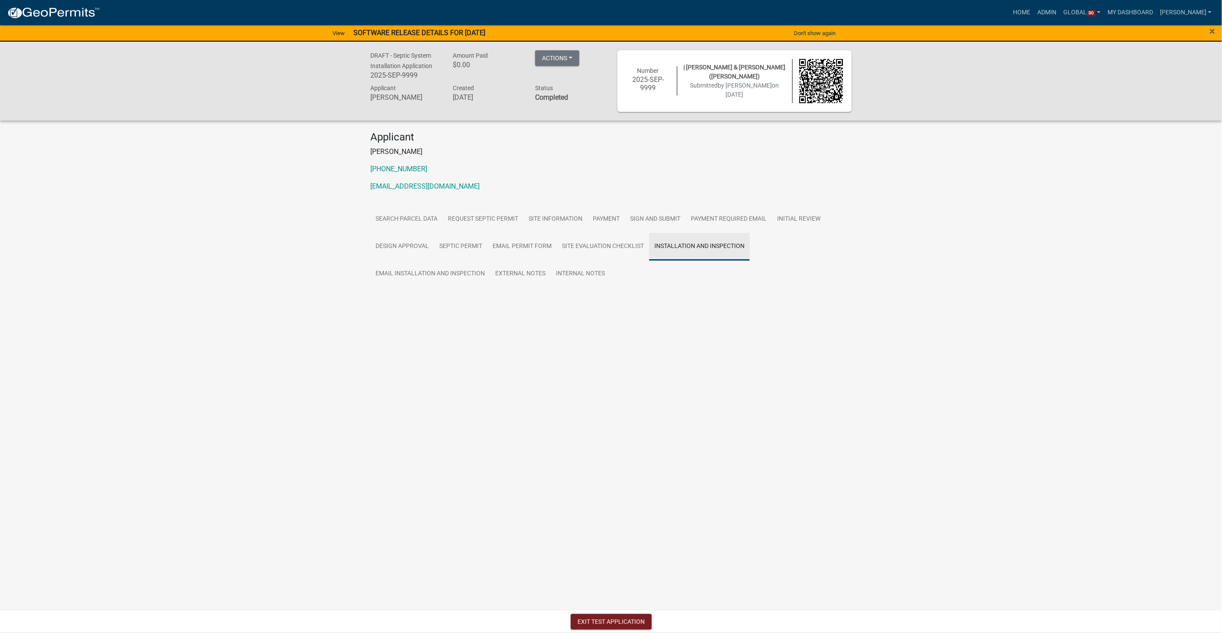
scroll to position [0, 0]
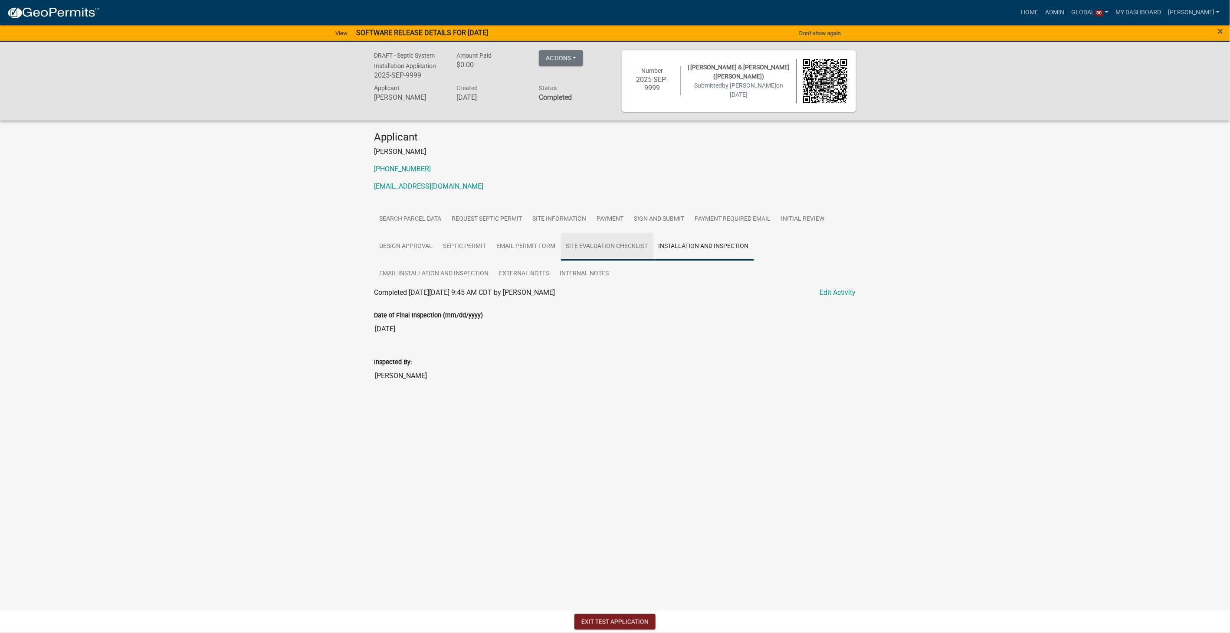
click at [610, 246] on link "Site Evaluation Checklist" at bounding box center [607, 247] width 92 height 28
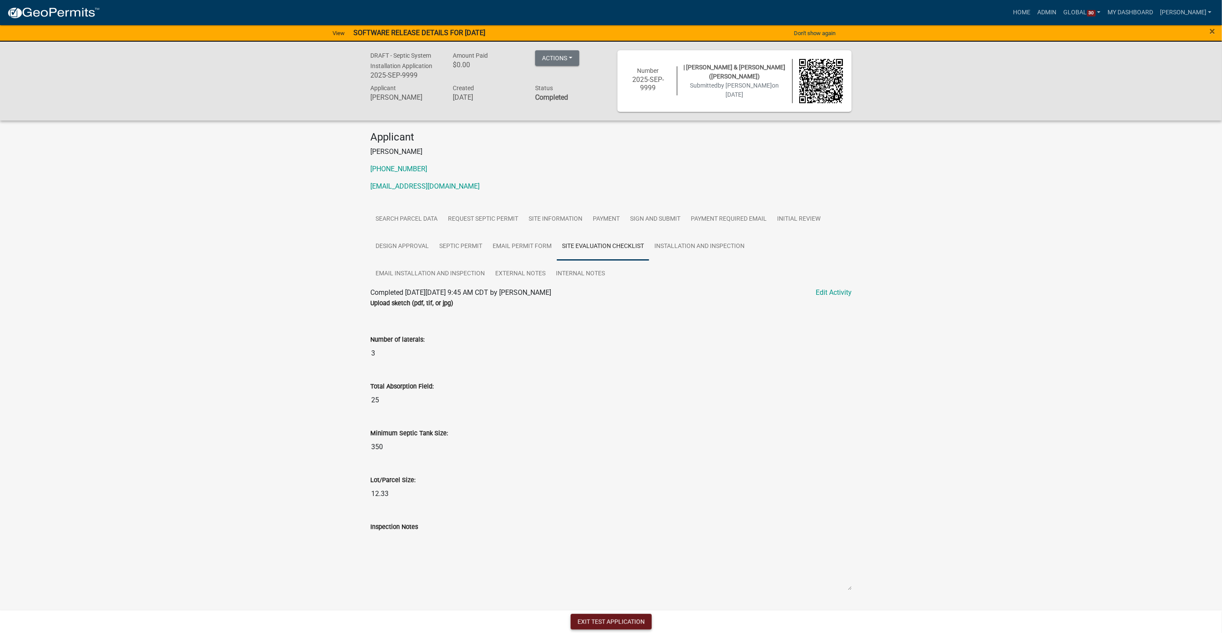
click at [613, 324] on button "Exit Test Application" at bounding box center [611, 622] width 81 height 16
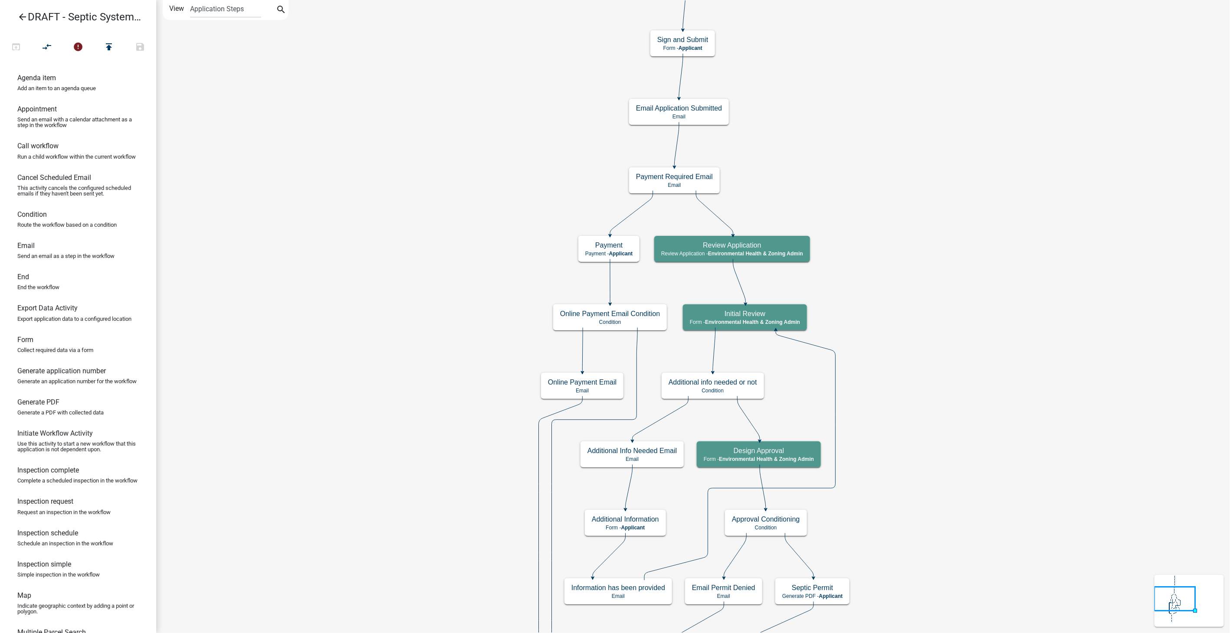
click at [20, 16] on icon "arrow_back" at bounding box center [22, 18] width 10 height 12
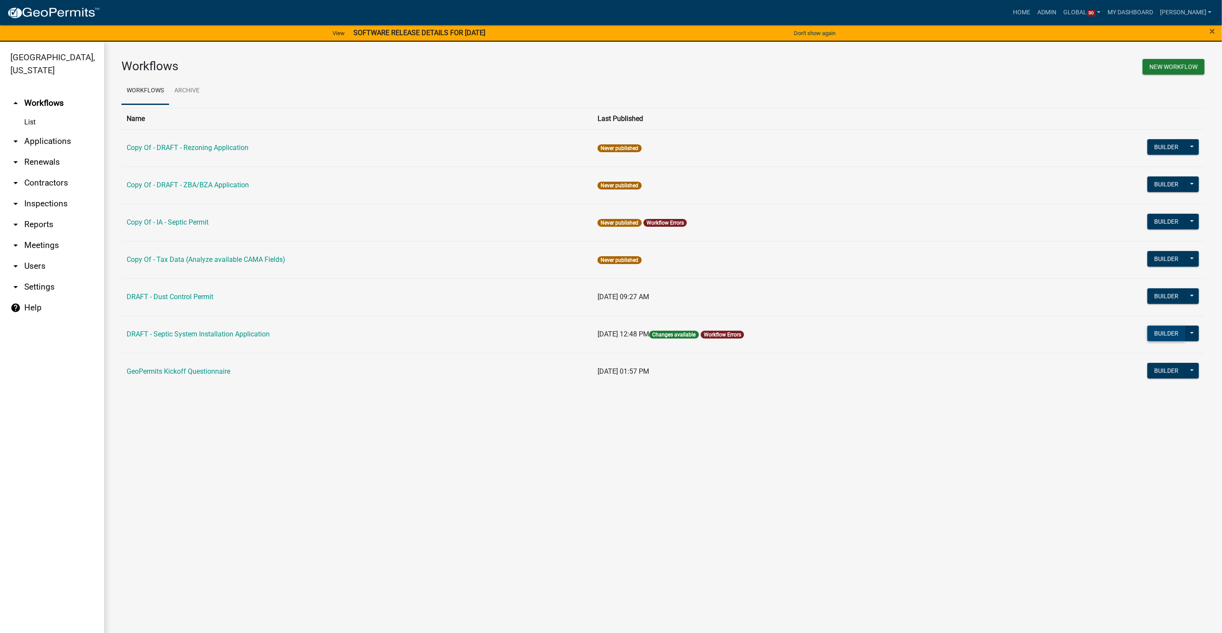
click at [628, 324] on button "Builder" at bounding box center [1167, 334] width 38 height 16
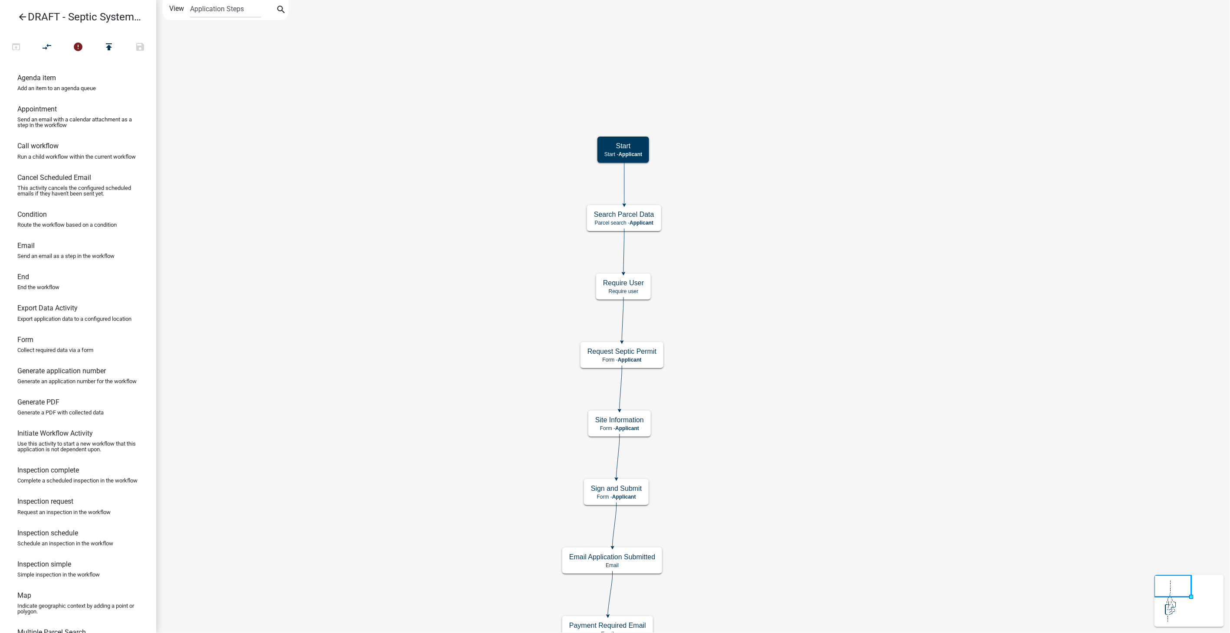
click at [23, 15] on icon "arrow_back" at bounding box center [22, 18] width 10 height 12
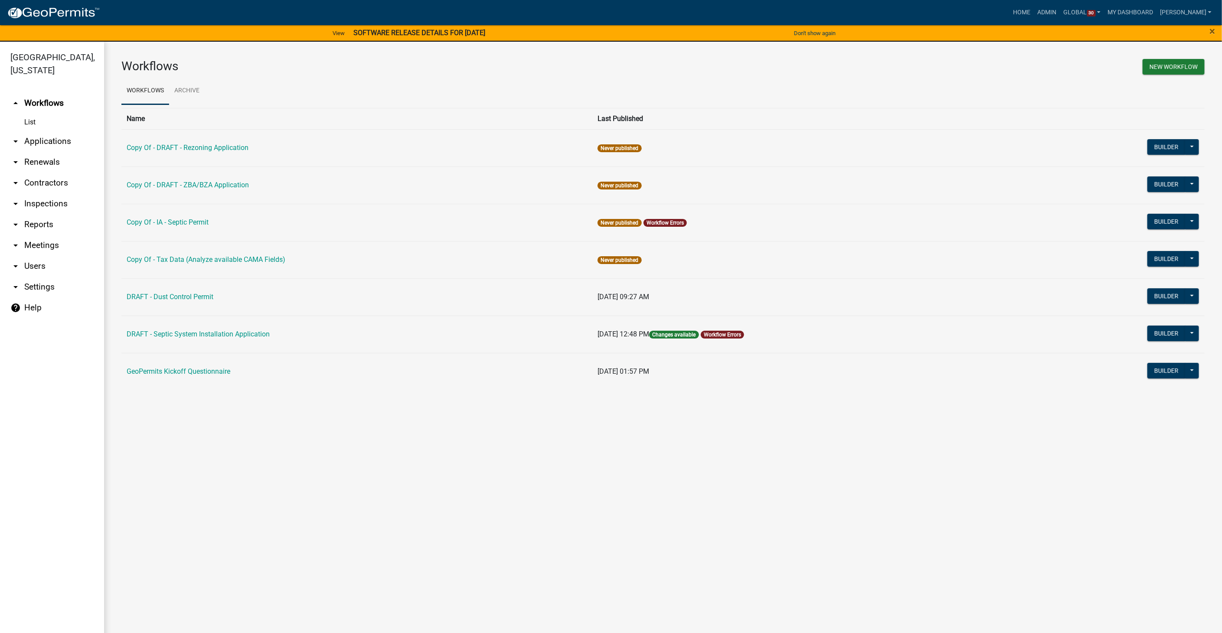
click at [33, 277] on link "arrow_drop_down Settings" at bounding box center [52, 287] width 104 height 21
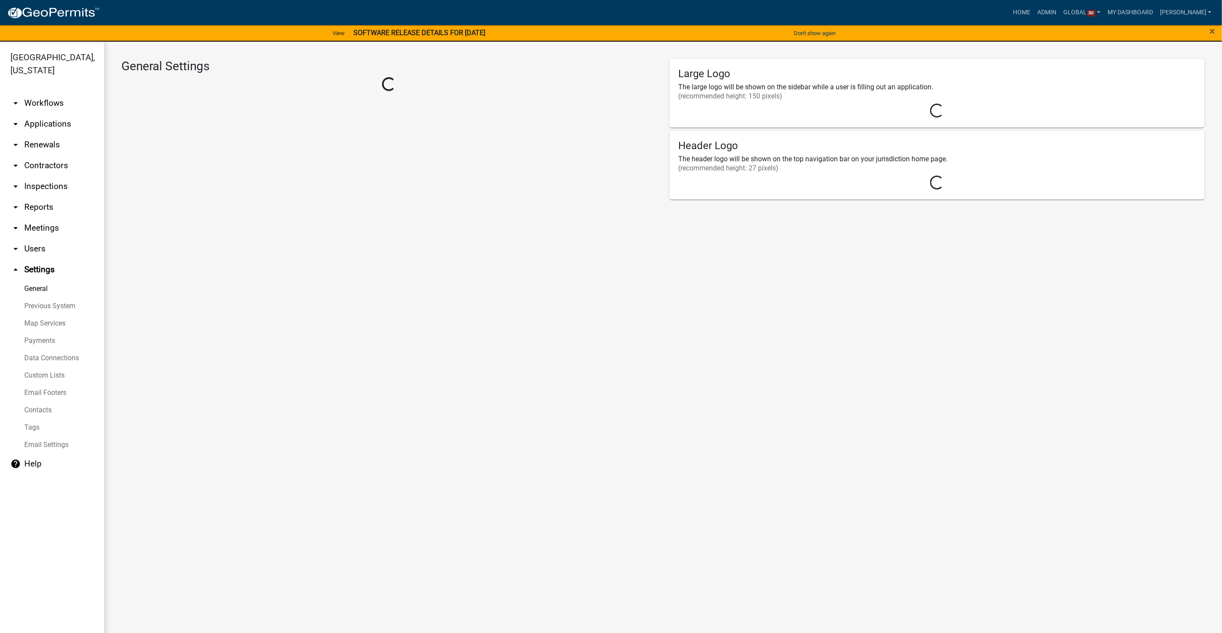
select select "13a5b504-ab47-4543-9957-cbe2a4ee44f0"
select select "IA"
select select "Central Standard Time"
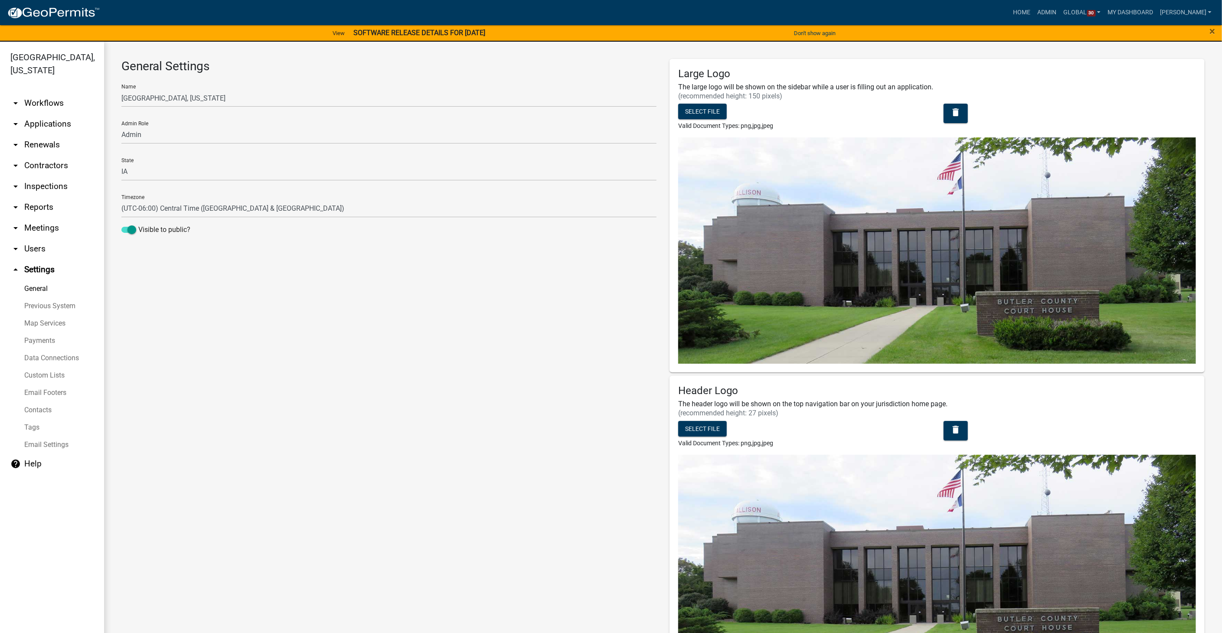
click at [30, 324] on link "Payments" at bounding box center [52, 340] width 104 height 17
